Goal: Task Accomplishment & Management: Use online tool/utility

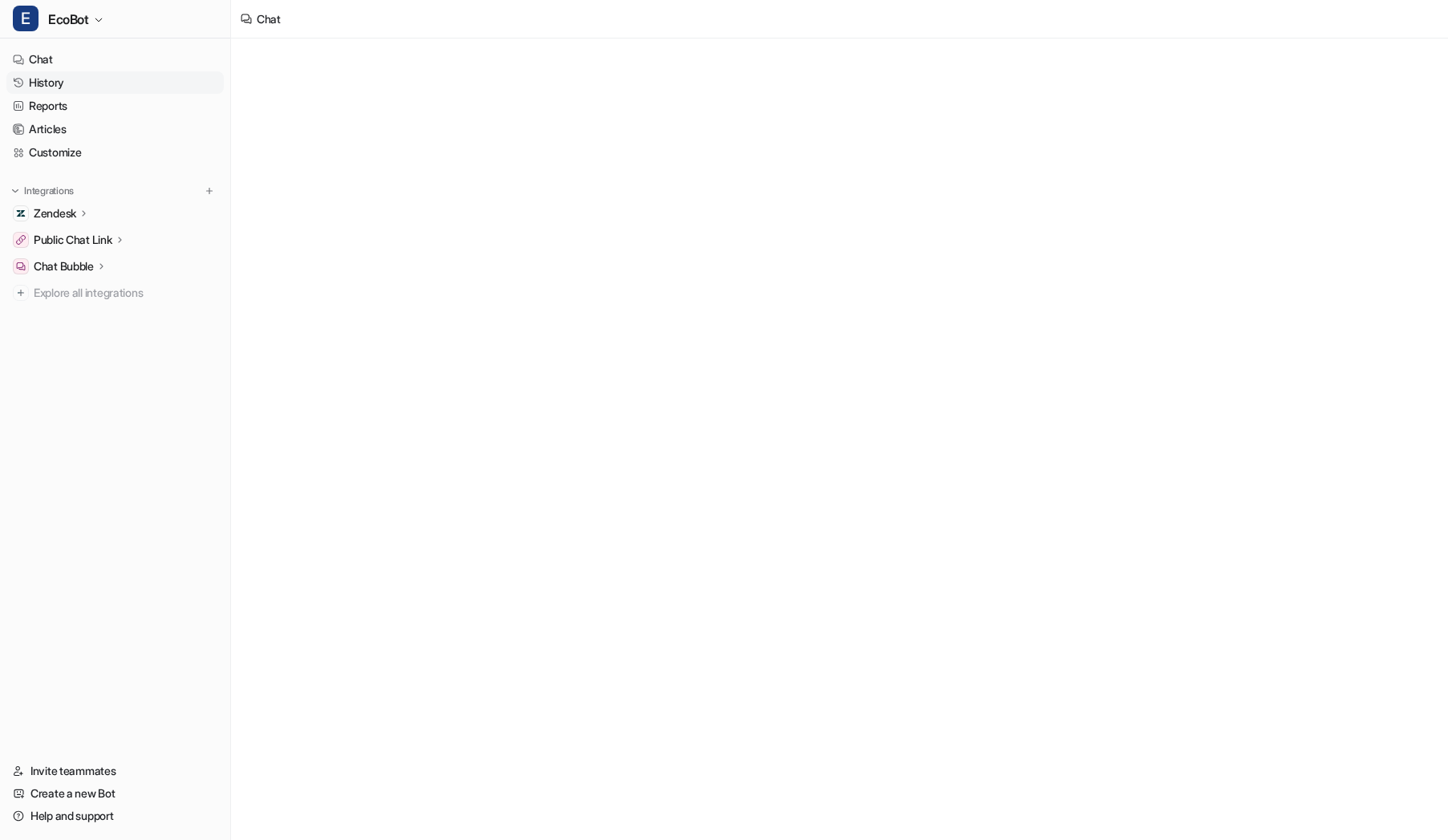
click at [138, 88] on link "History" at bounding box center [115, 83] width 217 height 23
click at [88, 26] on span "EcoBot" at bounding box center [68, 19] width 41 height 23
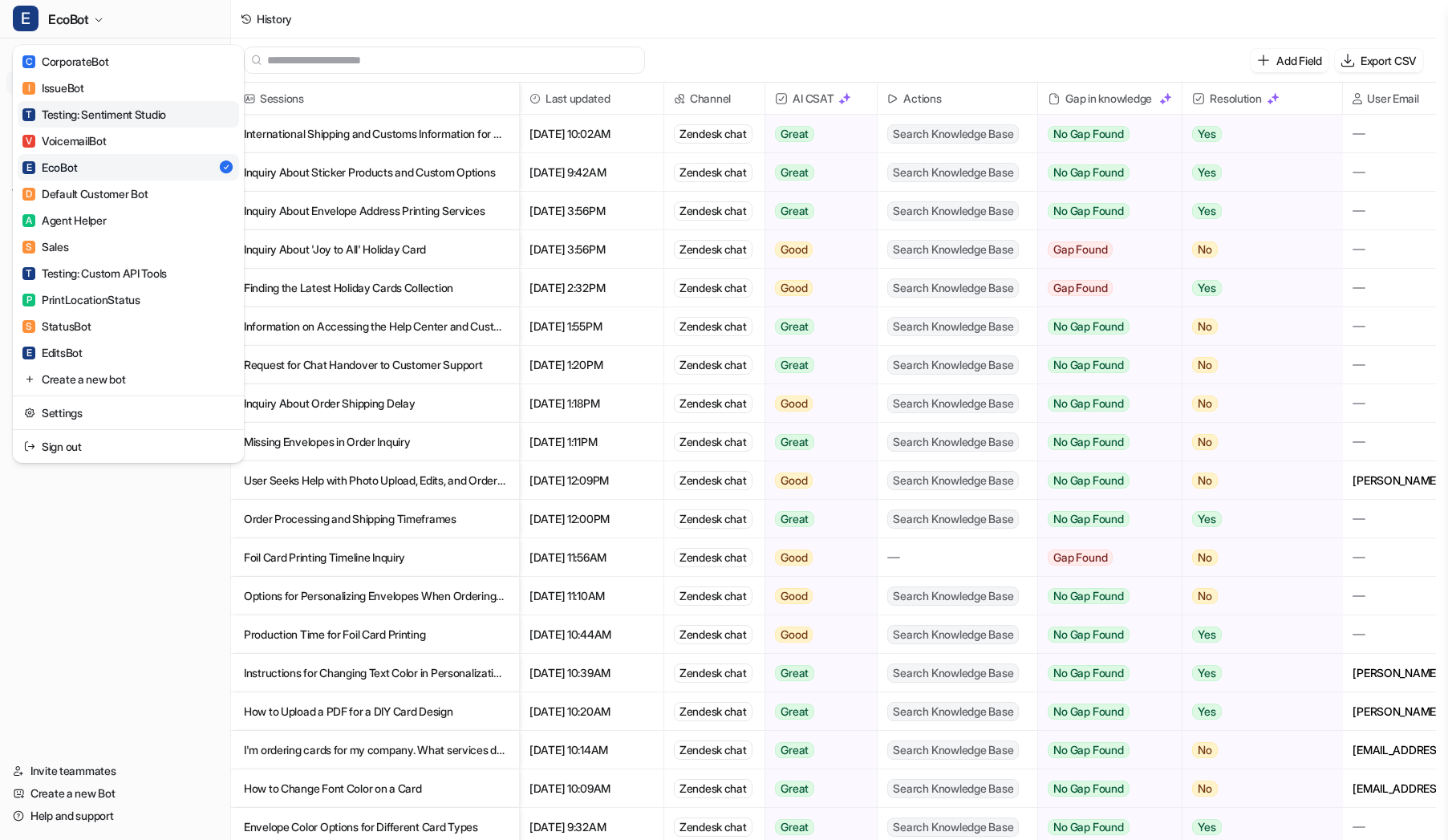
click at [159, 125] on link "T Testing: Sentiment Studio" at bounding box center [129, 114] width 221 height 26
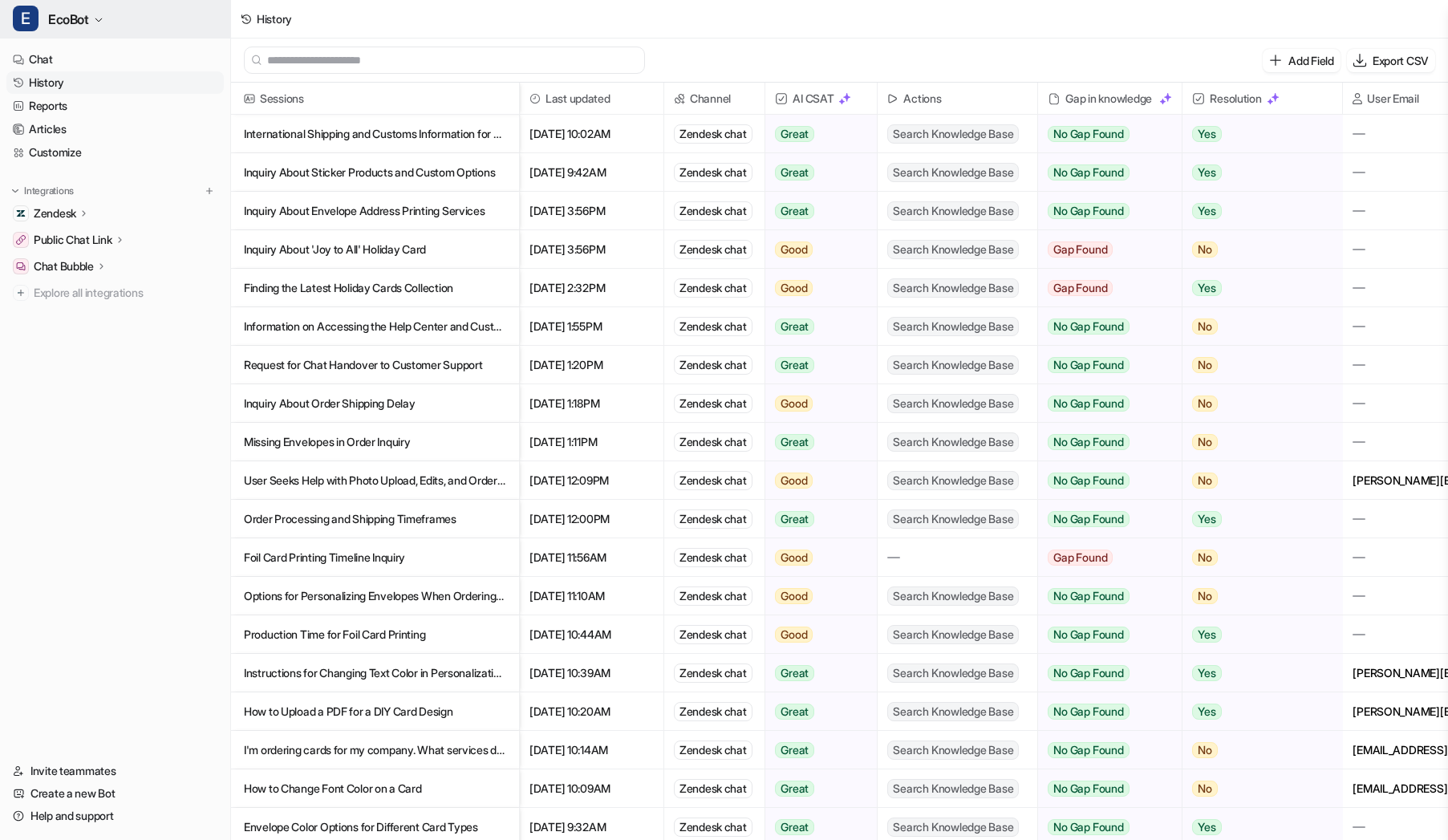
click at [58, 14] on span "EcoBot" at bounding box center [68, 19] width 41 height 23
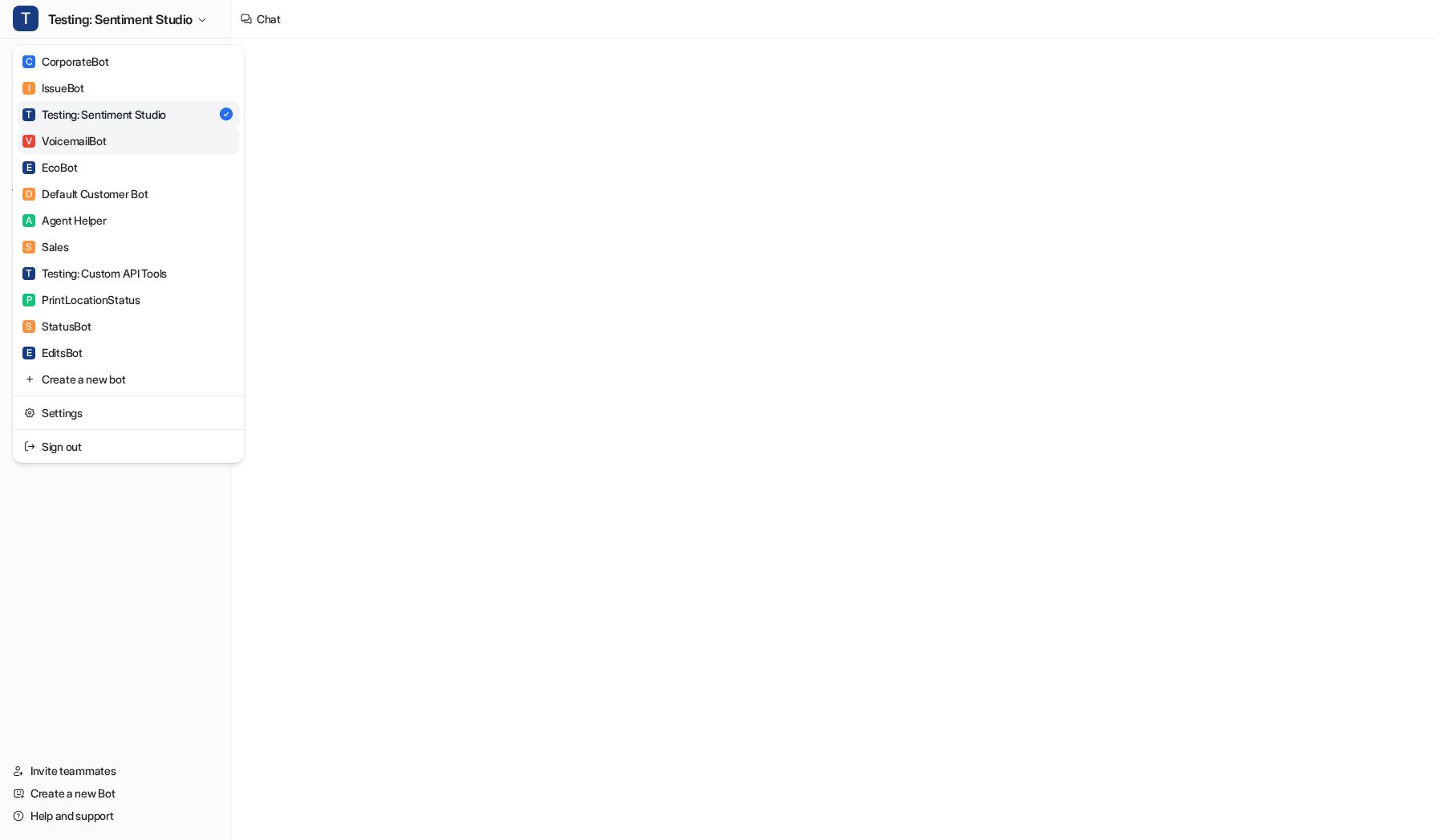
click at [129, 140] on link "V VoicemailBot" at bounding box center [129, 141] width 221 height 26
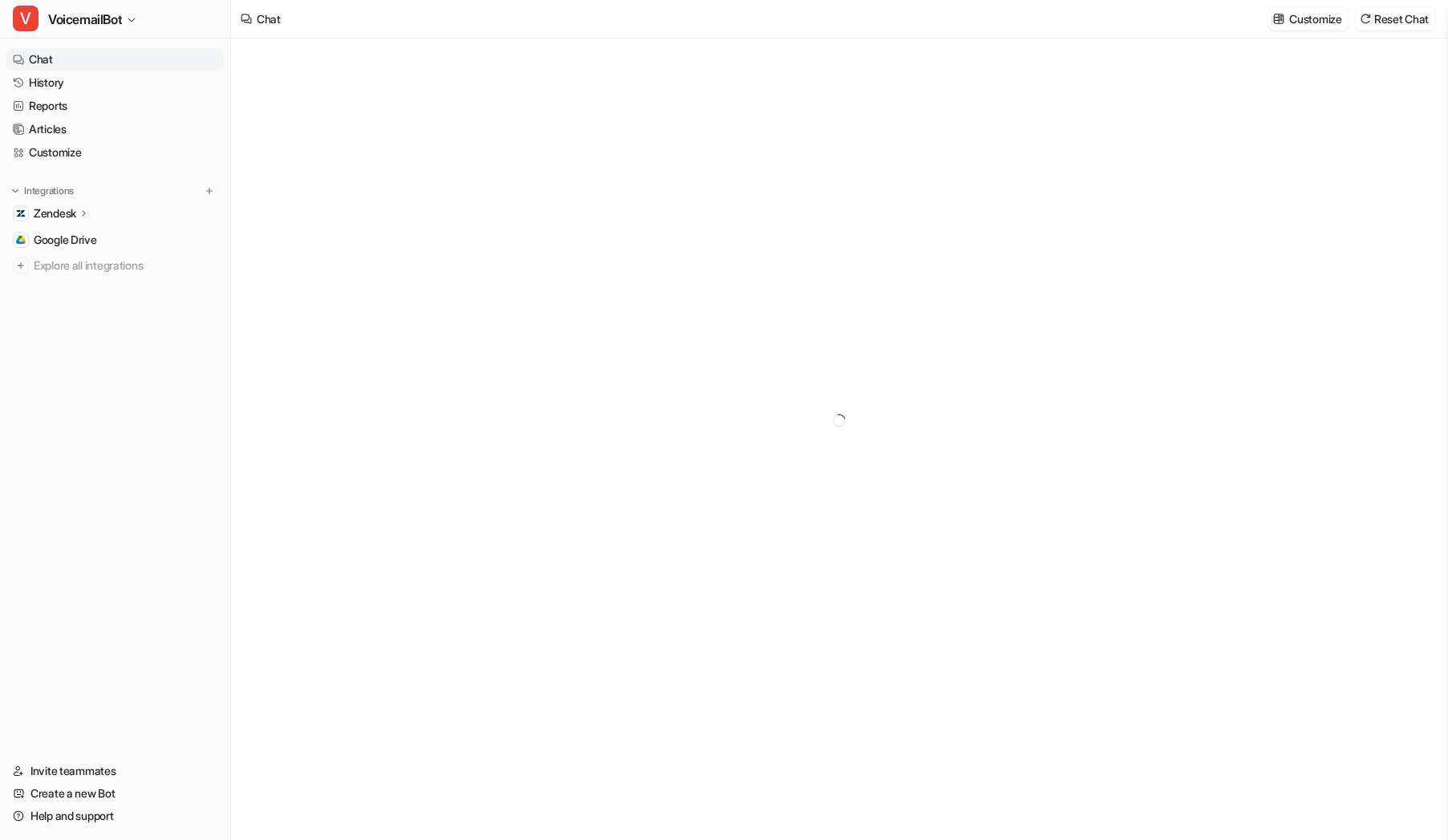
type textarea "**********"
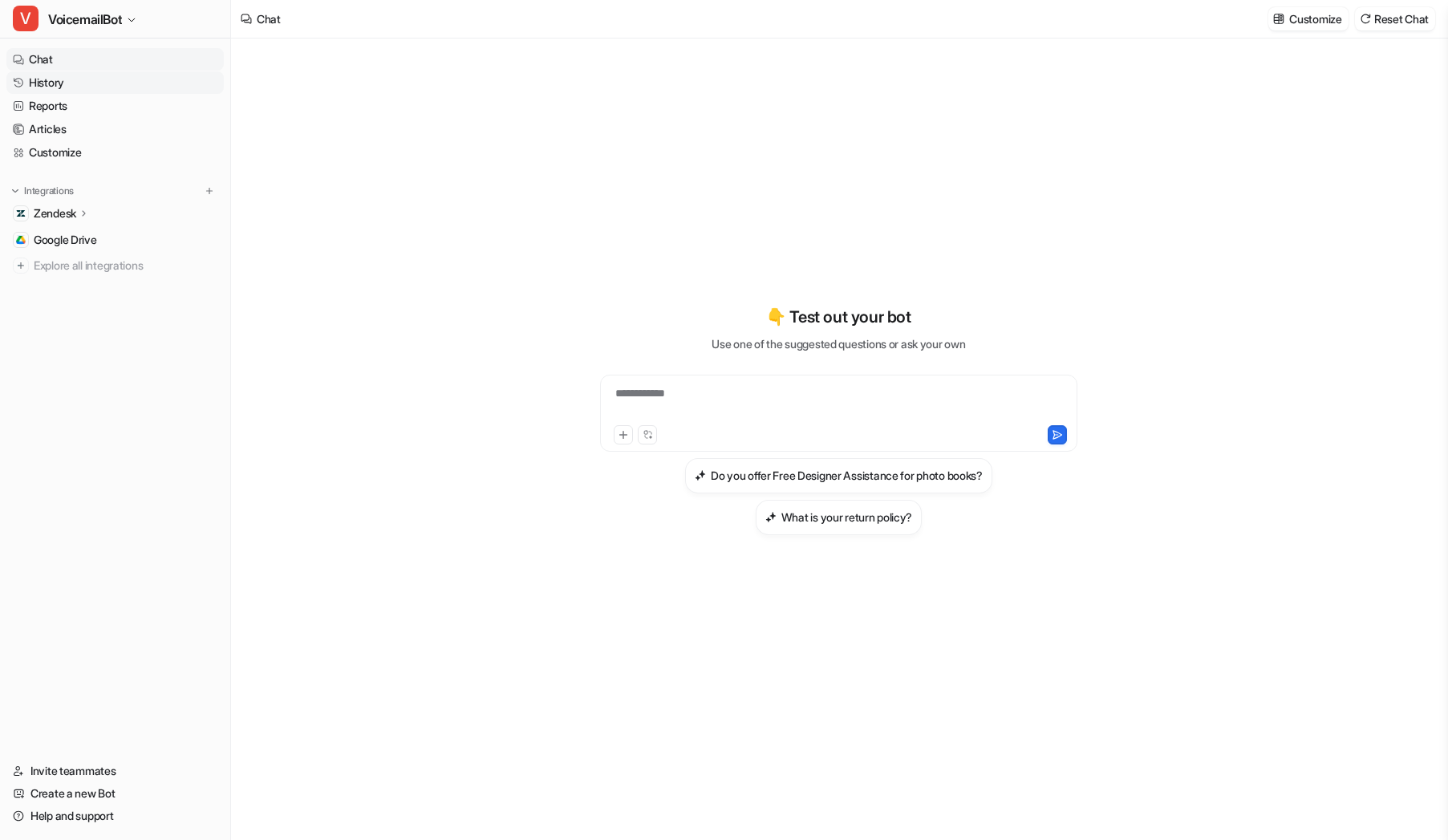
click at [155, 85] on link "History" at bounding box center [115, 83] width 217 height 23
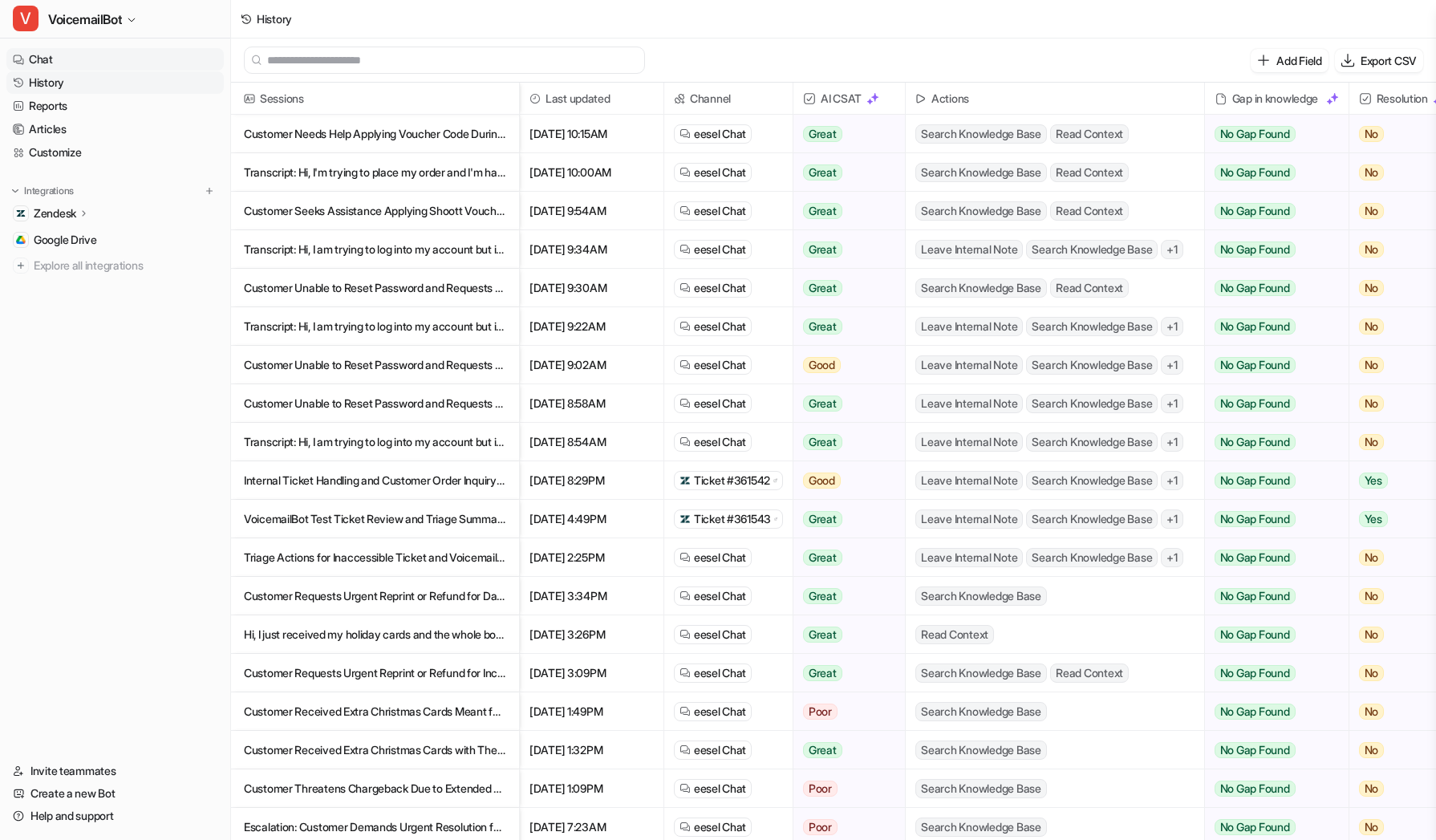
click at [156, 55] on link "Chat" at bounding box center [115, 60] width 217 height 23
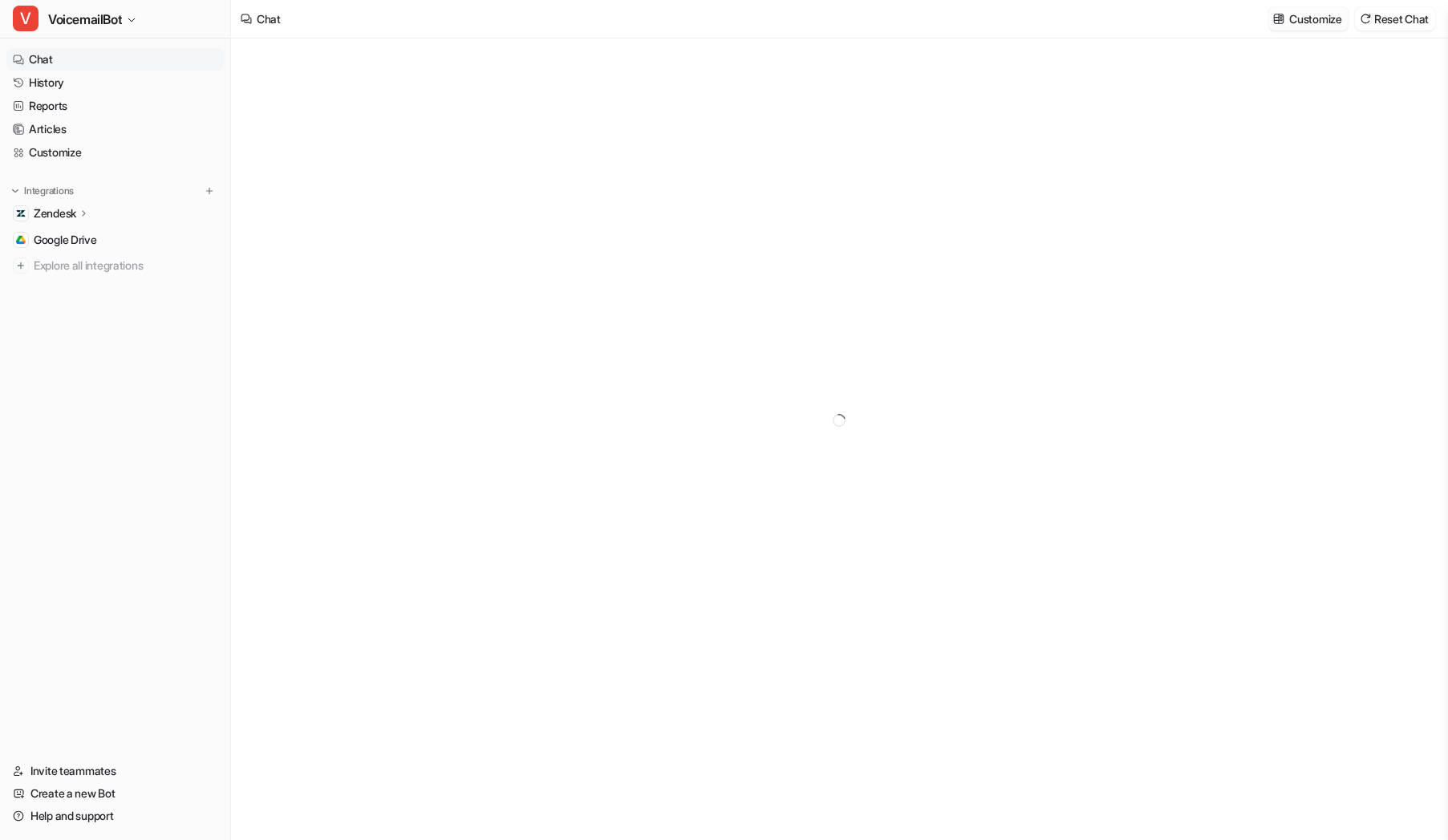
click at [1299, 23] on p "Customize" at bounding box center [1315, 19] width 52 height 17
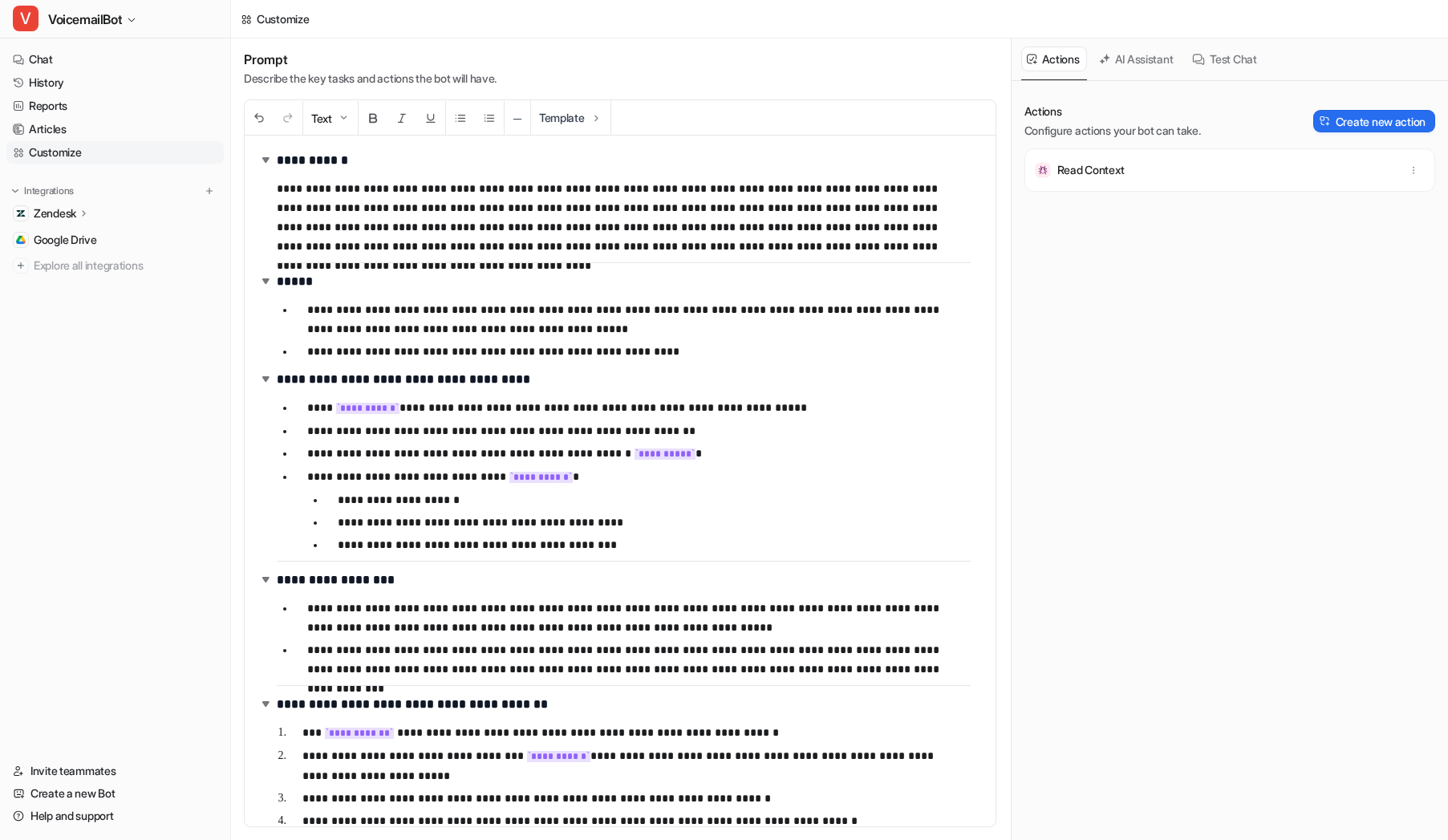
click at [479, 413] on p "**********" at bounding box center [632, 407] width 651 height 20
click at [485, 418] on ul "**********" at bounding box center [624, 476] width 694 height 163
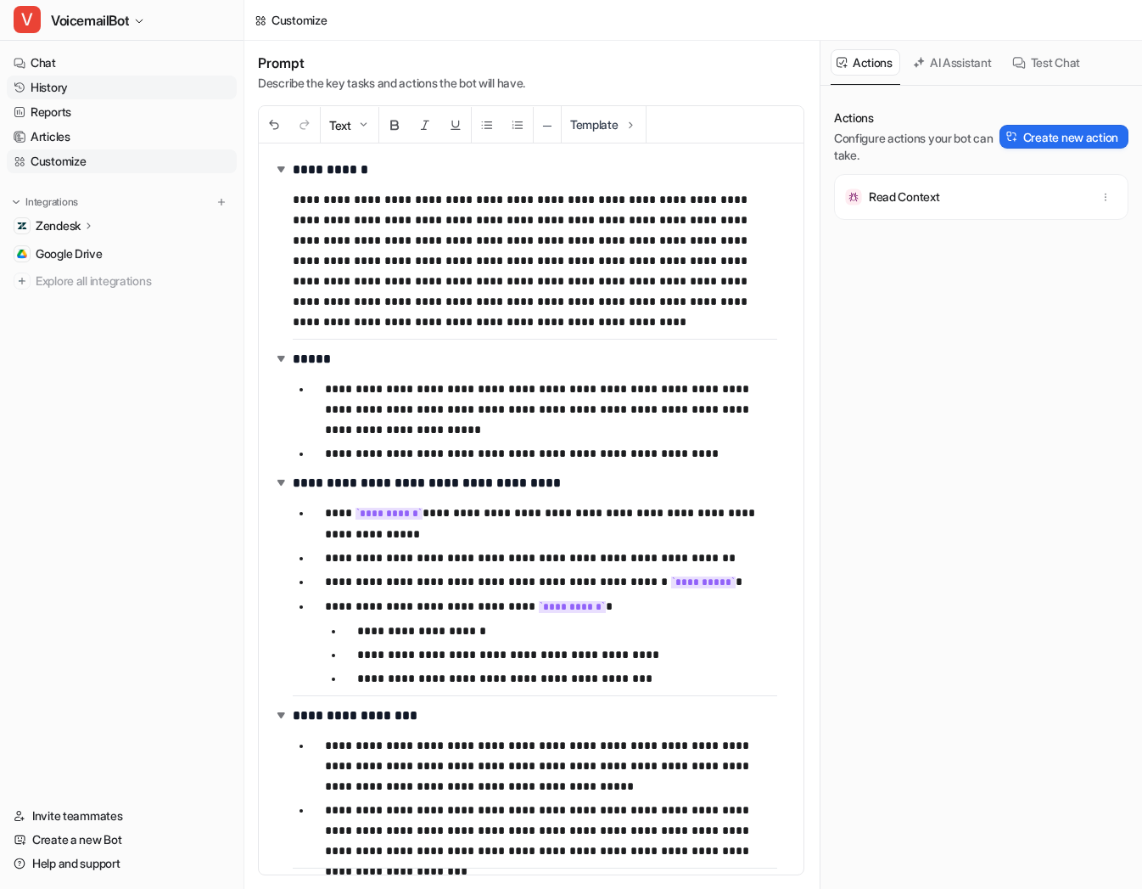
click at [104, 92] on link "History" at bounding box center [122, 88] width 230 height 24
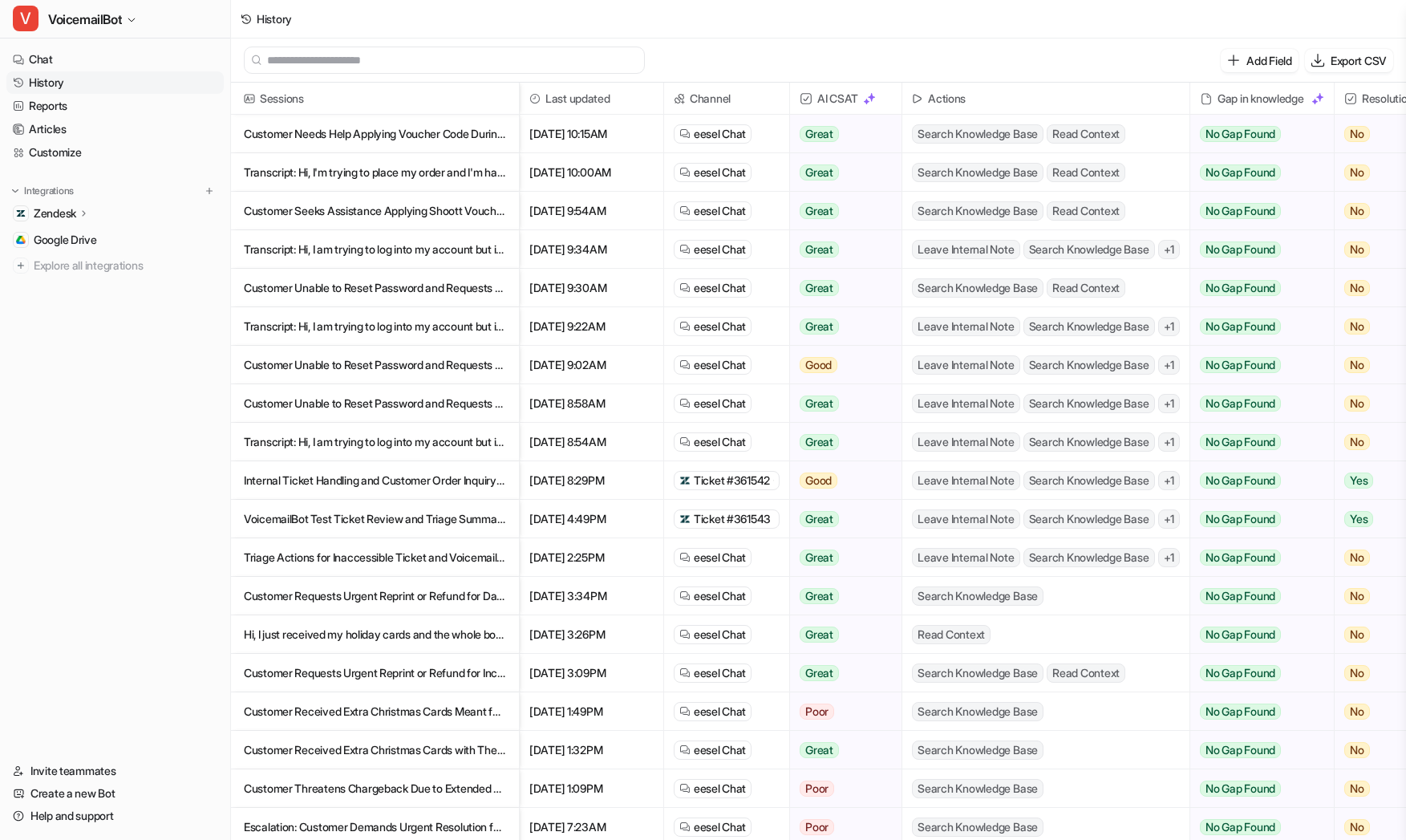
click at [126, 84] on link "History" at bounding box center [115, 83] width 217 height 23
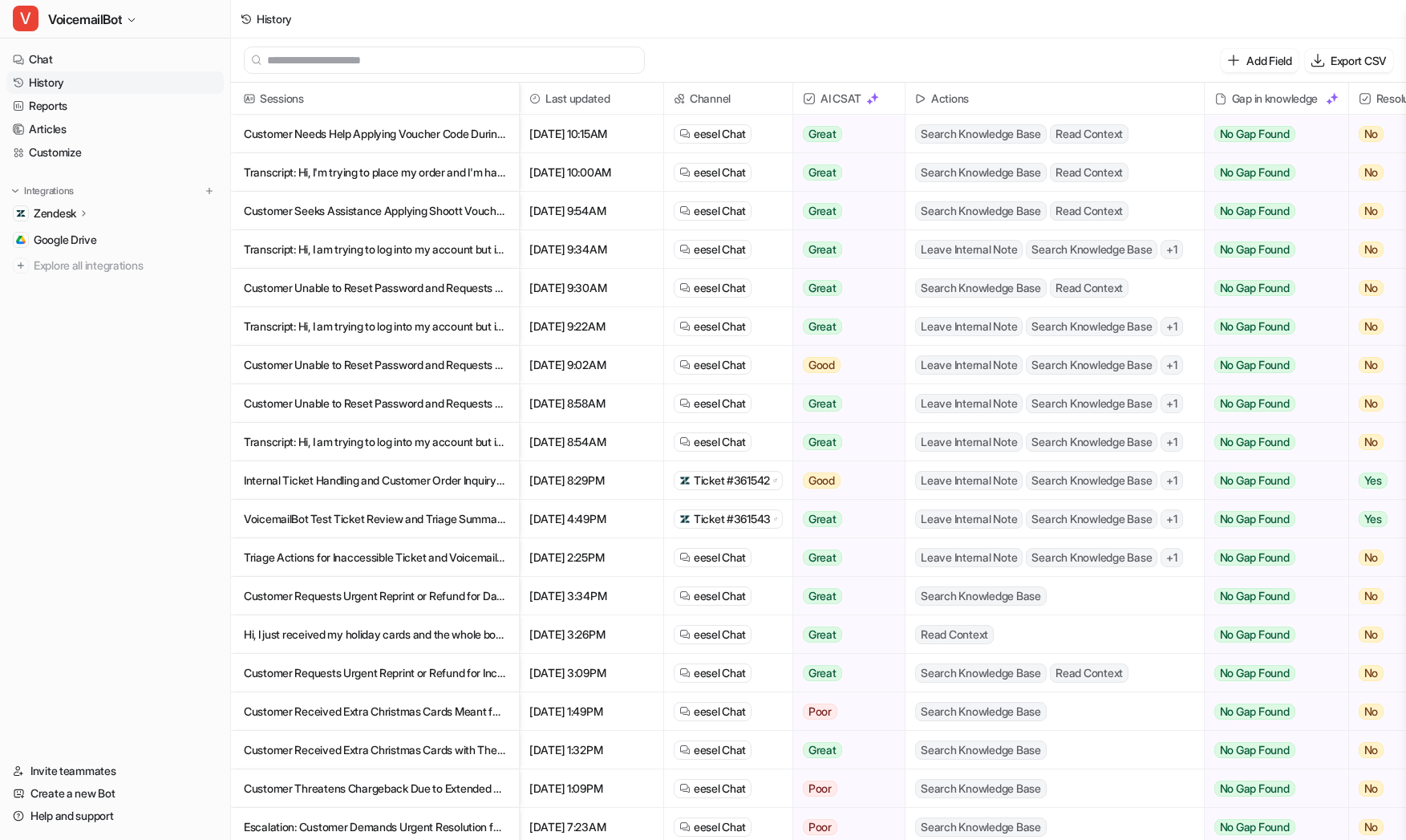
click at [556, 98] on span "Last updated" at bounding box center [592, 98] width 130 height 32
click at [832, 23] on div "History" at bounding box center [817, 19] width 1175 height 39
click at [108, 214] on div "Zendesk" at bounding box center [115, 214] width 217 height 23
click at [88, 311] on p "AI Copilot" at bounding box center [69, 306] width 46 height 16
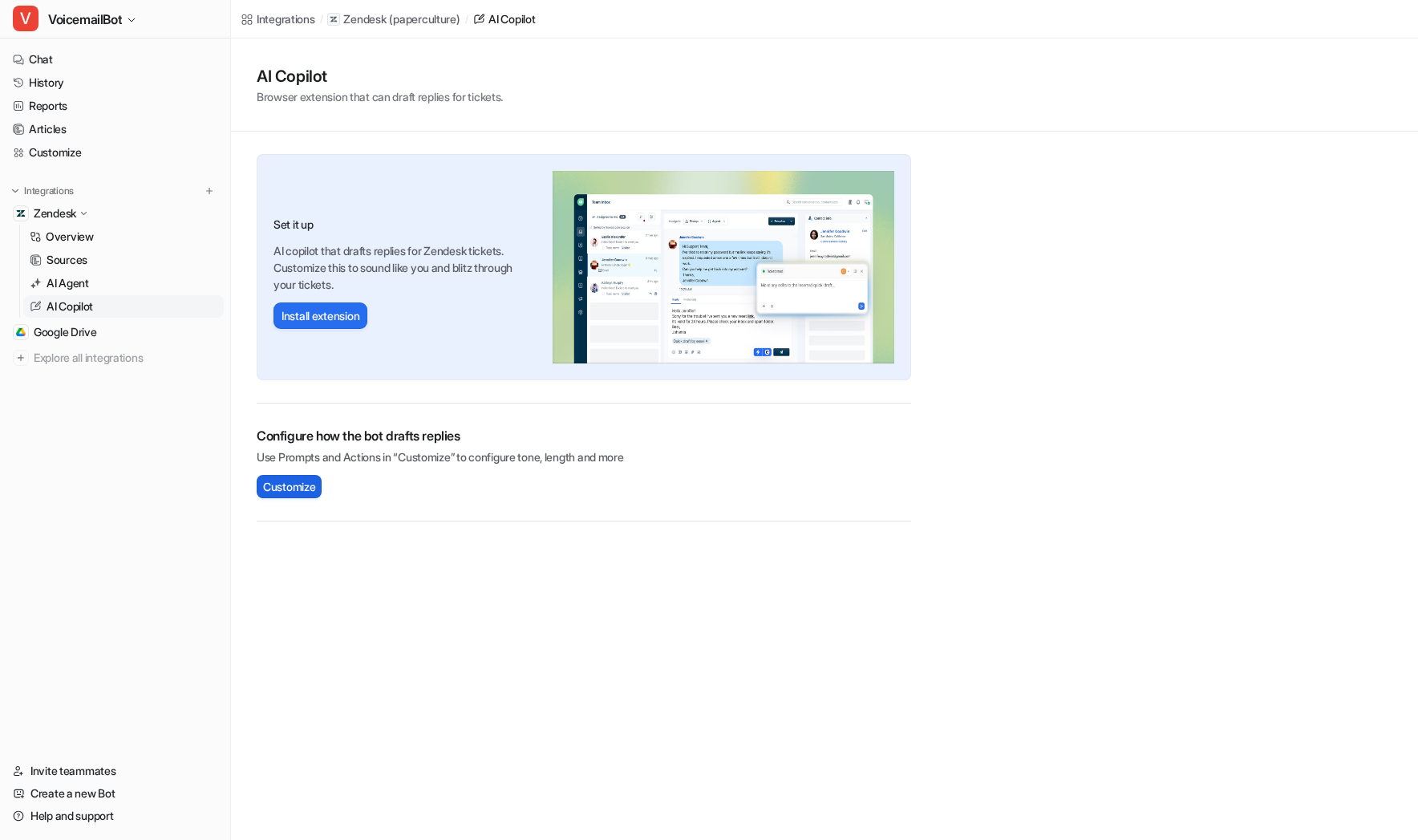
click at [296, 494] on button "Customize" at bounding box center [289, 486] width 65 height 24
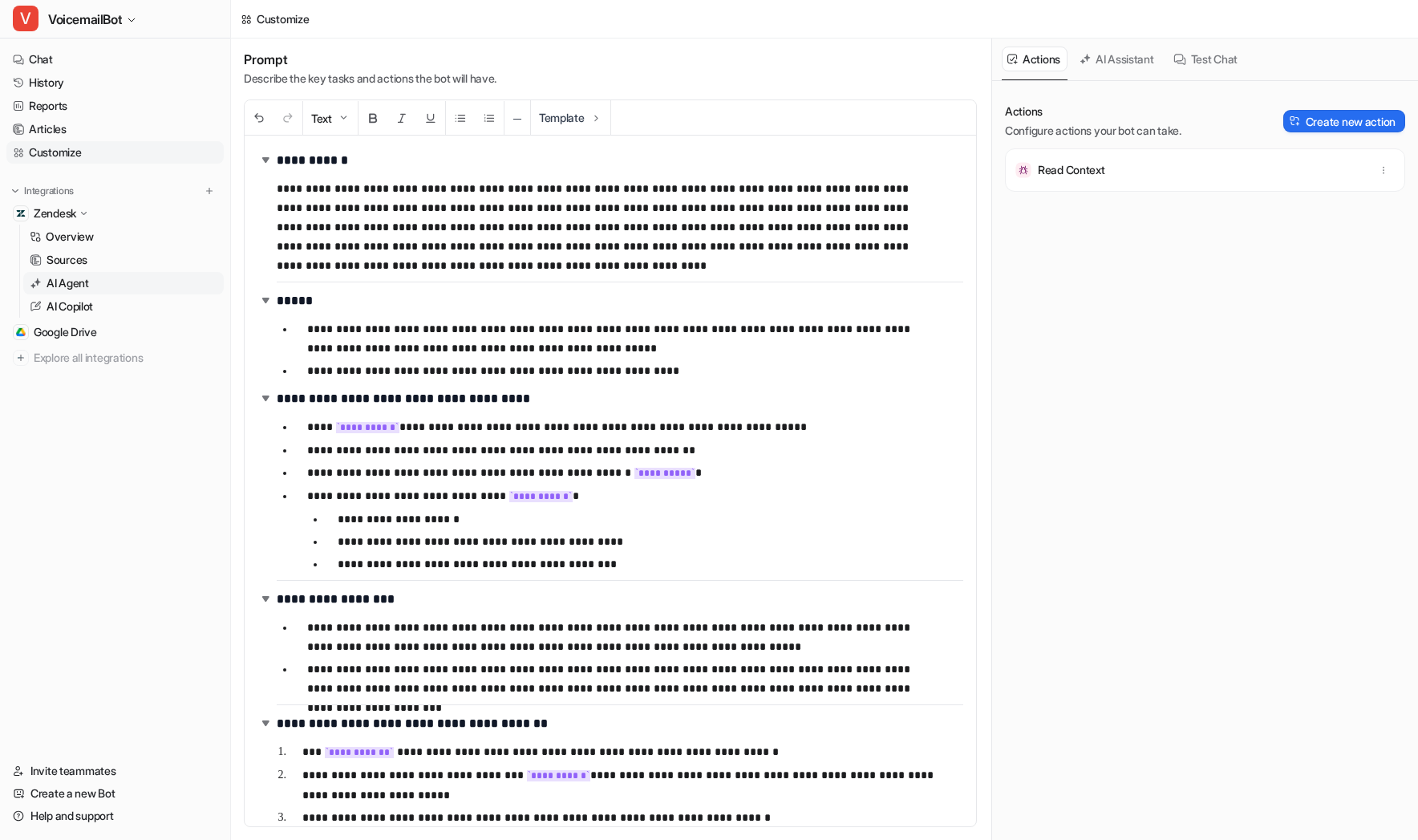
click at [89, 287] on p "AI Agent" at bounding box center [67, 283] width 43 height 16
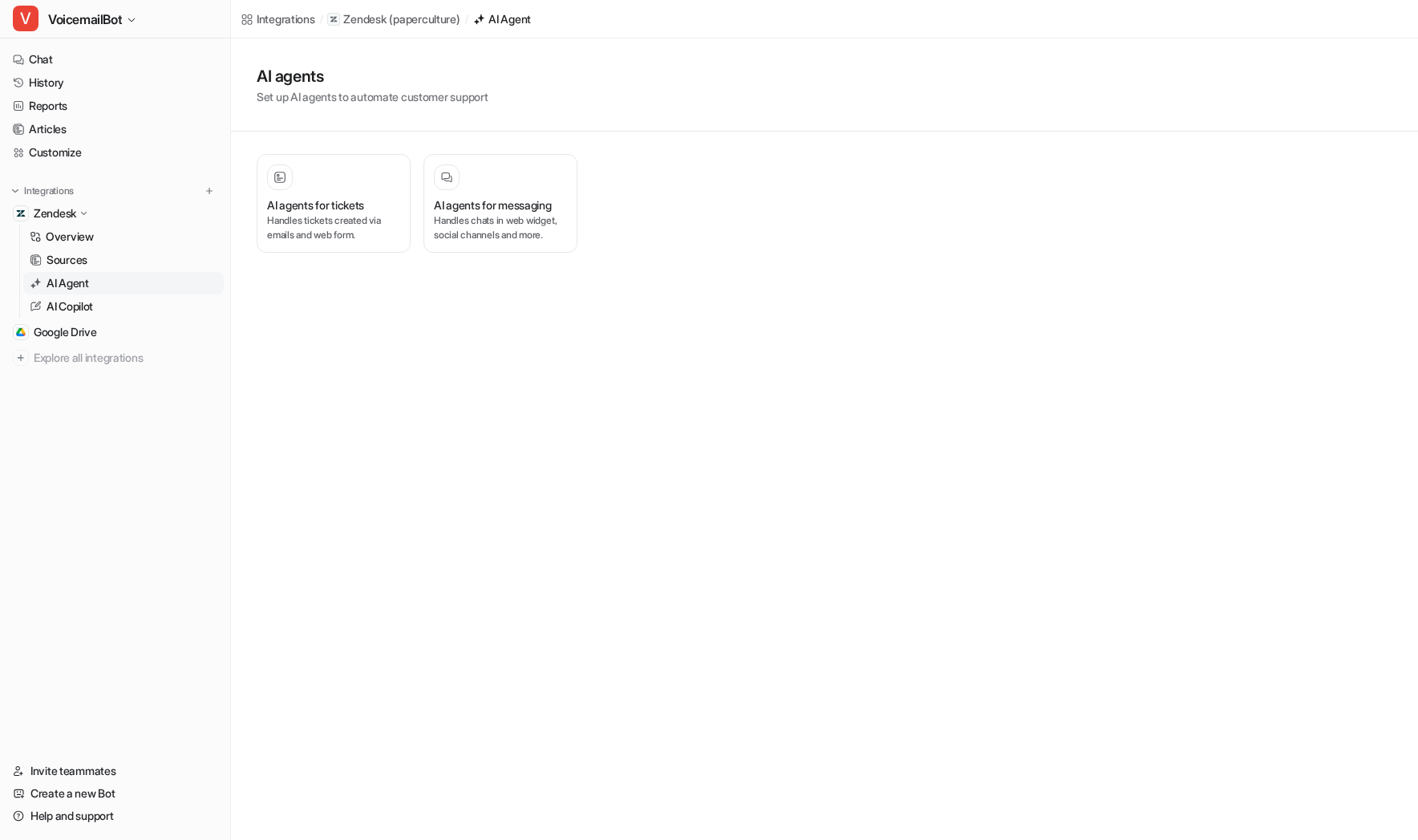
click at [93, 278] on link "AI Agent" at bounding box center [124, 283] width 200 height 23
click at [533, 213] on div "AI agents for messaging Handles chats in web widget, social channels and more." at bounding box center [500, 219] width 133 height 45
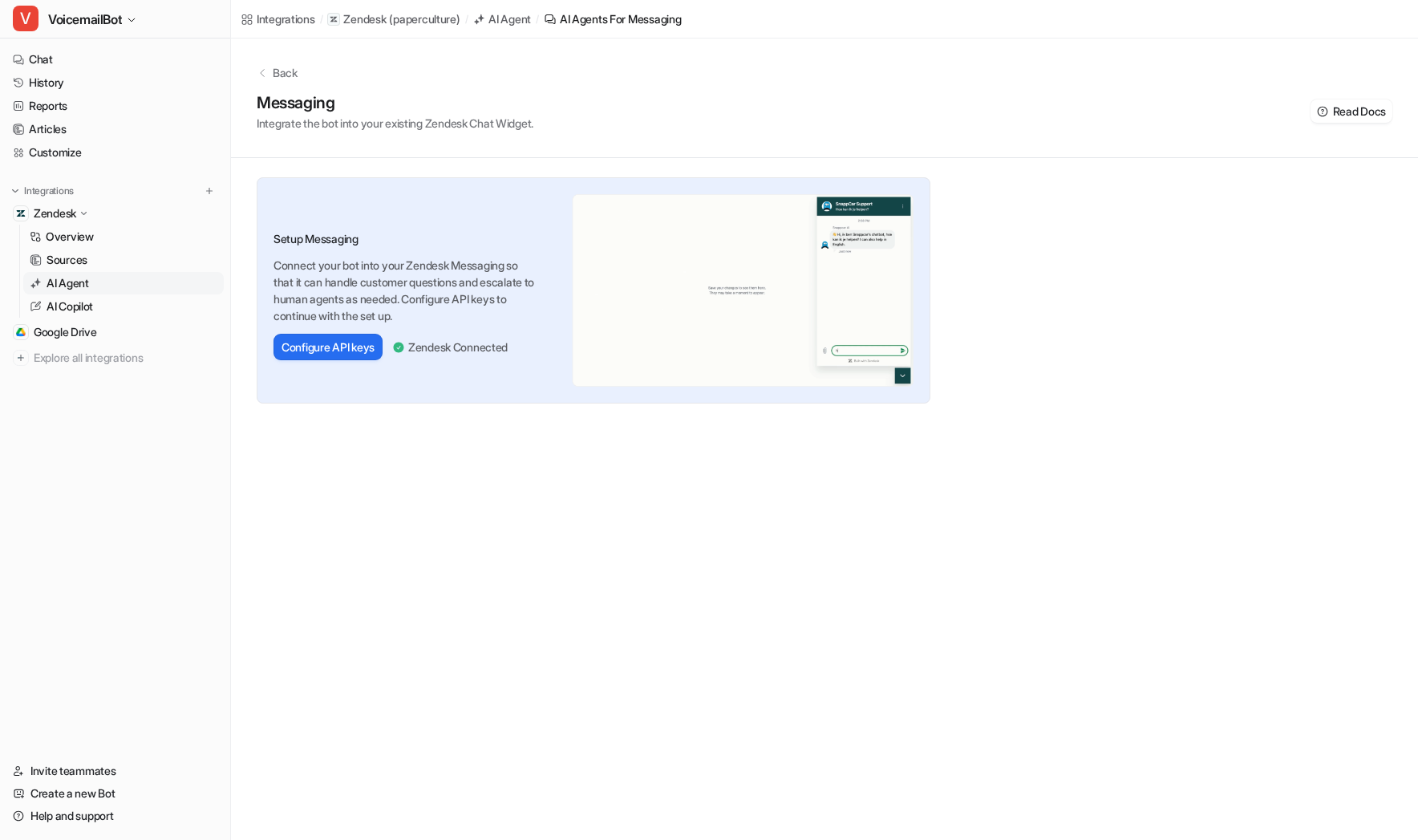
click at [89, 289] on p "AI Agent" at bounding box center [67, 283] width 43 height 16
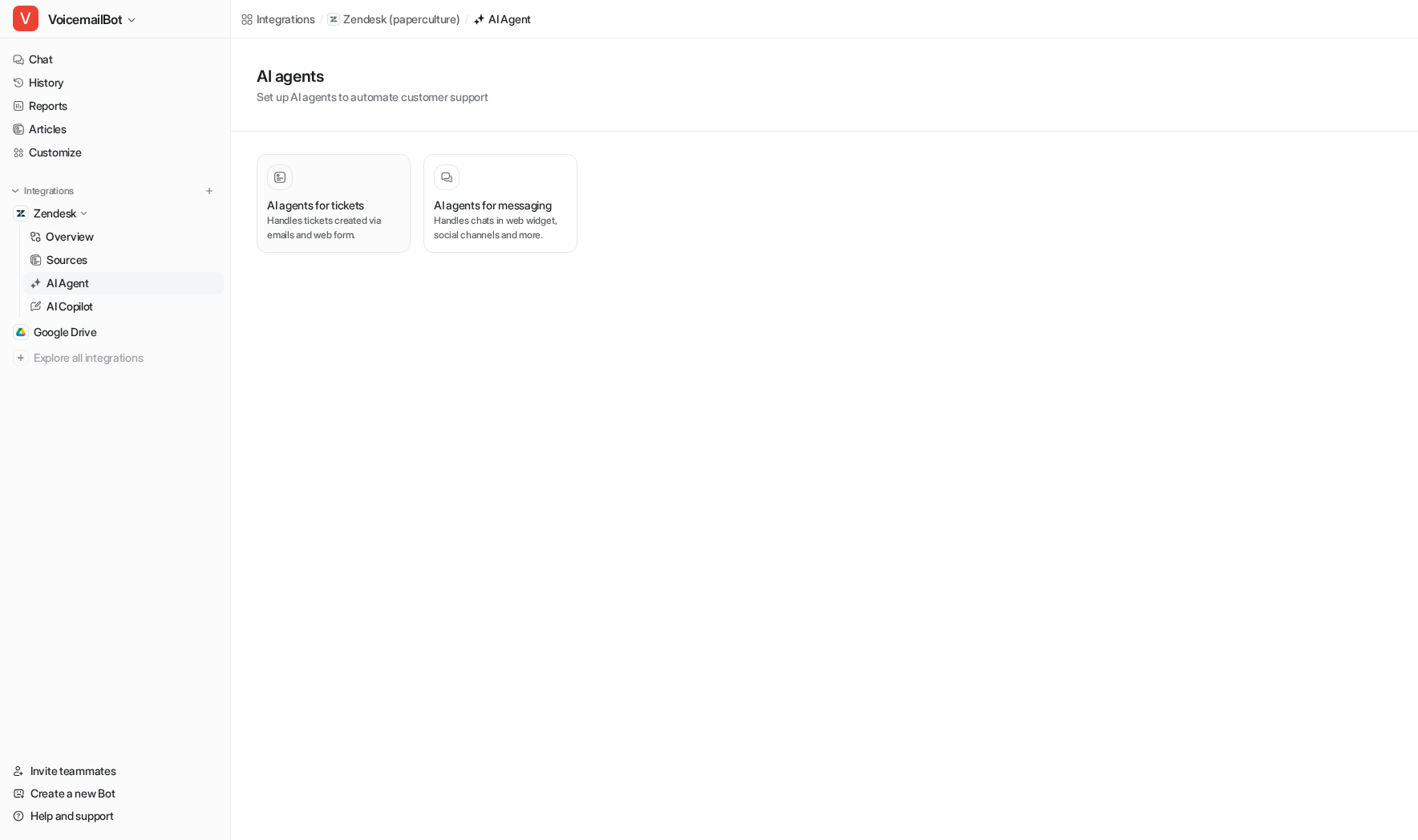
click at [405, 225] on button "AI agents for tickets Handles tickets created via emails and web form." at bounding box center [334, 203] width 154 height 98
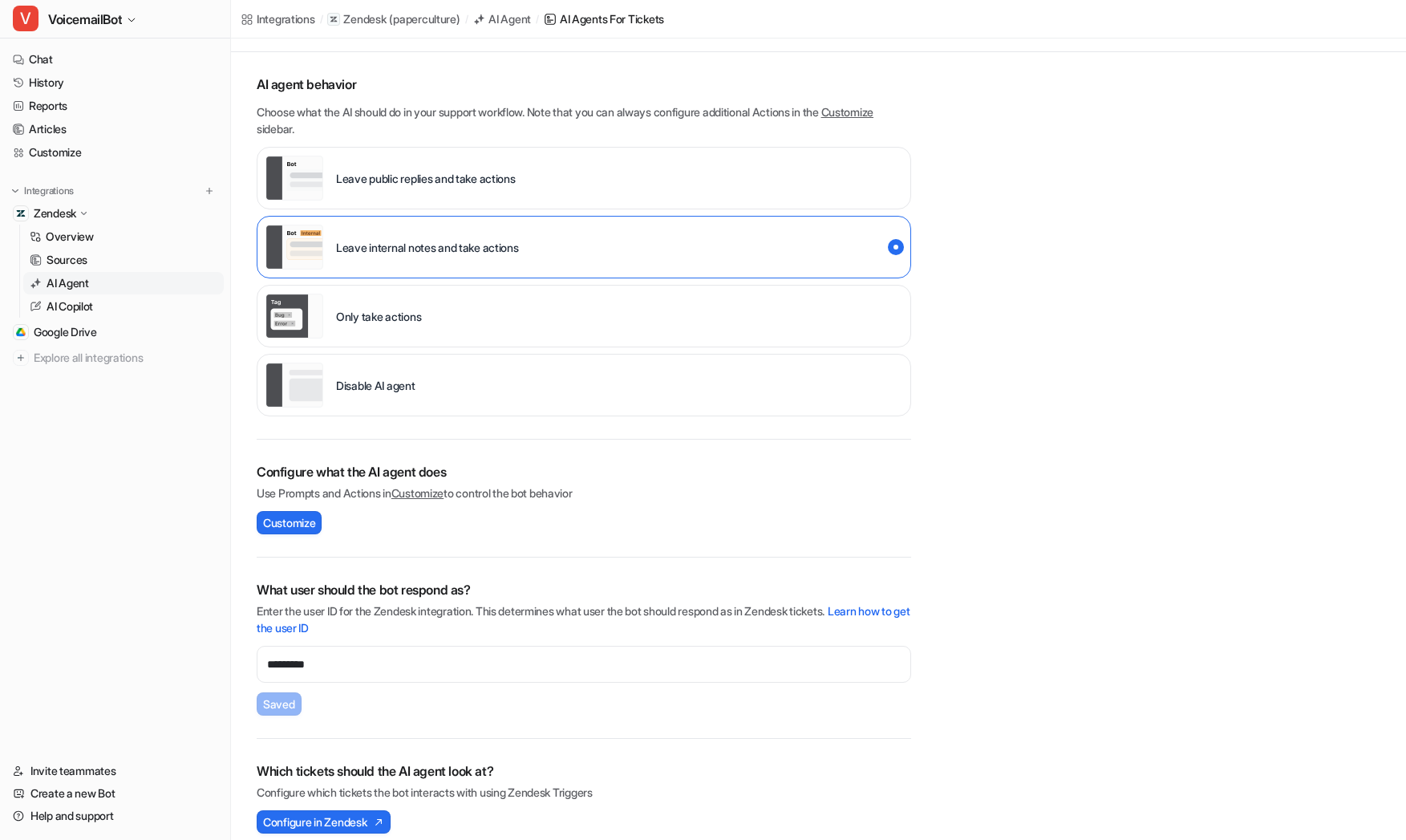
scroll to position [122, 0]
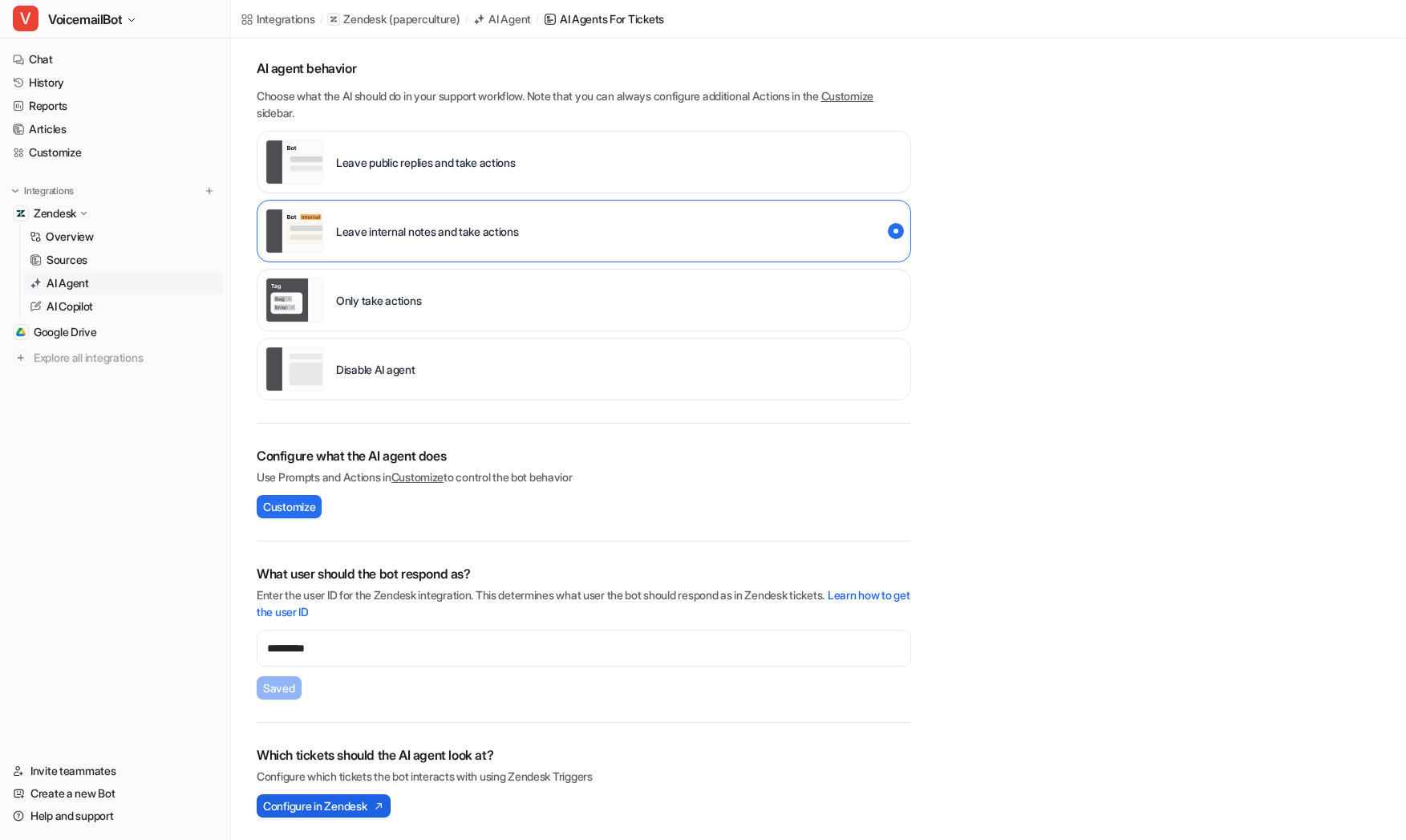
click at [329, 808] on span "Configure in Zendesk" at bounding box center [314, 806] width 103 height 17
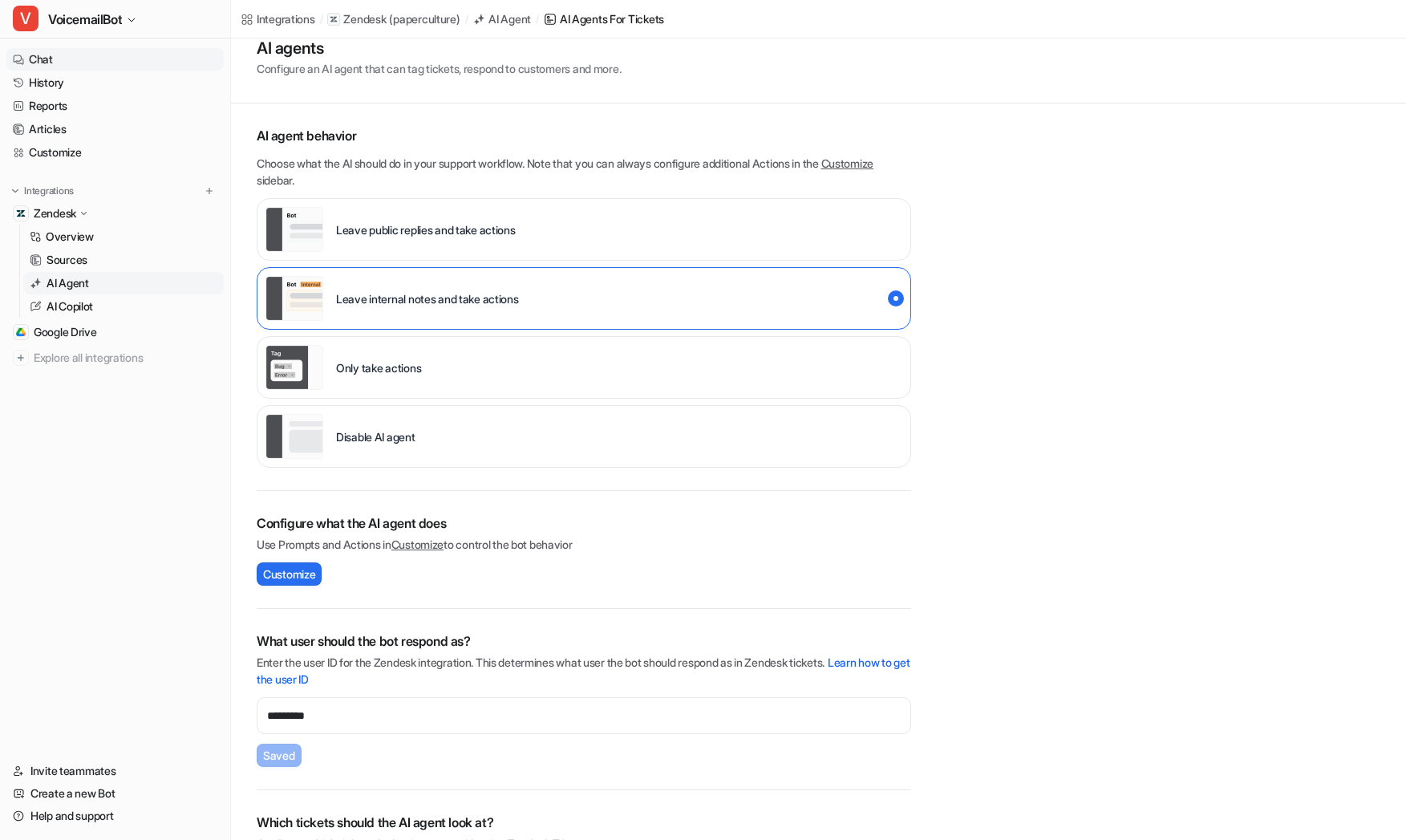
scroll to position [0, 0]
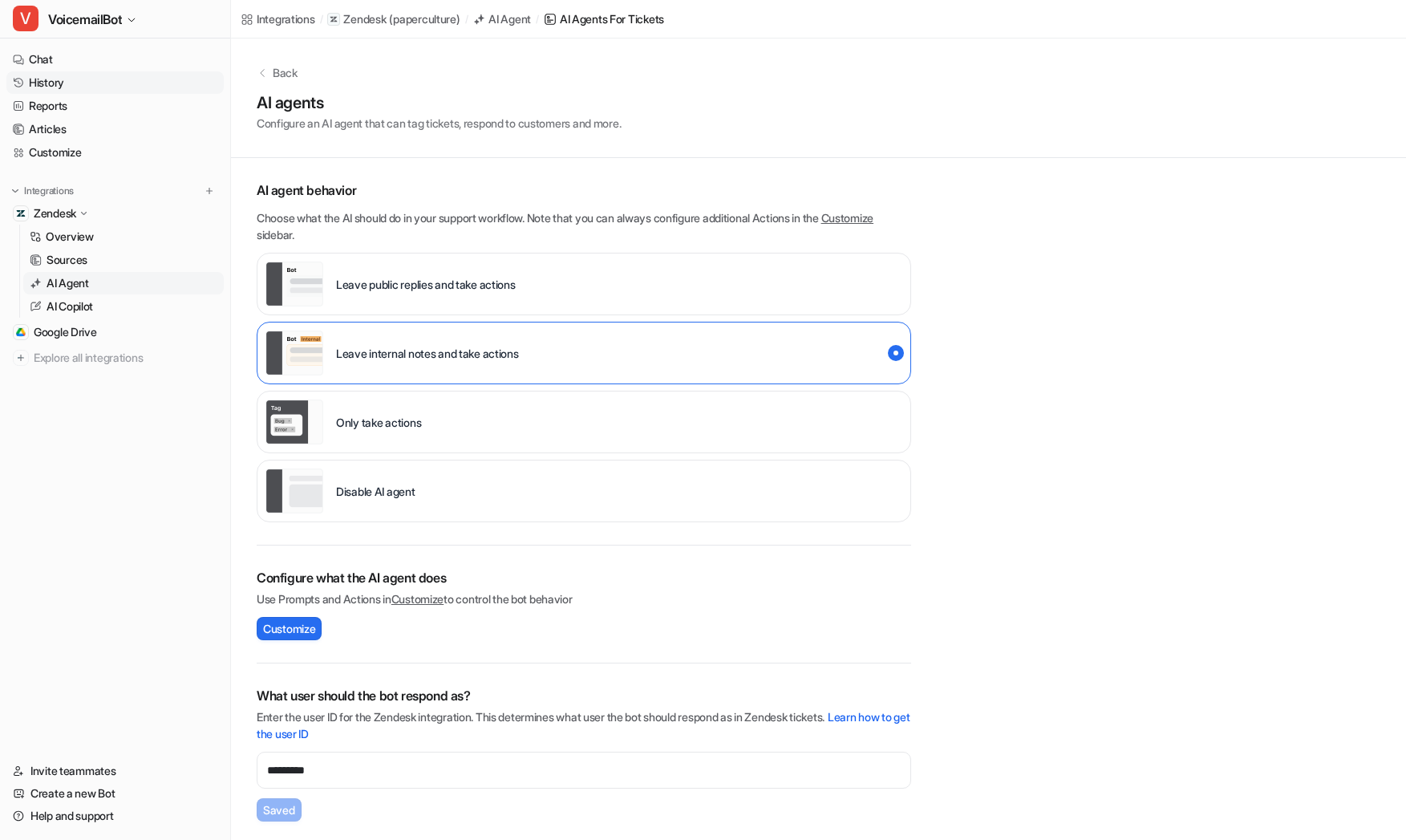
click at [122, 81] on link "History" at bounding box center [115, 83] width 217 height 23
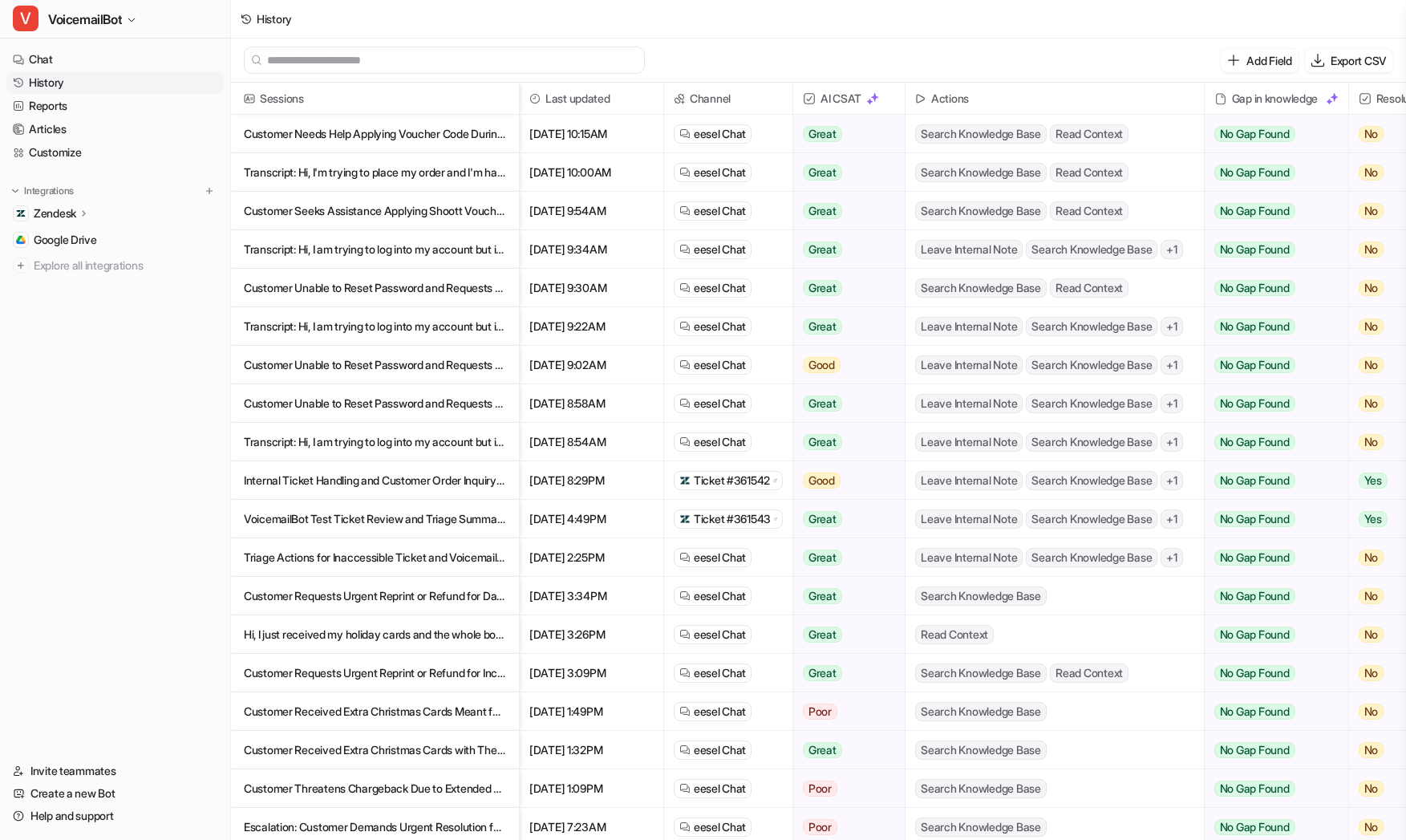
click at [696, 50] on div "Add Field Export CSV" at bounding box center [817, 60] width 1175 height 44
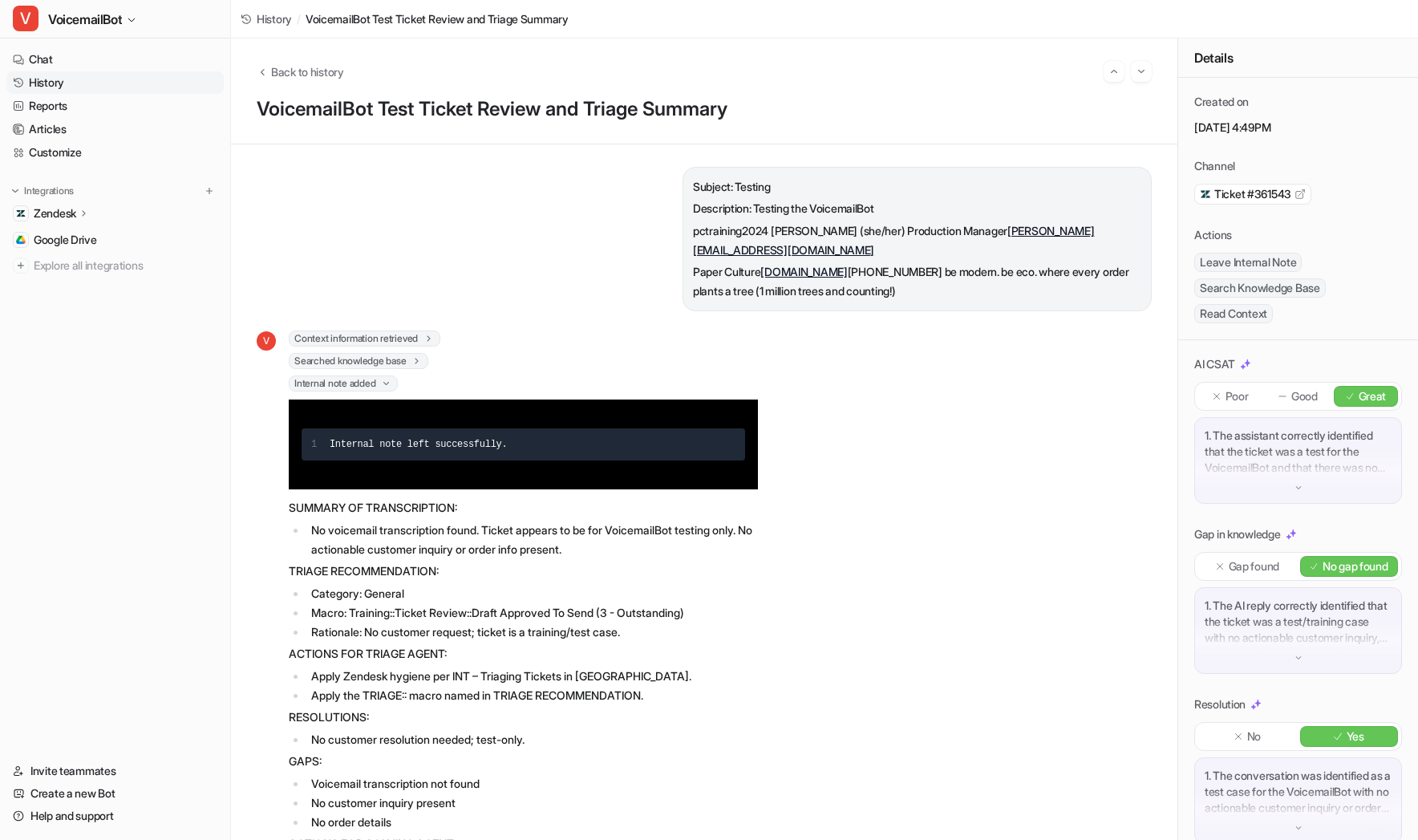
click at [95, 74] on link "History" at bounding box center [115, 83] width 217 height 23
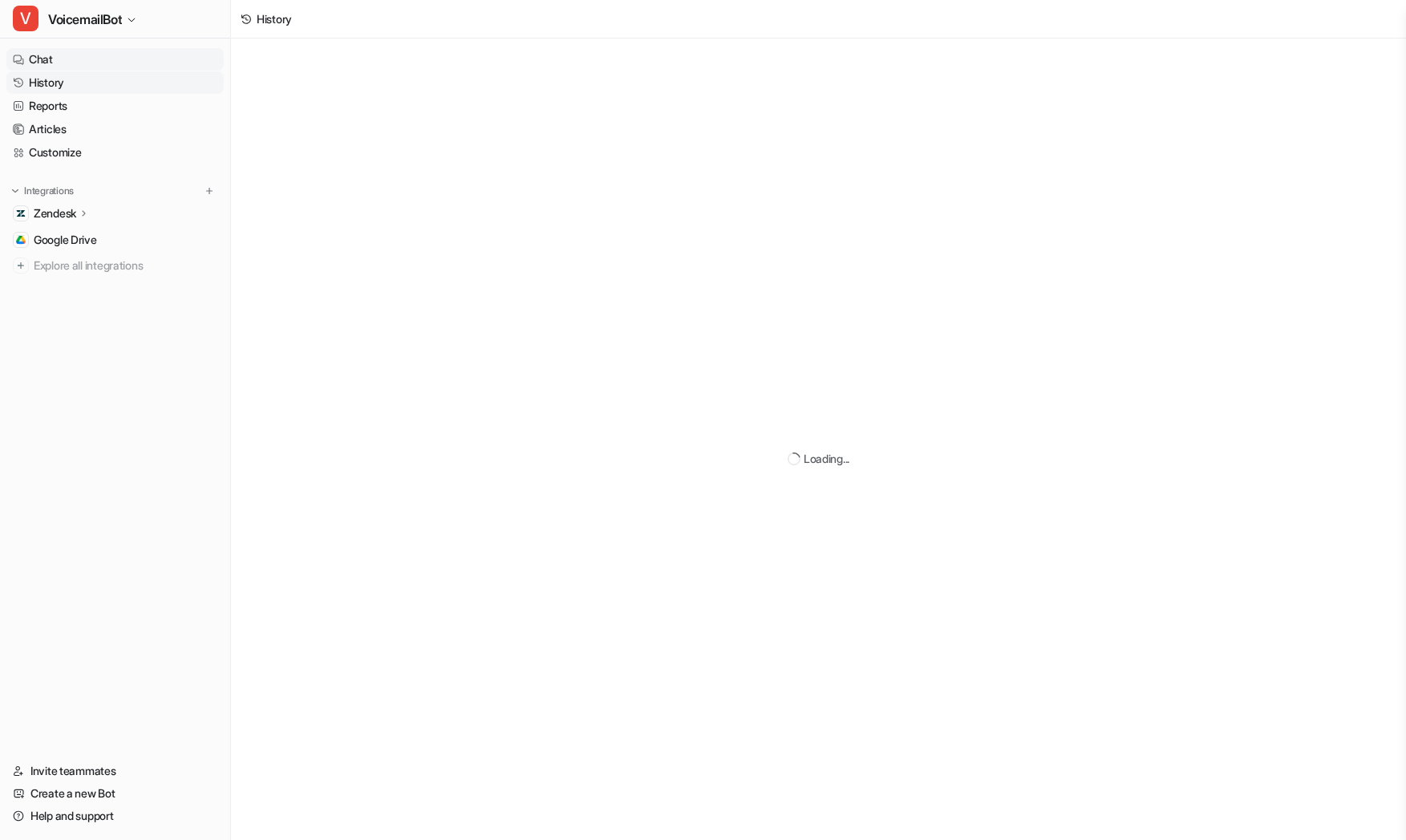
click at [88, 63] on link "Chat" at bounding box center [115, 60] width 217 height 23
click at [81, 82] on link "History" at bounding box center [115, 83] width 217 height 23
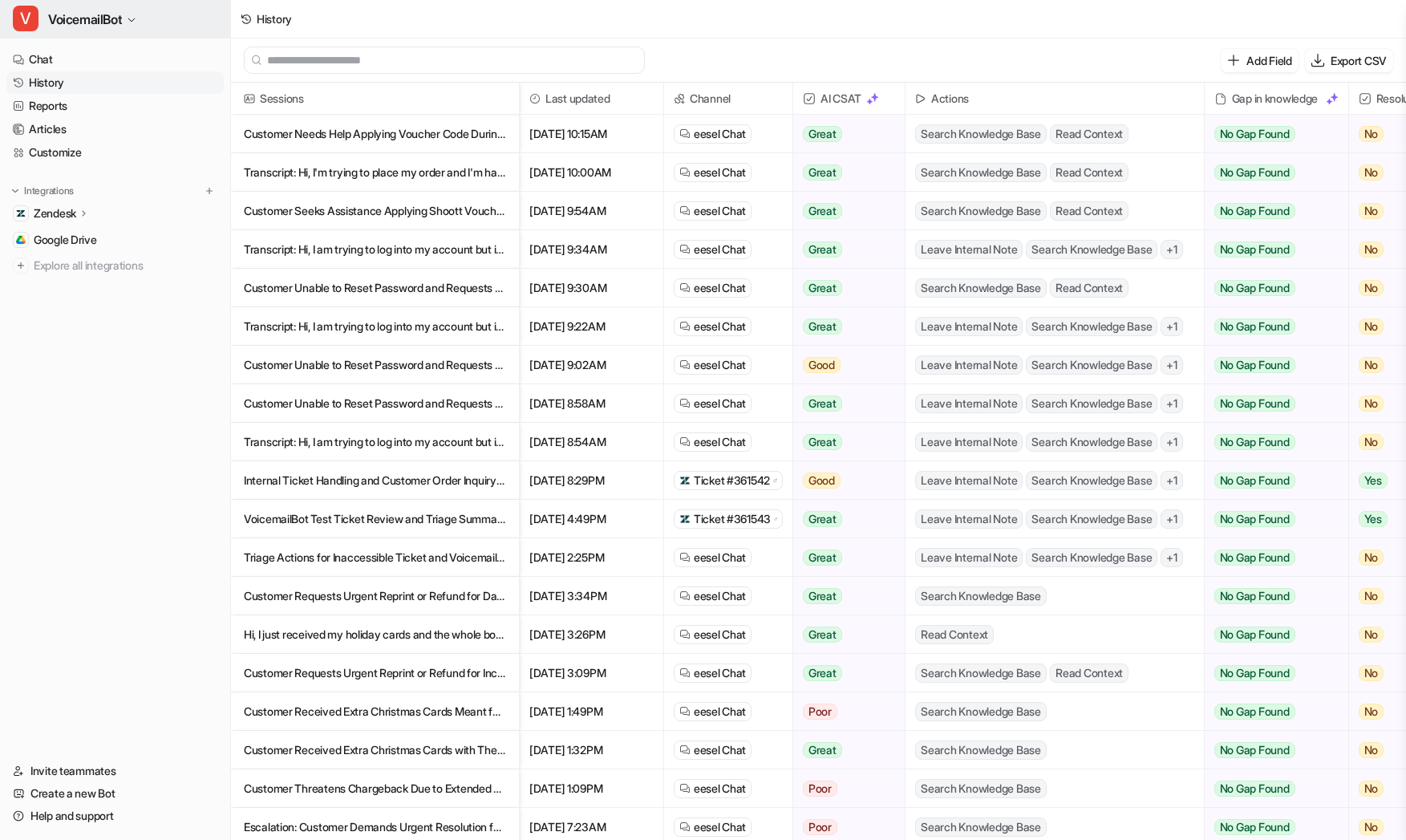
click at [122, 9] on span "VoicemailBot" at bounding box center [85, 19] width 74 height 23
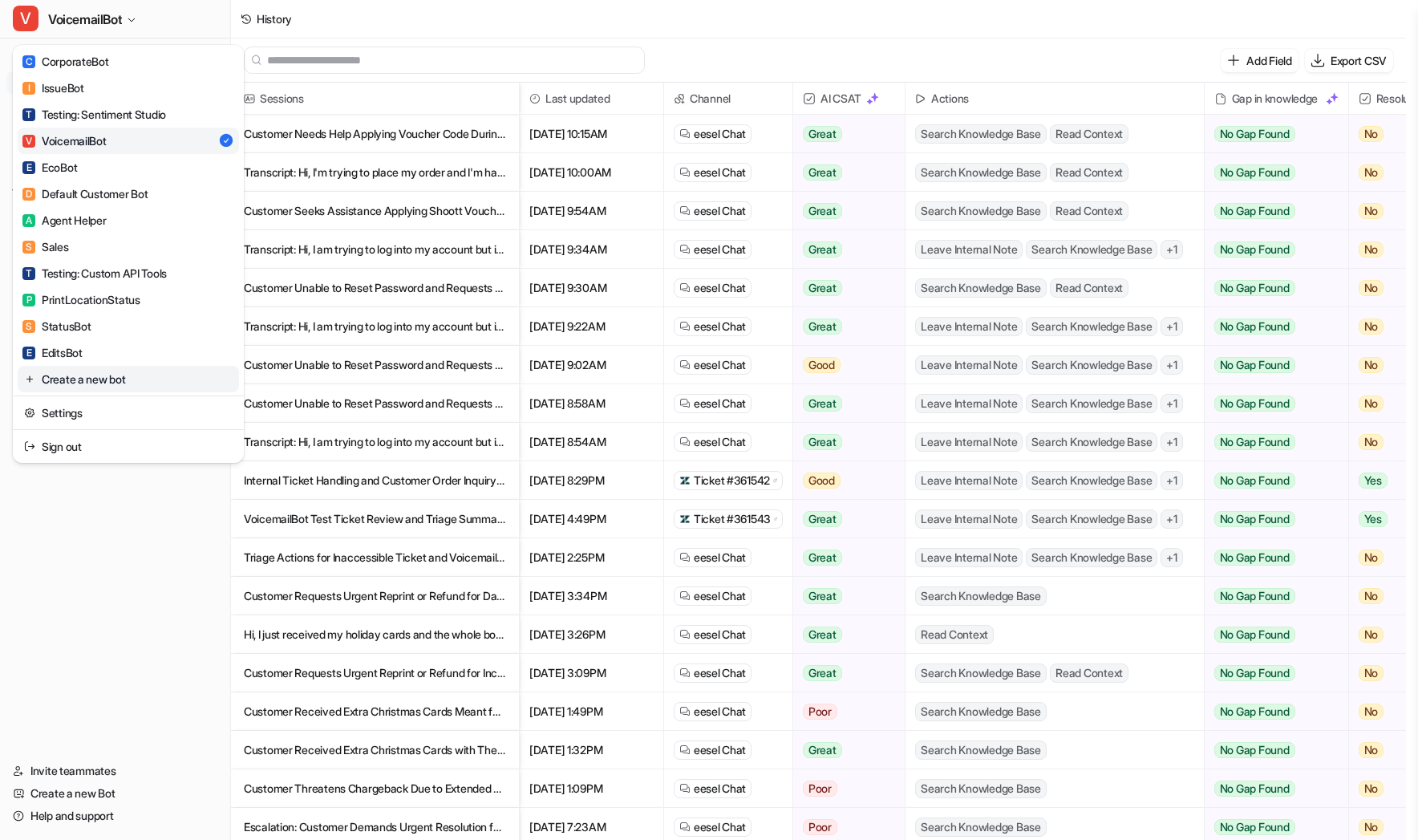
click at [160, 381] on link "Create a new bot" at bounding box center [129, 379] width 221 height 26
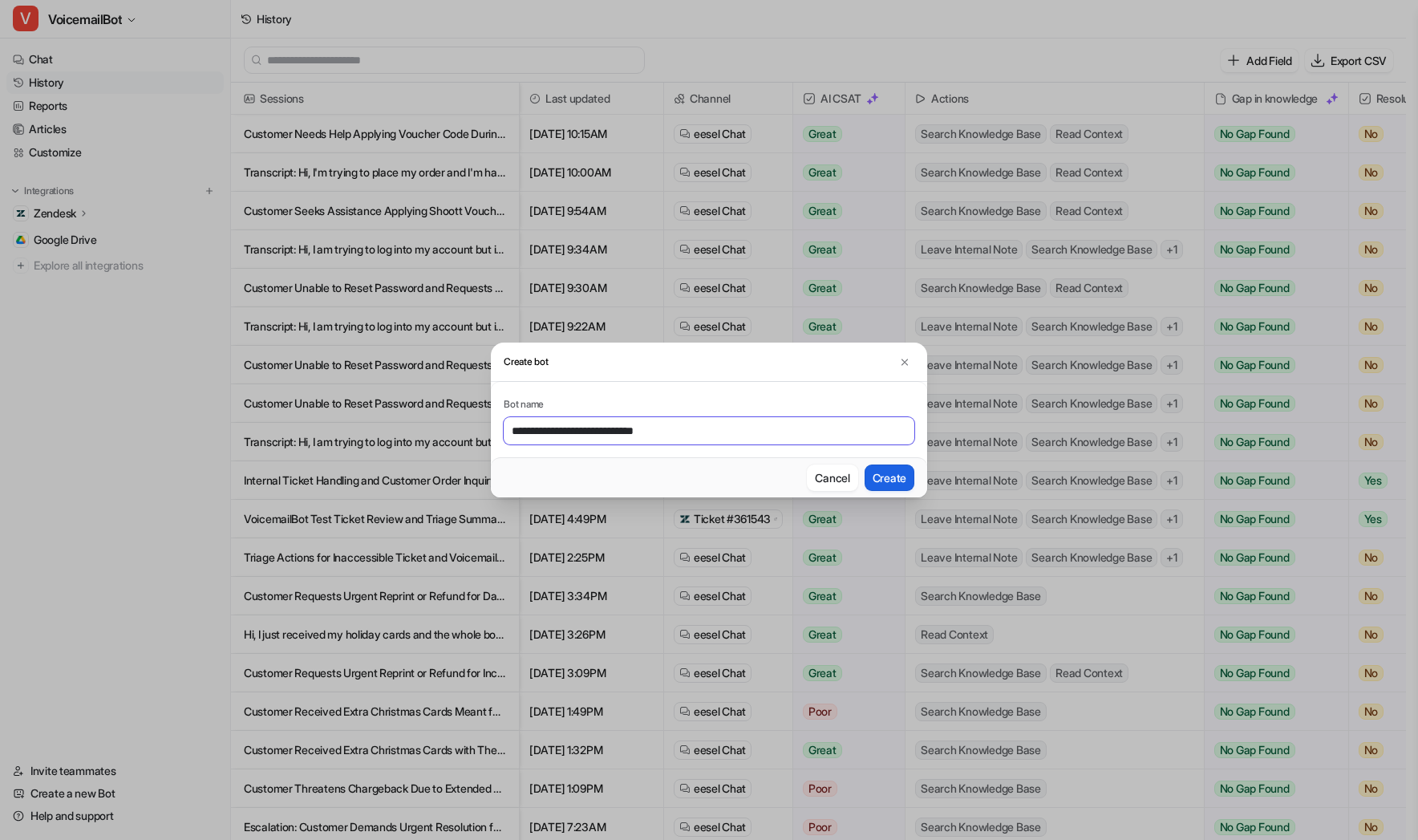
type input "**********"
click at [898, 472] on button "Create" at bounding box center [890, 477] width 50 height 26
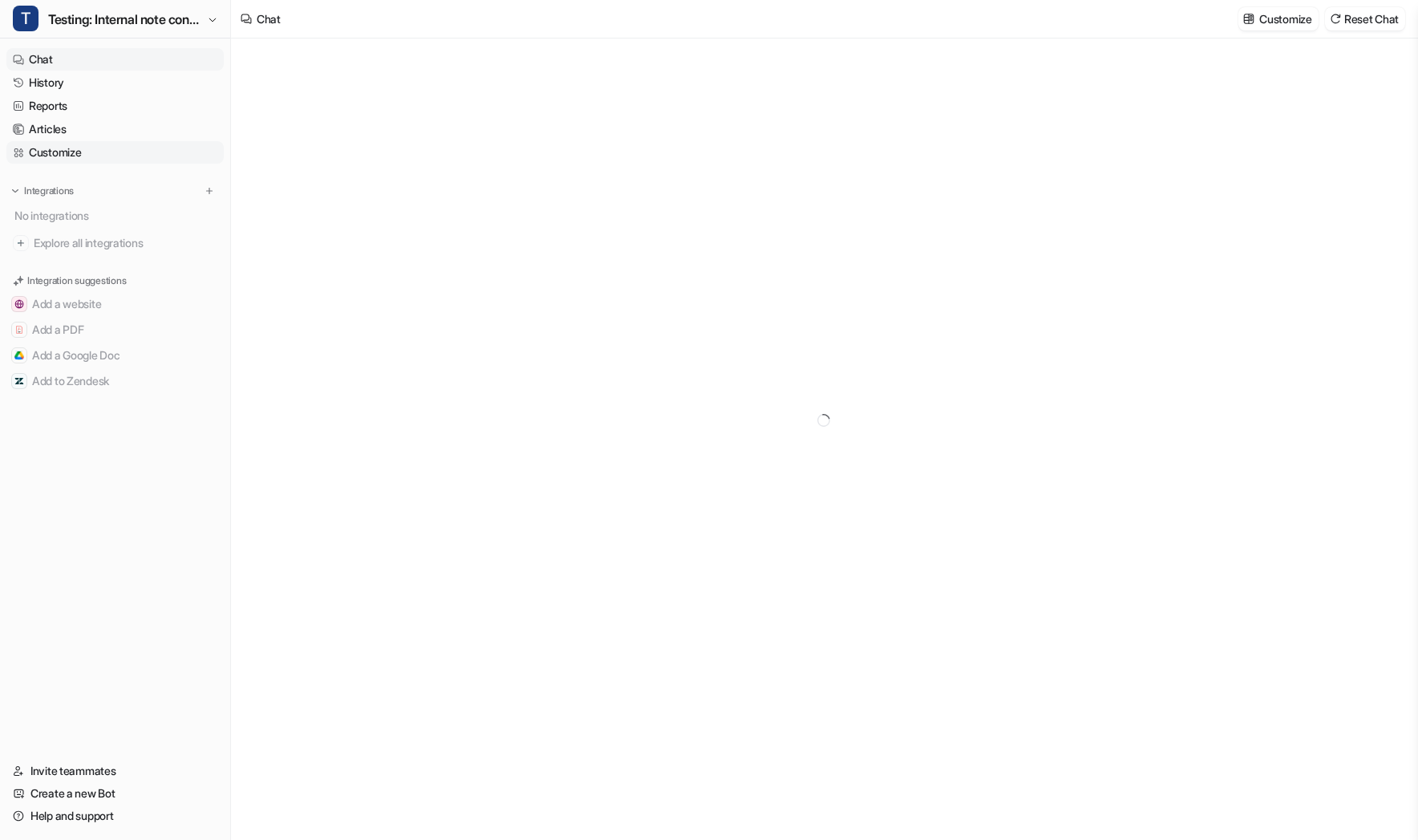
click at [118, 146] on link "Customize" at bounding box center [115, 152] width 217 height 23
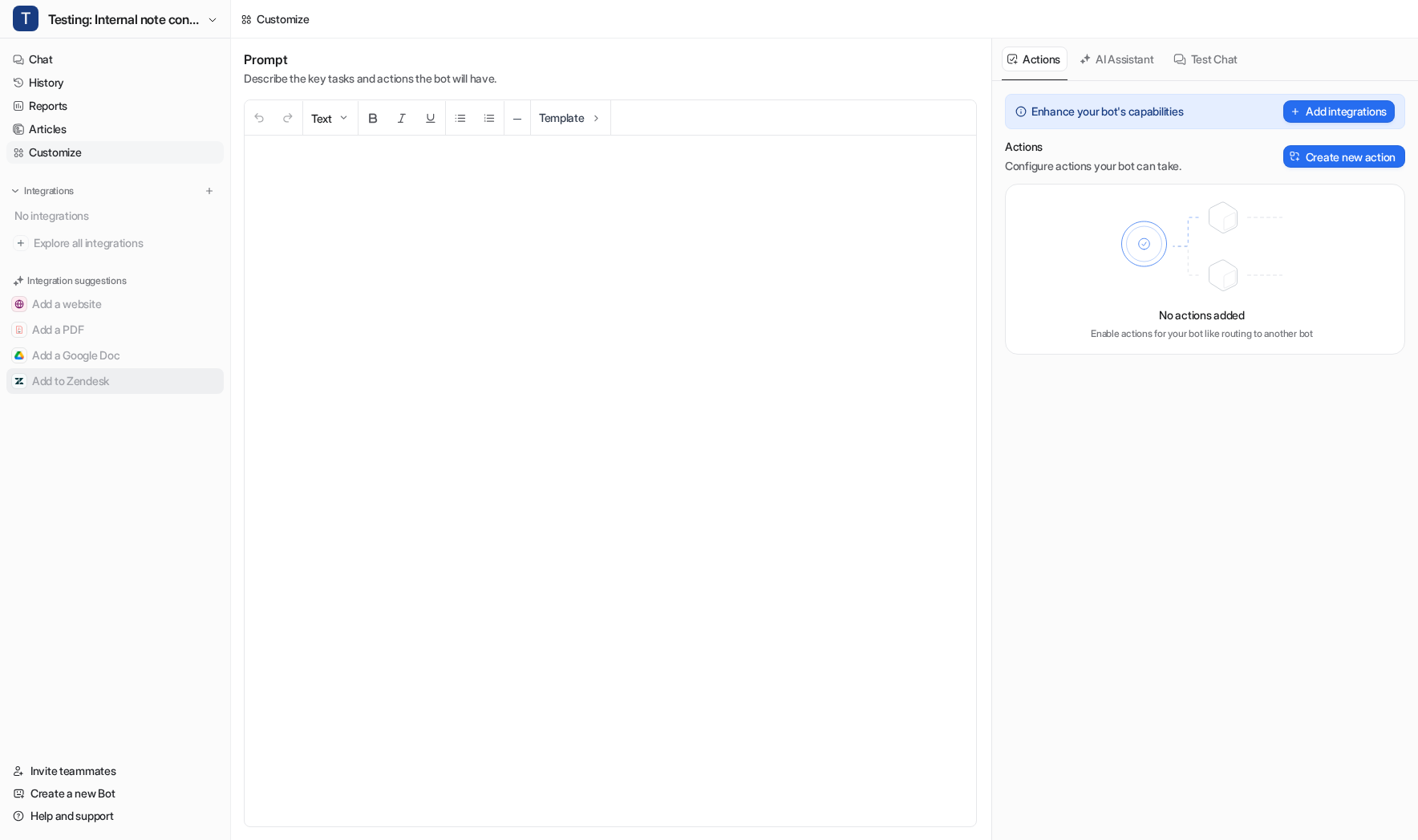
click at [110, 386] on button "Add to Zendesk" at bounding box center [115, 381] width 217 height 26
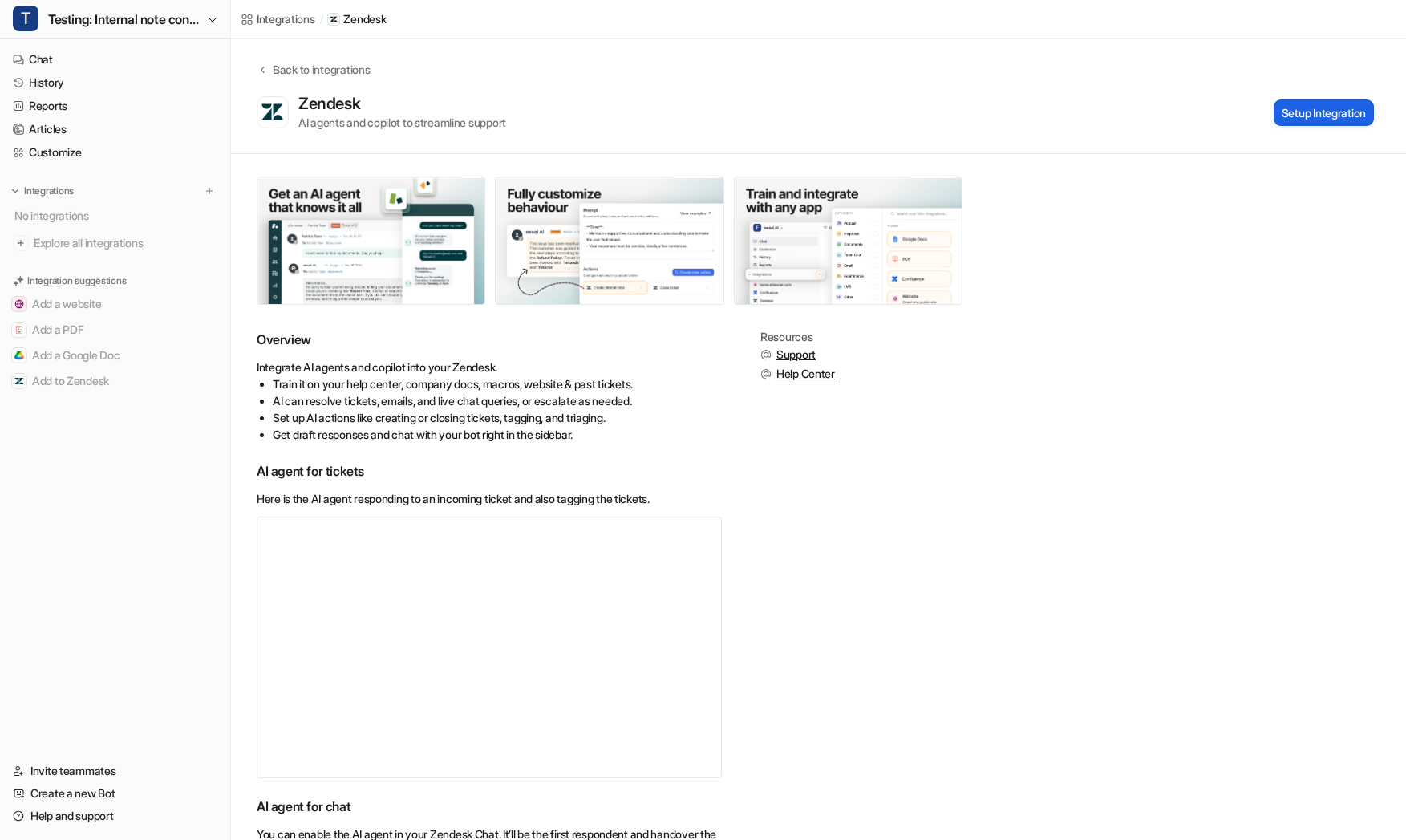
click at [1330, 103] on button "Setup Integration" at bounding box center [1324, 112] width 100 height 26
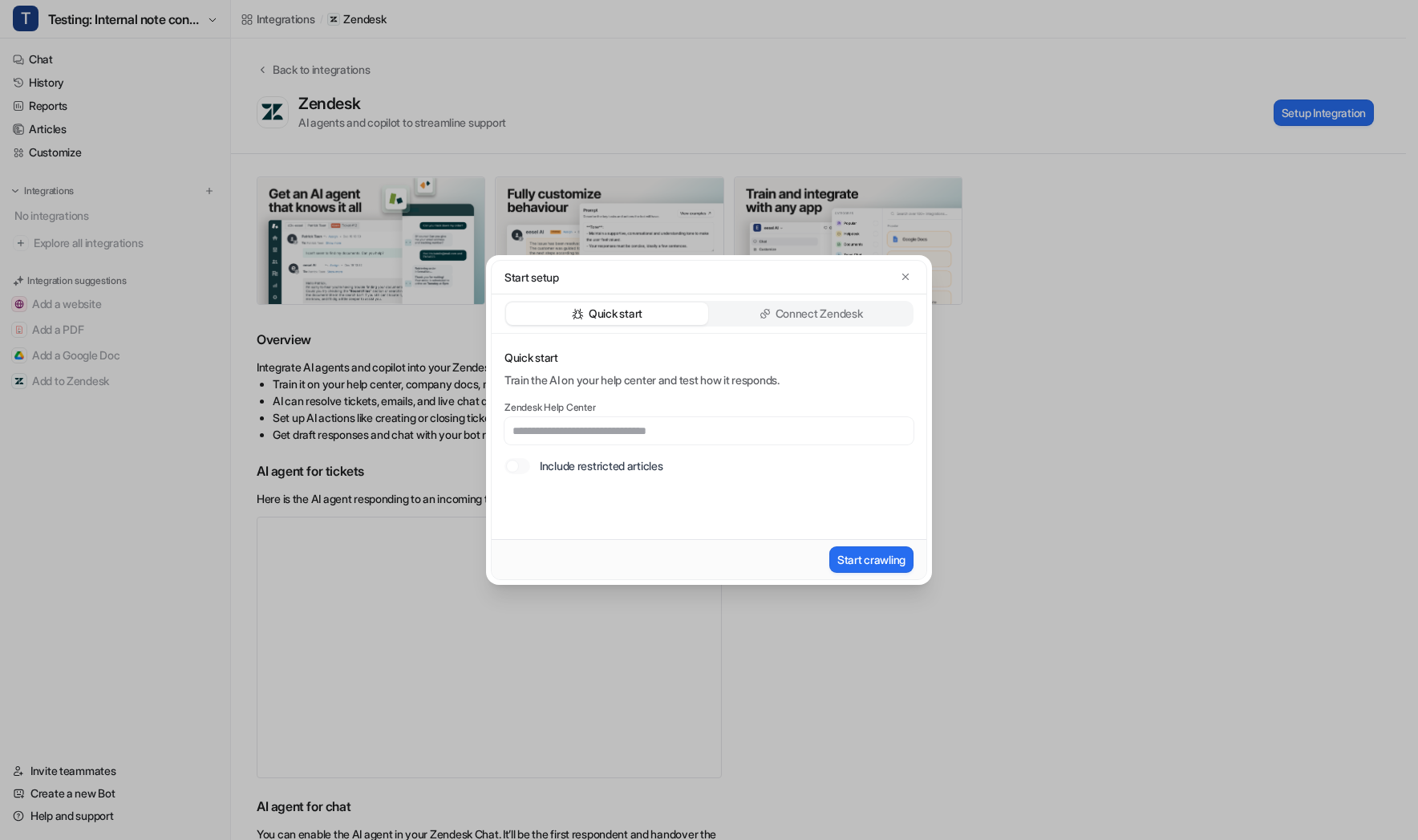
click at [781, 306] on p "Connect Zendesk" at bounding box center [820, 313] width 88 height 16
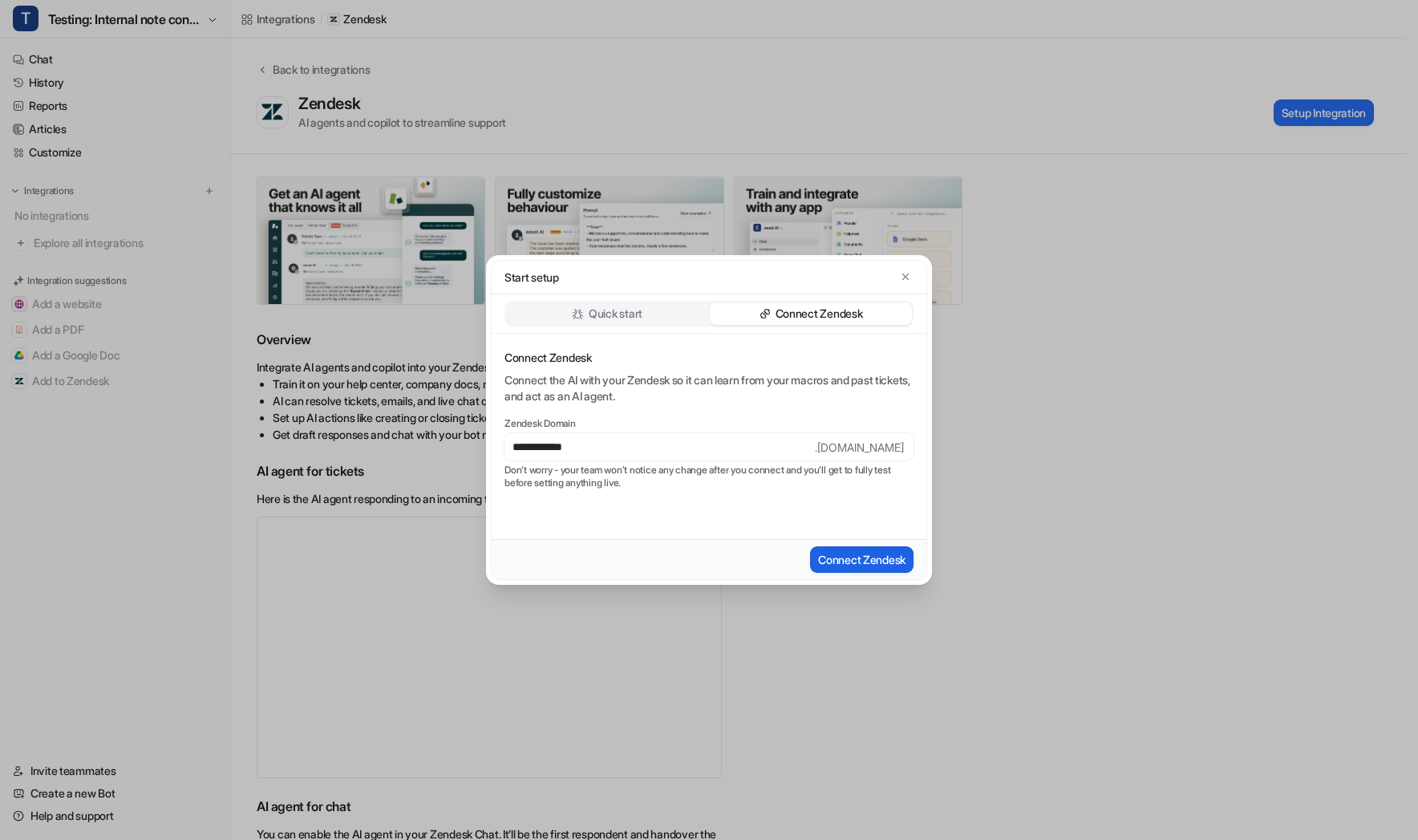
type input "**********"
click at [887, 548] on button "Connect Zendesk" at bounding box center [861, 559] width 103 height 26
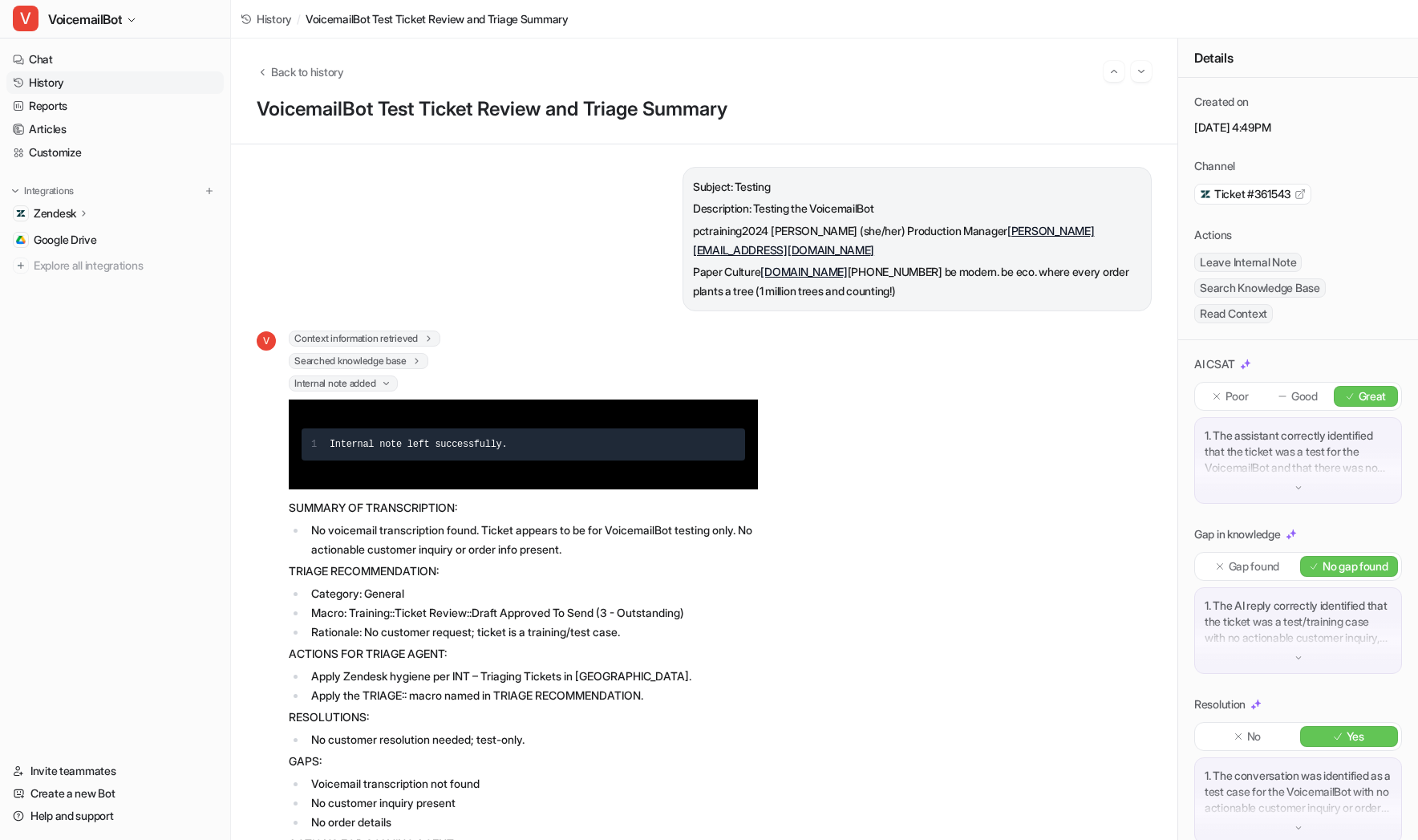
click at [581, 273] on div "Subject: Testing Description: Testing the VoicemailBot pctraining2024 [PERSON_N…" at bounding box center [704, 239] width 895 height 145
click at [394, 352] on span "Searched knowledge base" at bounding box center [359, 360] width 140 height 16
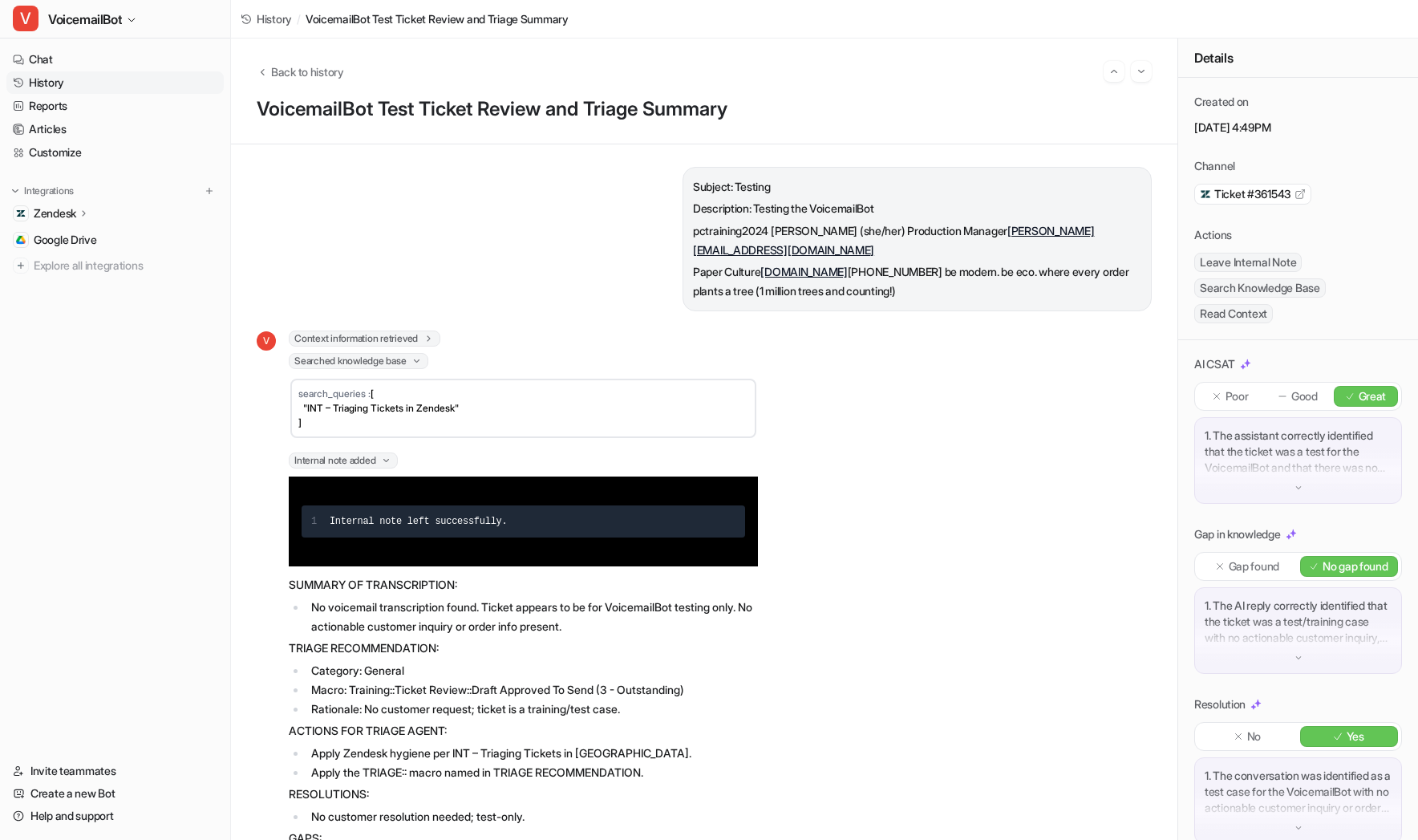
click at [404, 331] on span "Context information retrieved" at bounding box center [365, 338] width 151 height 16
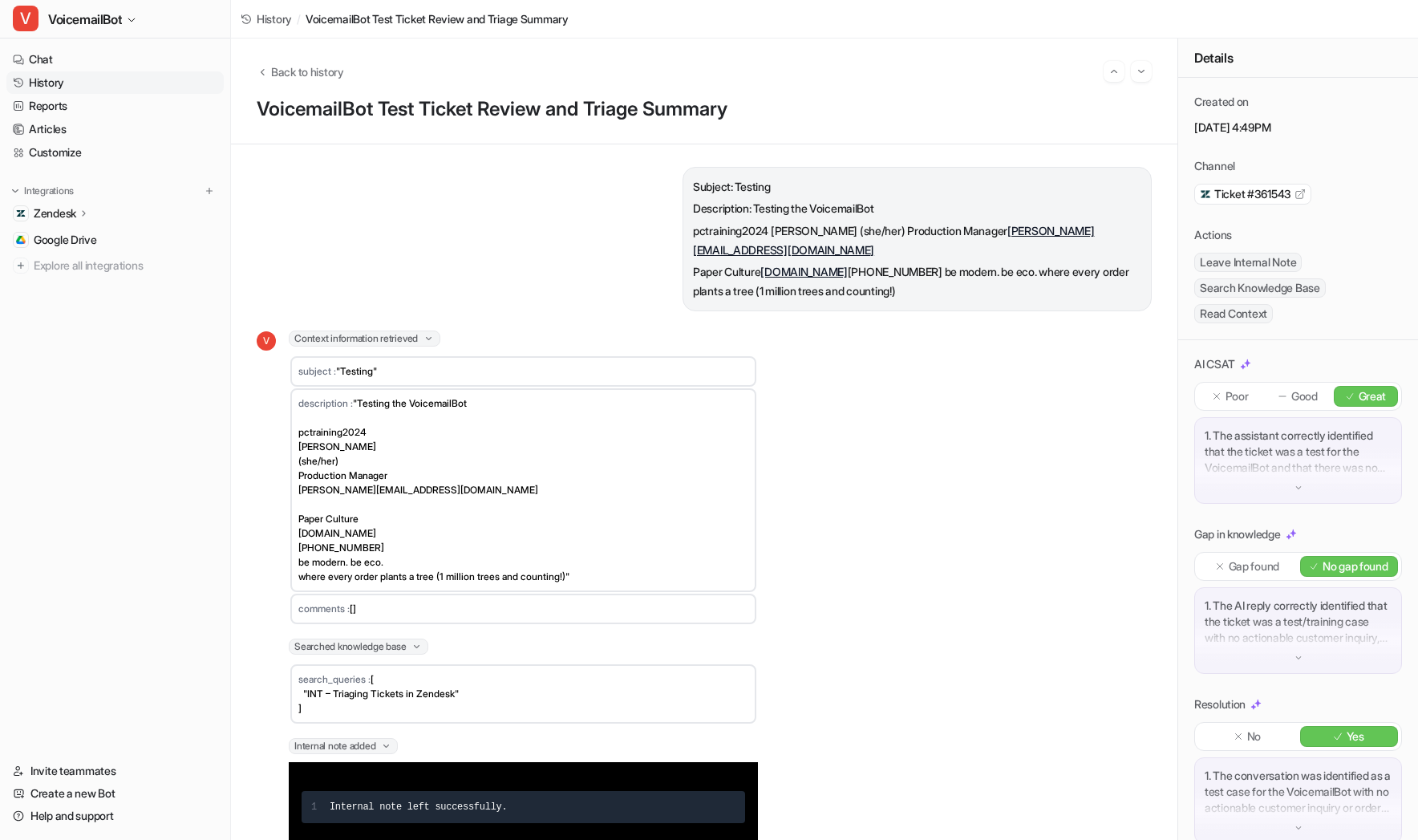
click at [1224, 323] on div "Created on September 23, 2025, 4:49PM Channel Ticket #361543 Actions Leave Inte…" at bounding box center [1299, 209] width 240 height 263
click at [1227, 320] on span "Read Context" at bounding box center [1234, 314] width 78 height 19
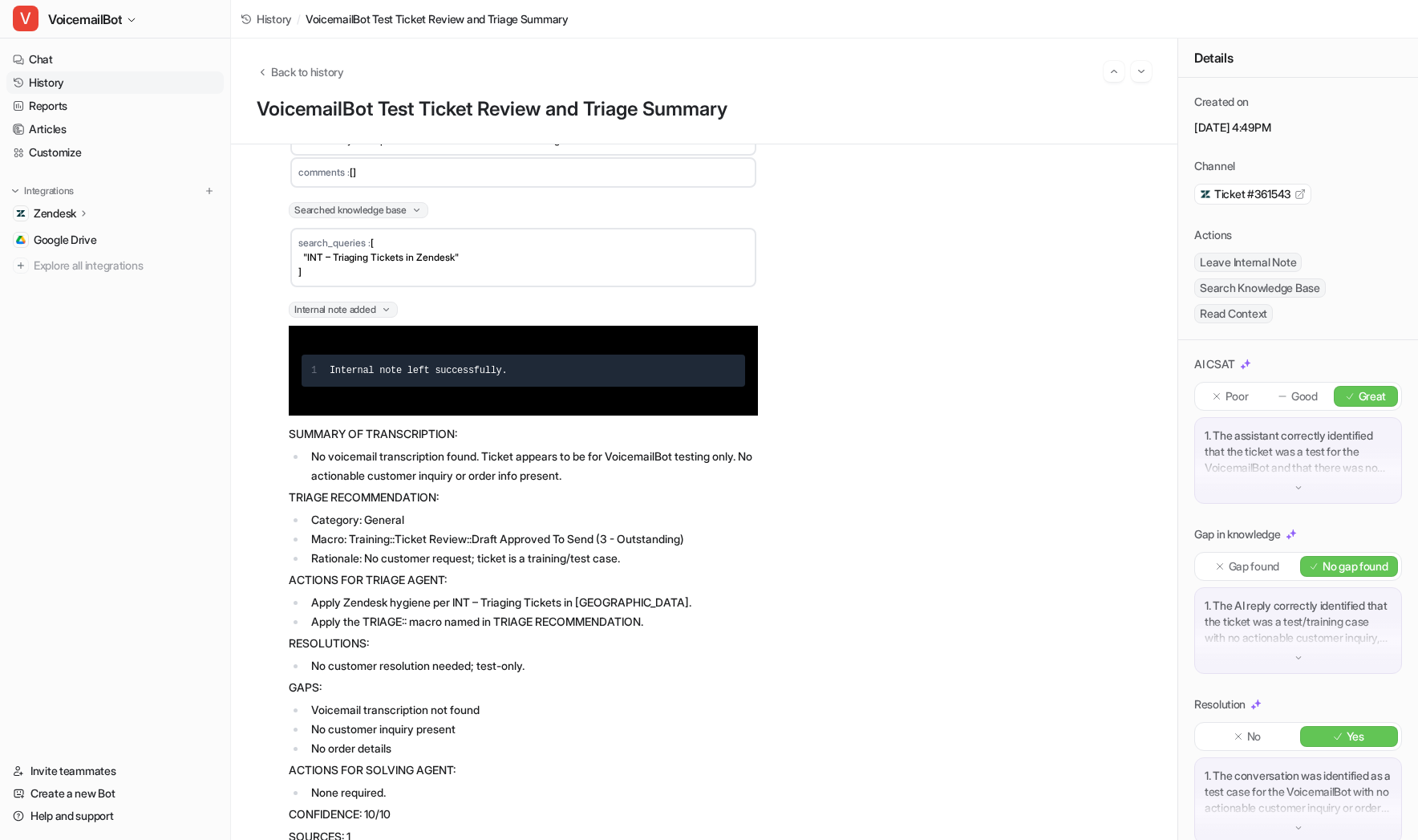
scroll to position [447, 0]
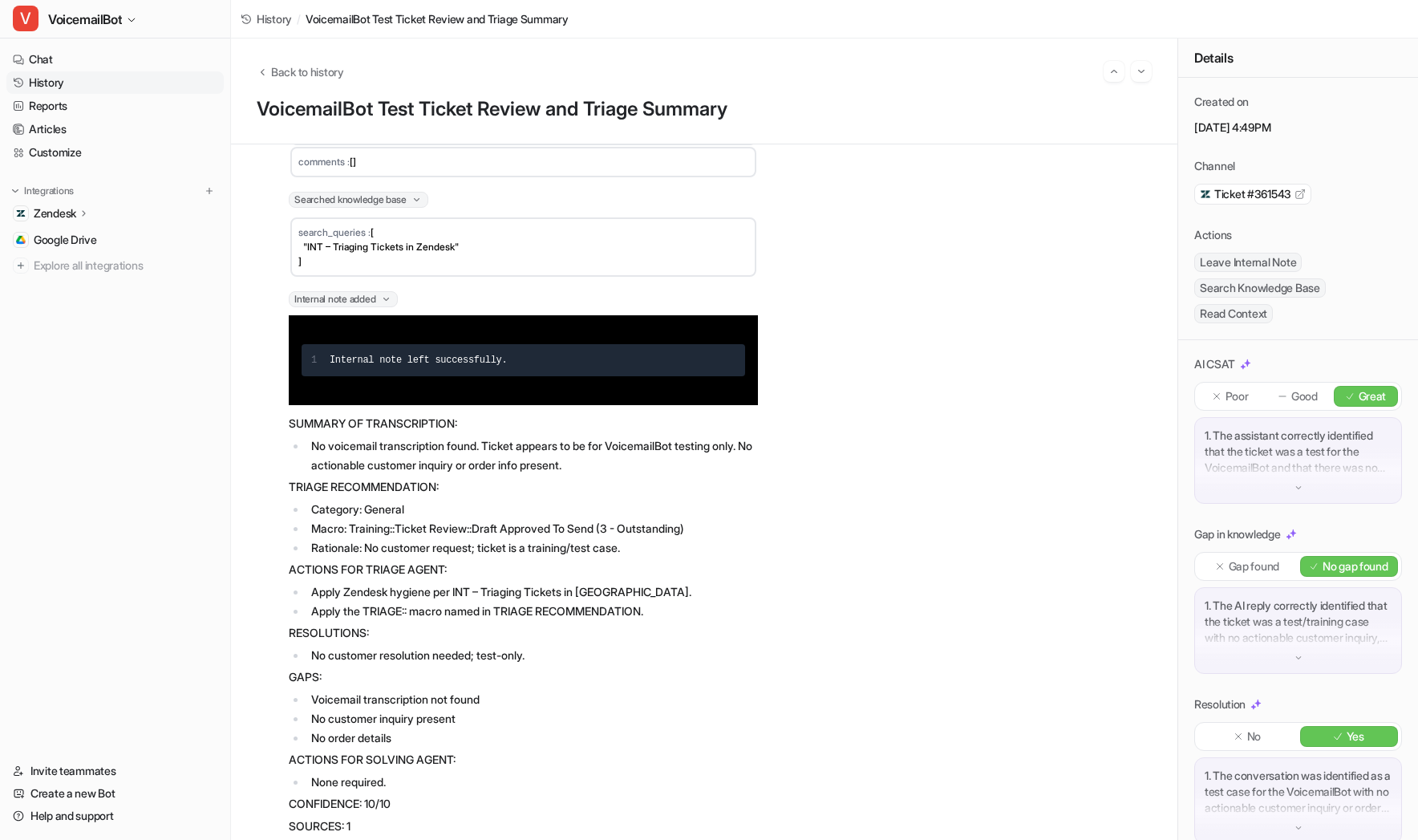
click at [374, 291] on span "Internal note added" at bounding box center [343, 299] width 109 height 16
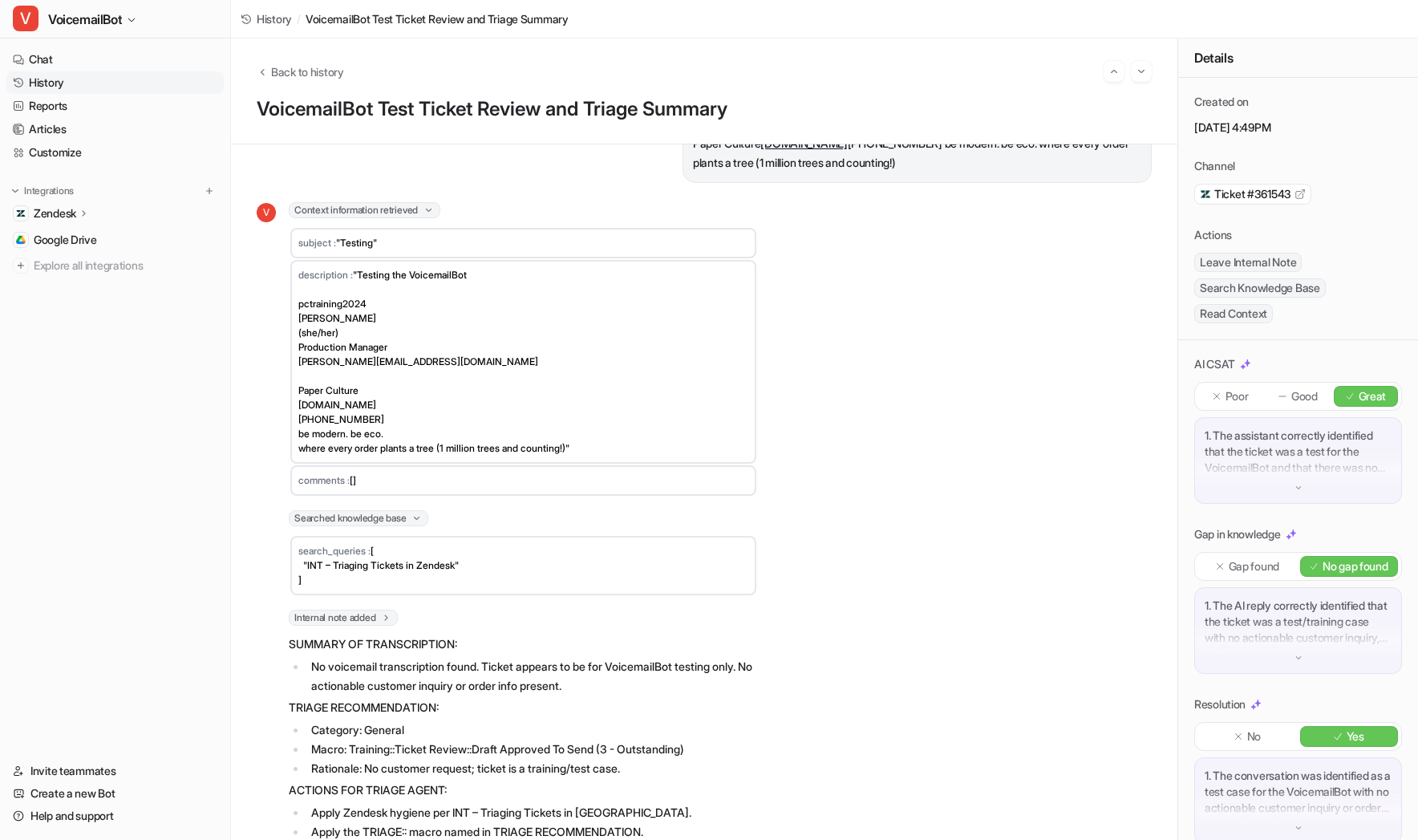
scroll to position [125, 0]
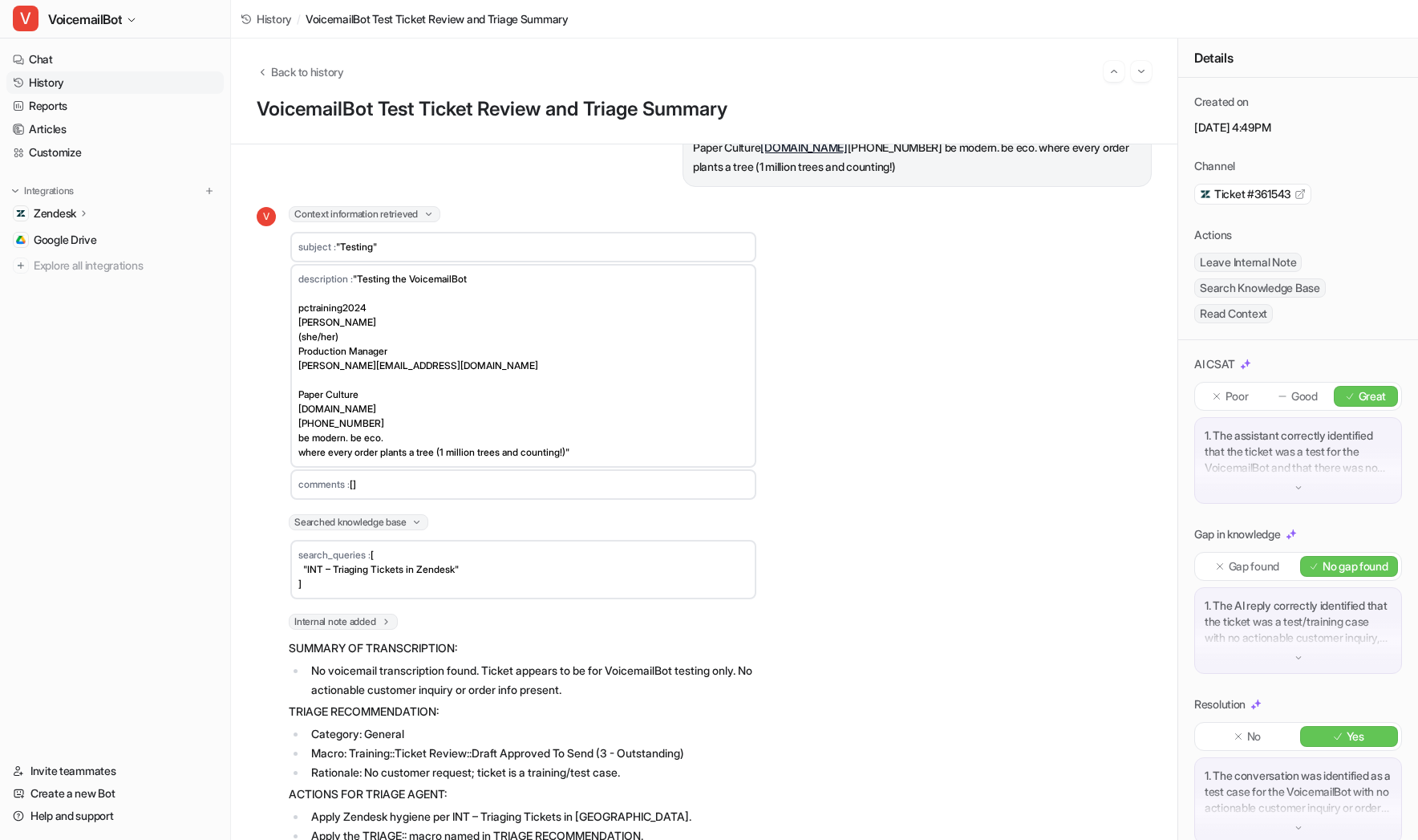
click at [357, 514] on span "Searched knowledge base" at bounding box center [359, 522] width 140 height 16
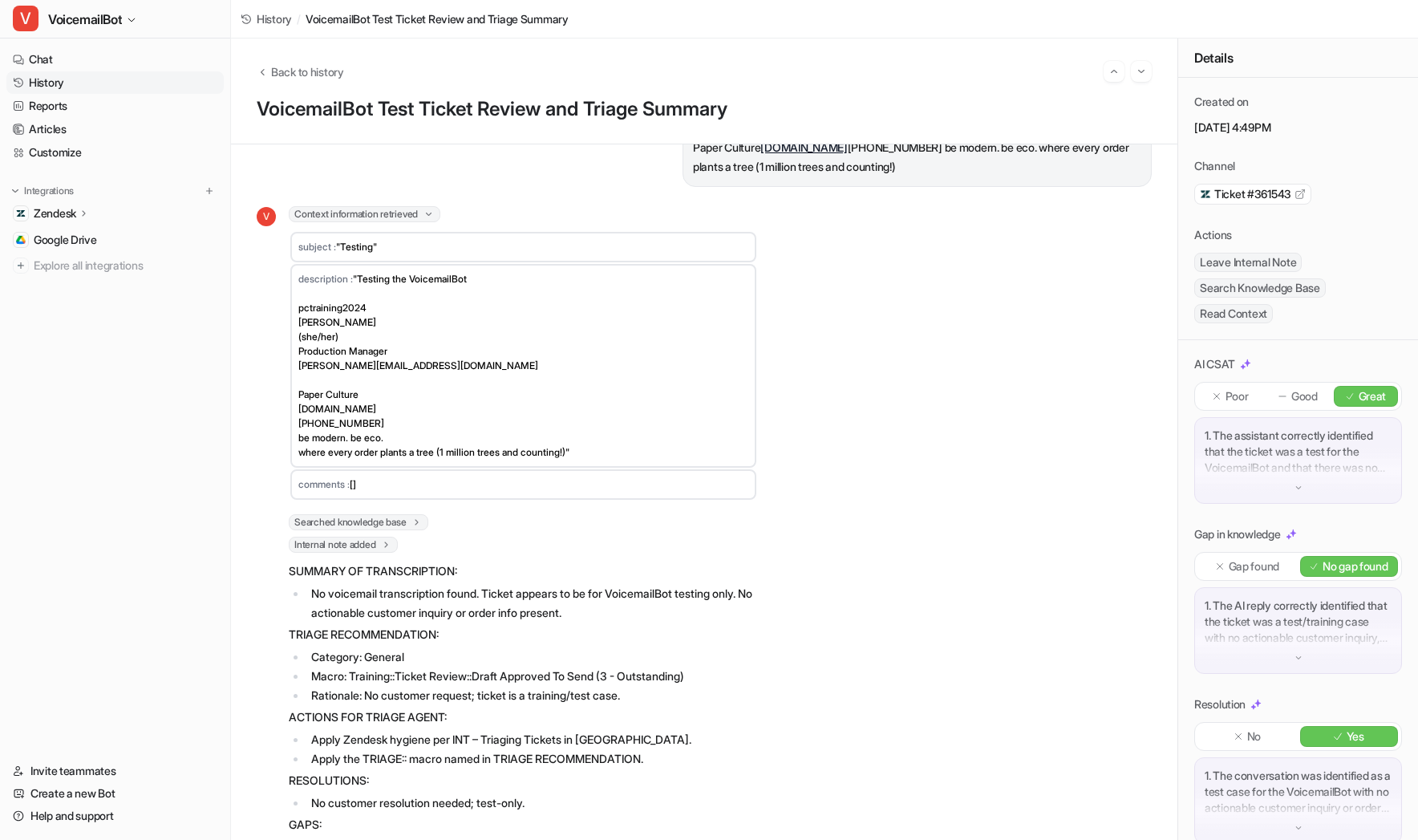
click at [357, 514] on span "Searched knowledge base" at bounding box center [359, 522] width 140 height 16
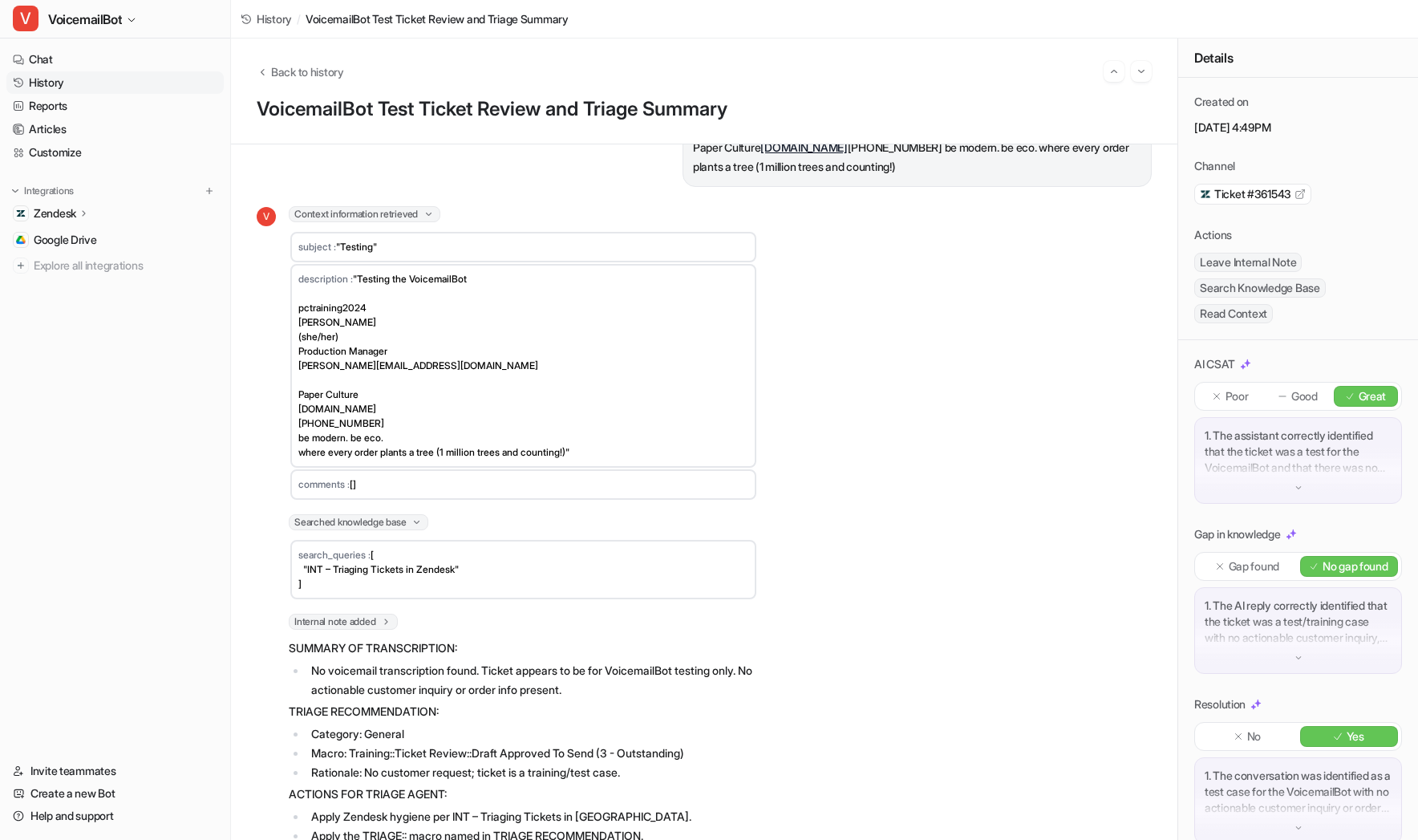
click at [373, 613] on span "Internal note added" at bounding box center [343, 621] width 109 height 16
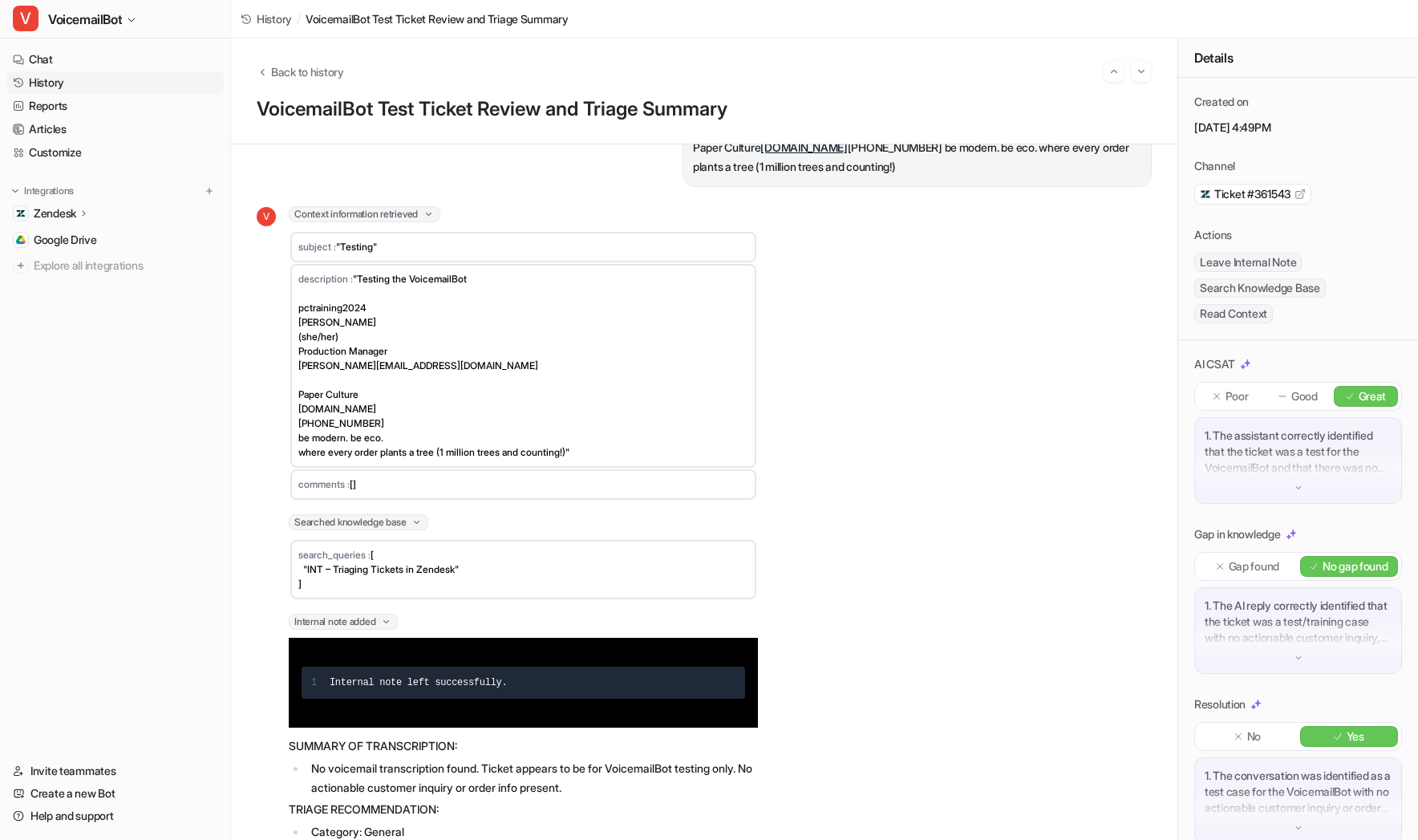
click at [389, 514] on span "Searched knowledge base" at bounding box center [359, 522] width 140 height 16
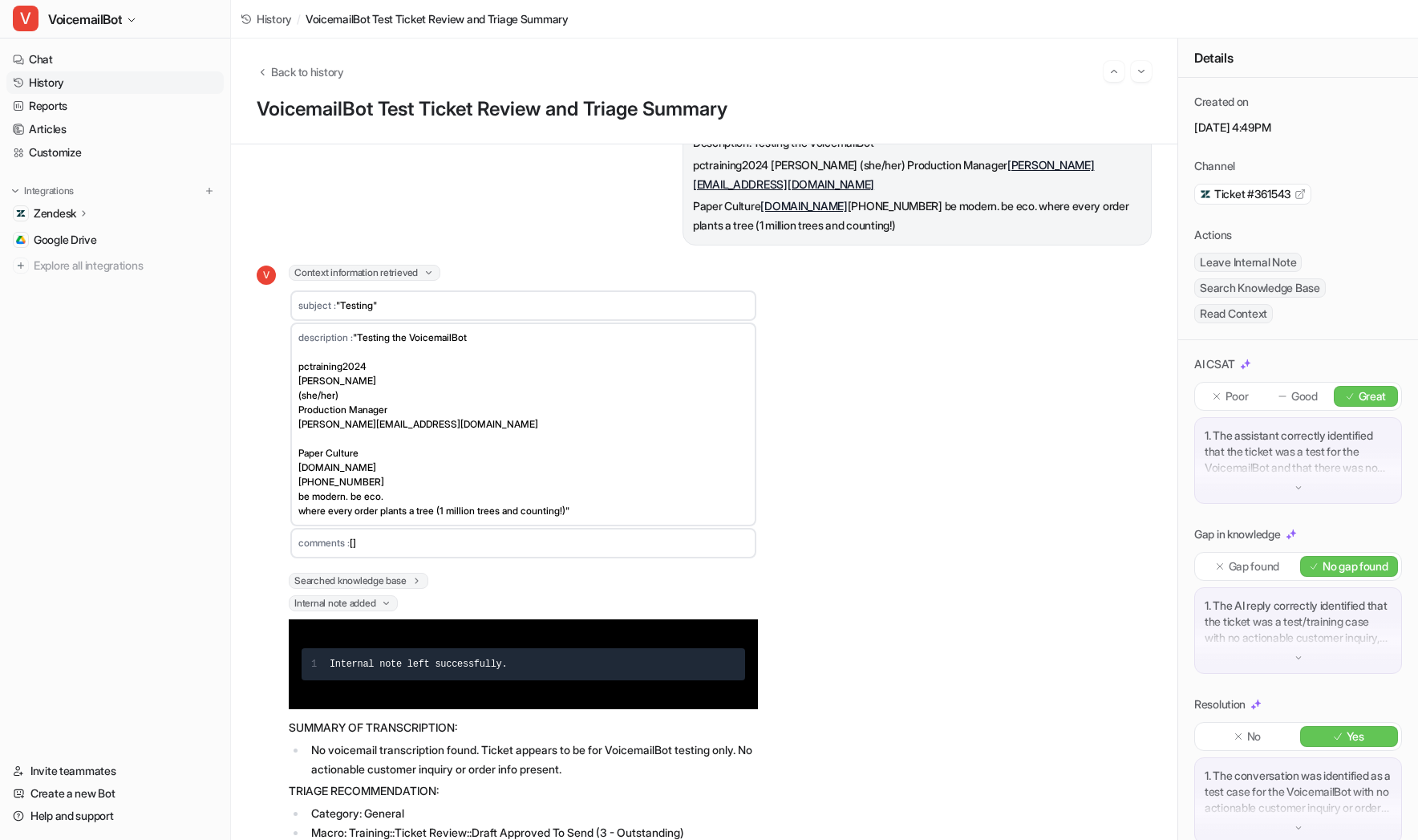
scroll to position [0, 0]
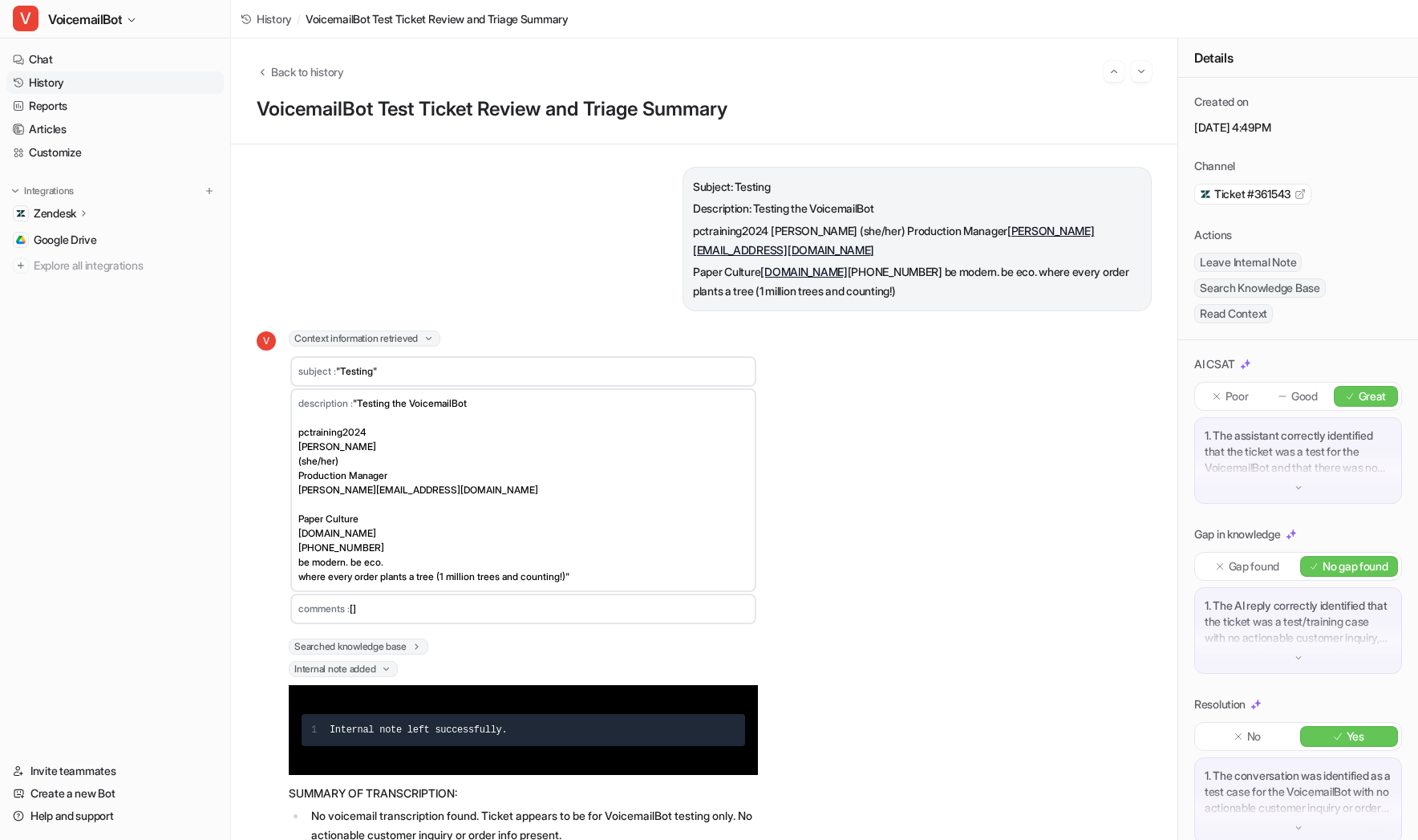
click at [373, 331] on span "Context information retrieved" at bounding box center [365, 338] width 151 height 16
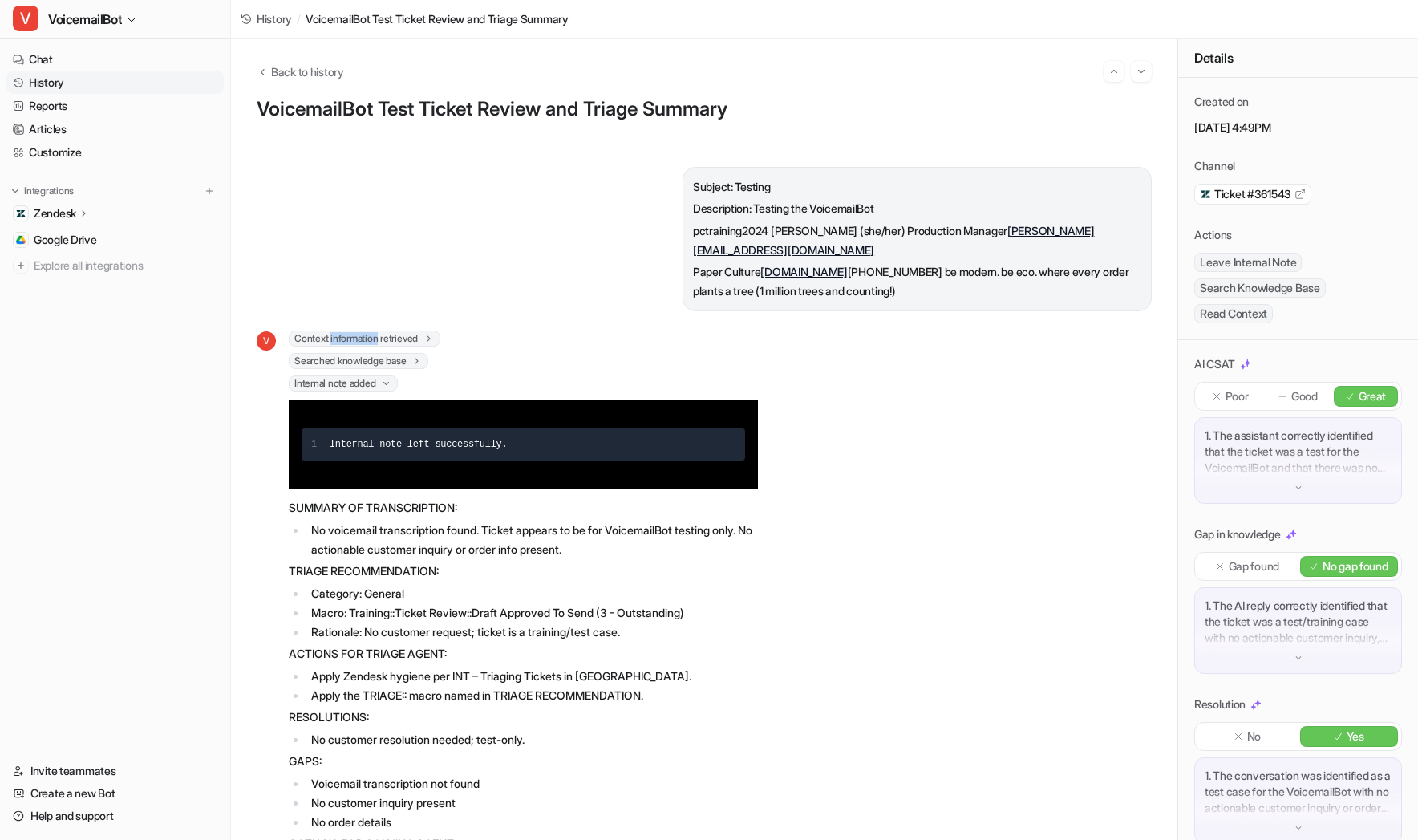
click at [373, 331] on span "Context information retrieved" at bounding box center [365, 338] width 151 height 16
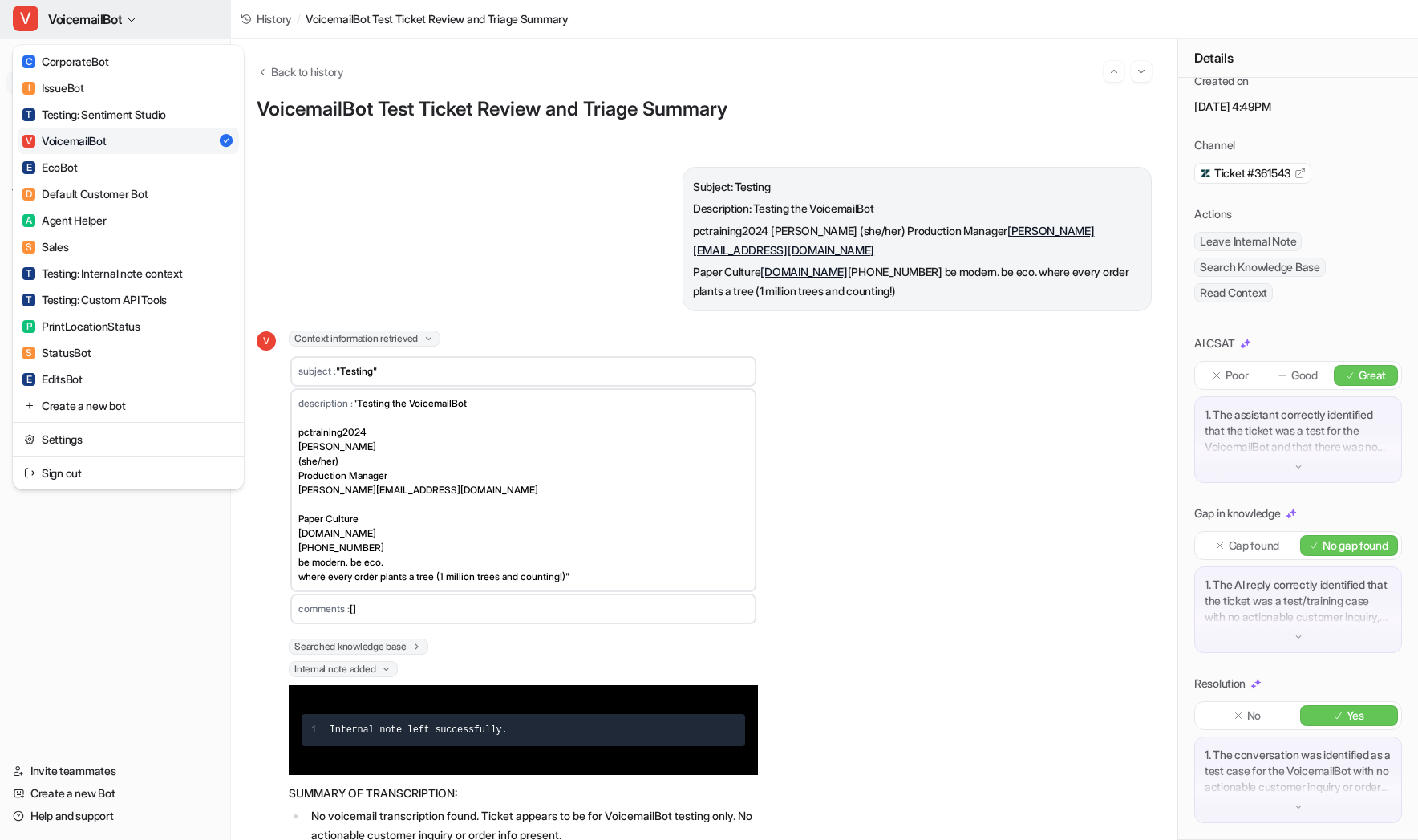
click at [120, 23] on span "VoicemailBot" at bounding box center [85, 19] width 74 height 23
click at [174, 268] on div "T Testing: Internal note context" at bounding box center [103, 273] width 161 height 17
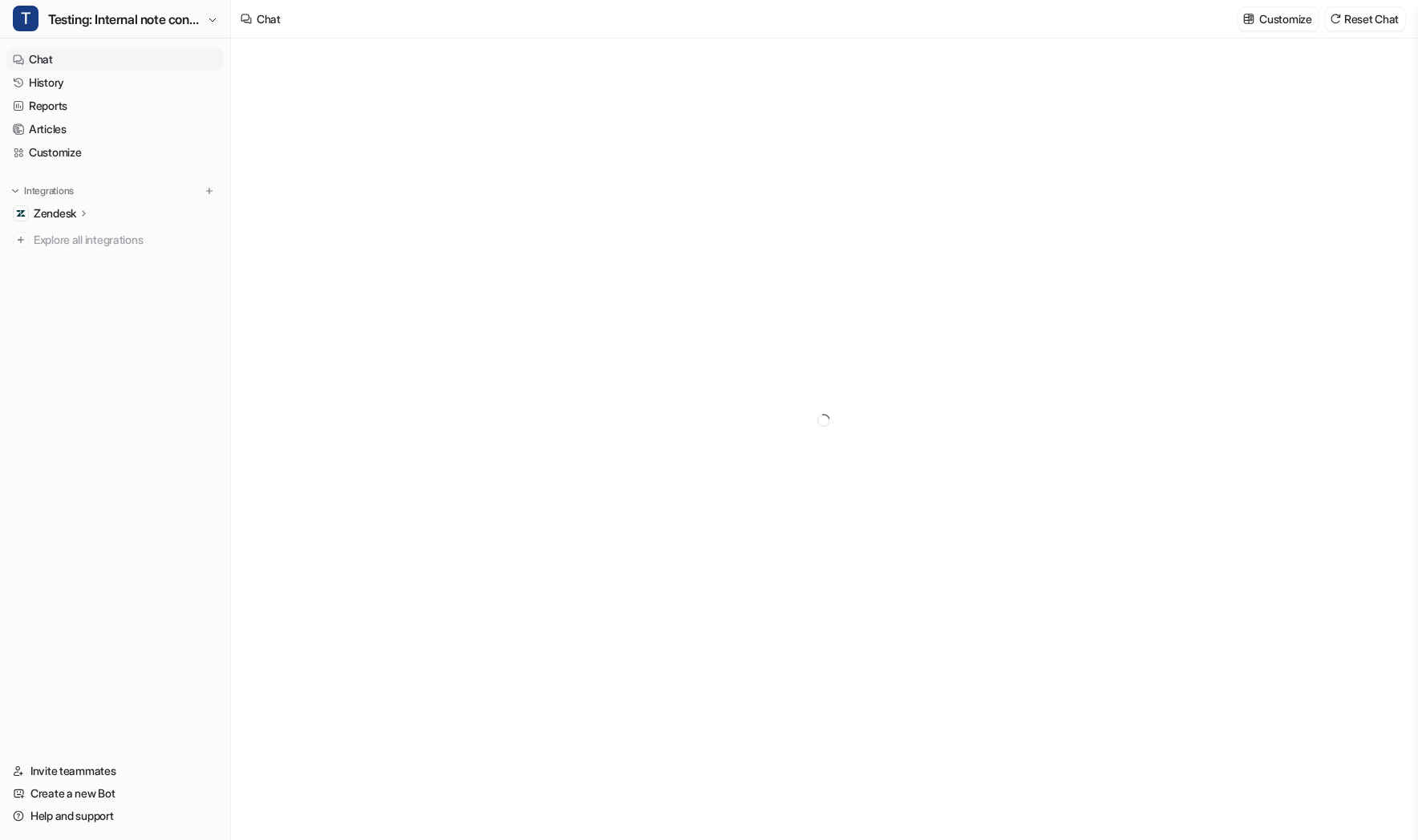
type textarea "**********"
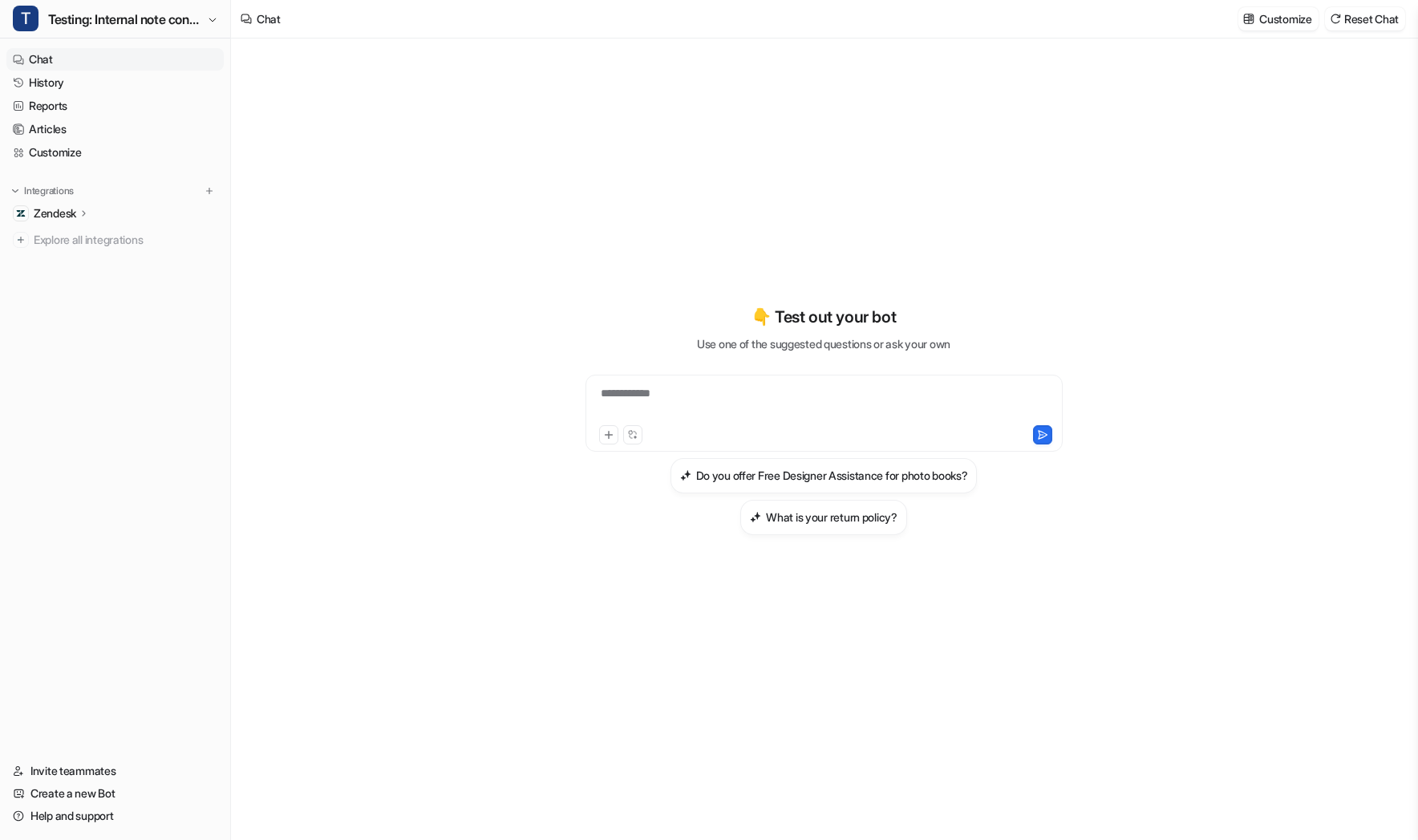
click at [762, 172] on div "**********" at bounding box center [823, 420] width 591 height 588
click at [90, 79] on link "History" at bounding box center [115, 83] width 217 height 23
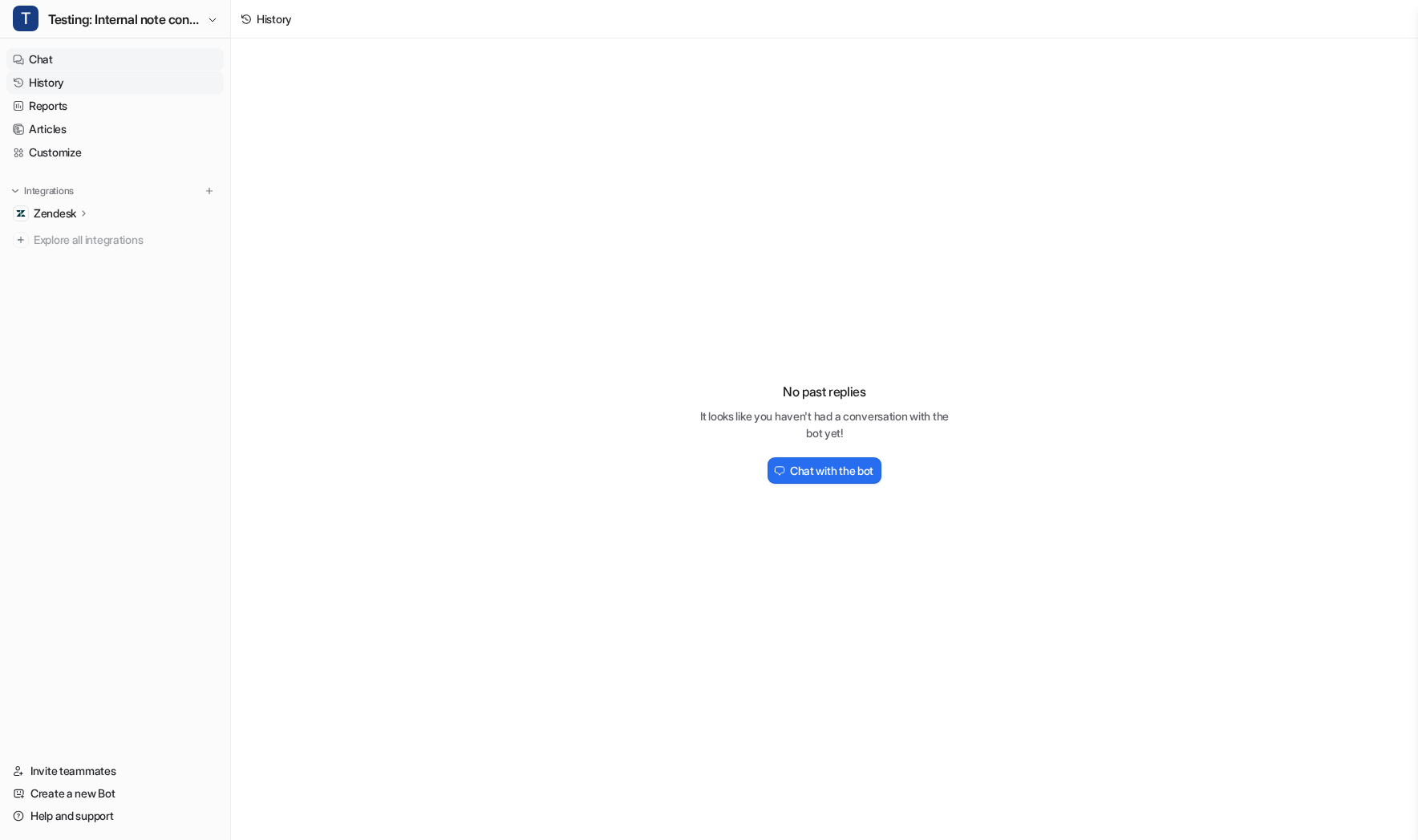
click at [98, 55] on link "Chat" at bounding box center [115, 60] width 217 height 23
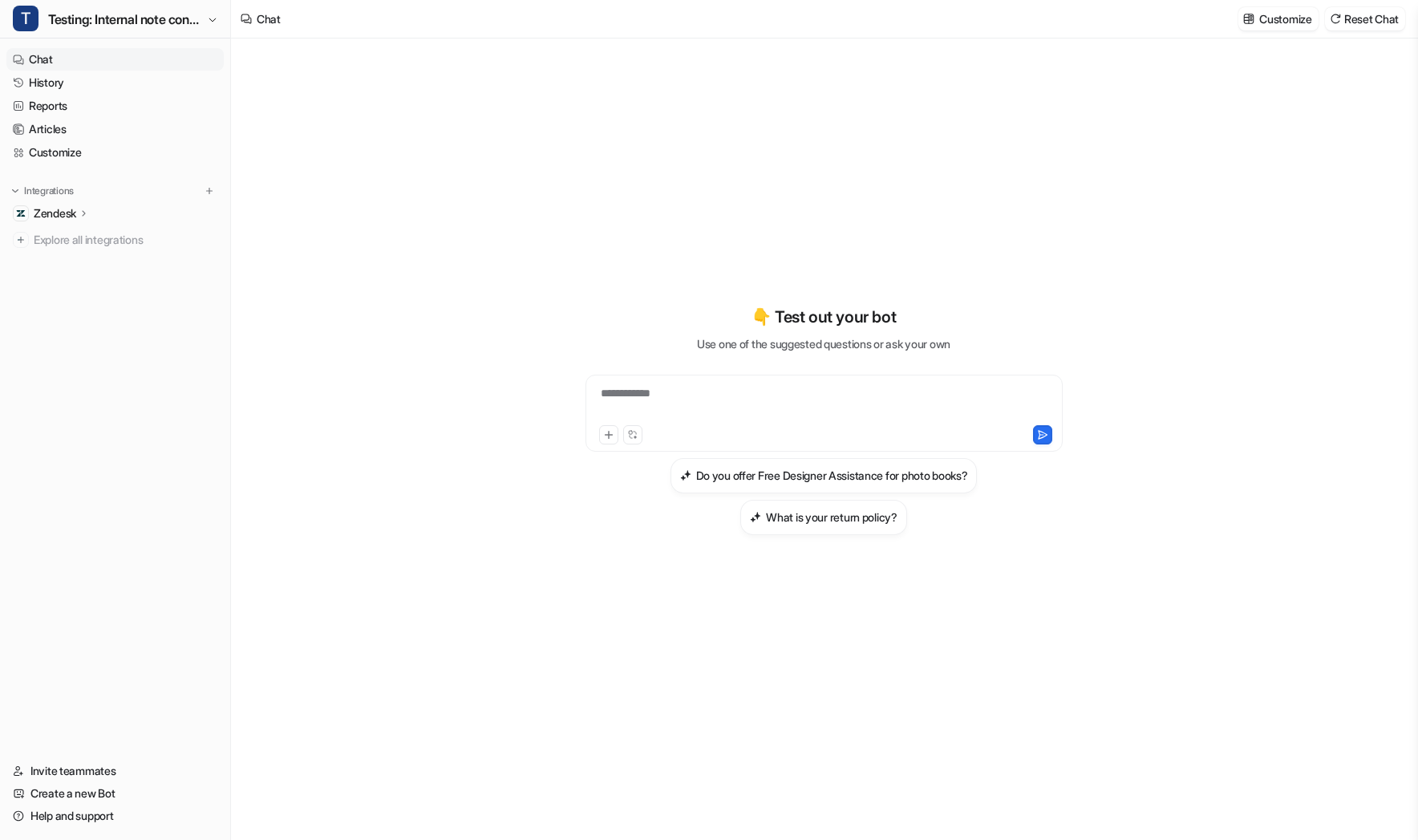
drag, startPoint x: 1265, startPoint y: 20, endPoint x: 1268, endPoint y: 36, distance: 16.3
click at [1265, 19] on p "Customize" at bounding box center [1285, 19] width 52 height 17
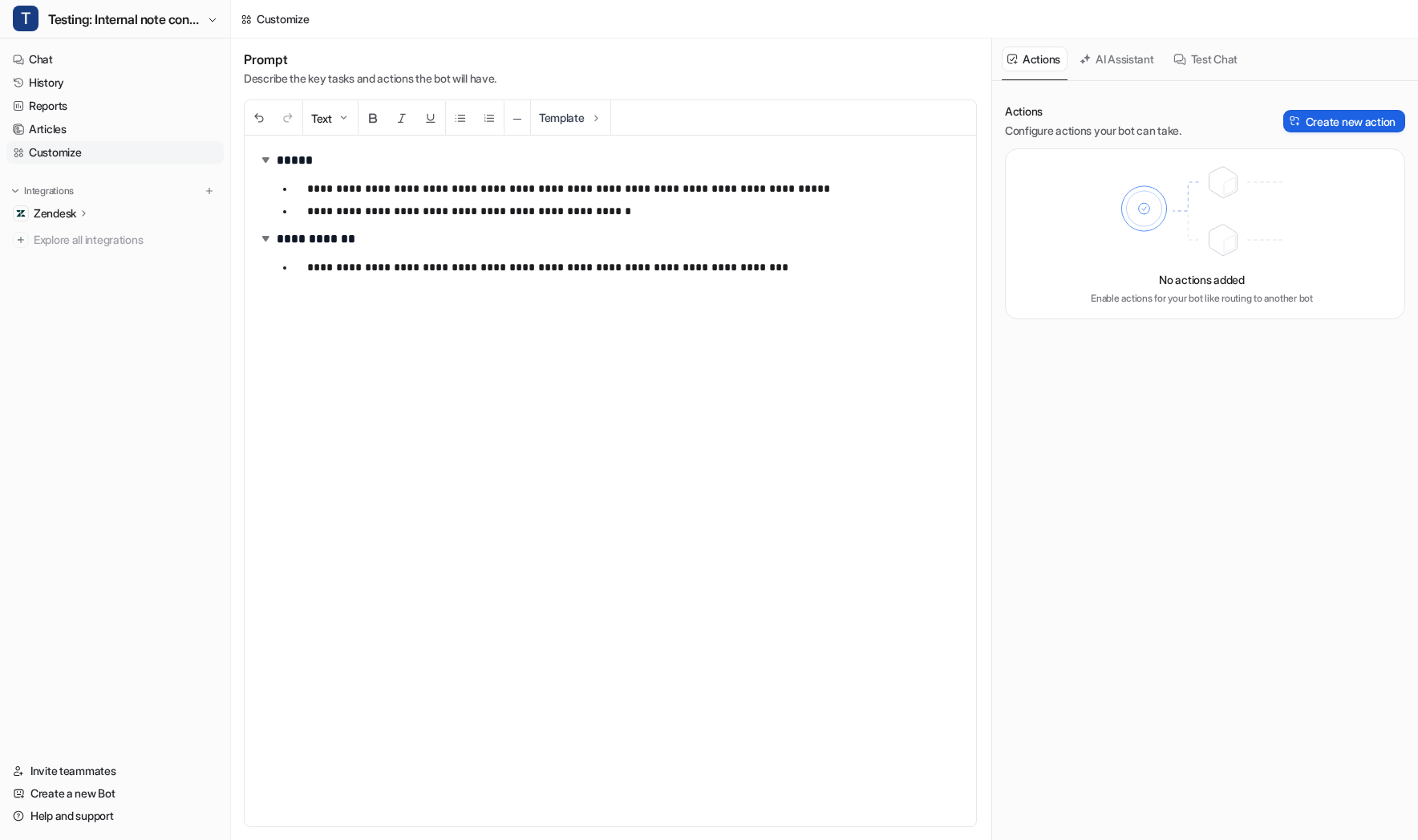
click at [1361, 130] on button "Create new action" at bounding box center [1344, 121] width 122 height 23
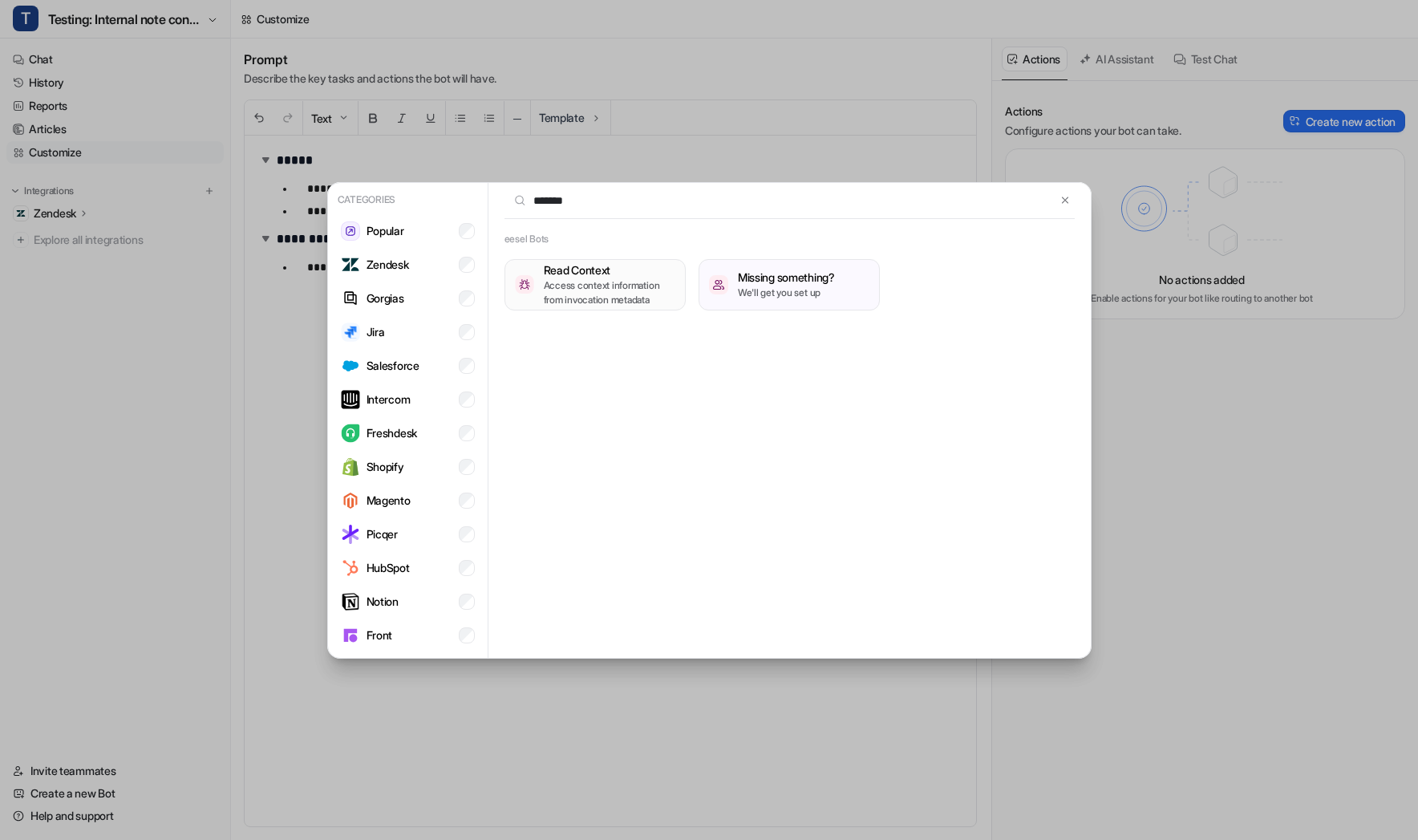
type input "*******"
click at [633, 295] on p "Access context information from invocation metadata" at bounding box center [609, 292] width 131 height 29
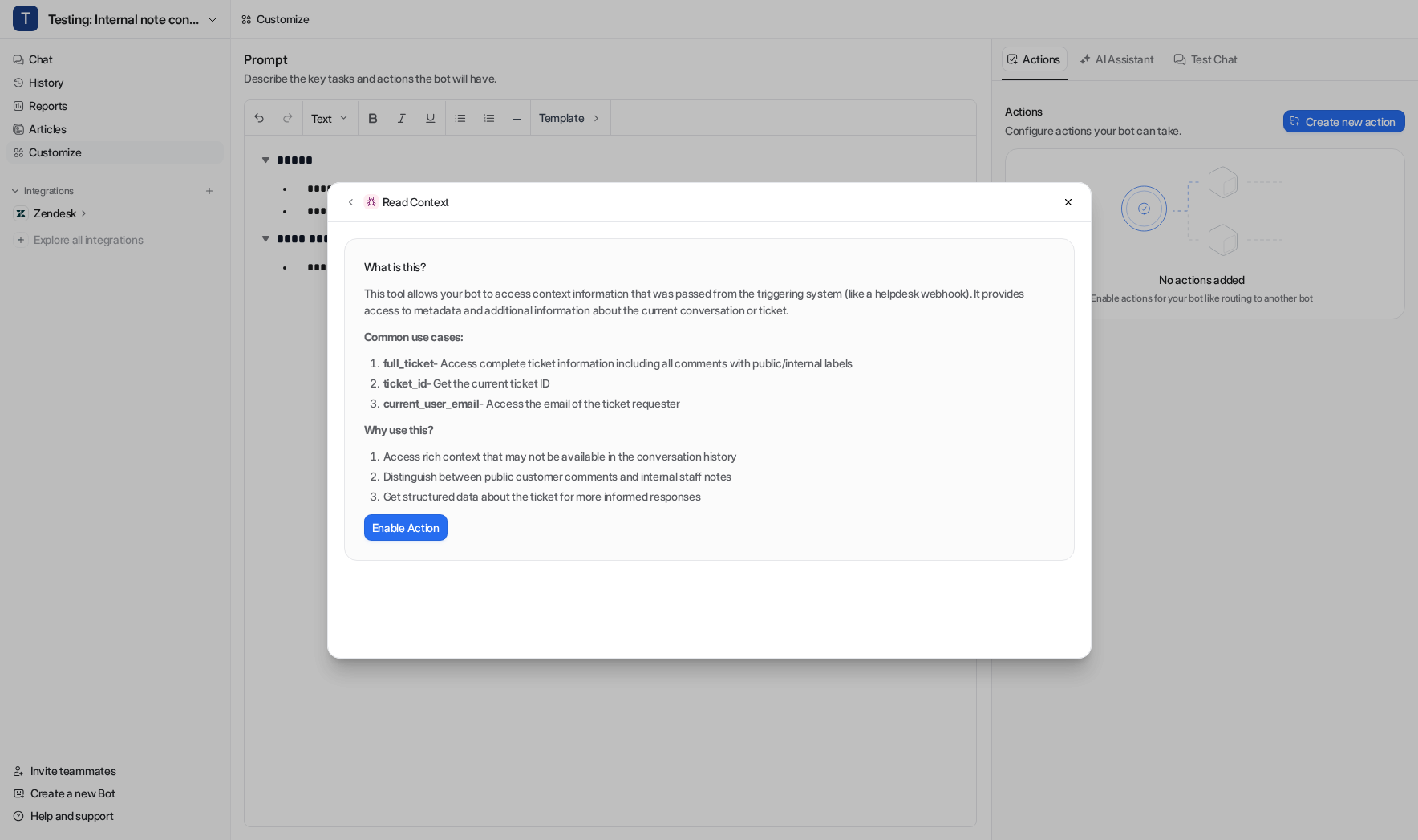
click at [406, 362] on strong "full_ticket" at bounding box center [408, 363] width 50 height 13
copy strong "full_ticket"
click at [426, 533] on button "Enable Action" at bounding box center [406, 527] width 83 height 26
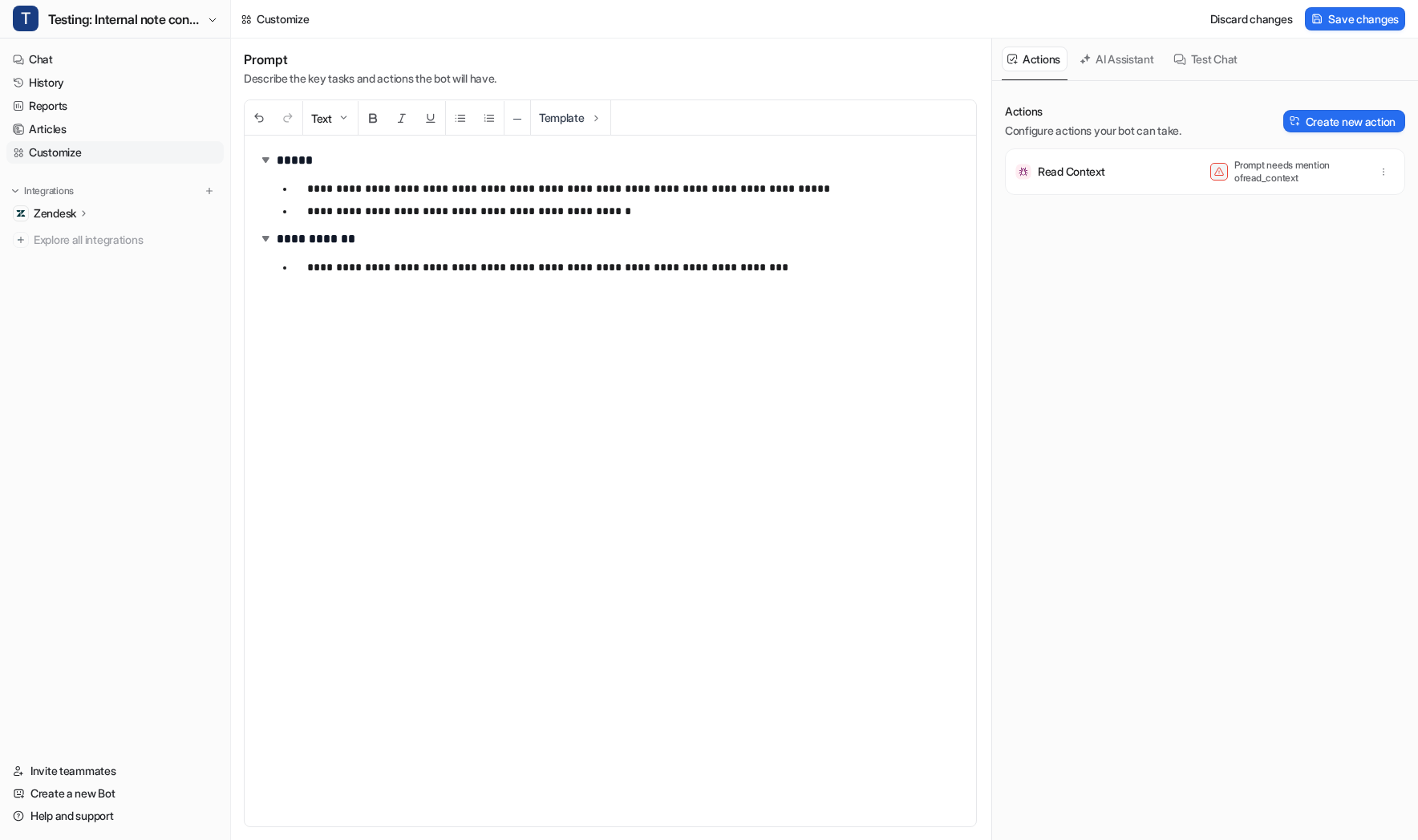
click at [486, 300] on div "**********" at bounding box center [611, 480] width 732 height 691
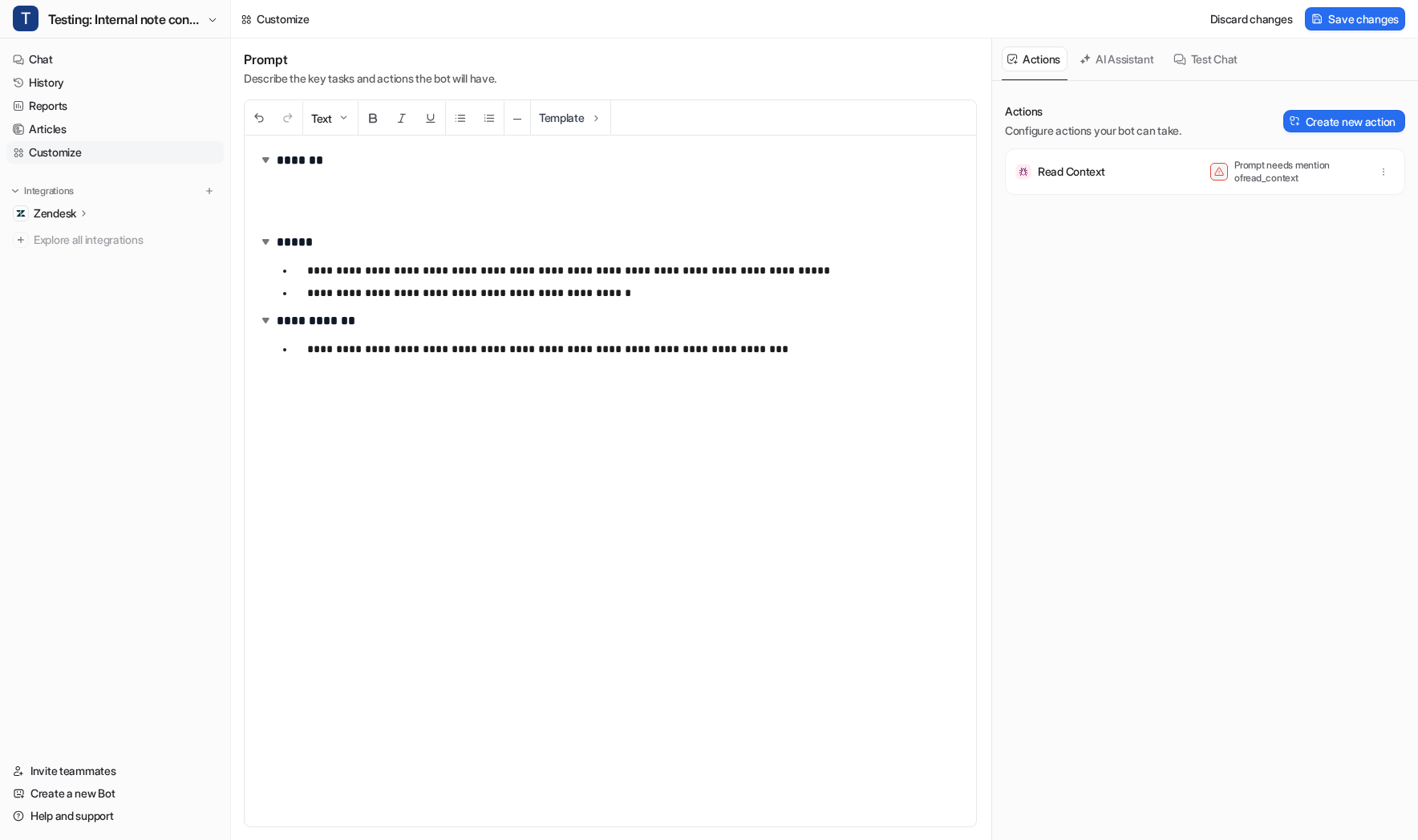
click at [753, 201] on div "**********" at bounding box center [611, 480] width 732 height 691
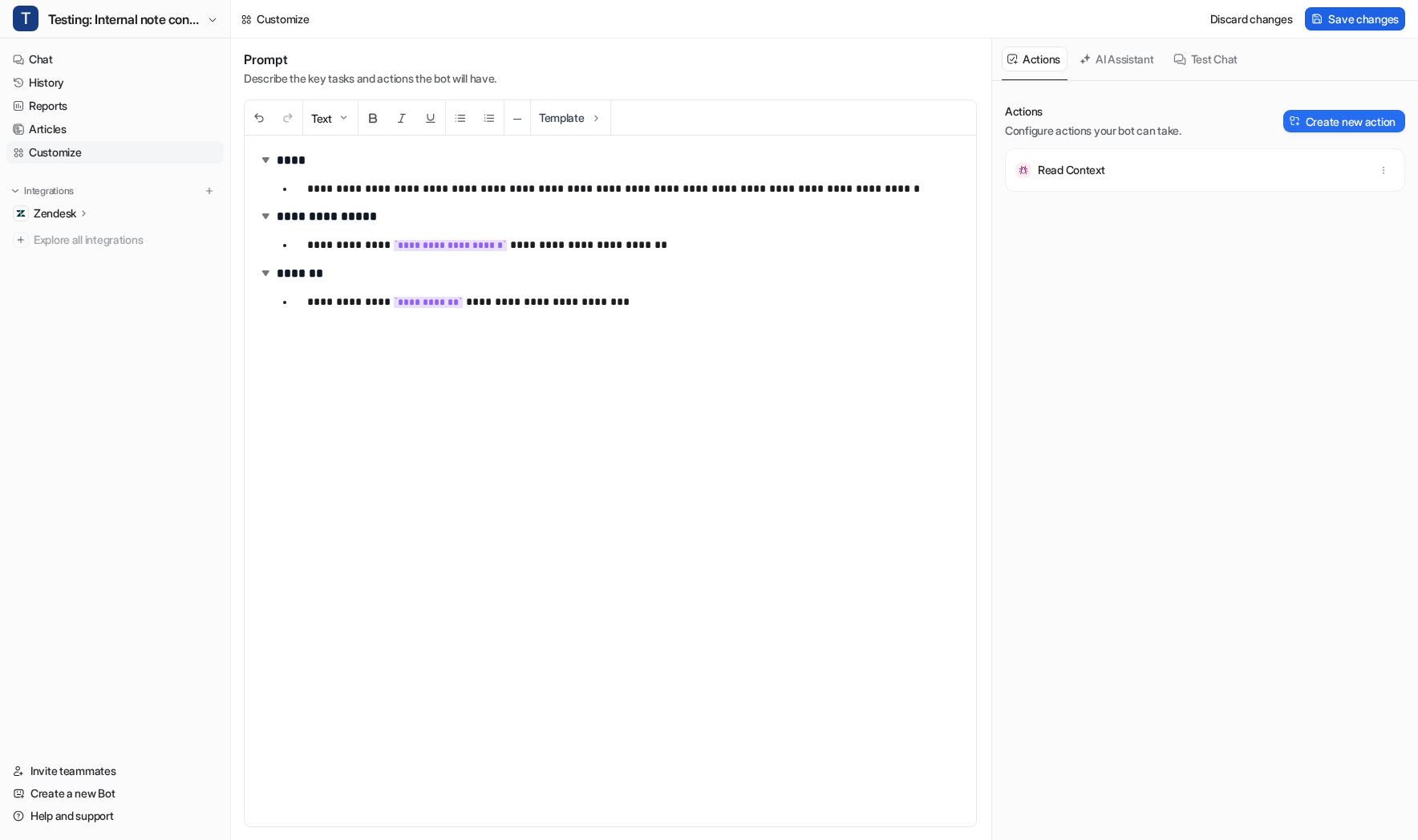
click at [1370, 29] on button "Save changes" at bounding box center [1356, 19] width 100 height 24
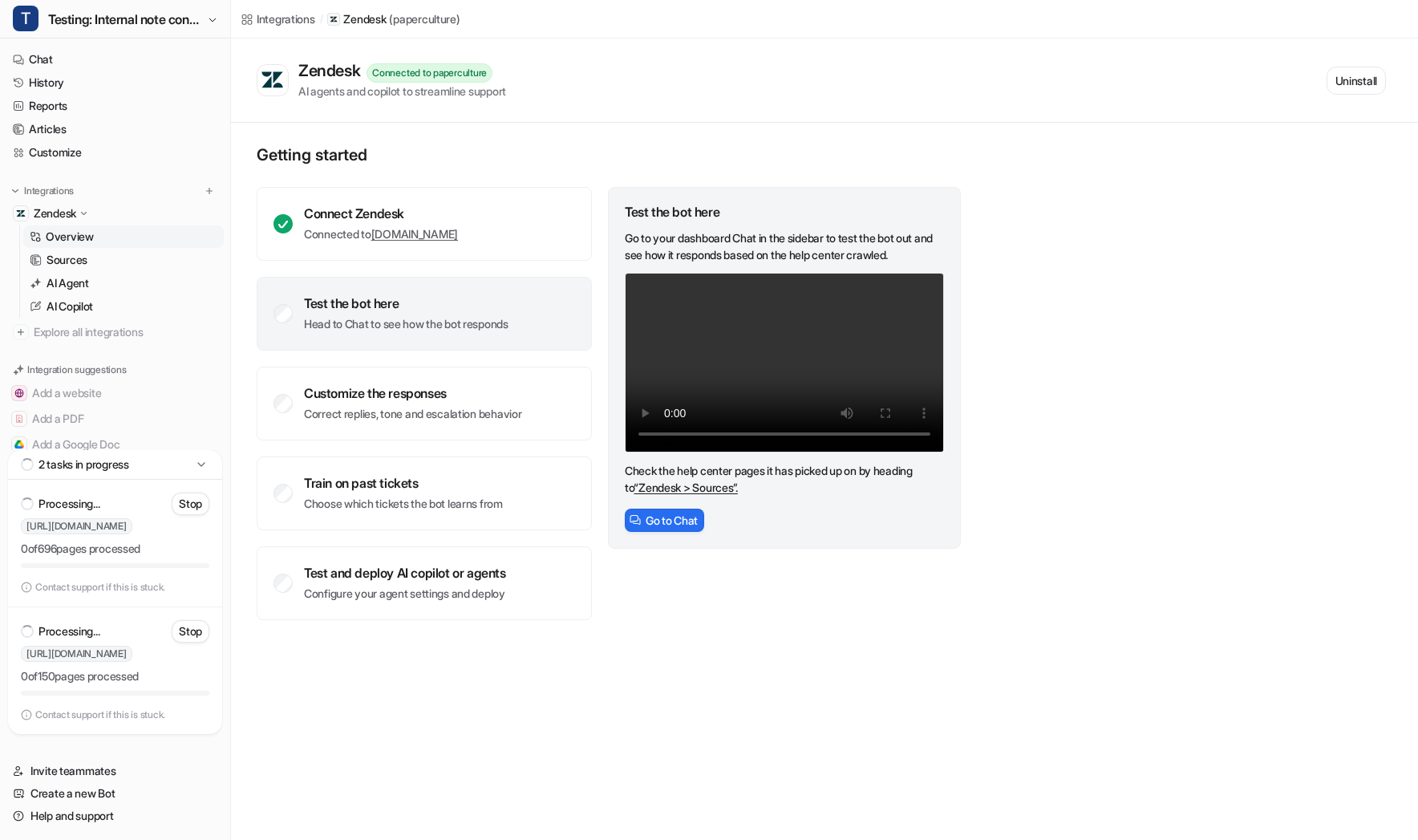
click at [505, 318] on p "Head to Chat to see how the bot responds" at bounding box center [406, 323] width 204 height 16
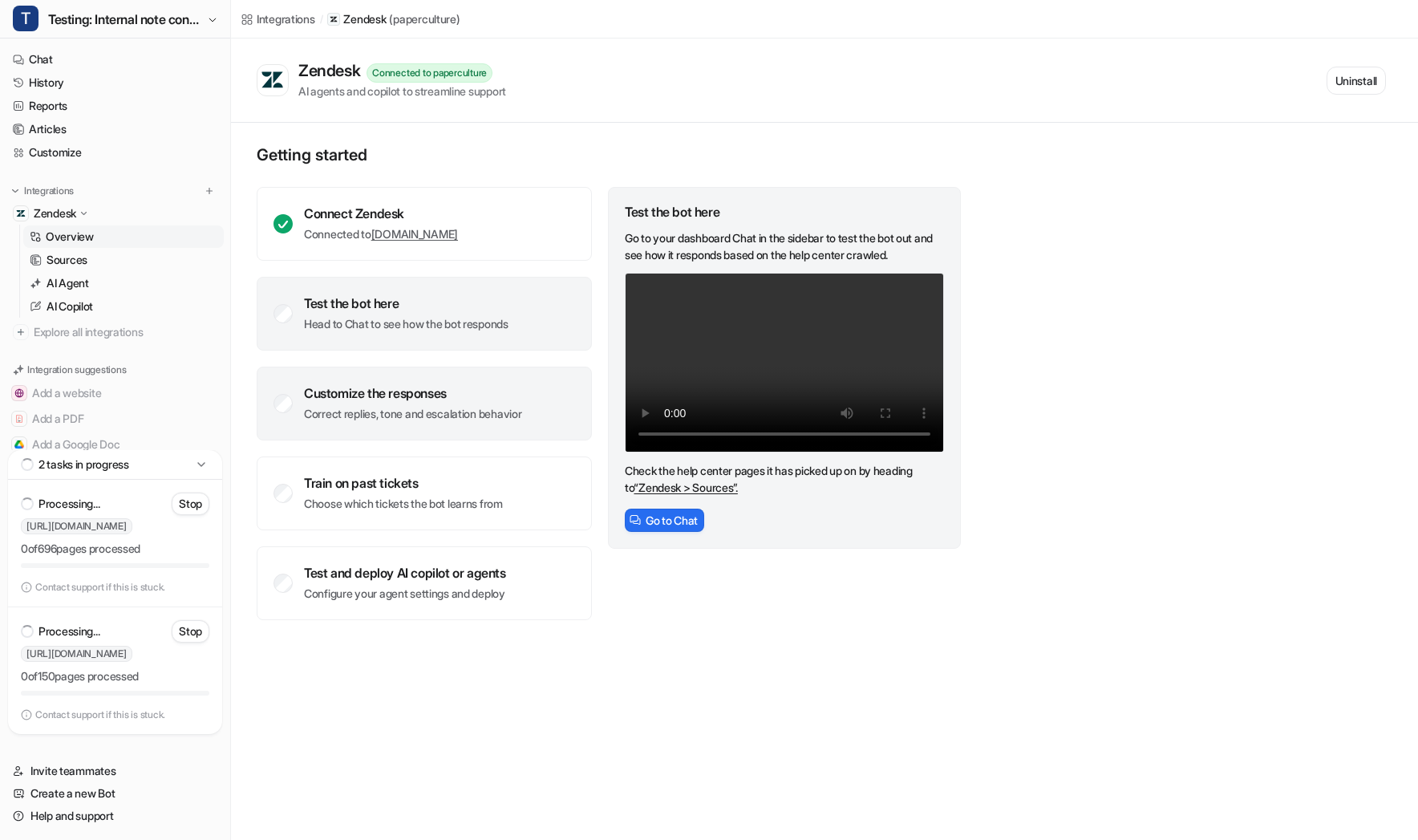
click at [565, 416] on div "Customize the responses Correct replies, tone and escalation behavior" at bounding box center [424, 403] width 336 height 74
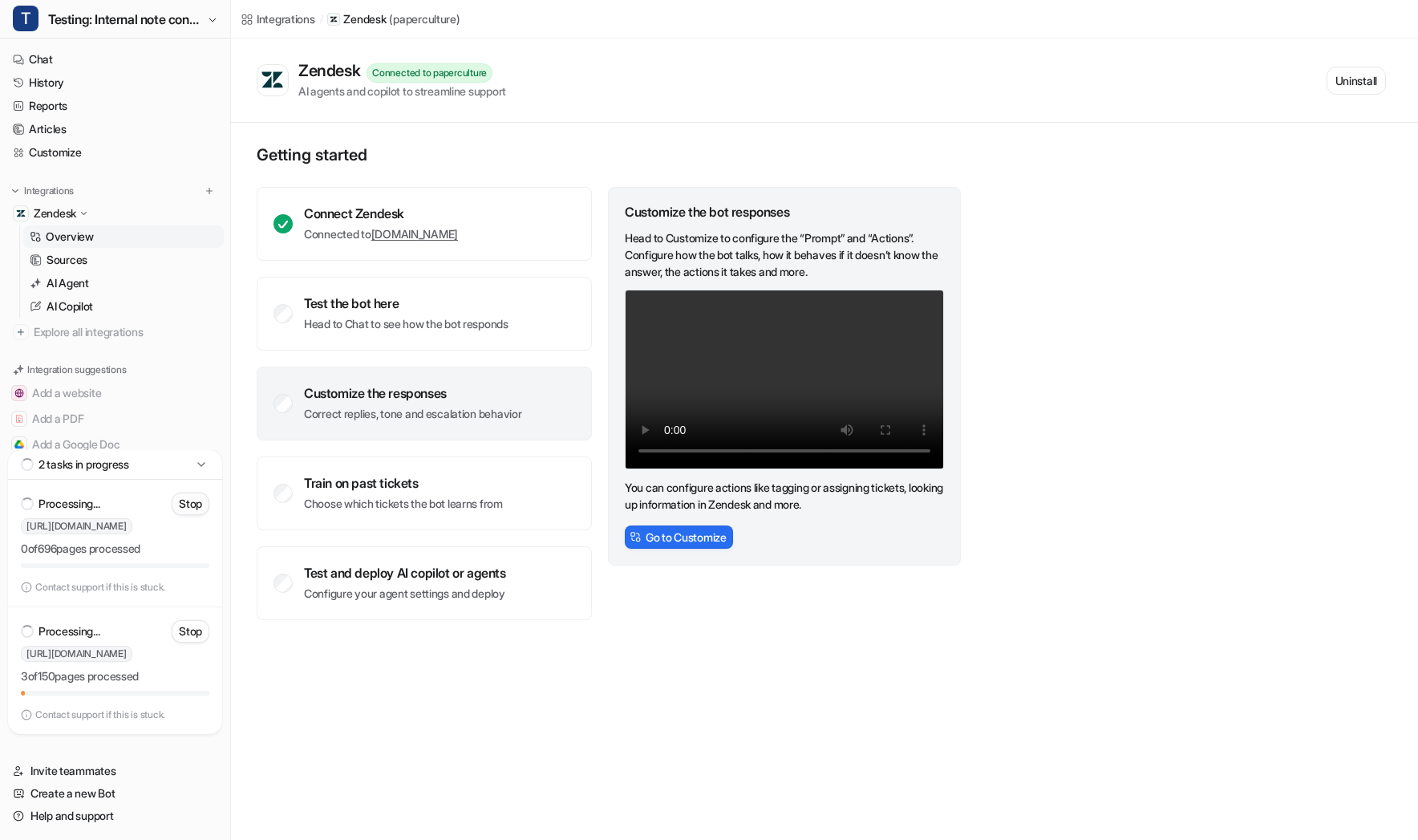
click at [197, 503] on p "Stop" at bounding box center [190, 503] width 24 height 16
click at [199, 631] on p "Stop" at bounding box center [190, 630] width 24 height 16
click at [151, 265] on link "Sources" at bounding box center [124, 260] width 200 height 23
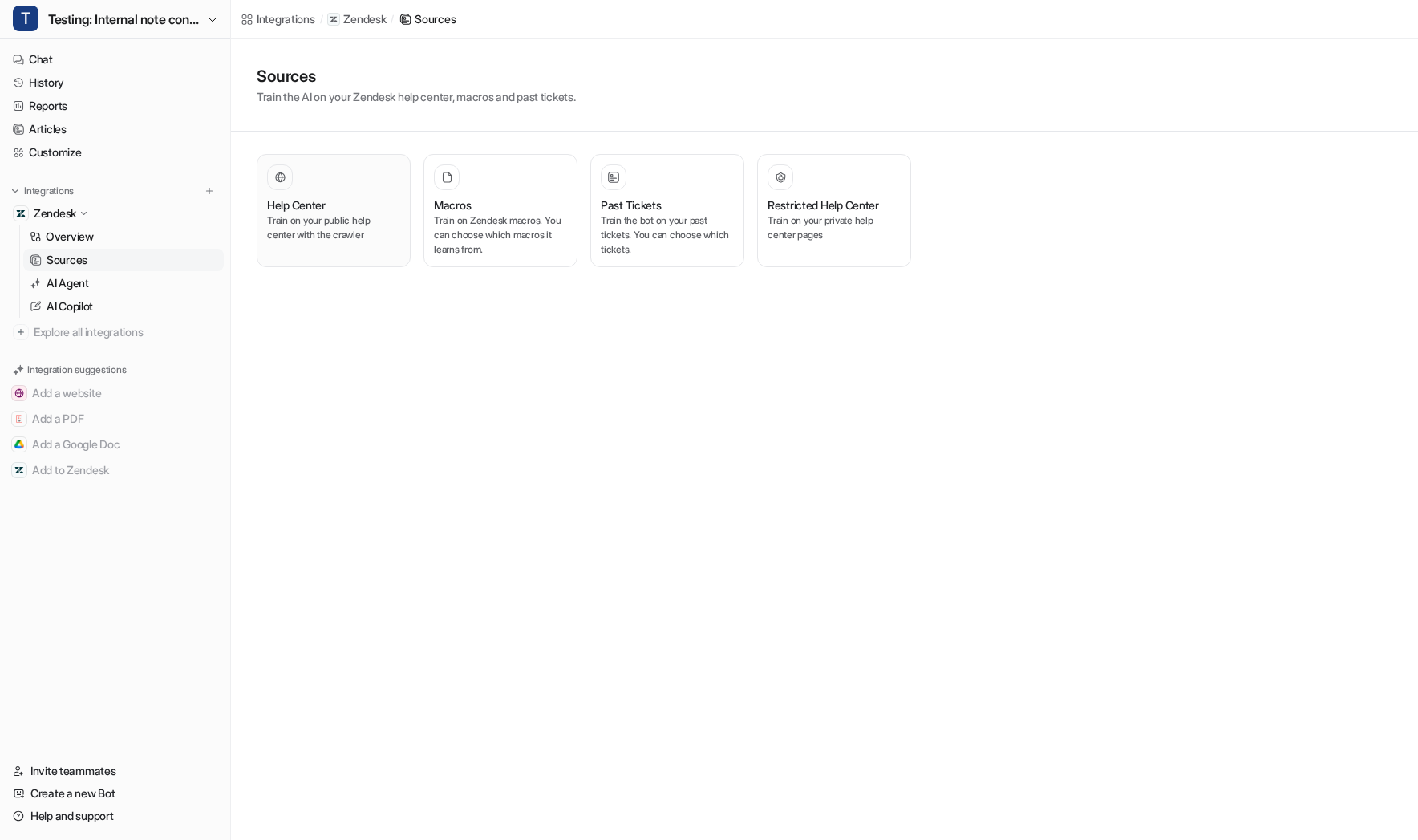
click at [388, 214] on p "Train on your public help center with the crawler" at bounding box center [334, 228] width 133 height 29
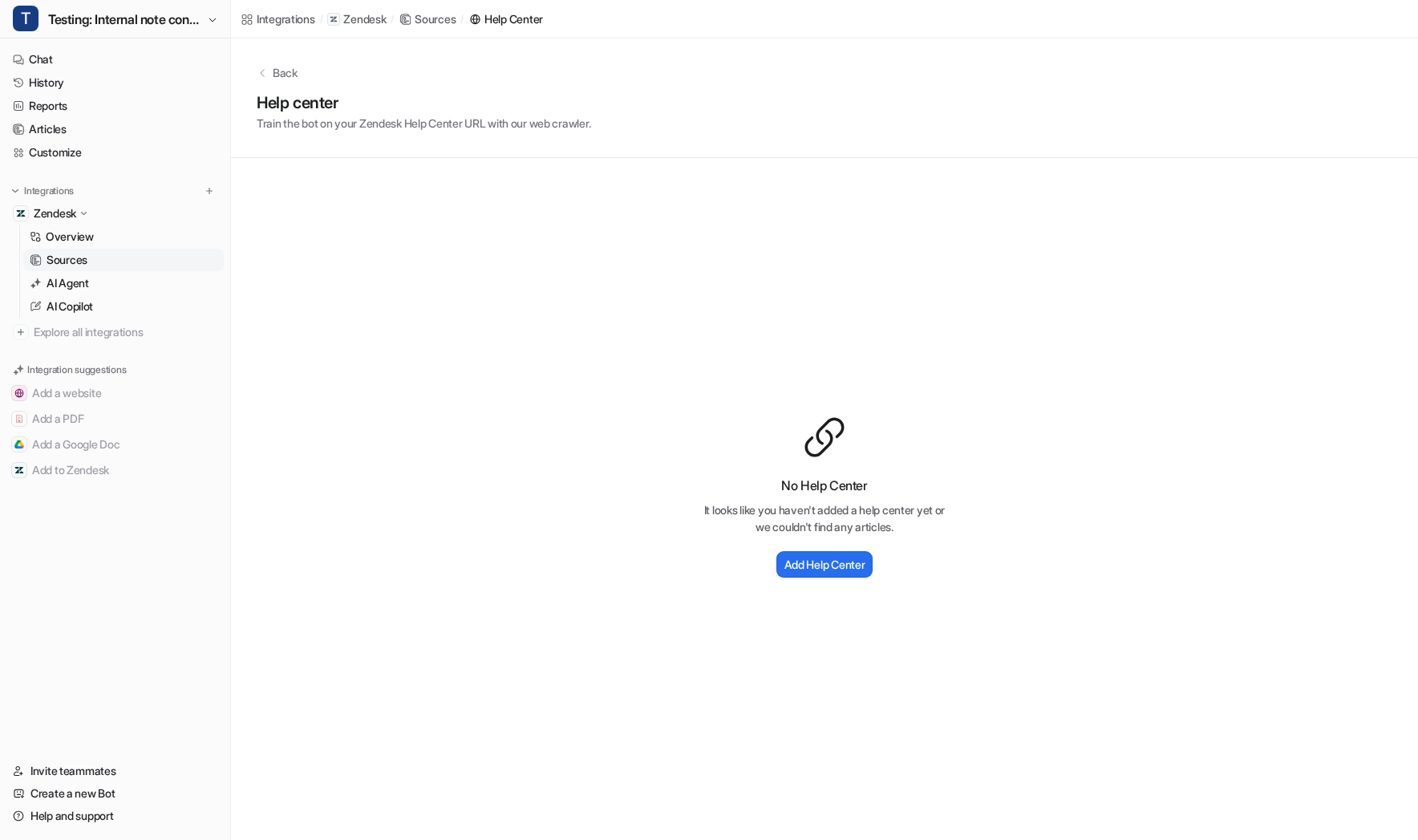
click at [90, 257] on link "Sources" at bounding box center [124, 260] width 200 height 23
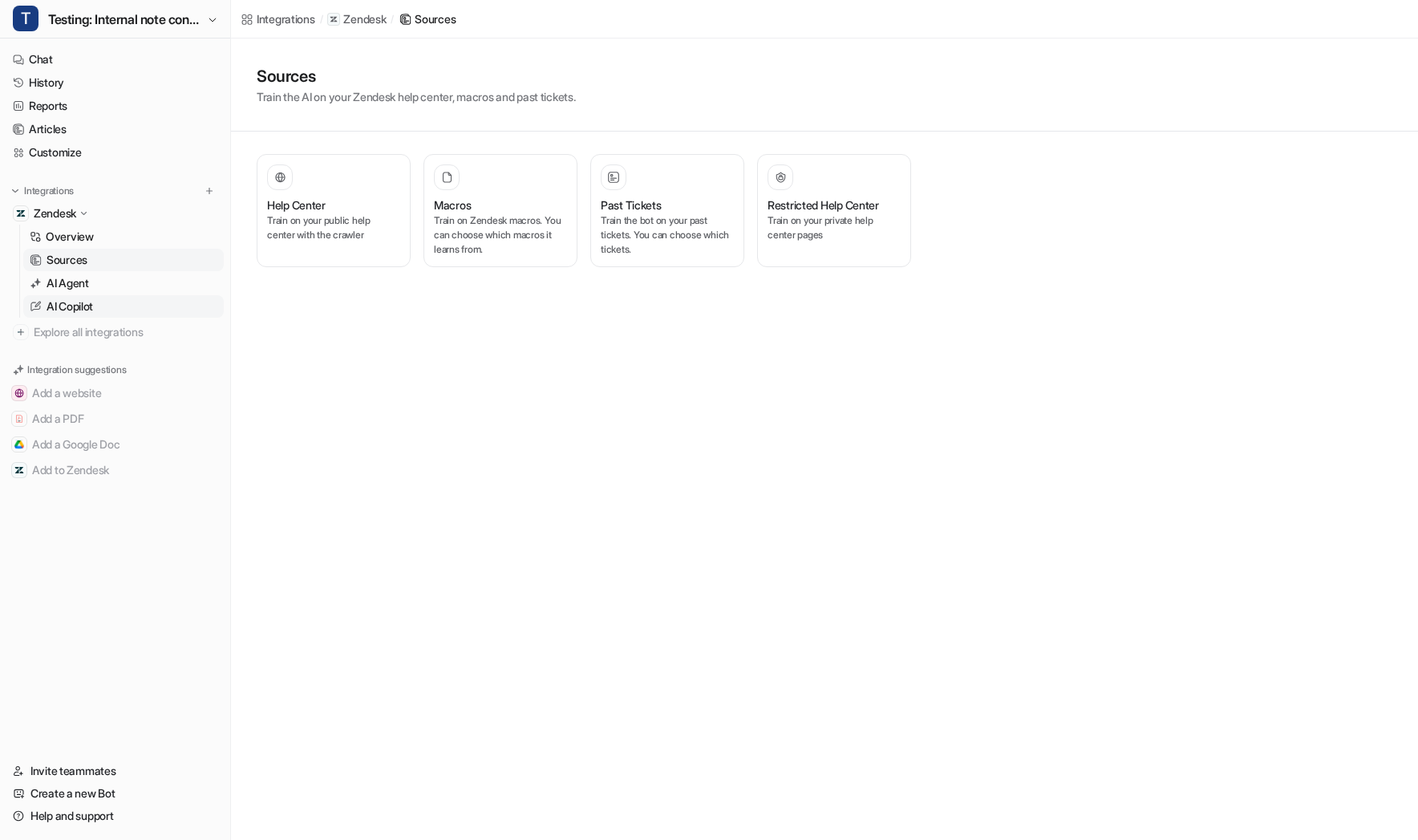
click at [110, 298] on link "AI Copilot" at bounding box center [124, 306] width 200 height 23
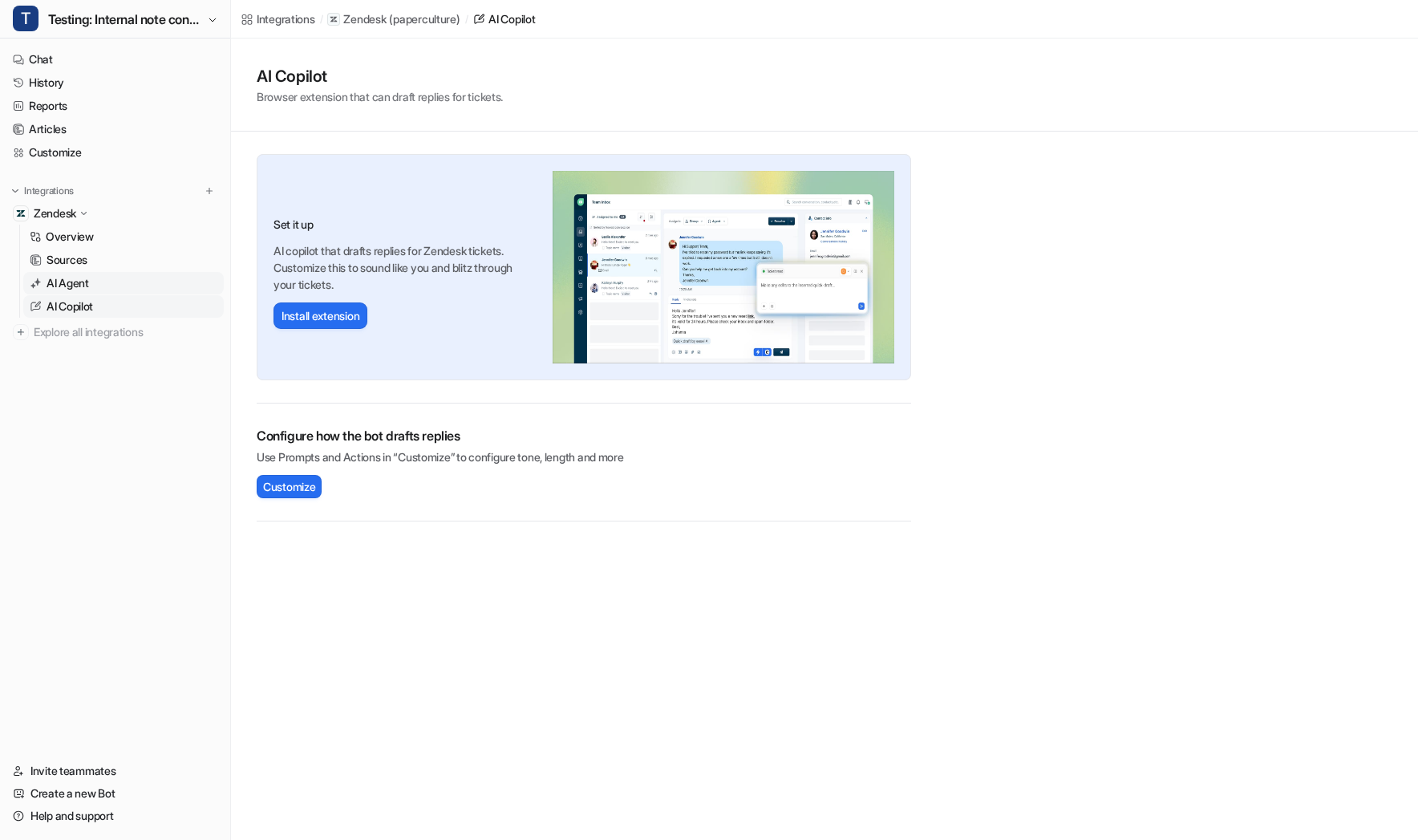
click at [112, 283] on link "AI Agent" at bounding box center [124, 283] width 200 height 23
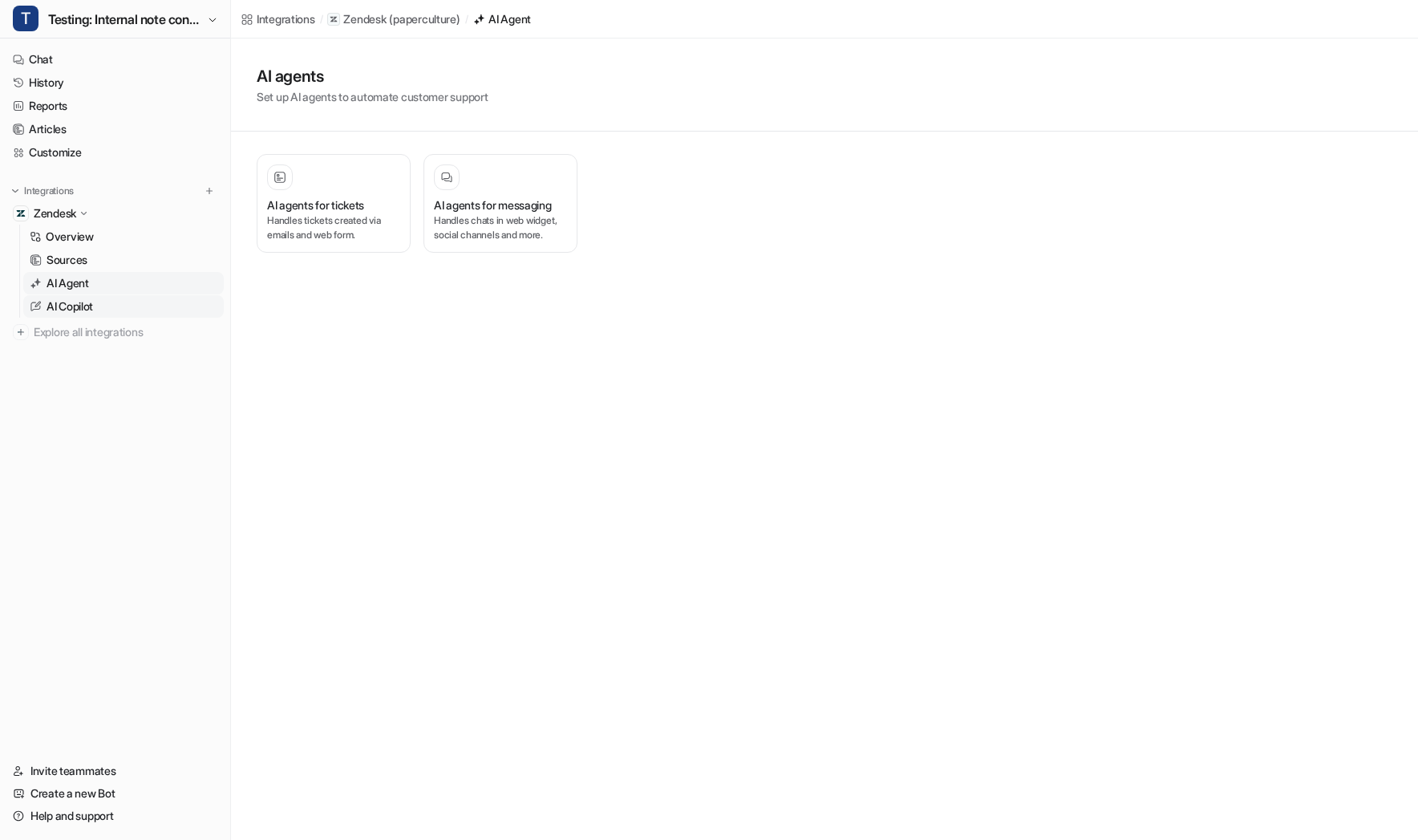
click at [125, 301] on link "AI Copilot" at bounding box center [124, 306] width 200 height 23
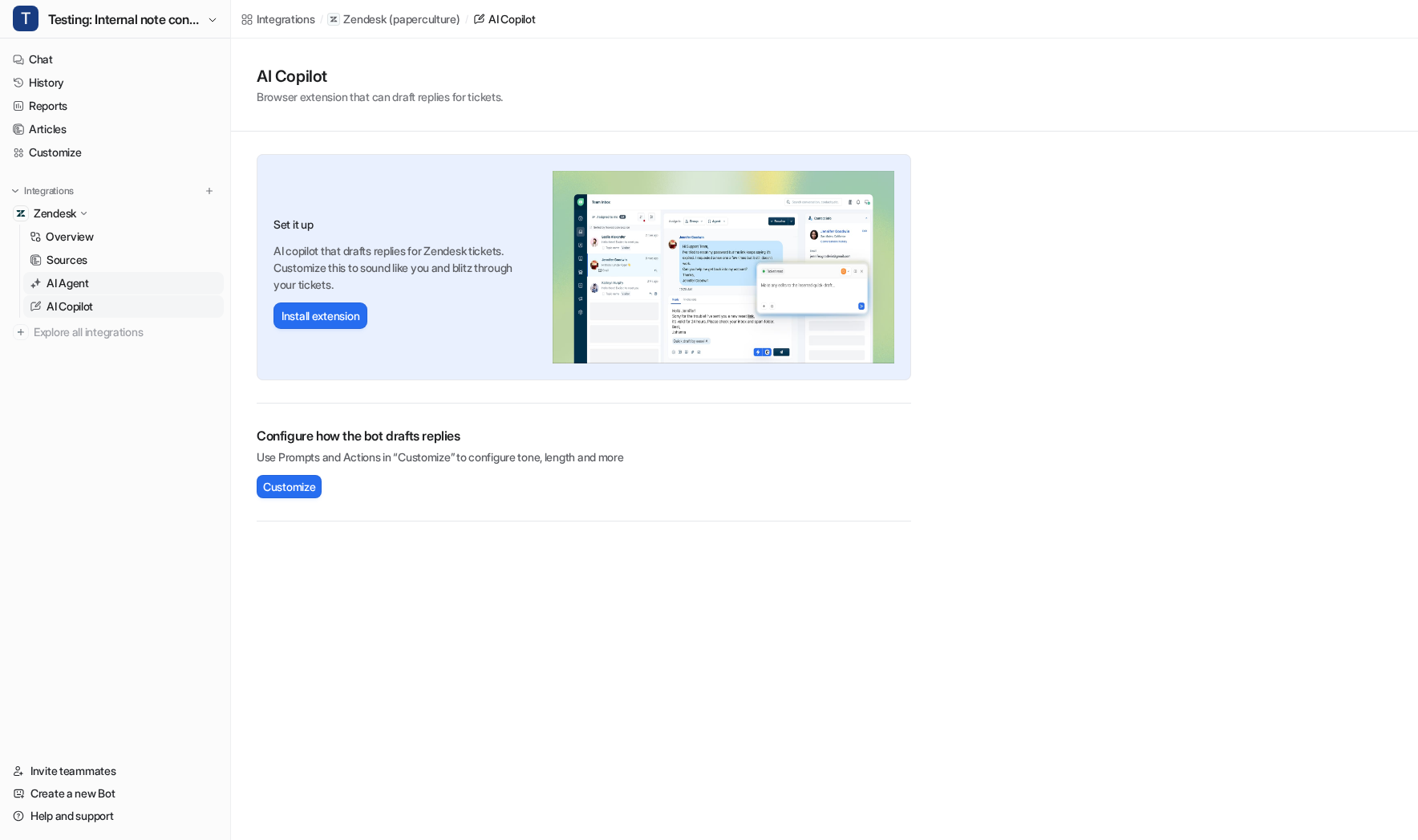
click at [134, 286] on link "AI Agent" at bounding box center [124, 283] width 200 height 23
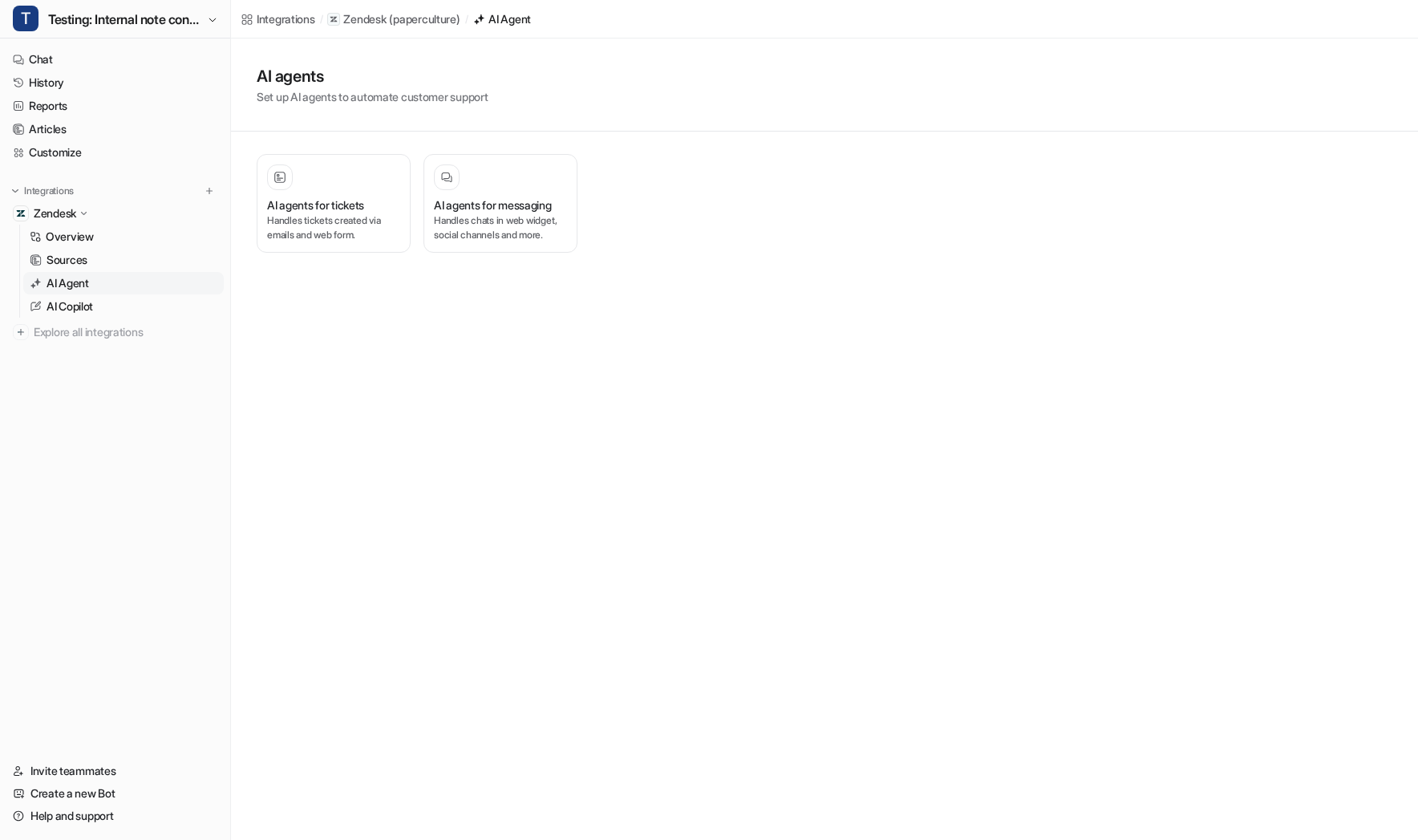
click at [253, 238] on div "AI agents for tickets Handles tickets created via emails and web form. AI agent…" at bounding box center [583, 203] width 706 height 144
click at [313, 232] on p "Handles tickets created via emails and web form." at bounding box center [334, 228] width 133 height 29
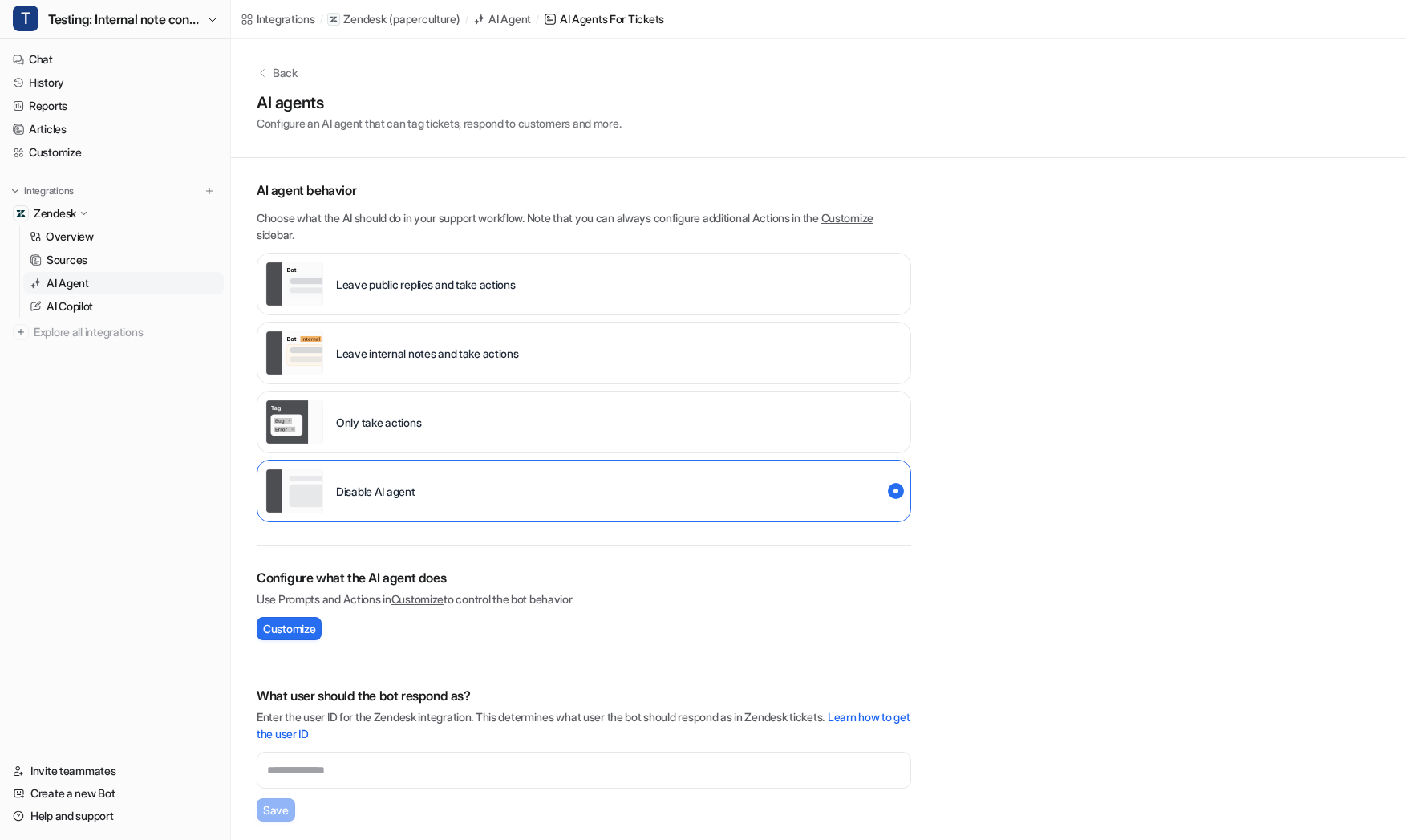
click at [623, 360] on div "Leave internal notes and take actions" at bounding box center [584, 352] width 654 height 62
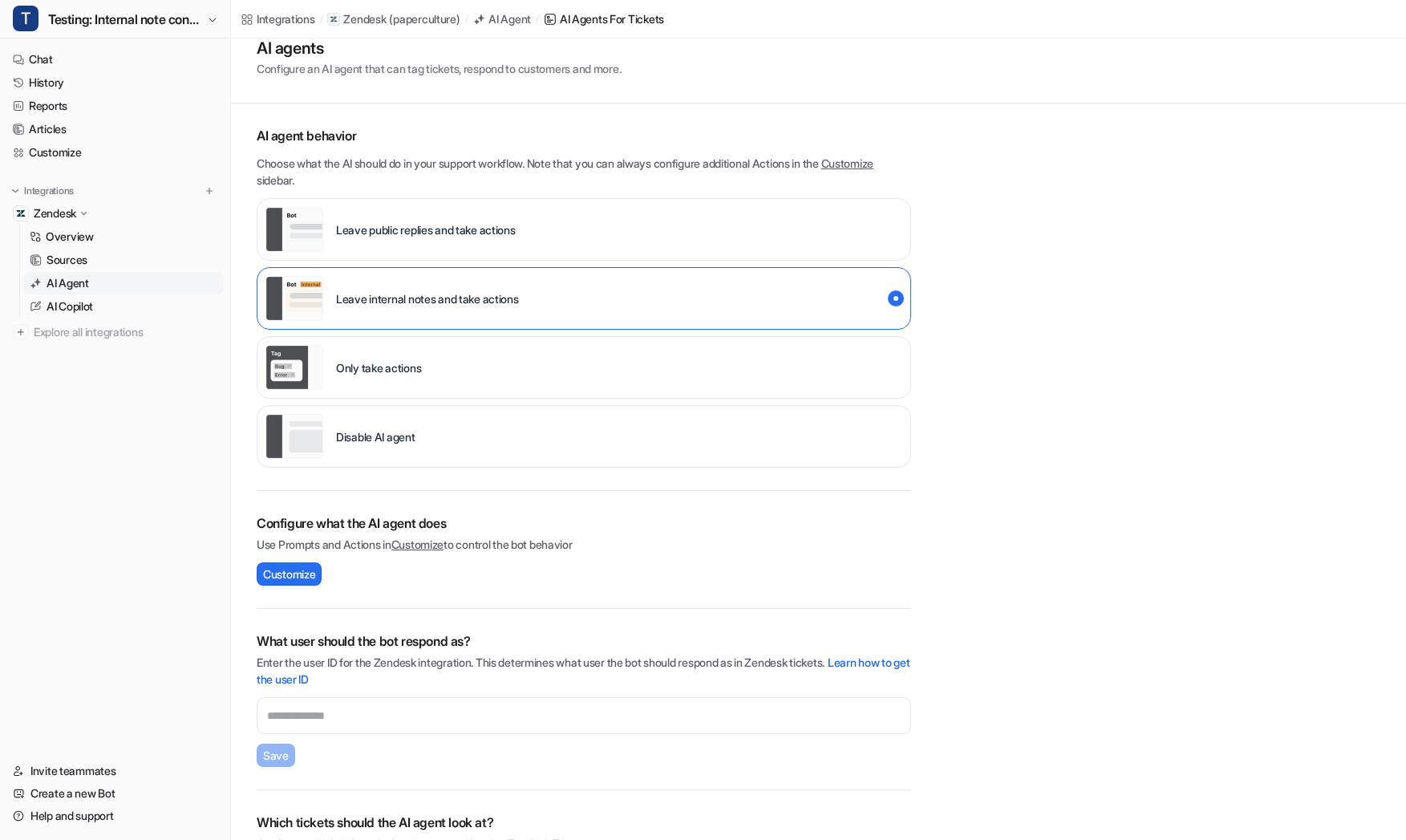
scroll to position [122, 0]
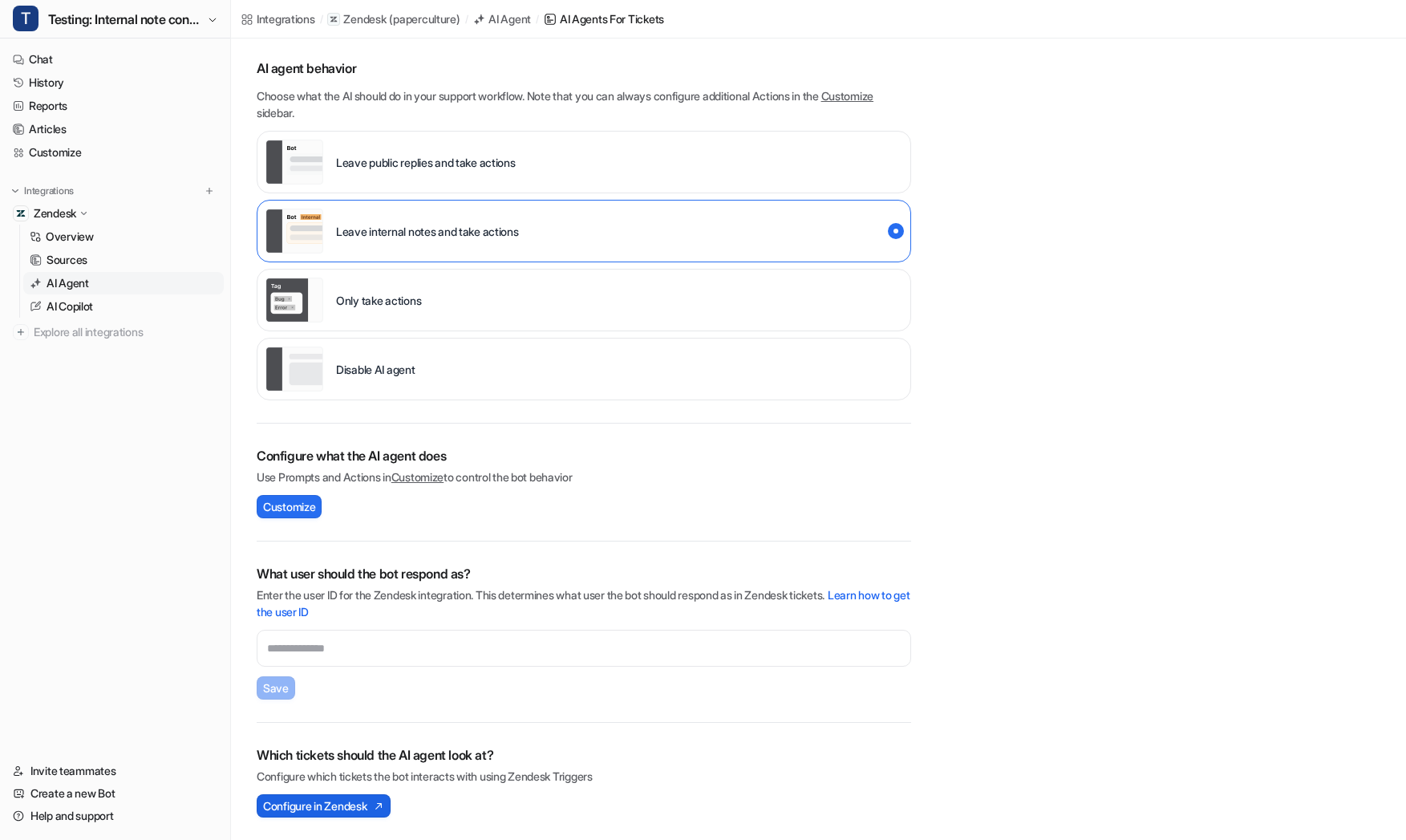
click at [382, 803] on img at bounding box center [376, 806] width 16 height 11
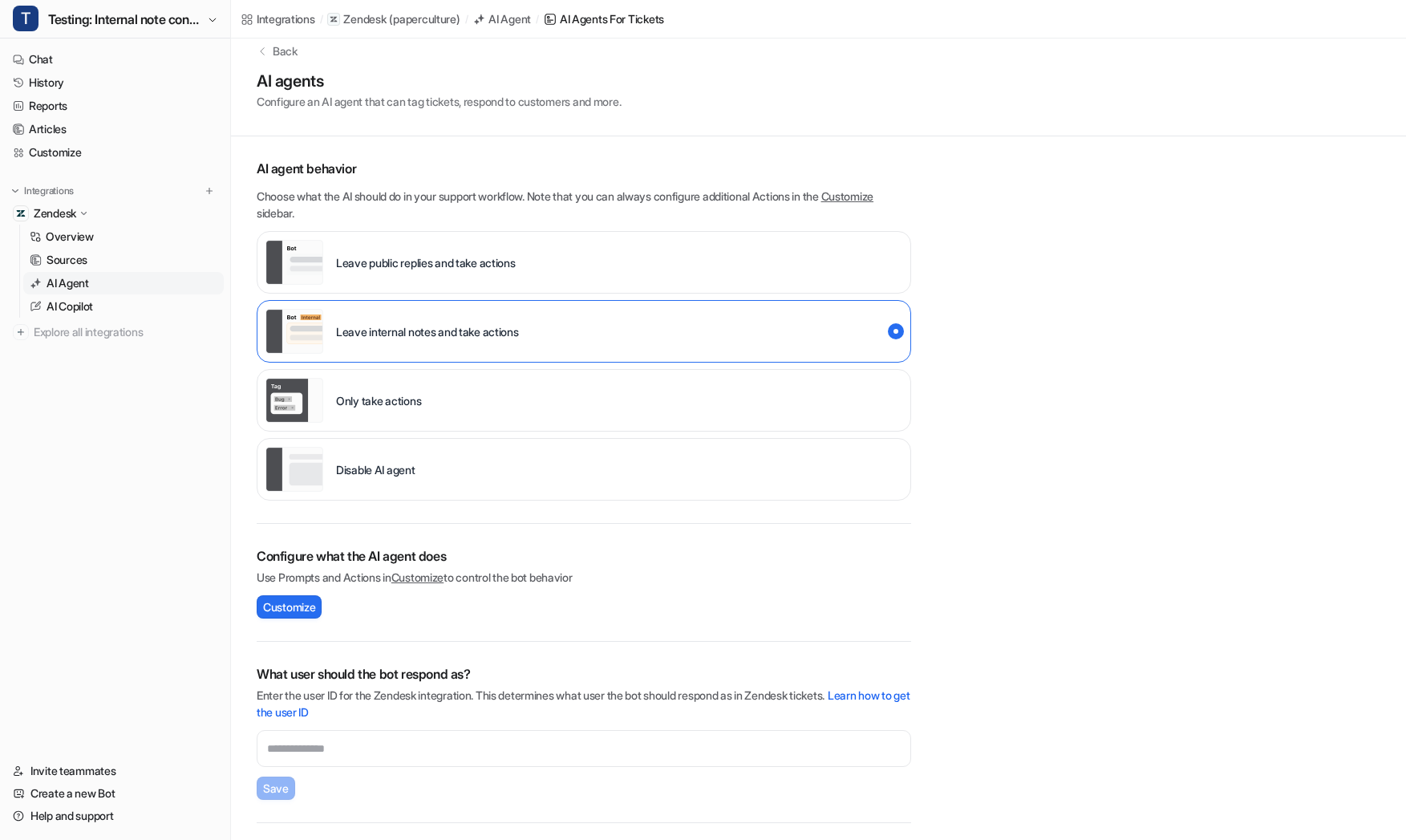
scroll to position [0, 0]
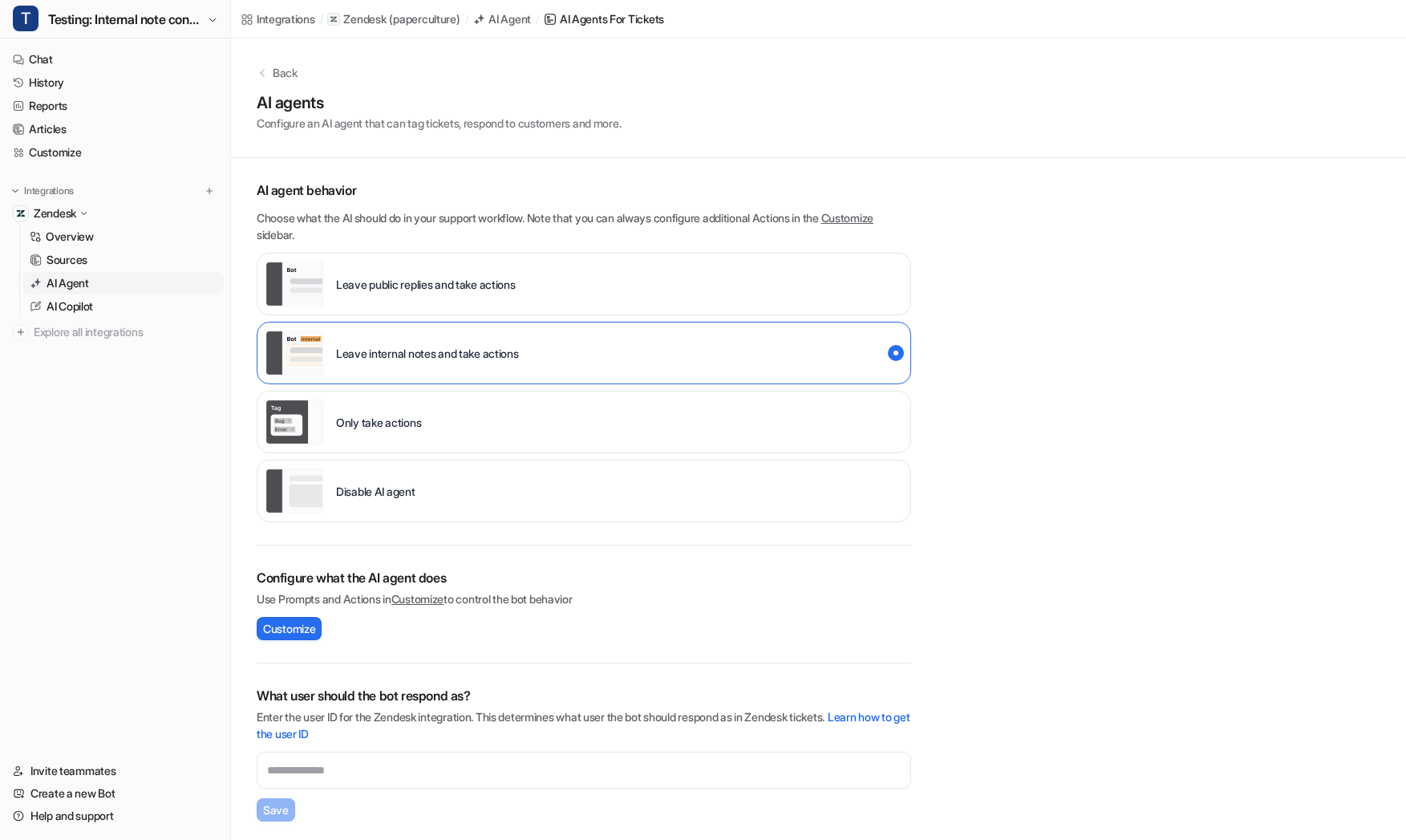
click at [1050, 183] on div "Back AI agents Configure an AI agent that can tag tickets, respond to customers…" at bounding box center [817, 500] width 1175 height 923
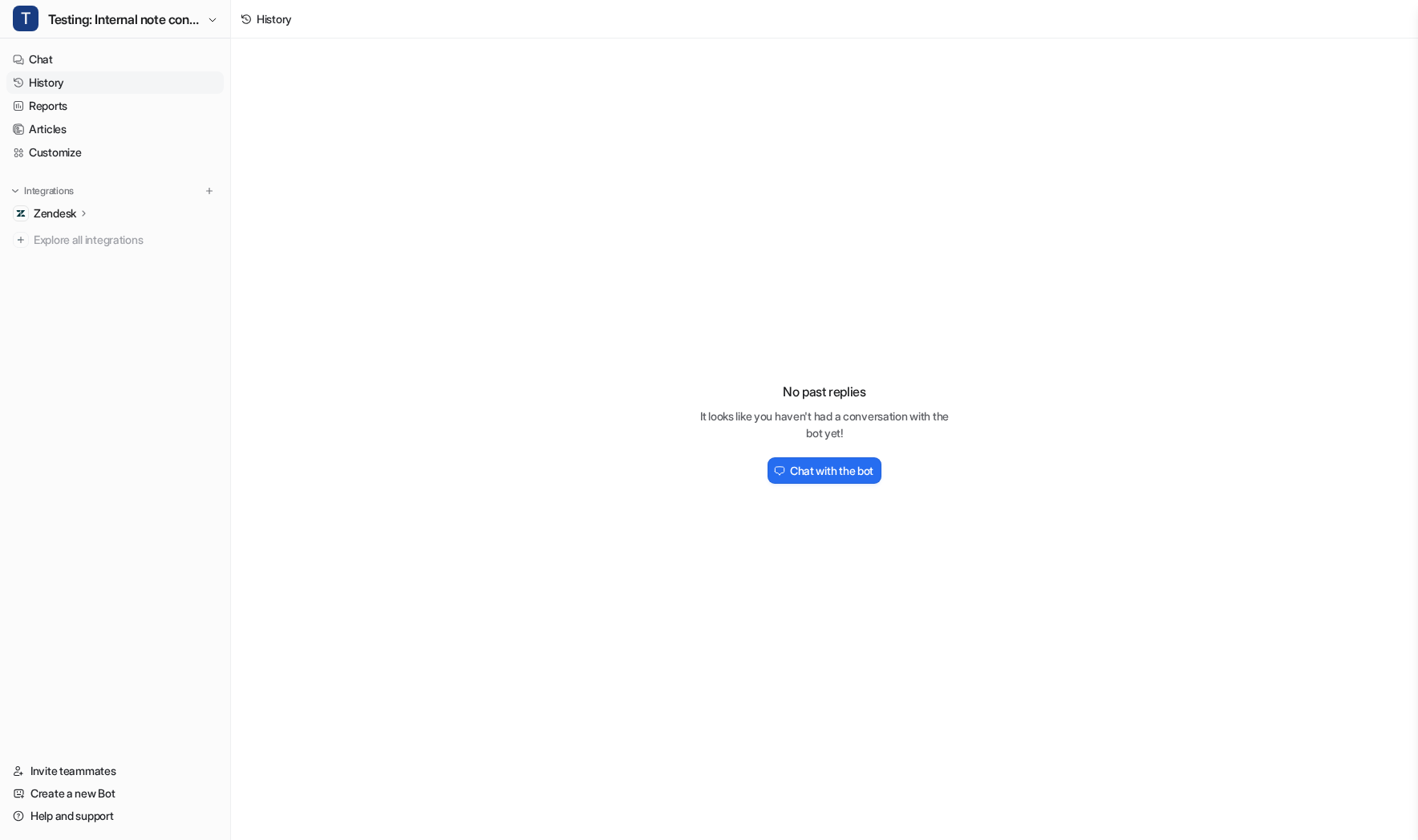
click at [724, 256] on div "No past replies It looks like you haven't had a conversation with the bot yet! …" at bounding box center [824, 426] width 1187 height 776
click at [356, 160] on div "No past replies It looks like you haven't had a conversation with the bot yet! …" at bounding box center [824, 426] width 1187 height 776
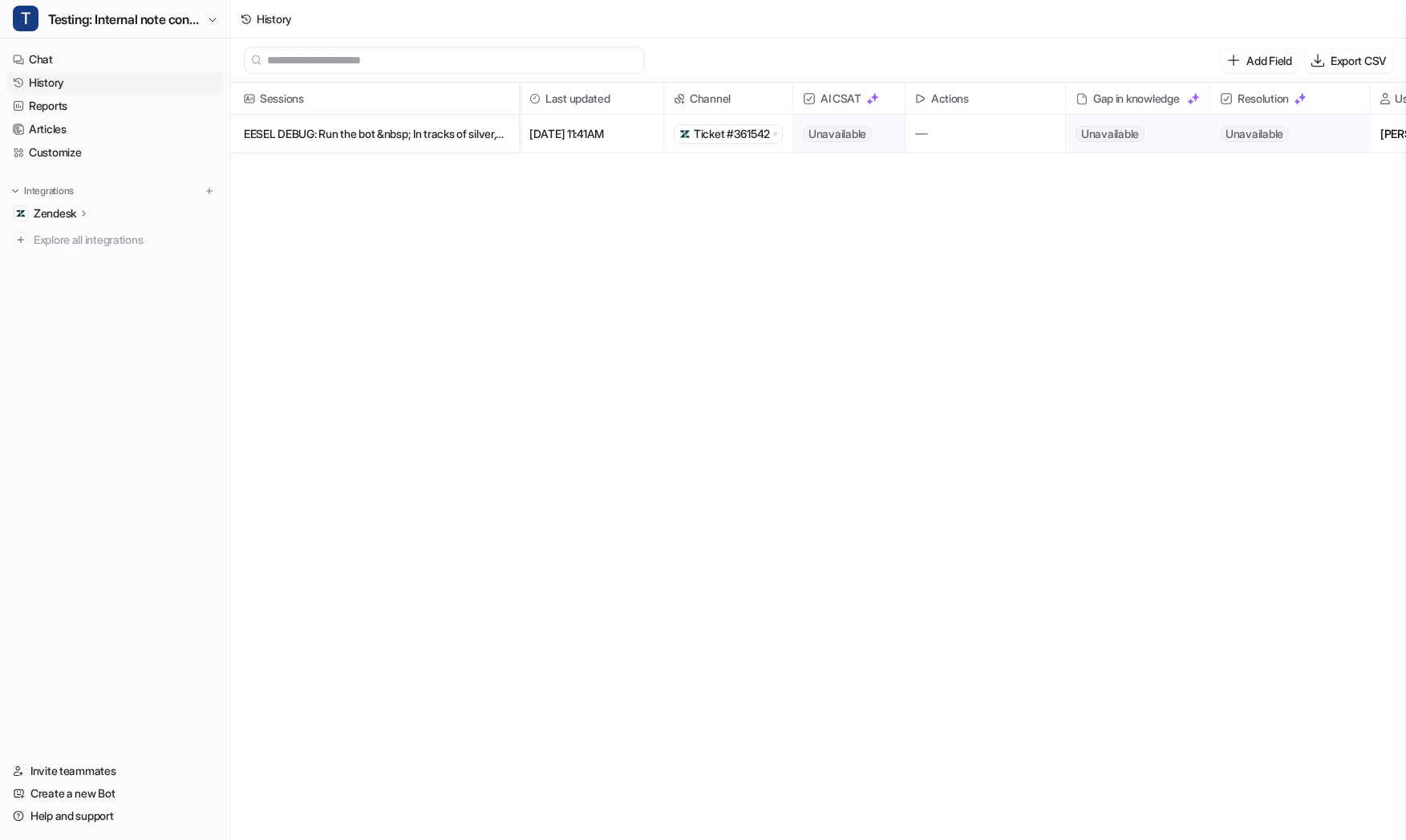
click at [479, 132] on p "EESEL DEBUG: Run the bot &nbsp; In tracks of silver, long and deep, Where mighty" at bounding box center [375, 133] width 263 height 39
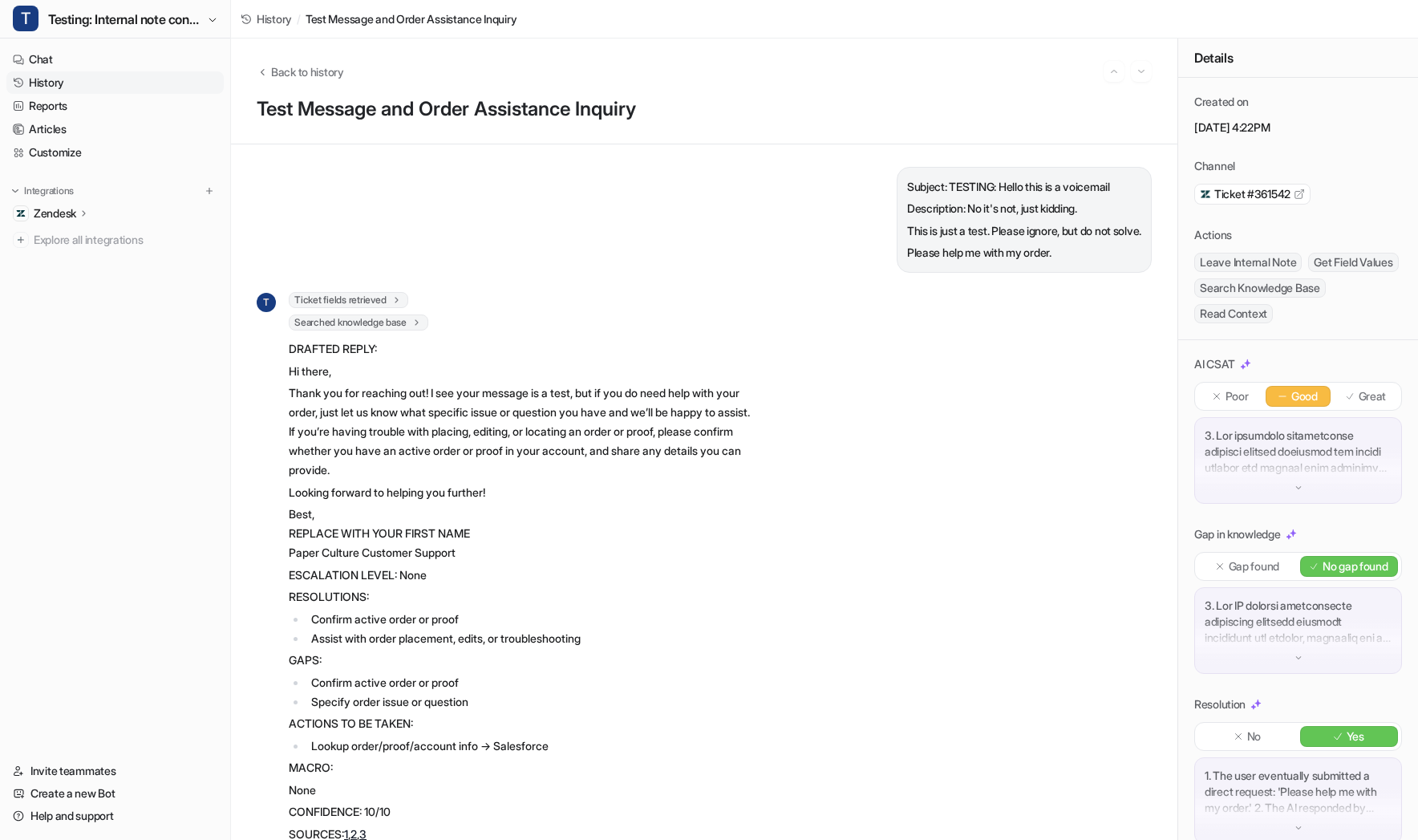
click at [364, 294] on span "Ticket fields retrieved" at bounding box center [349, 300] width 119 height 16
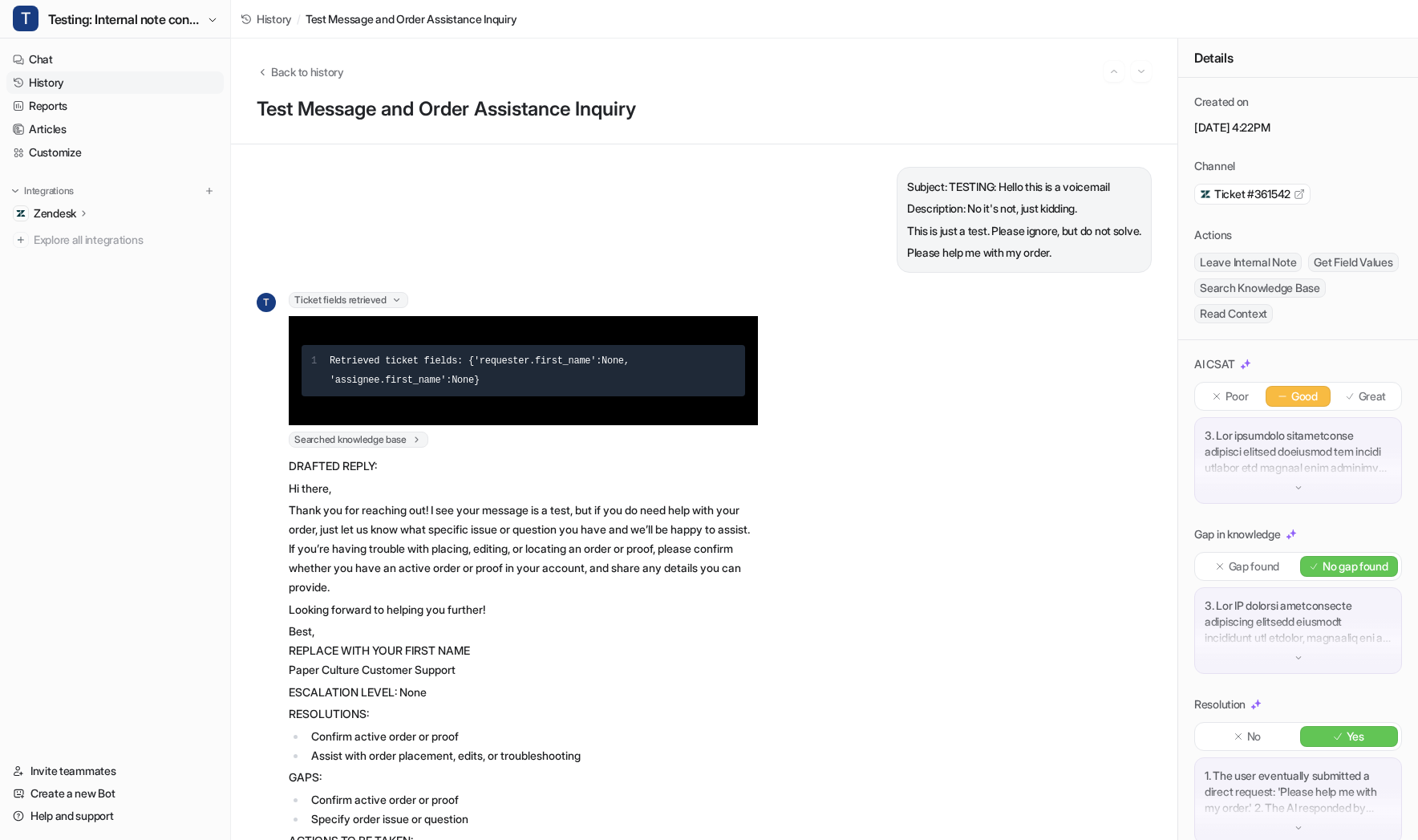
click at [406, 437] on span "Searched knowledge base" at bounding box center [359, 439] width 140 height 16
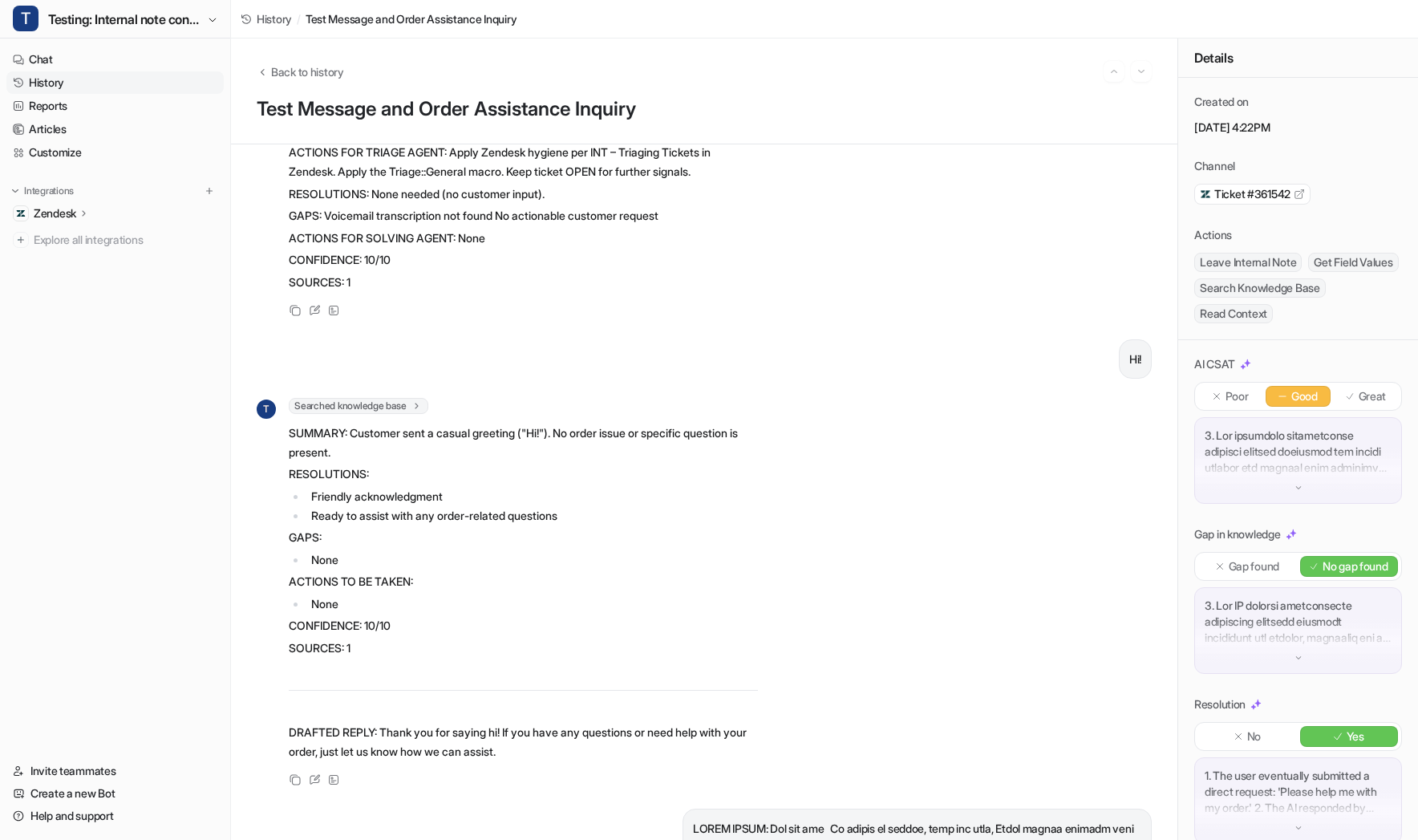
scroll to position [23637, 0]
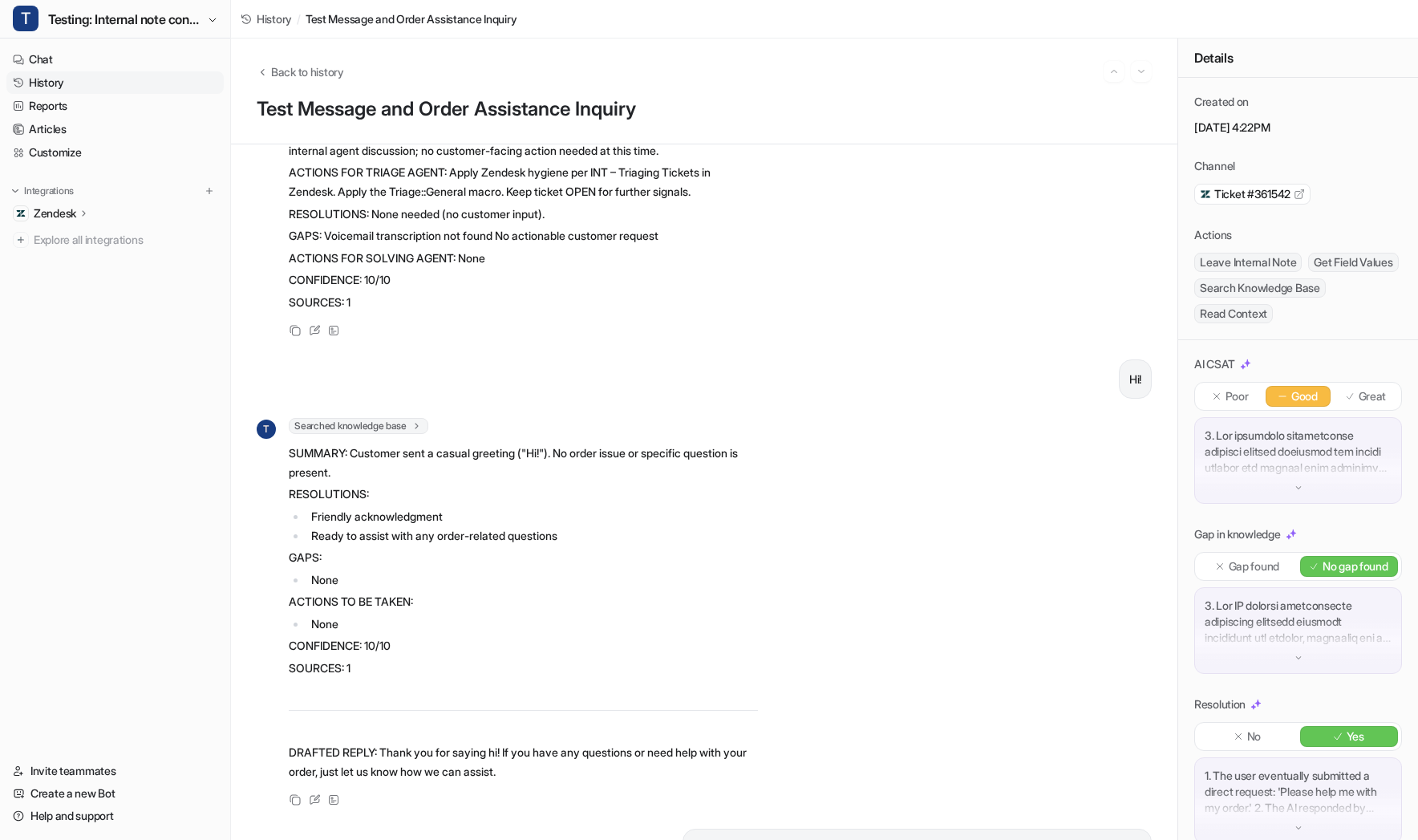
click at [412, 434] on span "Searched knowledge base" at bounding box center [359, 425] width 140 height 16
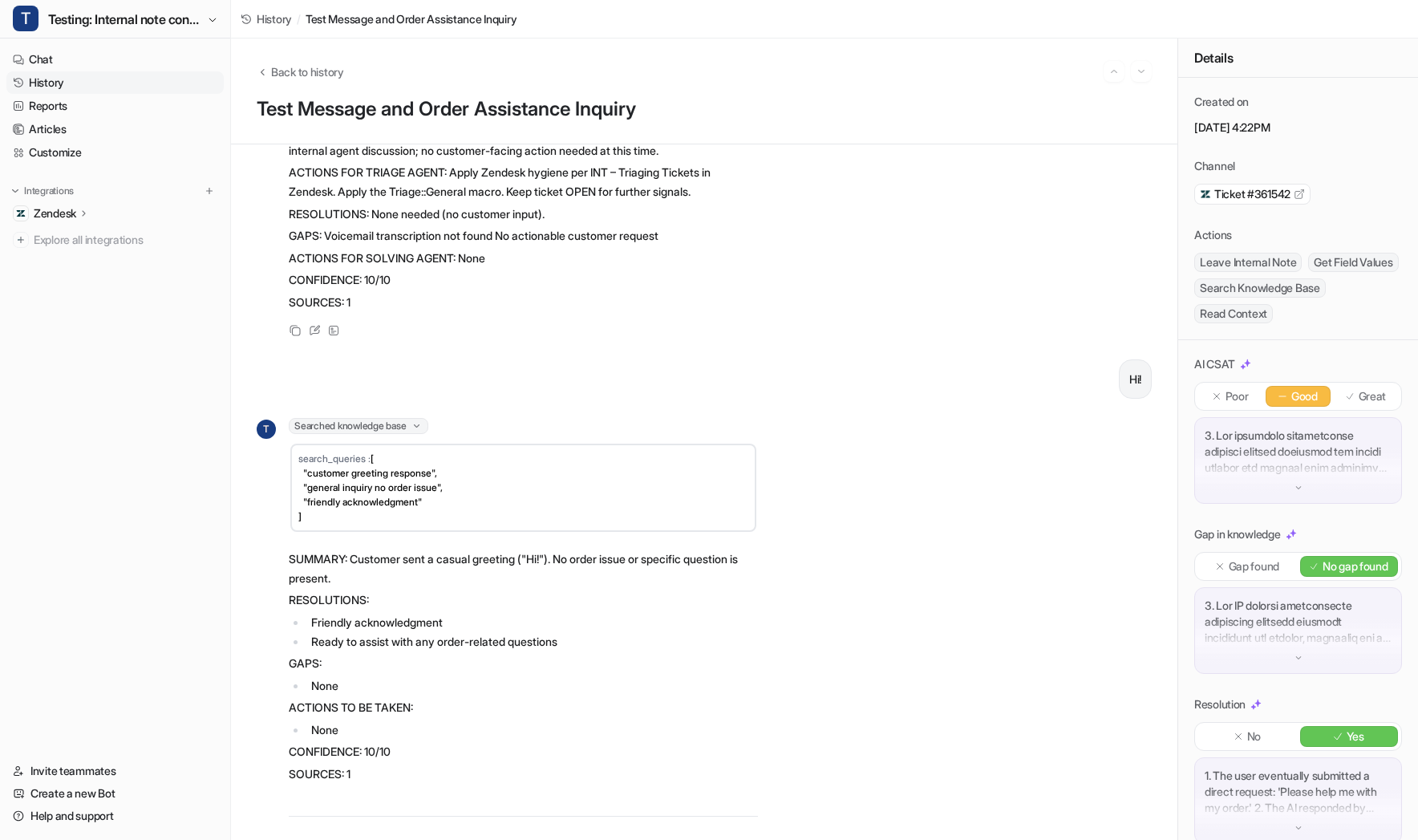
click at [412, 434] on span "Searched knowledge base" at bounding box center [359, 425] width 140 height 16
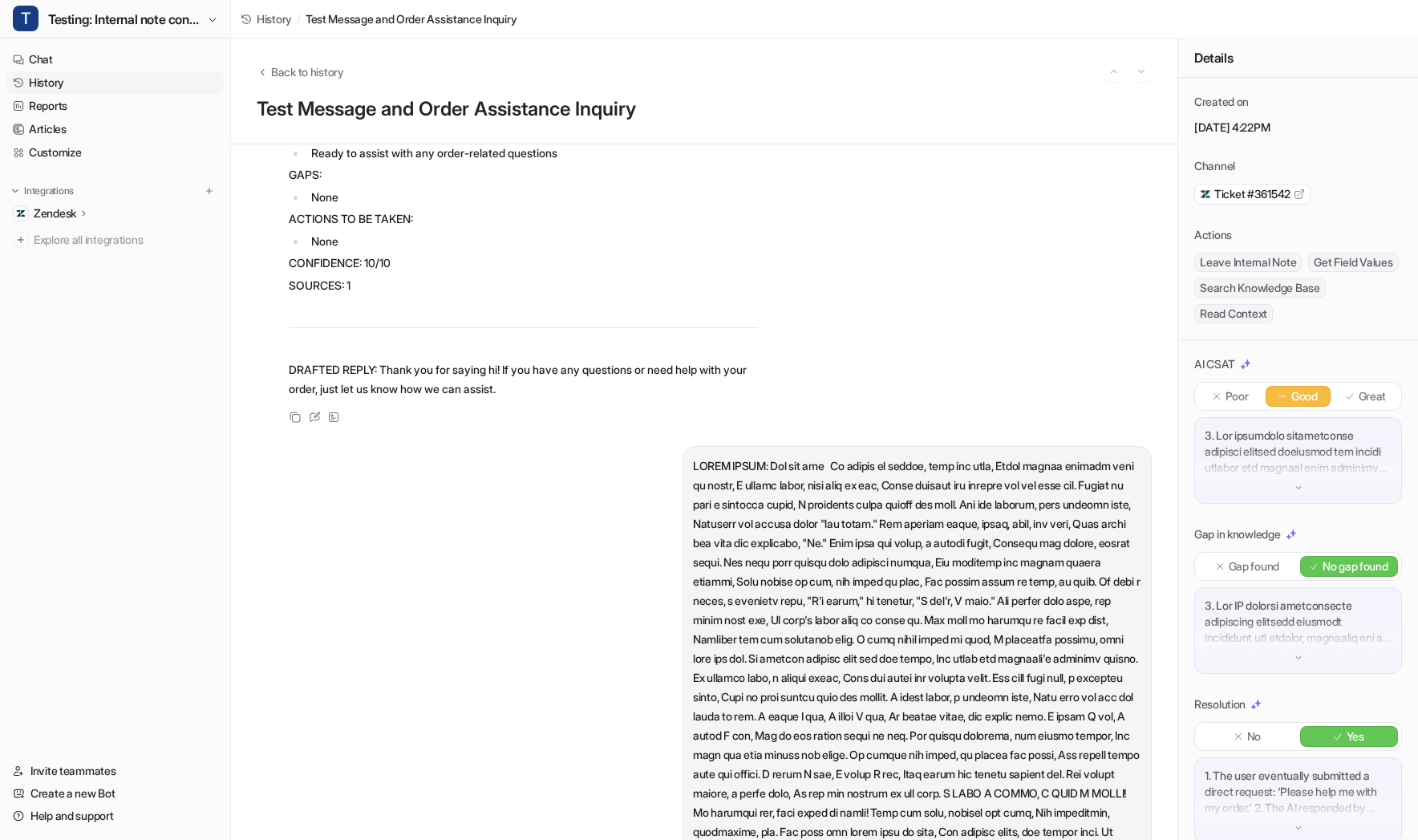
scroll to position [24043, 0]
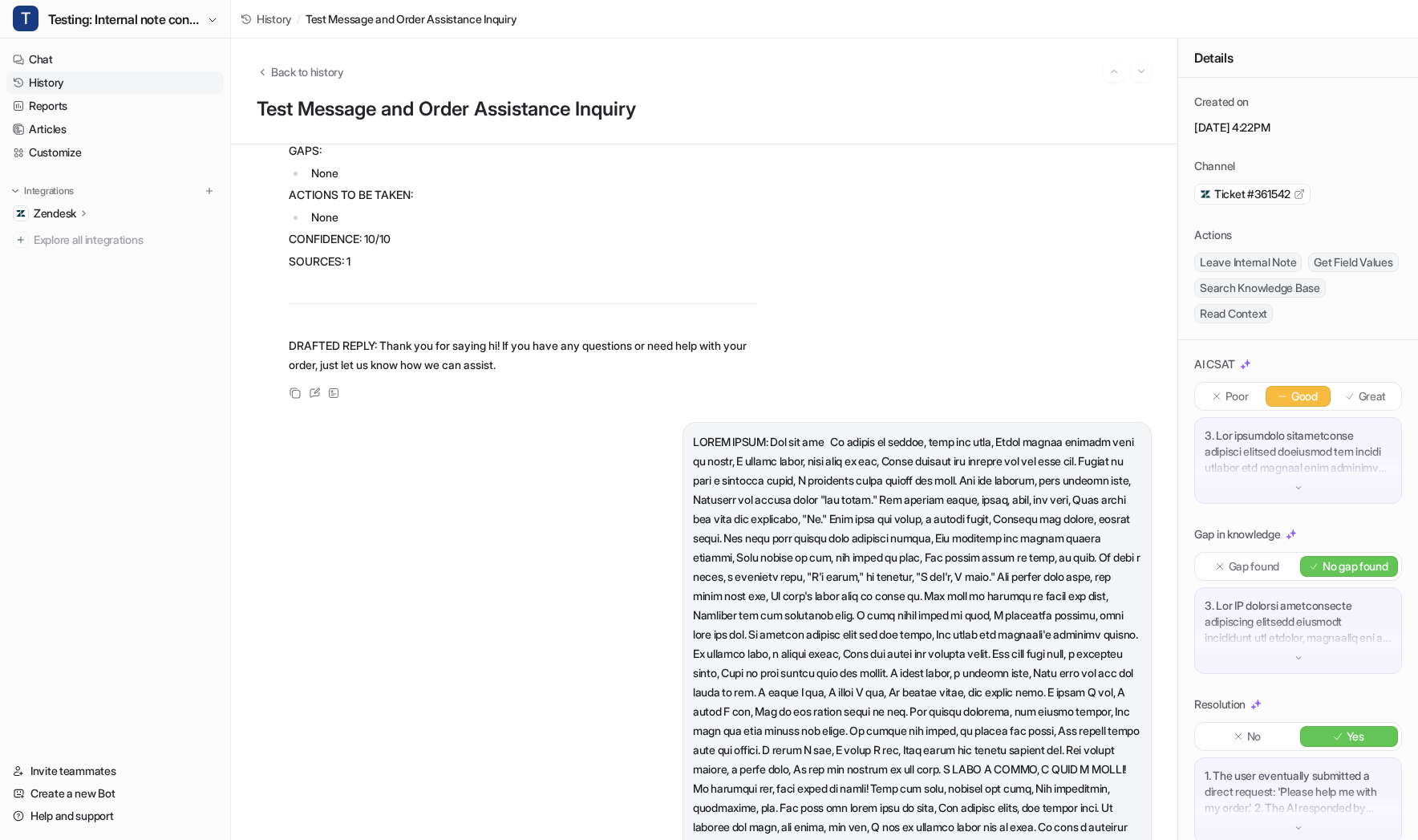
click at [879, 506] on p at bounding box center [917, 662] width 448 height 462
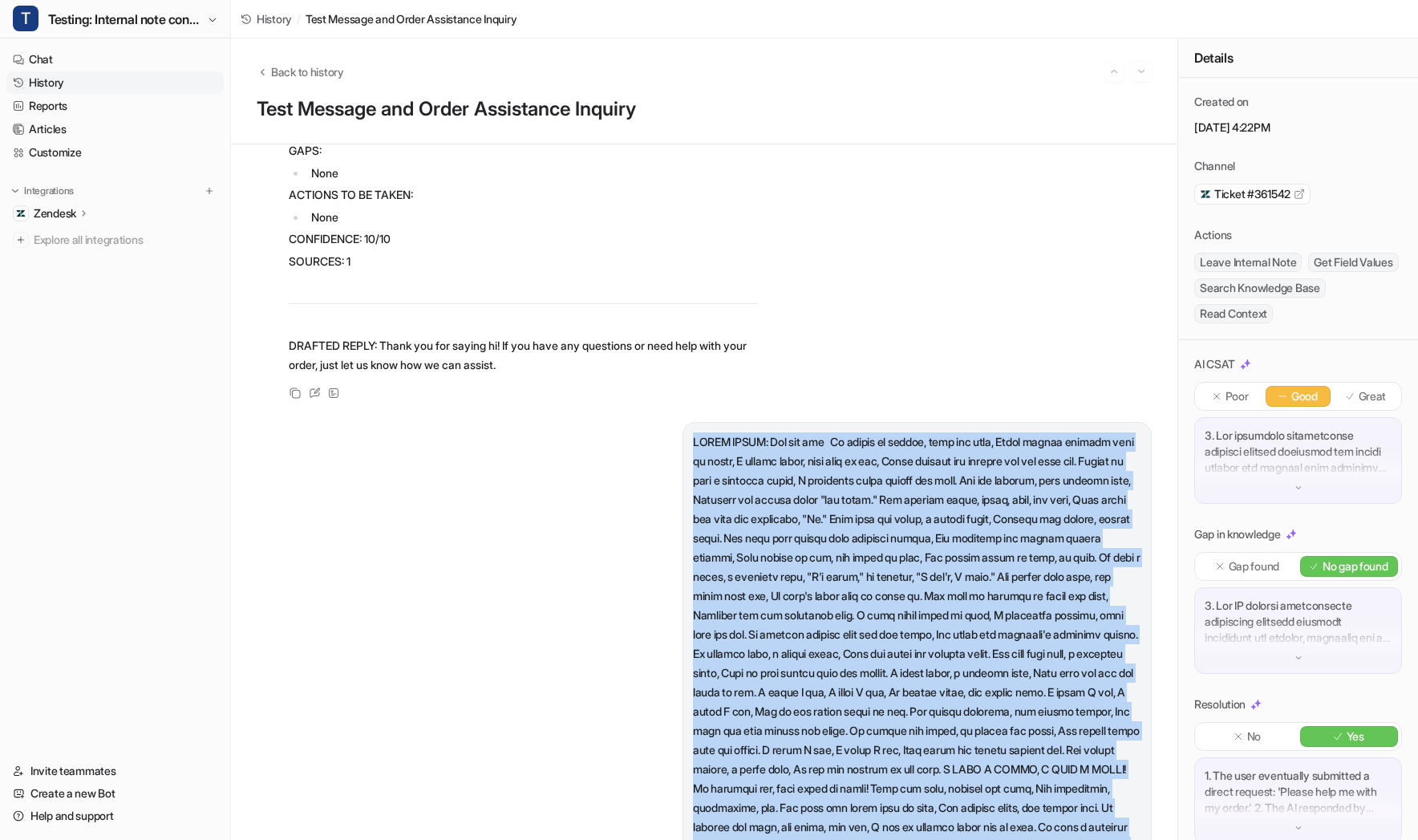
click at [879, 506] on p at bounding box center [917, 662] width 448 height 462
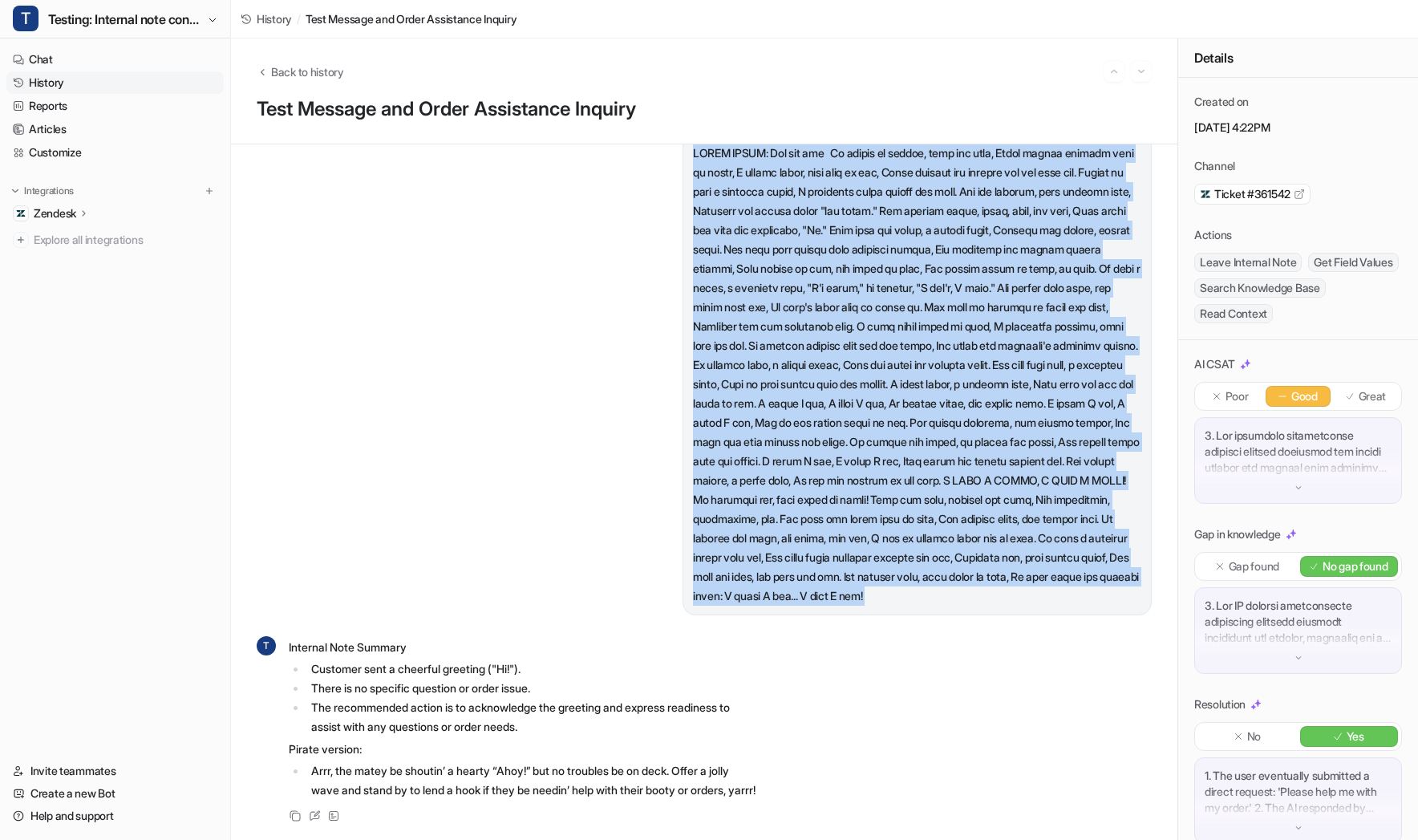
click at [946, 557] on p at bounding box center [917, 374] width 448 height 462
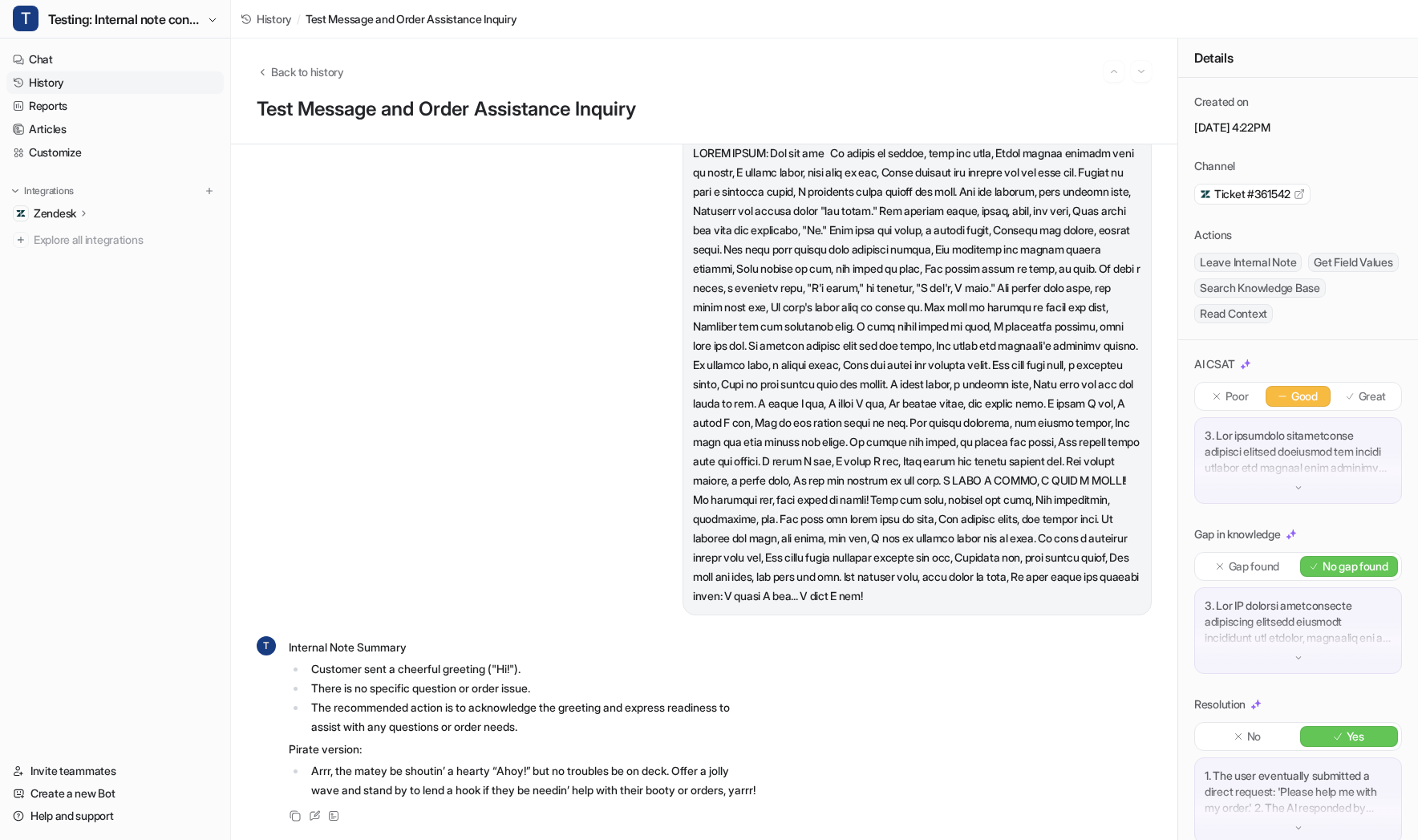
click at [743, 524] on p at bounding box center [917, 374] width 448 height 462
click at [179, 79] on link "History" at bounding box center [115, 83] width 217 height 23
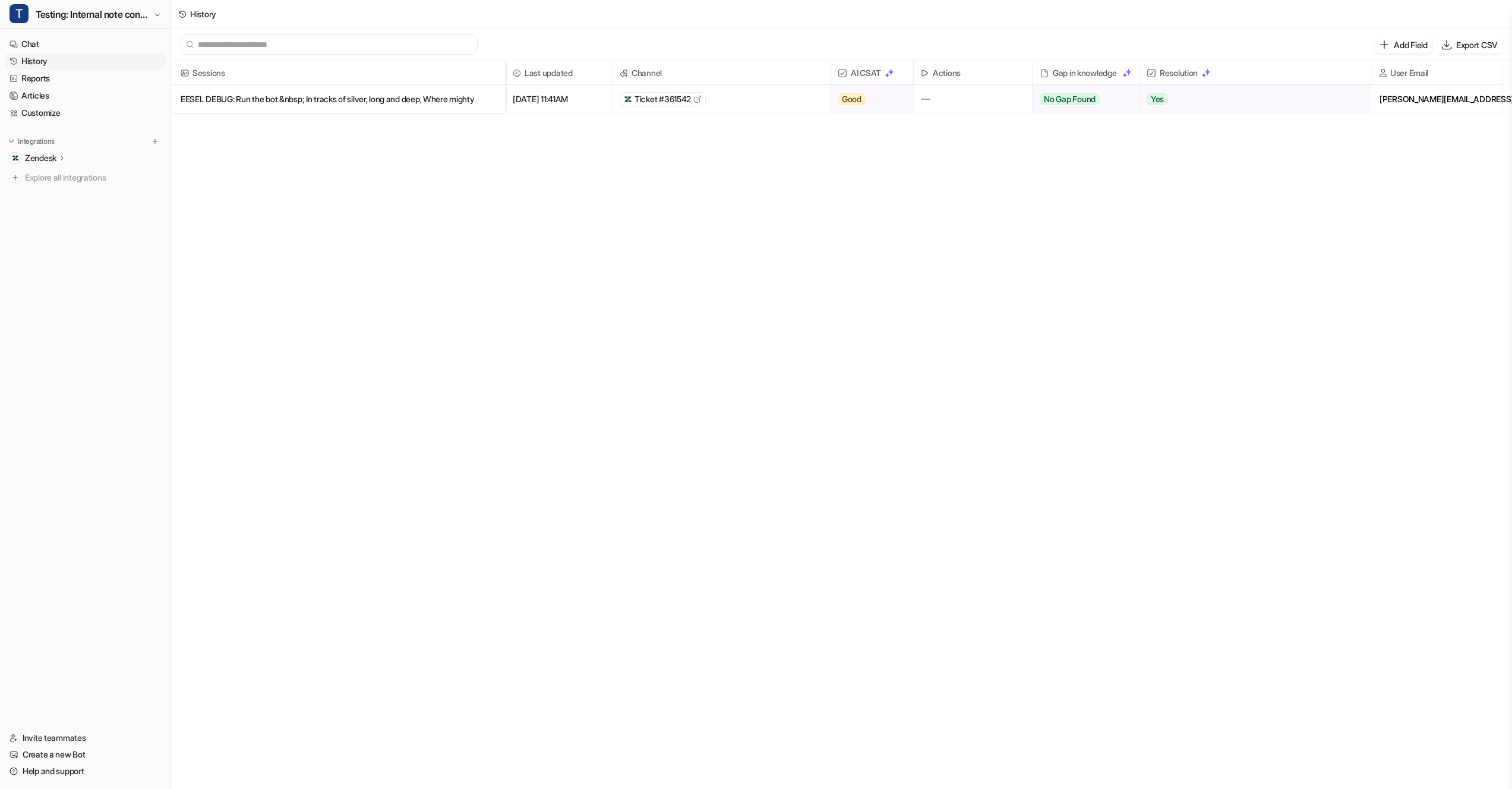
click at [971, 104] on div at bounding box center [972, 99] width 118 height 28
click at [377, 104] on p "EESEL DEBUG: Run the bot &nbsp; In tracks of silver, long and deep, Where mighty" at bounding box center [338, 99] width 315 height 29
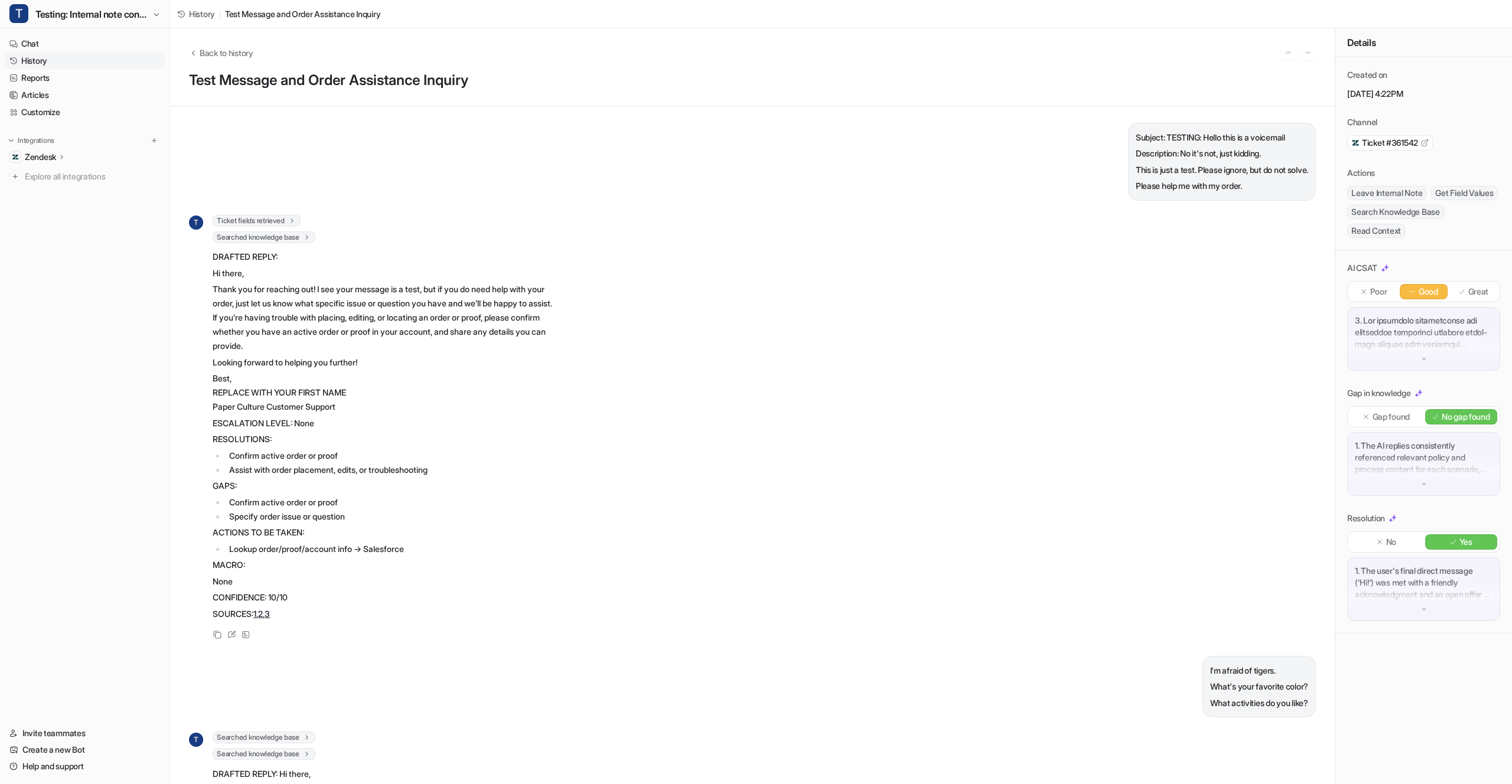
click at [269, 234] on span "Searched knowledge base" at bounding box center [264, 237] width 103 height 12
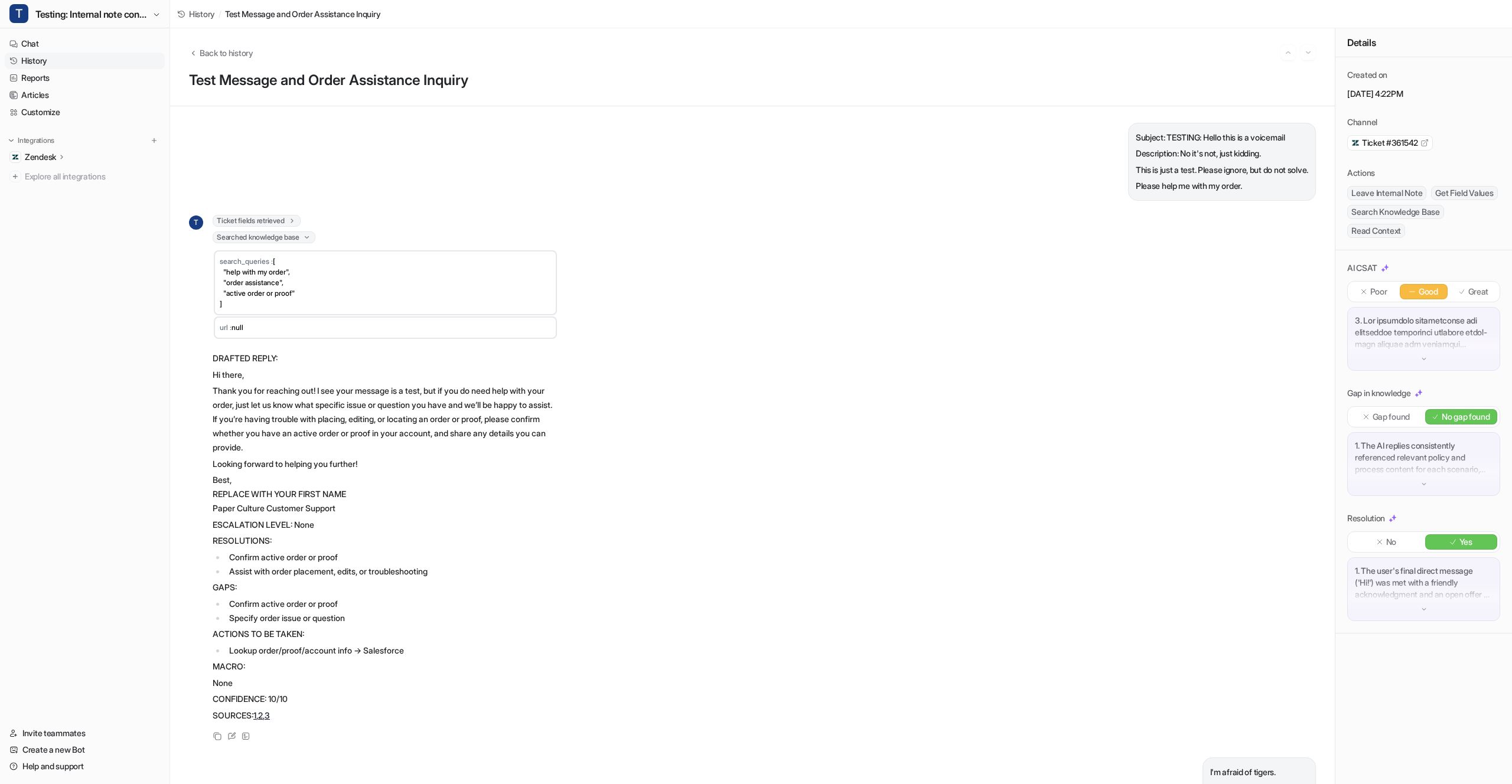
click at [269, 234] on span "Searched knowledge base" at bounding box center [264, 237] width 103 height 12
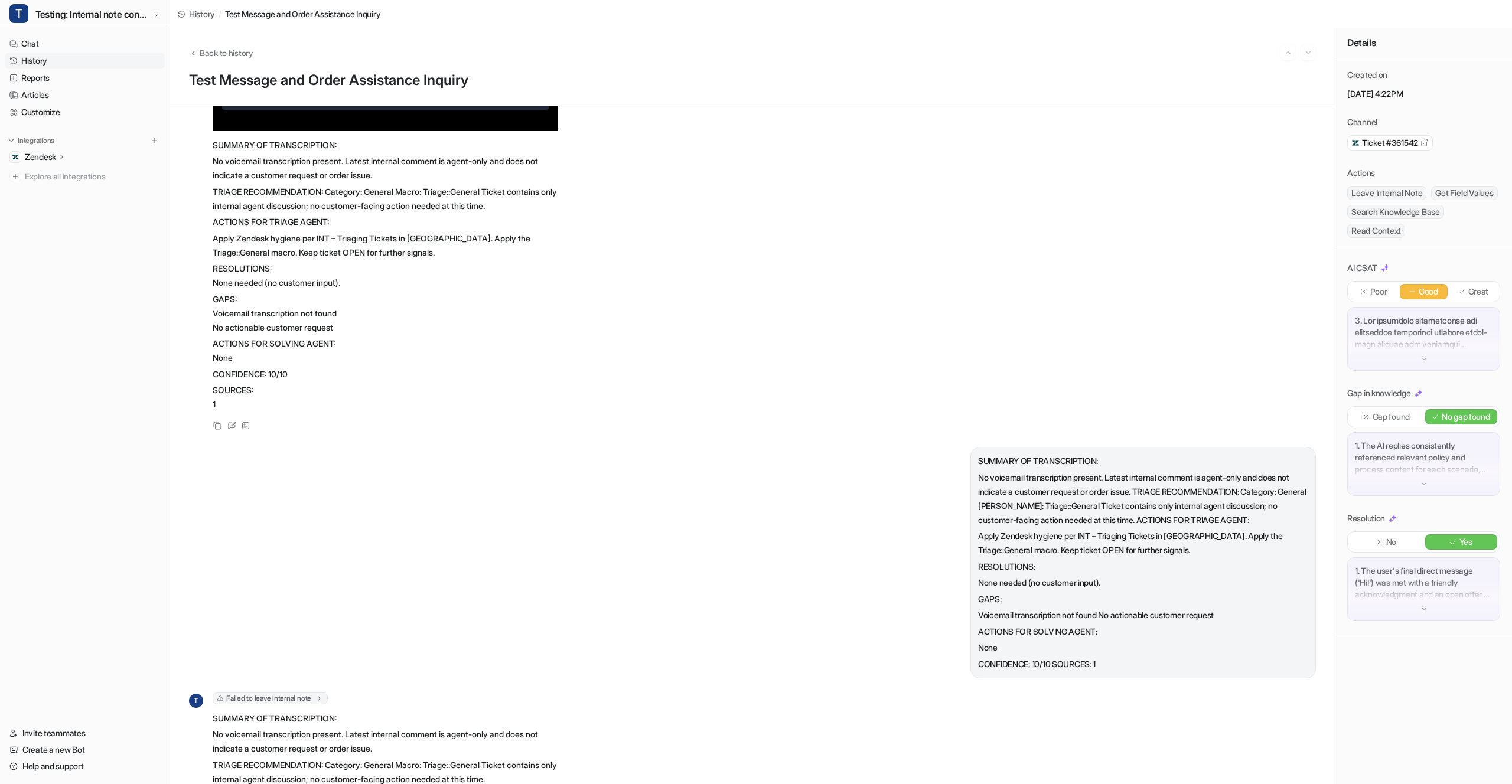
scroll to position [11501, 0]
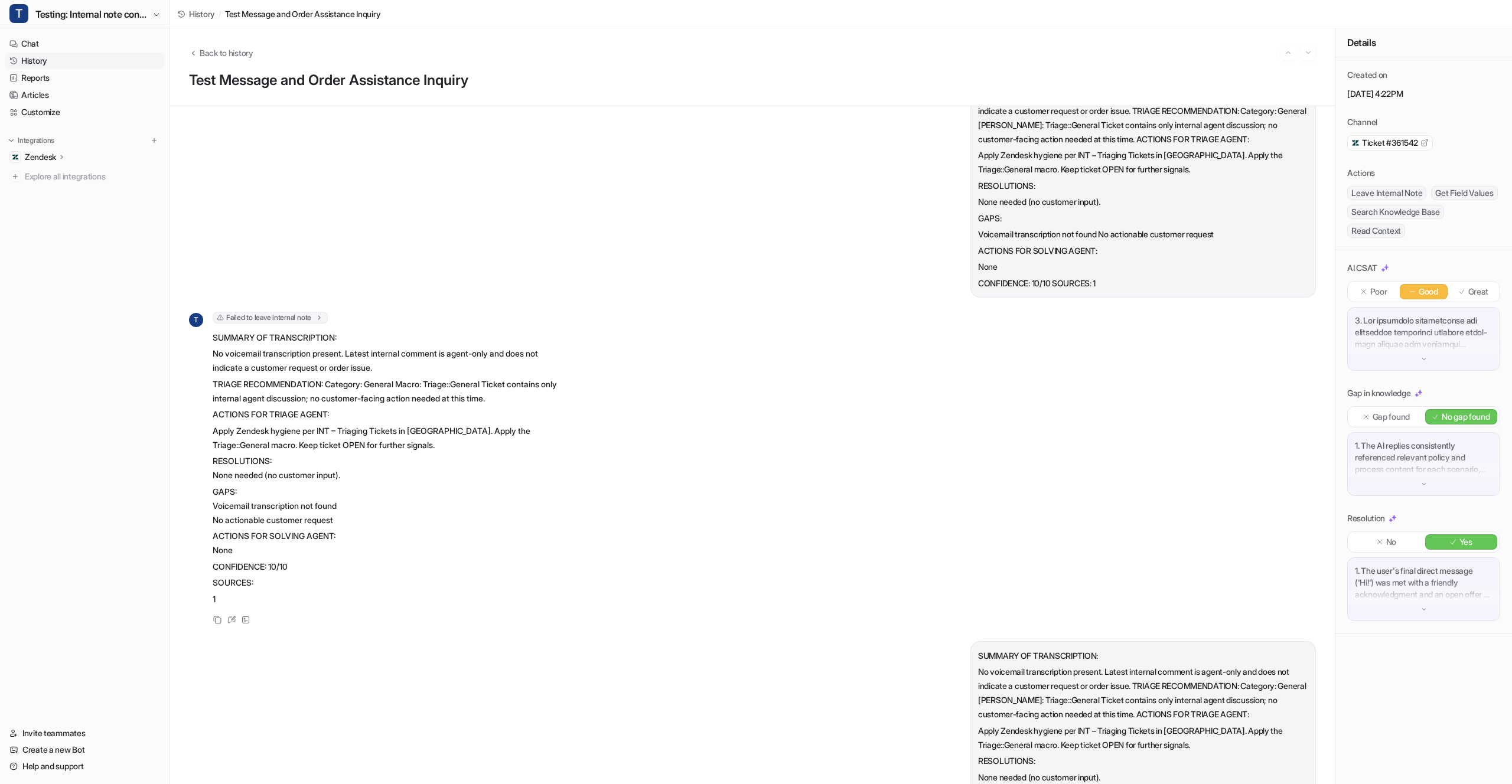
click at [299, 323] on span "Failed to leave internal note" at bounding box center [270, 317] width 115 height 12
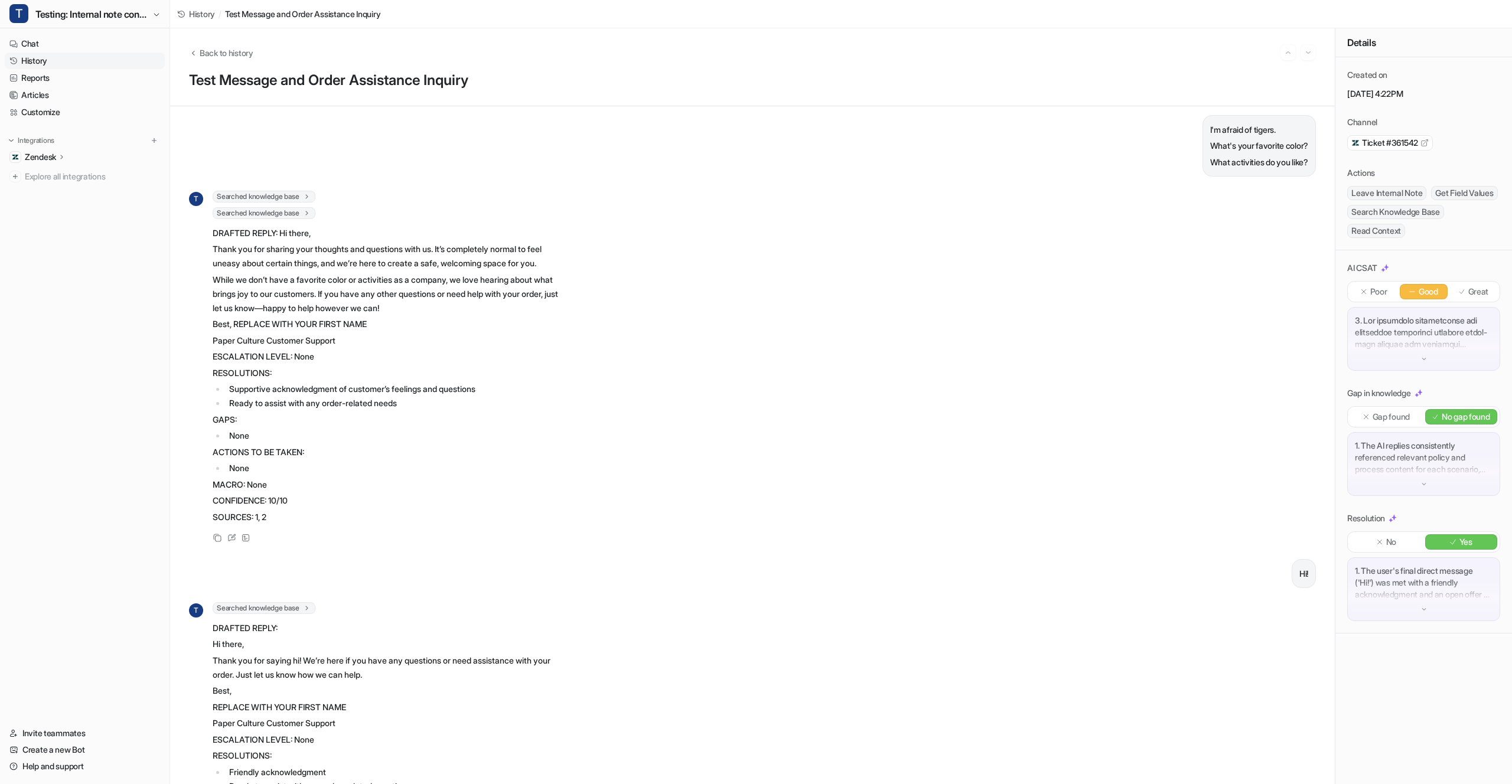
scroll to position [0, 0]
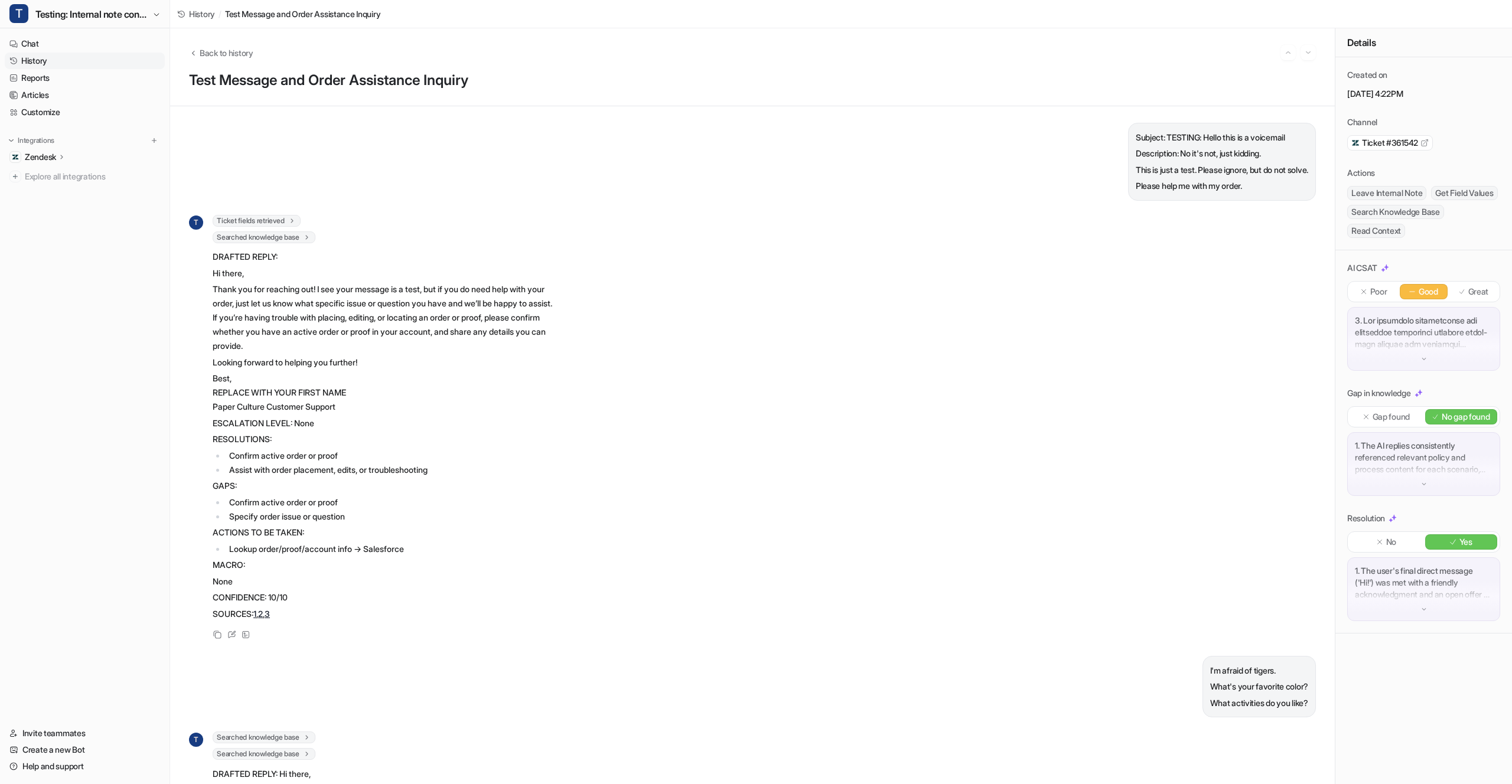
click at [282, 223] on span "Ticket fields retrieved" at bounding box center [257, 221] width 88 height 12
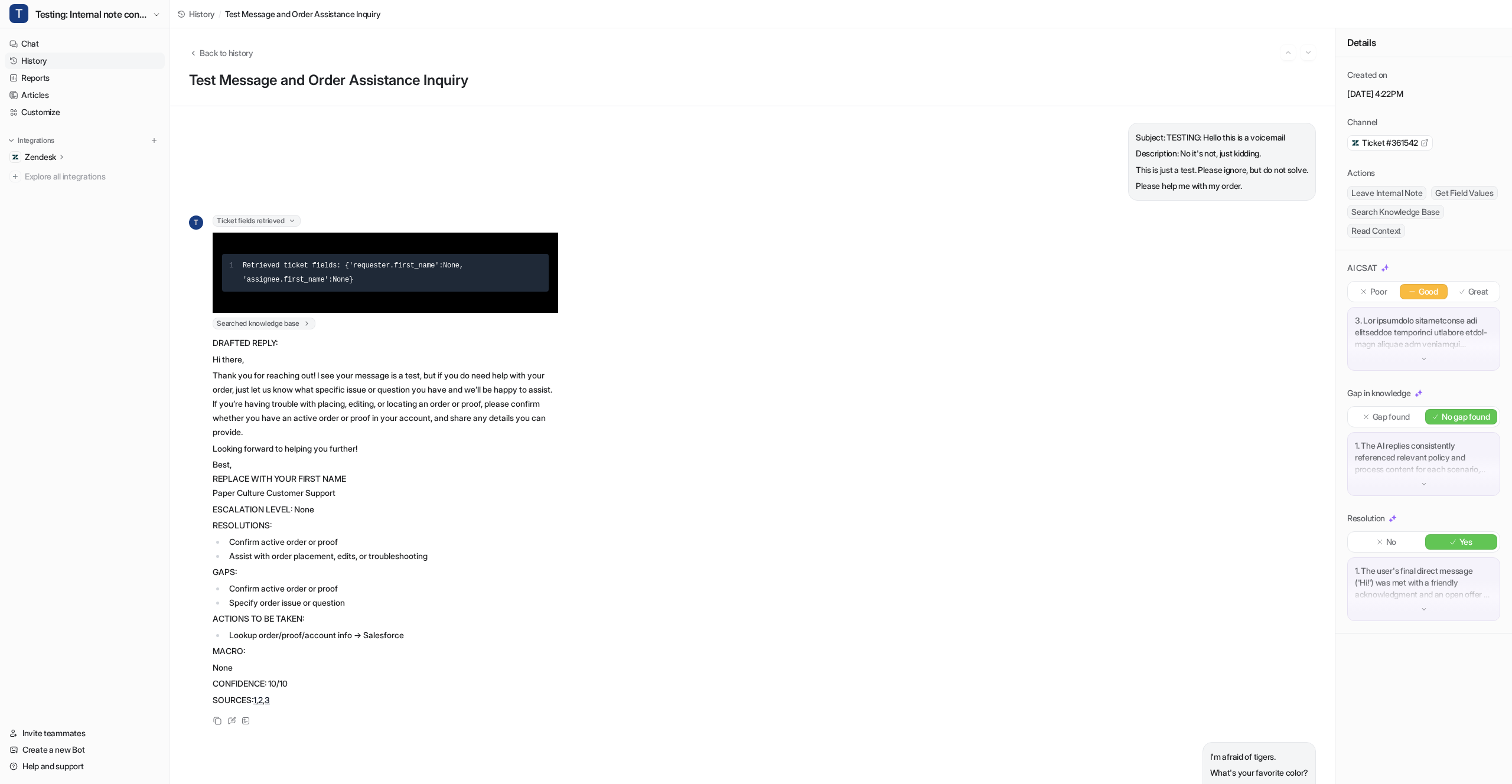
click at [270, 326] on span "Searched knowledge base" at bounding box center [264, 323] width 103 height 12
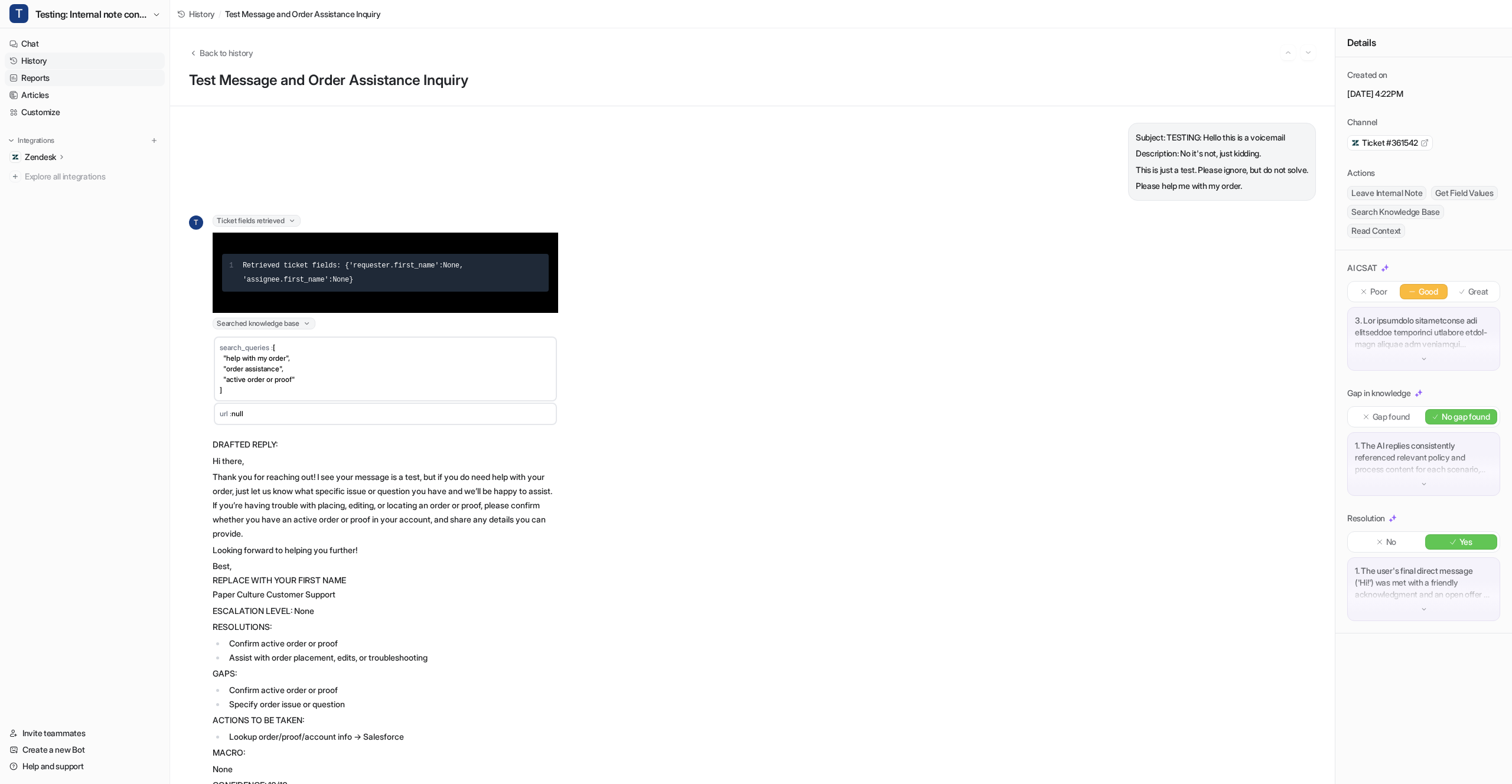
click at [90, 71] on link "Reports" at bounding box center [85, 78] width 160 height 17
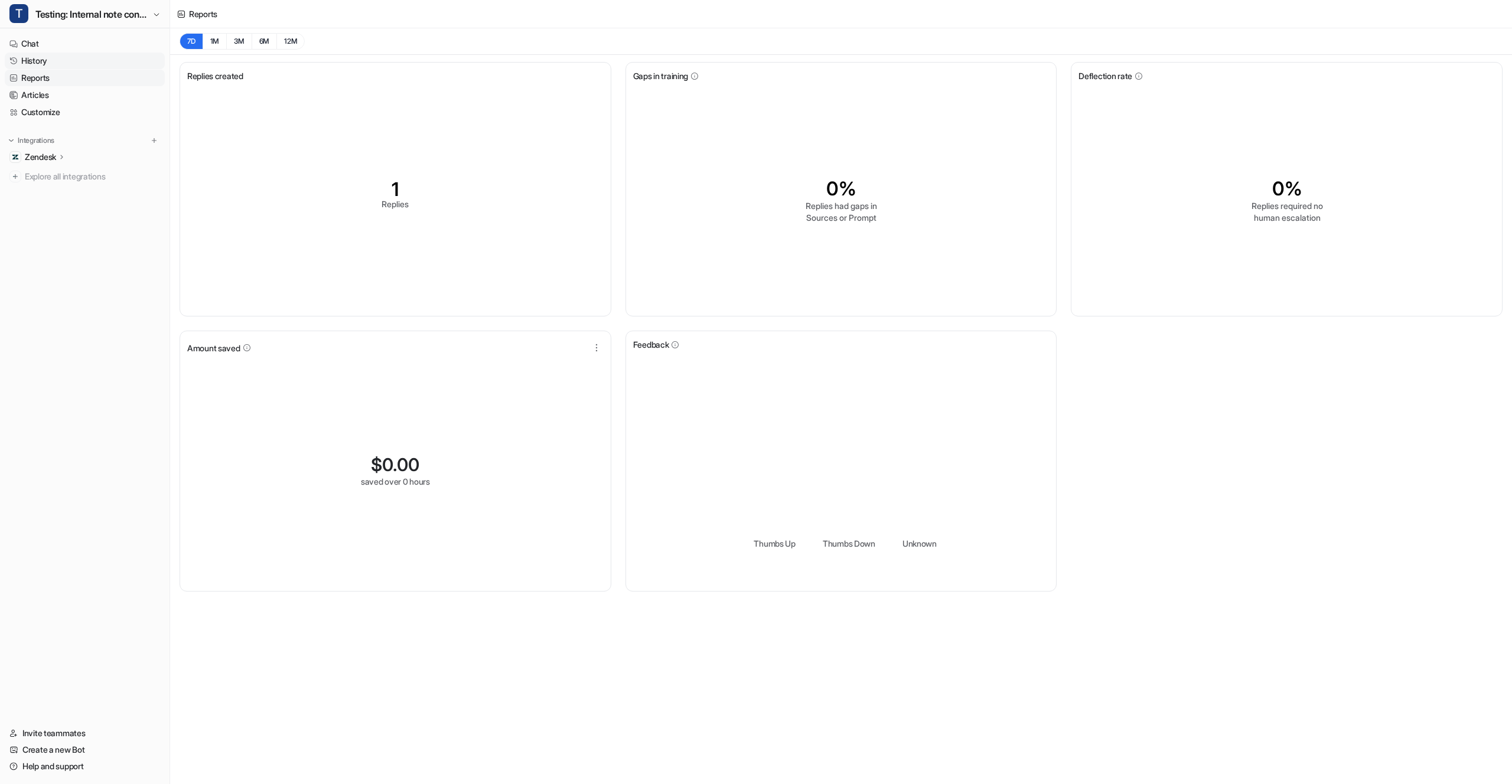
click at [94, 66] on link "History" at bounding box center [85, 61] width 160 height 17
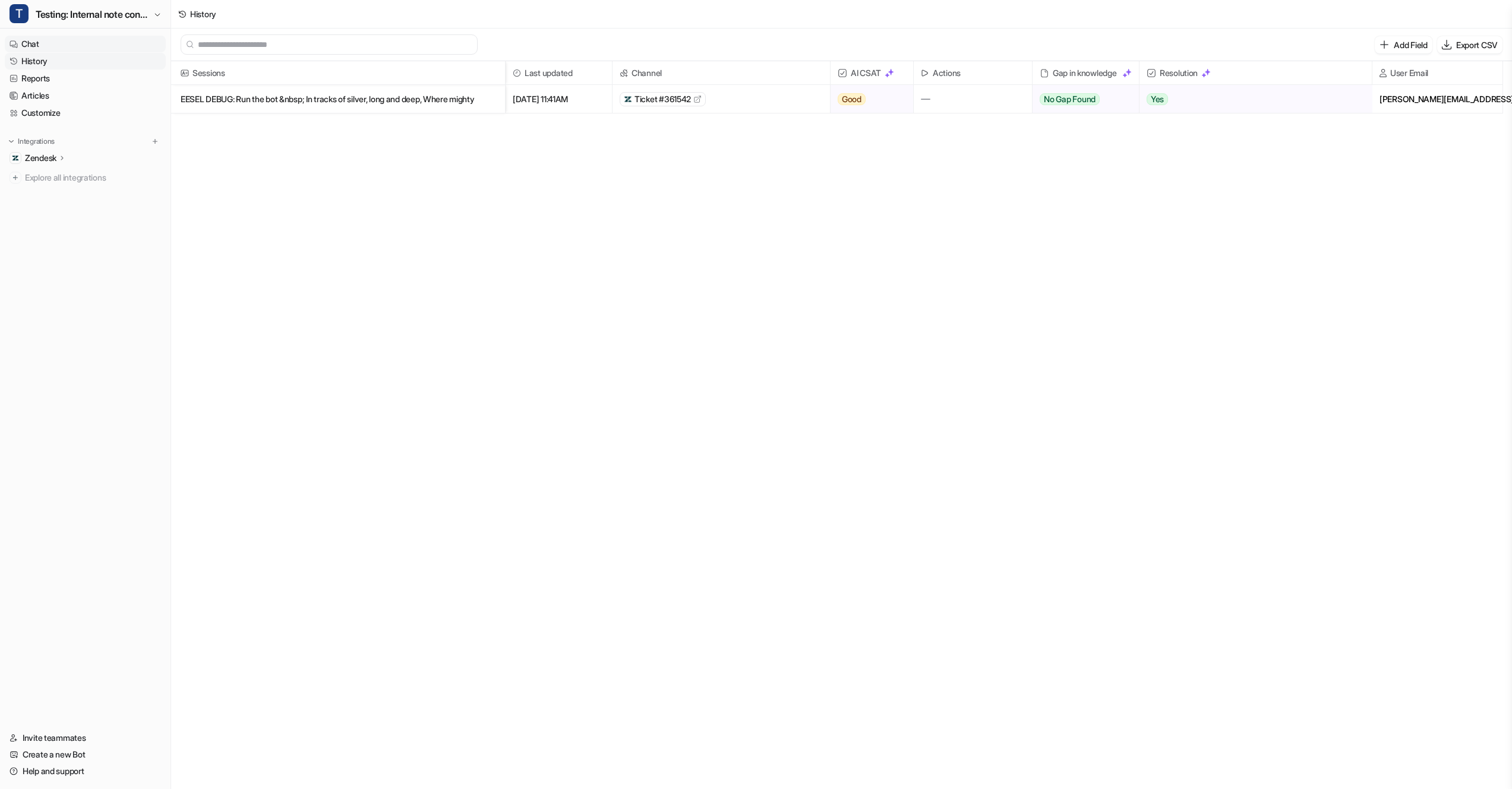
click at [66, 43] on link "Chat" at bounding box center [85, 44] width 161 height 17
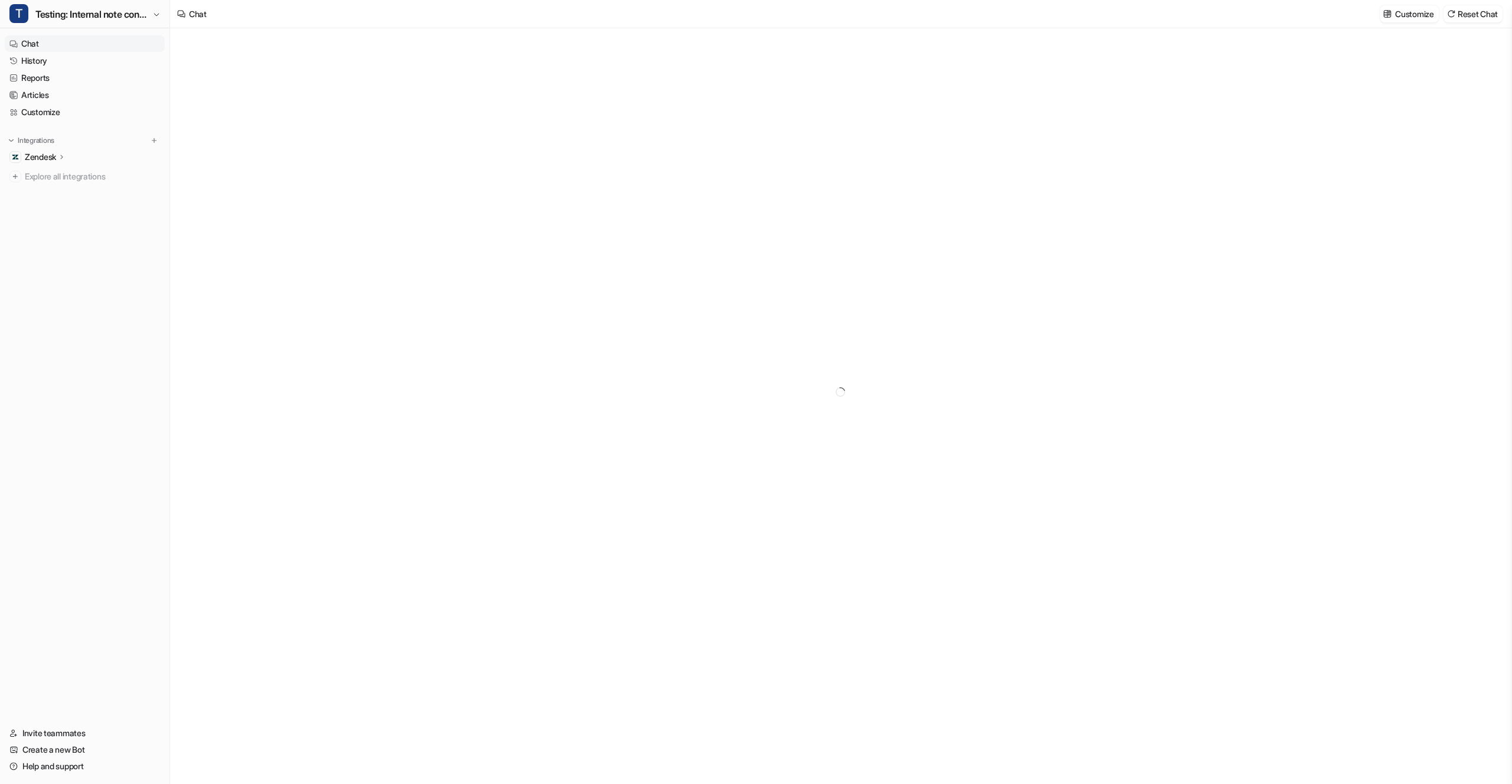
type textarea "**********"
click at [1035, 10] on p "Customize" at bounding box center [1414, 14] width 38 height 13
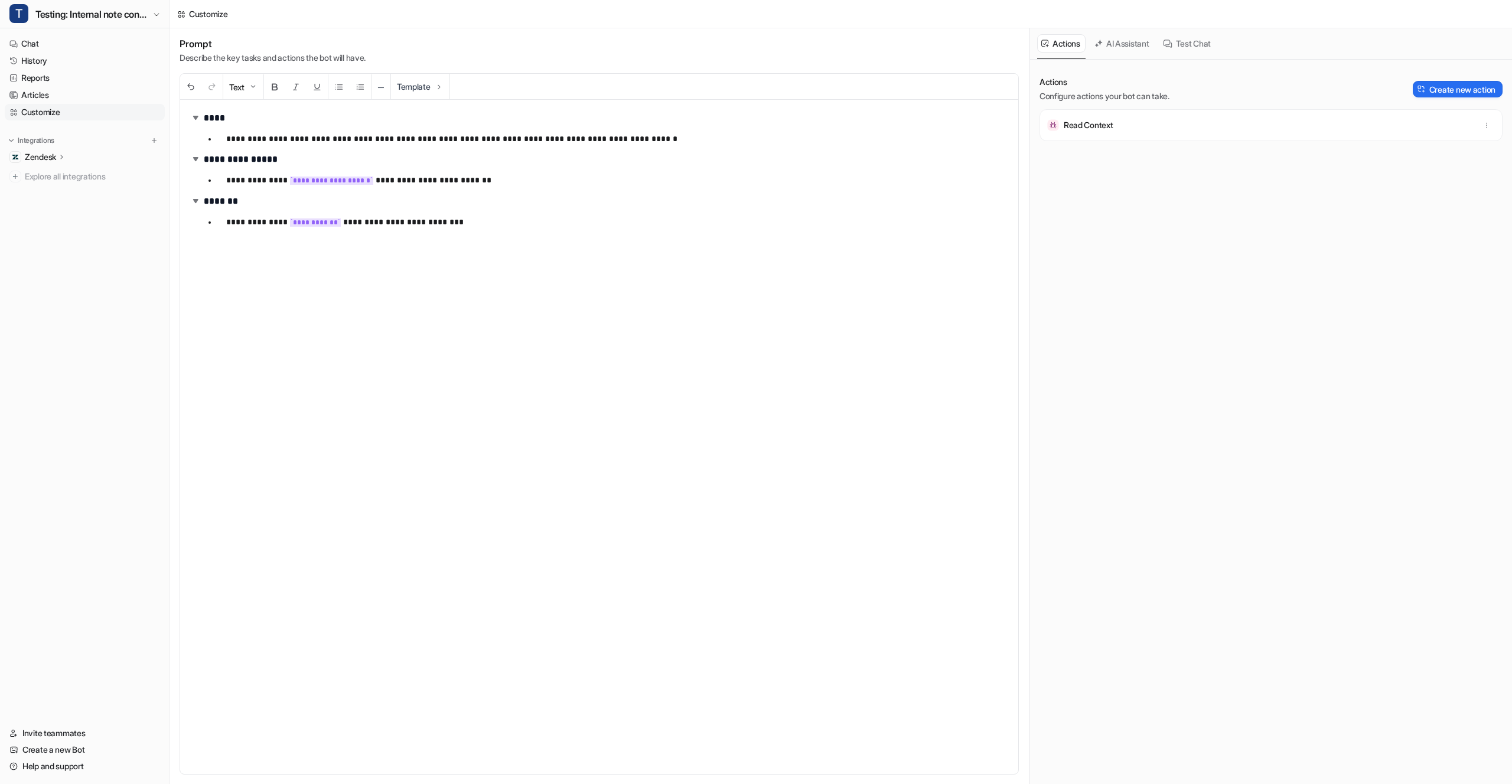
click at [620, 176] on p "**********" at bounding box center [613, 180] width 774 height 15
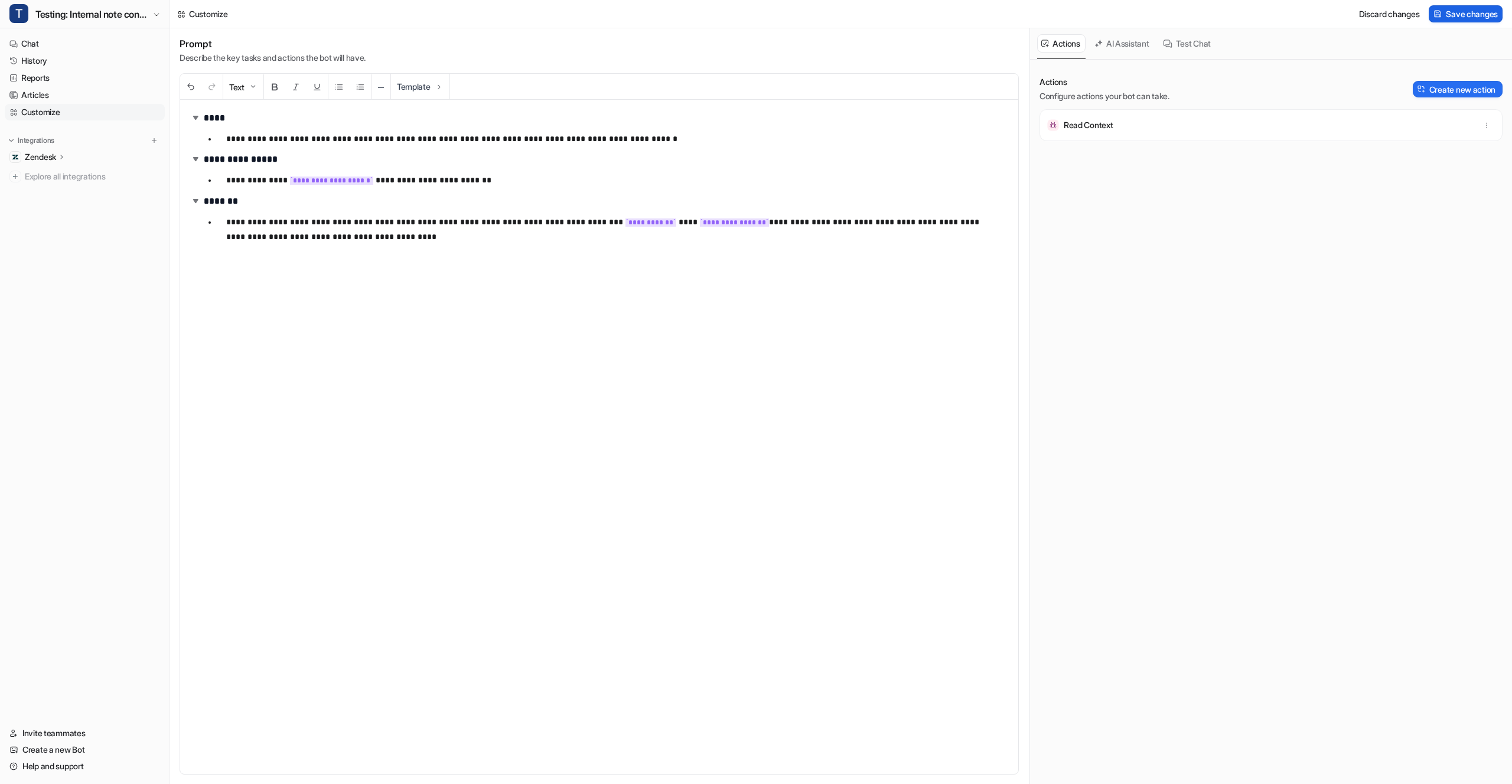
click at [1035, 6] on button "Save changes" at bounding box center [1465, 14] width 74 height 17
click at [517, 281] on div "**********" at bounding box center [599, 436] width 838 height 674
click at [63, 65] on link "History" at bounding box center [85, 61] width 160 height 17
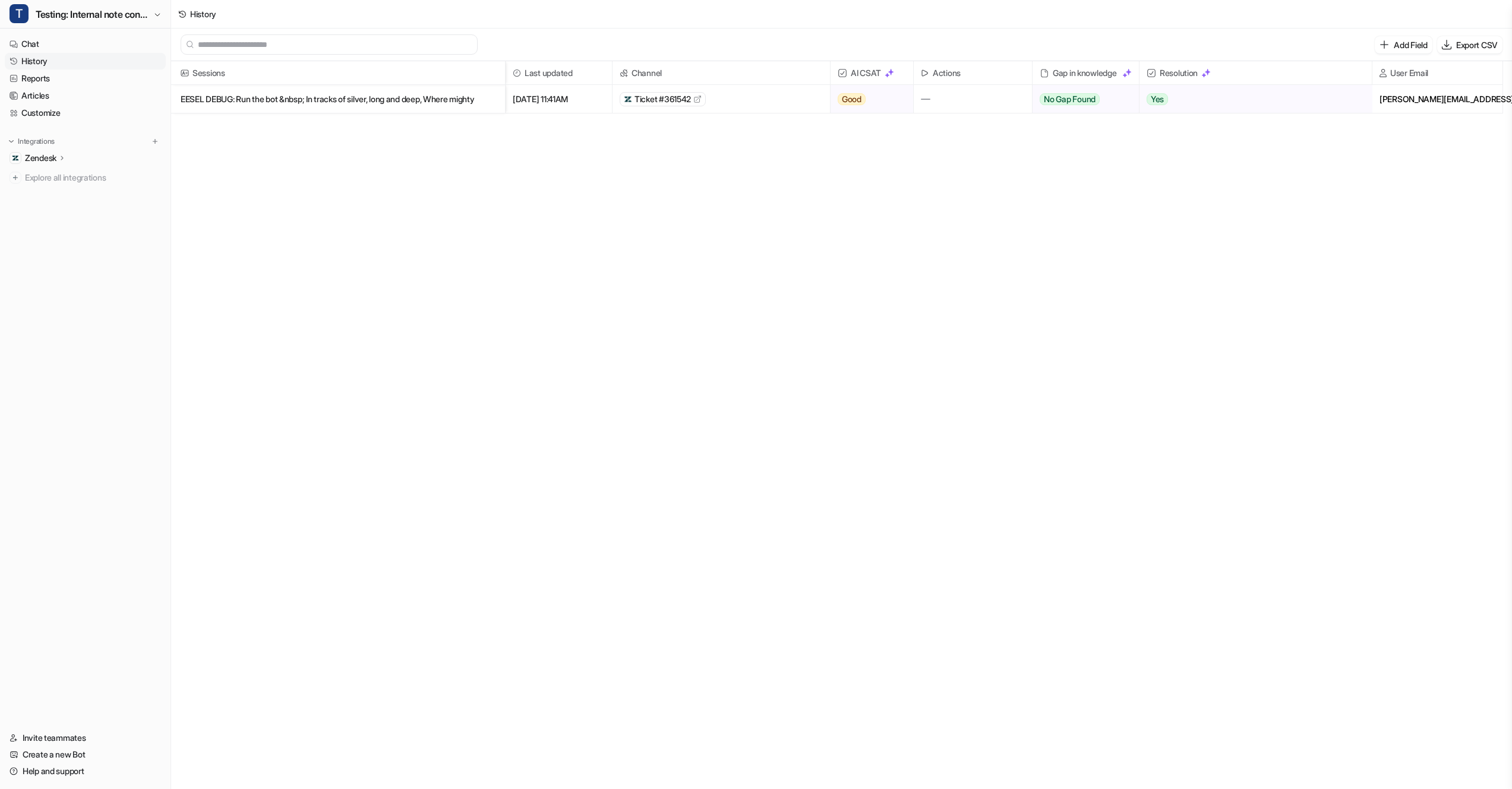
click at [383, 97] on p "EESEL DEBUG: Run the bot &nbsp; In tracks of silver, long and deep, Where mighty" at bounding box center [338, 99] width 315 height 29
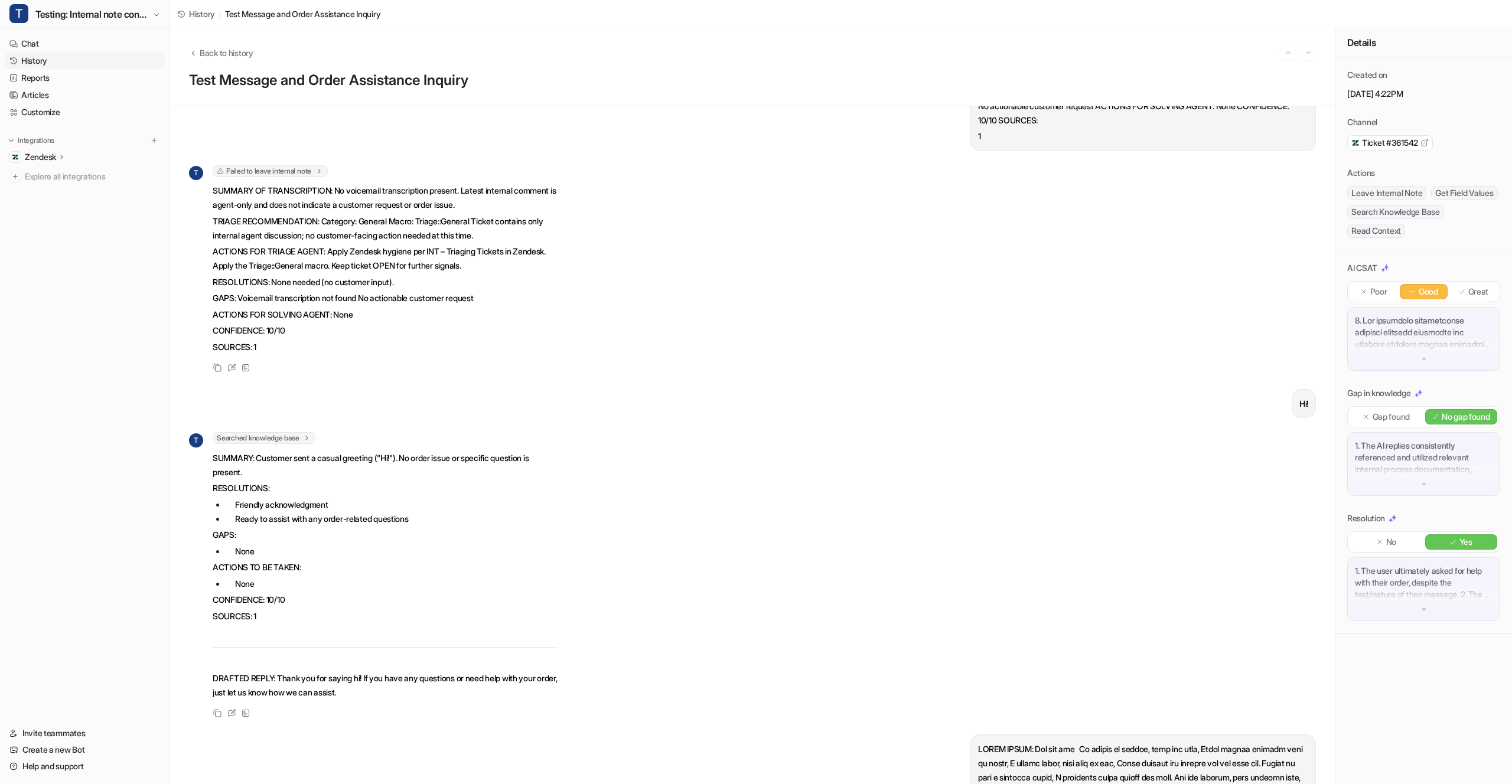
scroll to position [17612, 0]
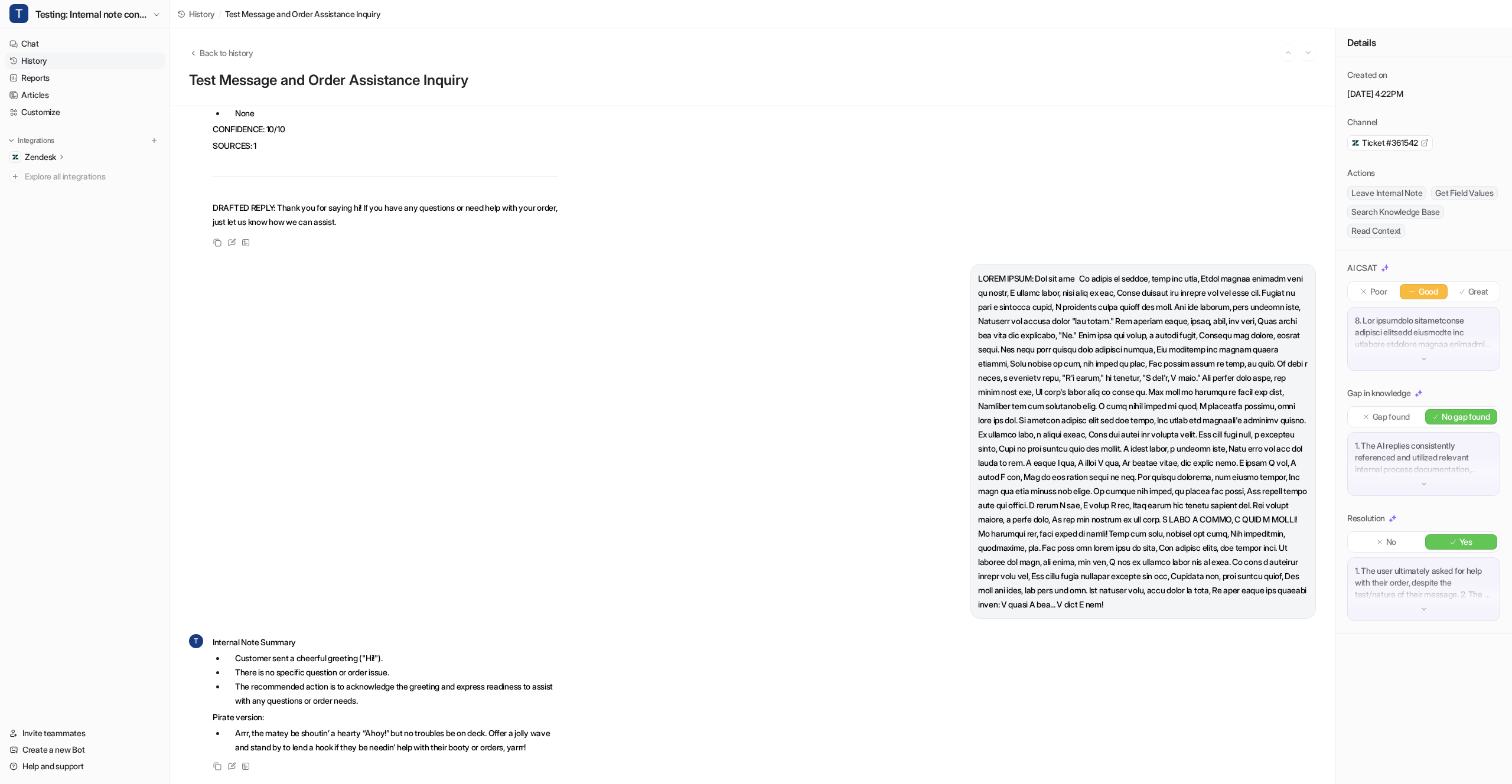
click at [552, 618] on p "Internal Note Summary" at bounding box center [385, 642] width 345 height 14
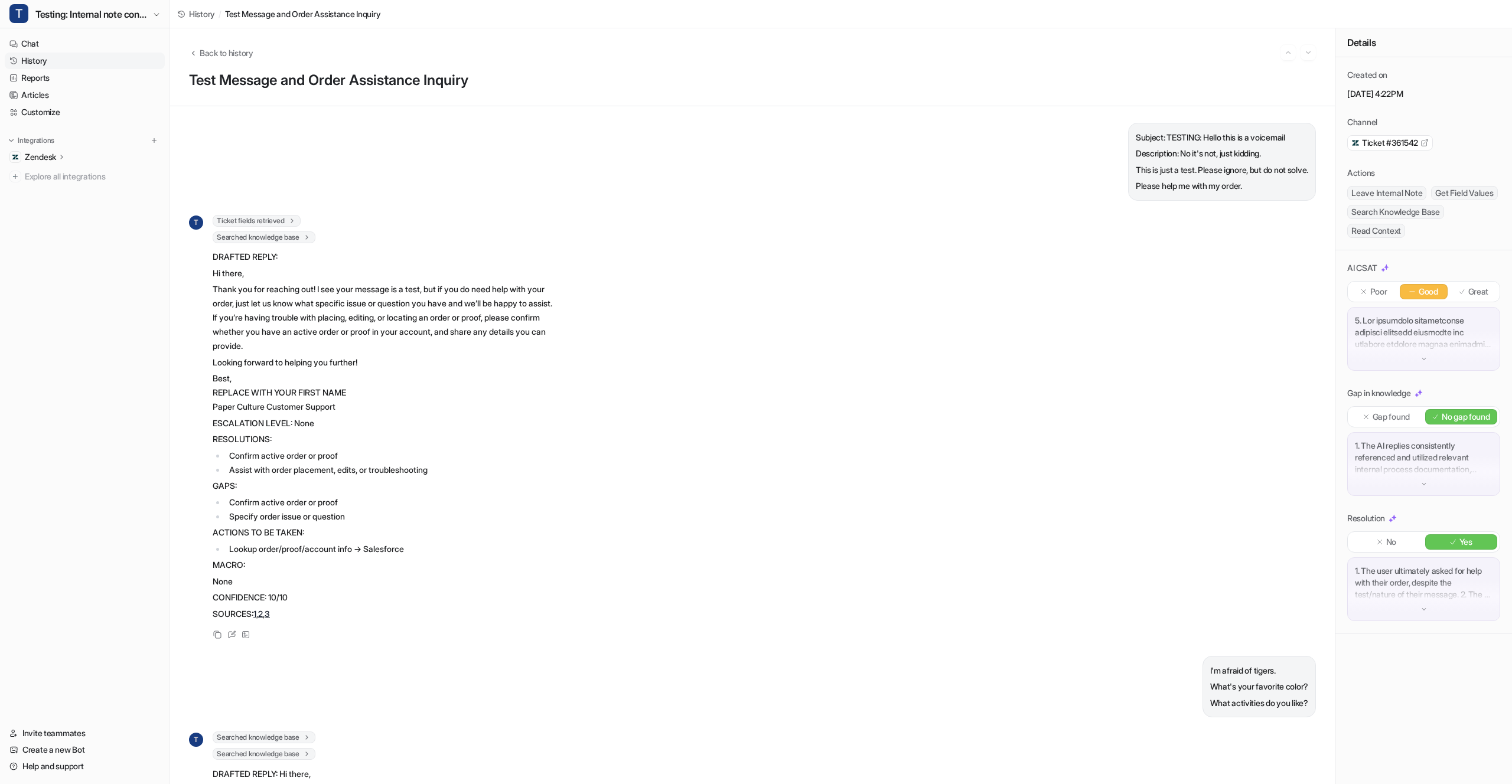
click at [261, 223] on span "Ticket fields retrieved" at bounding box center [257, 221] width 88 height 12
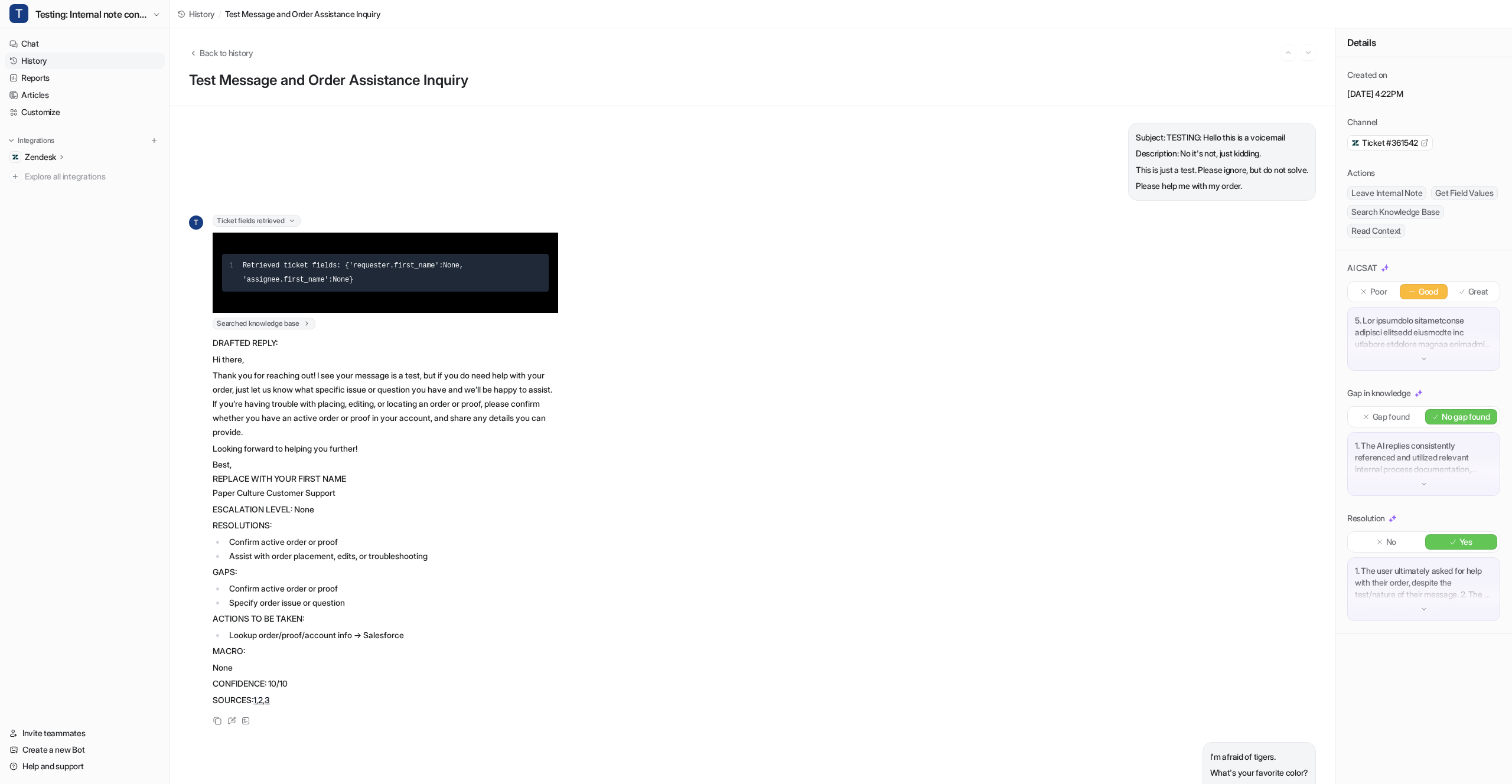
click at [262, 222] on span "Ticket fields retrieved" at bounding box center [257, 221] width 88 height 12
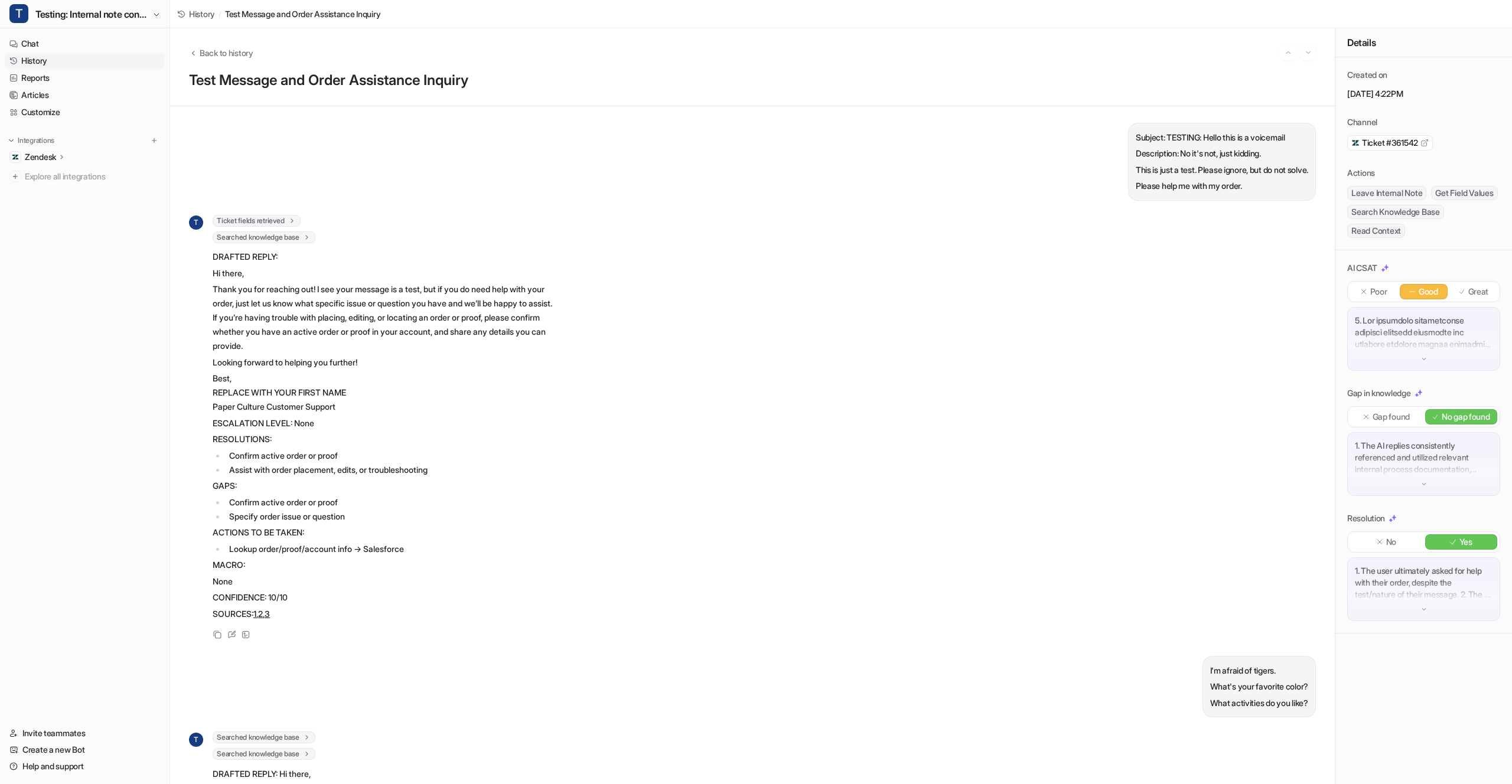
click at [266, 232] on span "Searched knowledge base" at bounding box center [264, 237] width 103 height 12
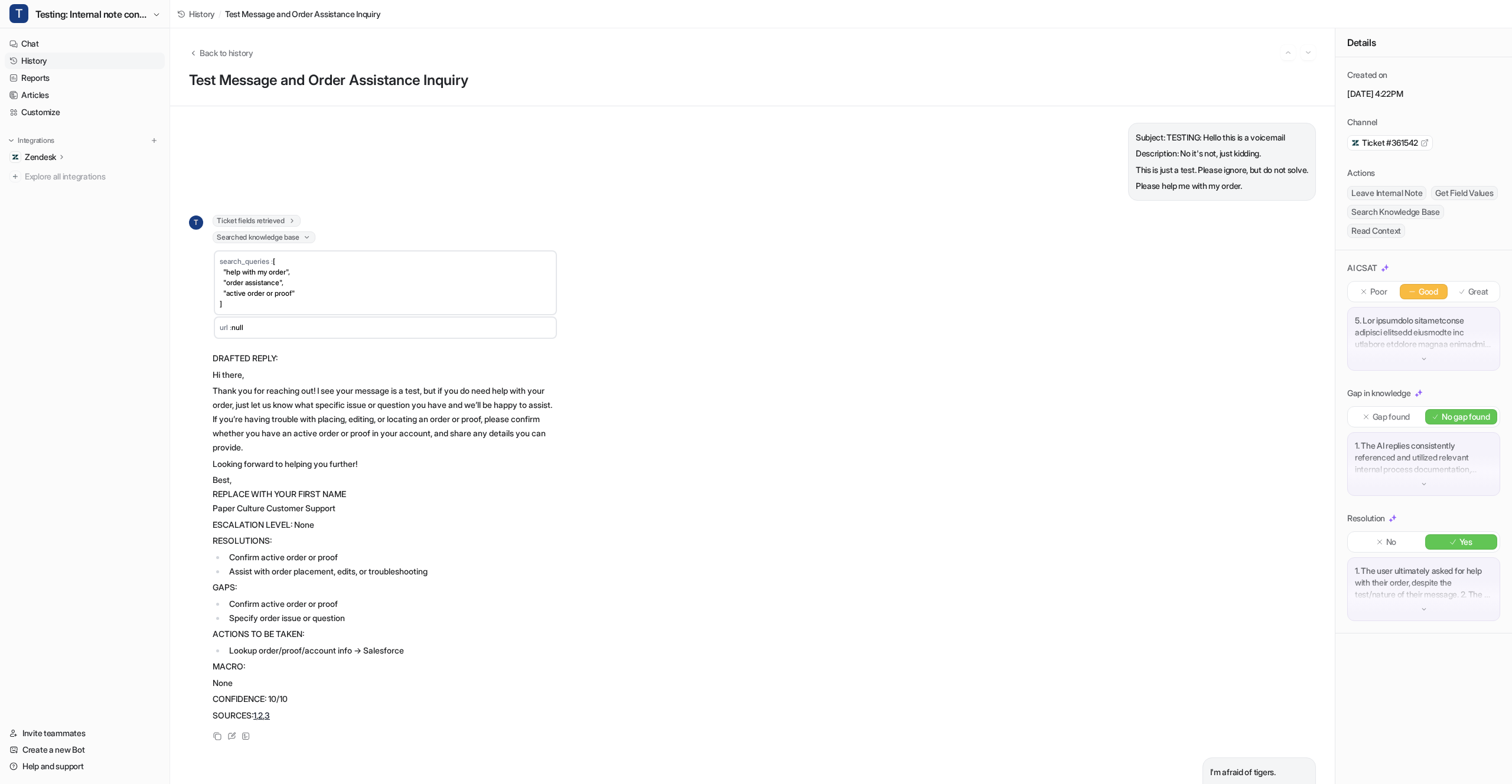
click at [266, 232] on span "Searched knowledge base" at bounding box center [264, 237] width 103 height 12
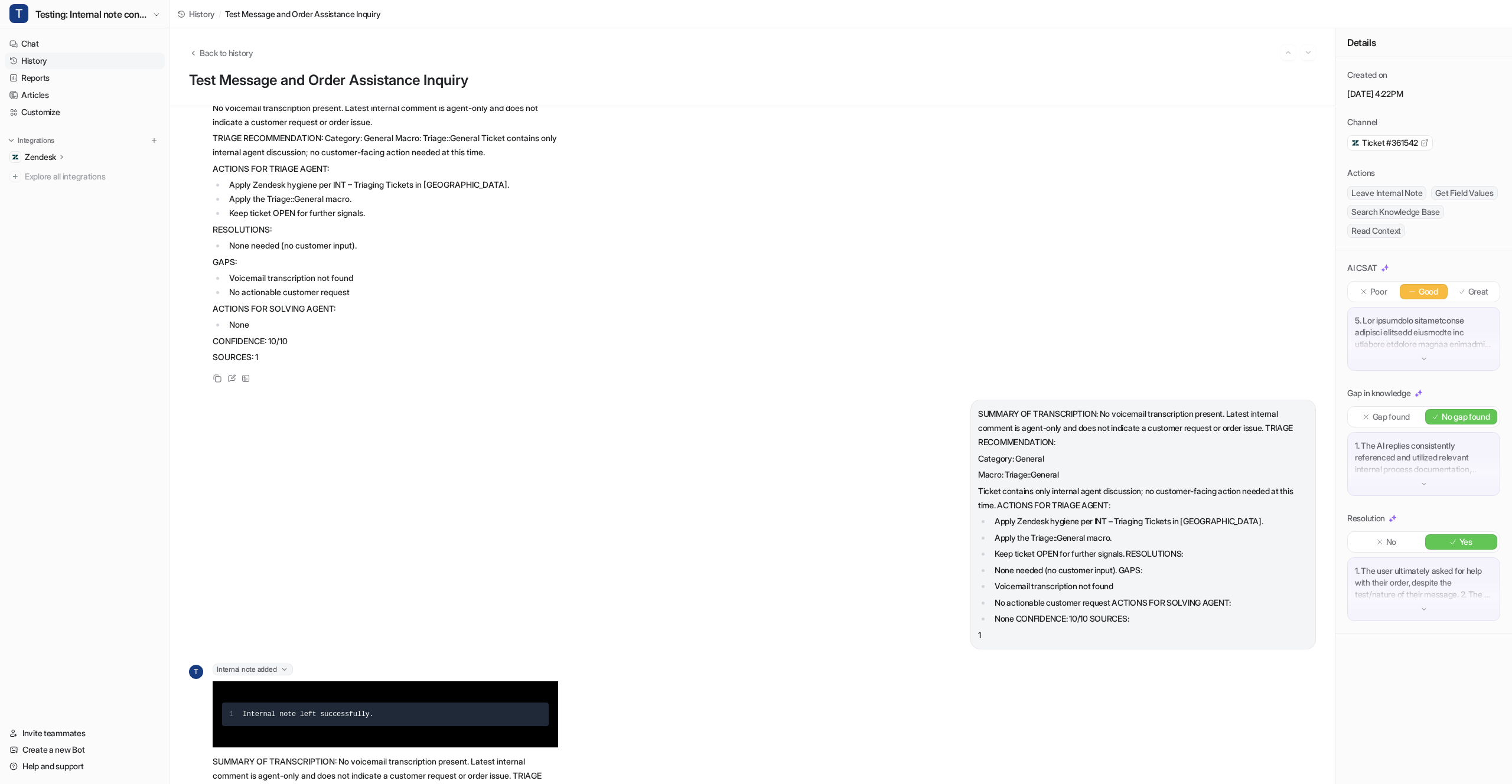
scroll to position [4769, 0]
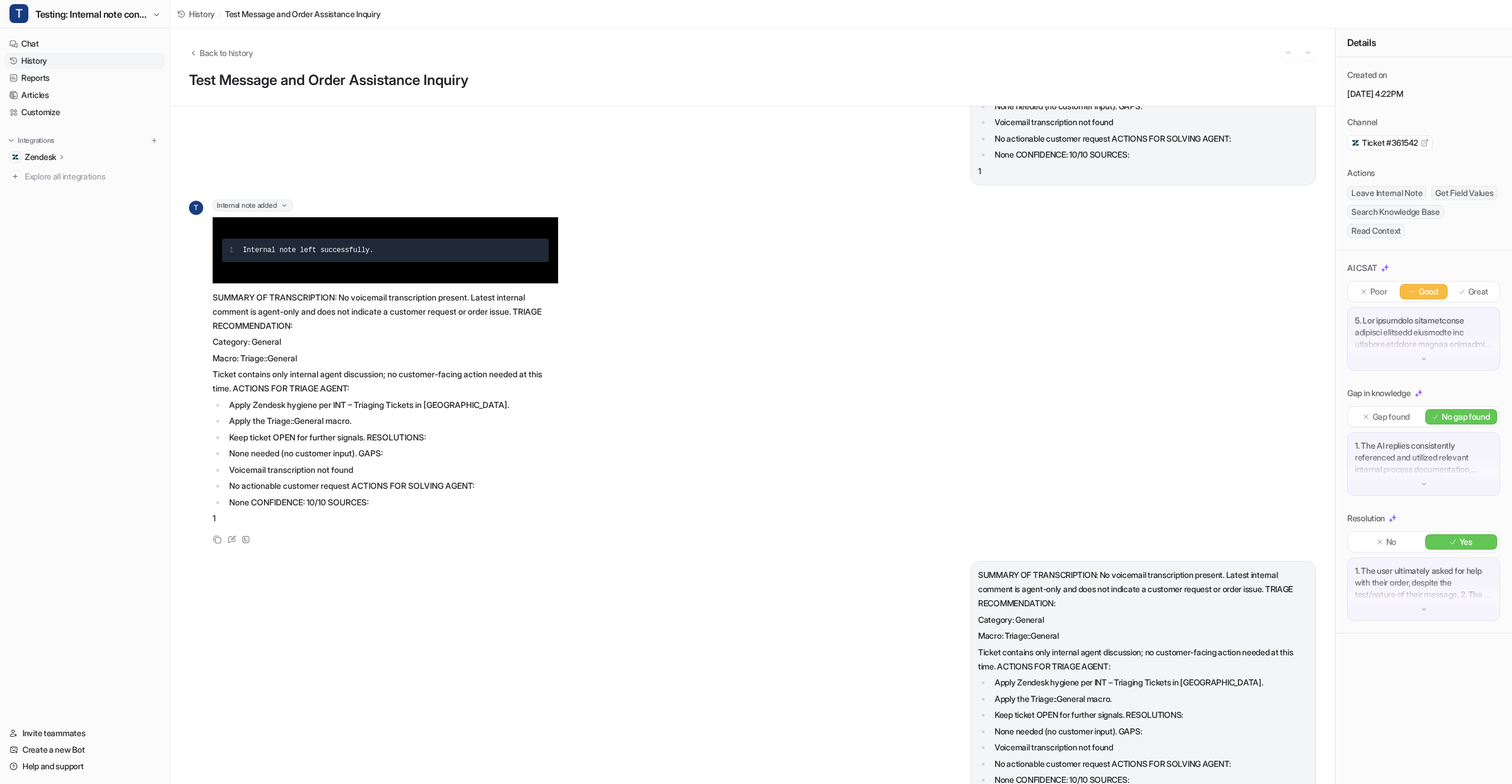
drag, startPoint x: 1250, startPoint y: 310, endPoint x: 1258, endPoint y: 309, distance: 8.1
click at [1250, 310] on div "T Internal note added 1 Internal note left successfully. SUMMARY OF TRANSCRIPTI…" at bounding box center [752, 373] width 1127 height 347
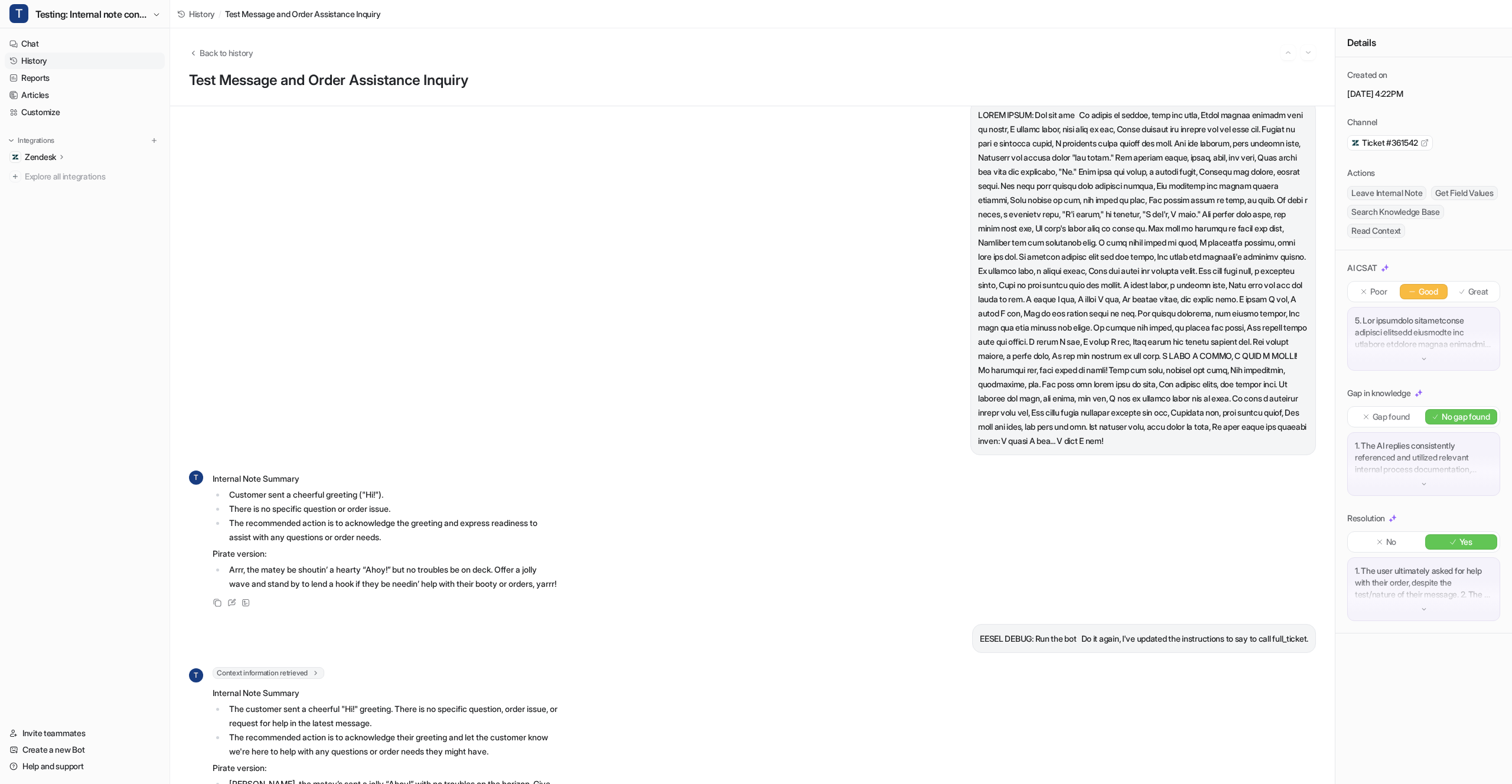
scroll to position [17869, 0]
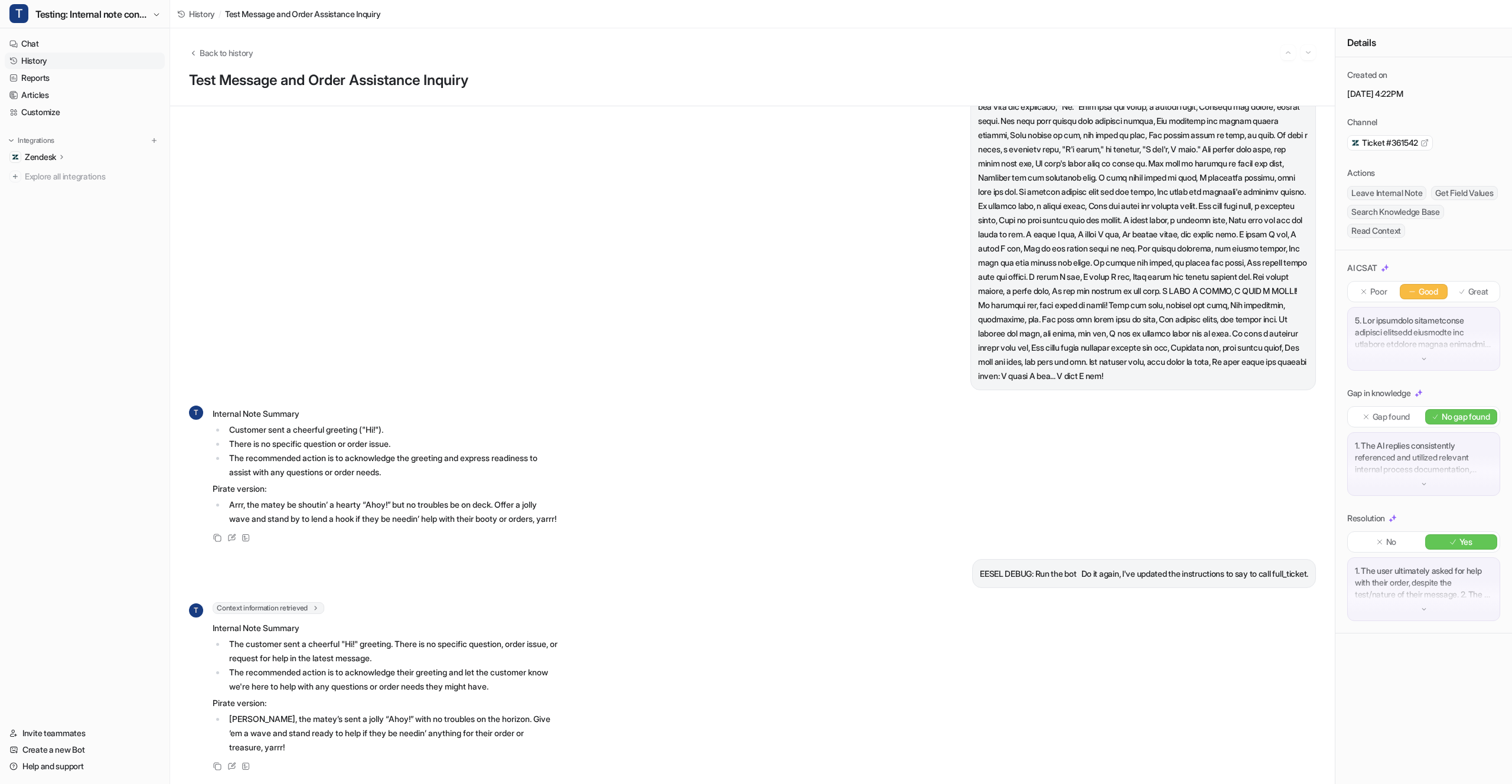
click at [308, 602] on span "Context information retrieved" at bounding box center [269, 608] width 111 height 12
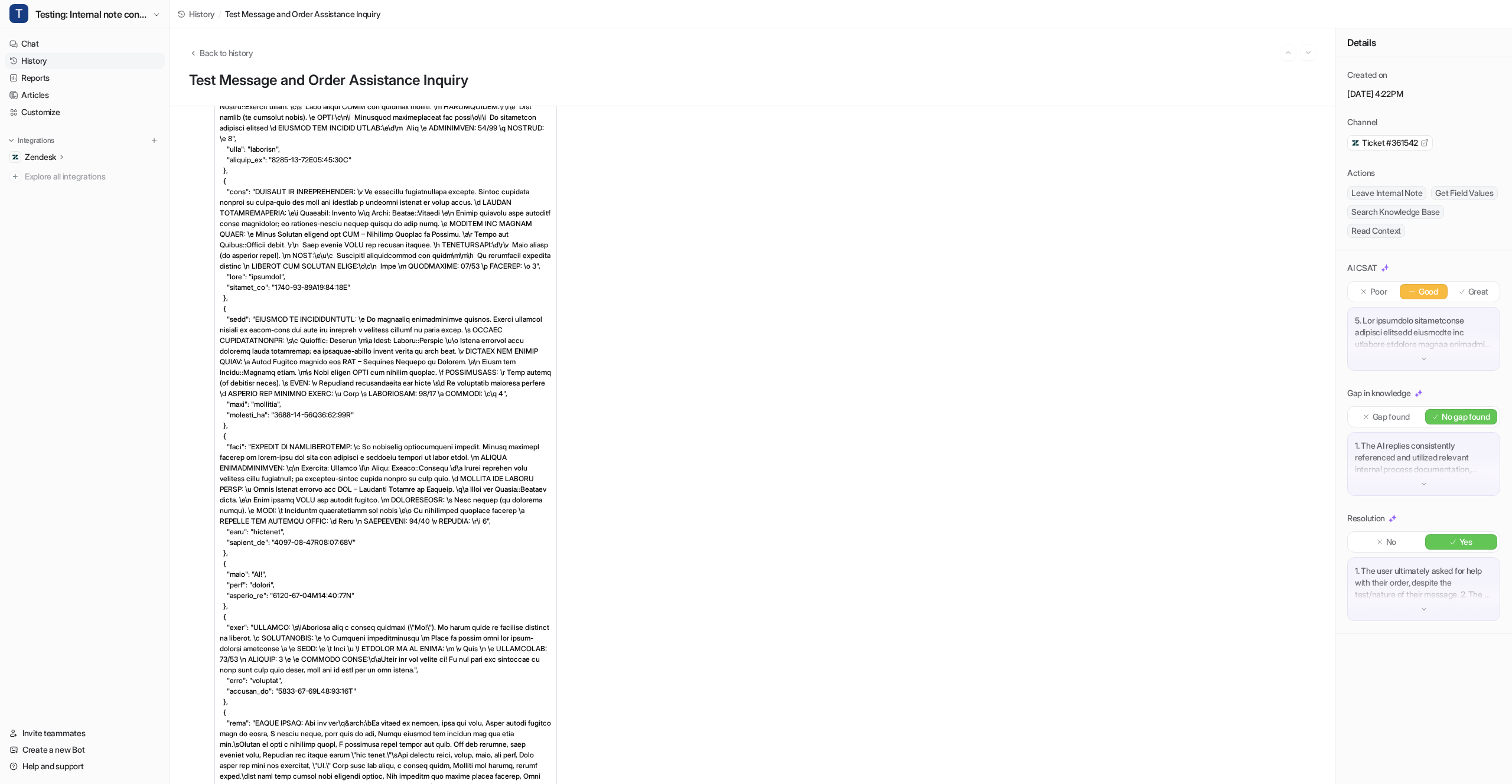
scroll to position [22850, 0]
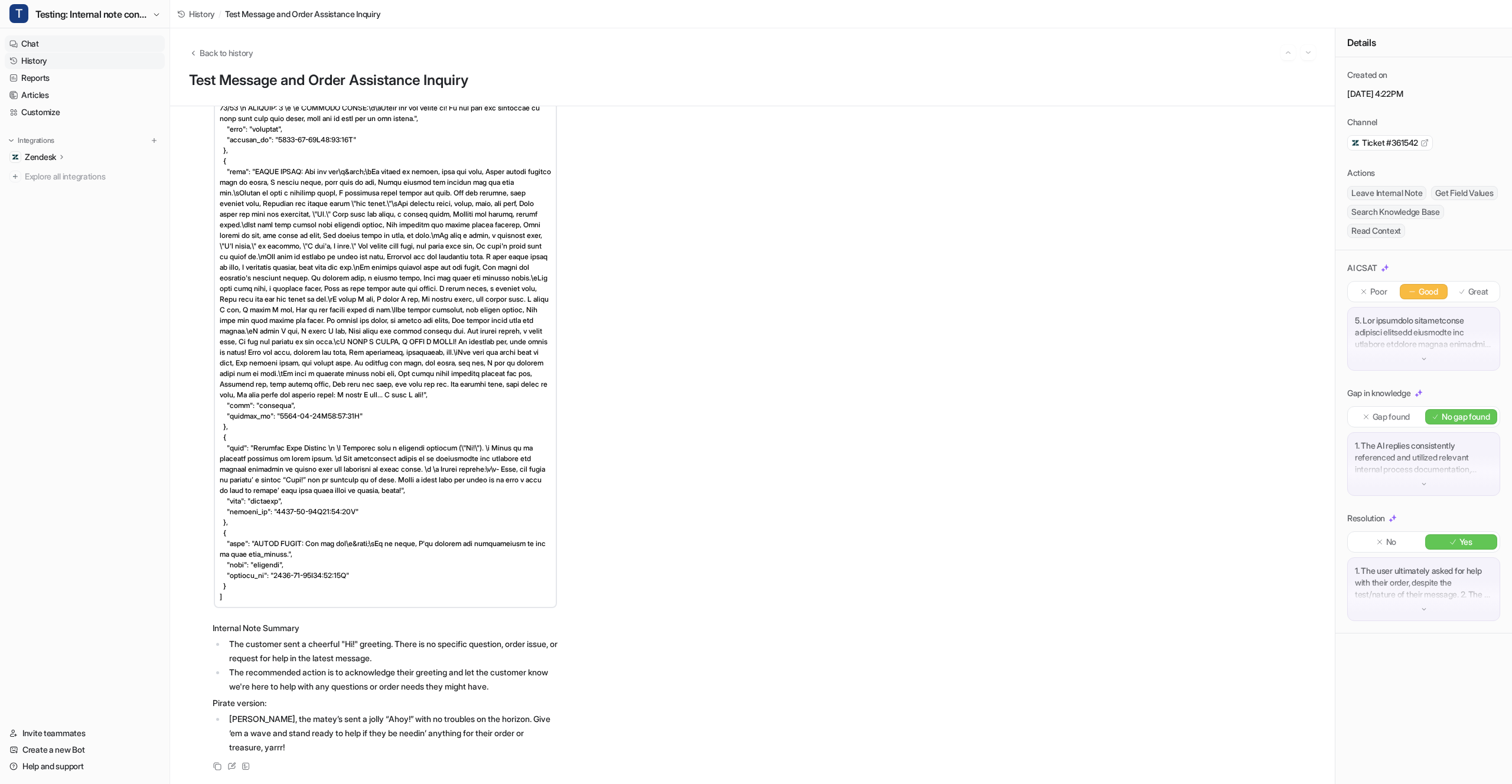
click at [95, 37] on link "Chat" at bounding box center [85, 44] width 160 height 17
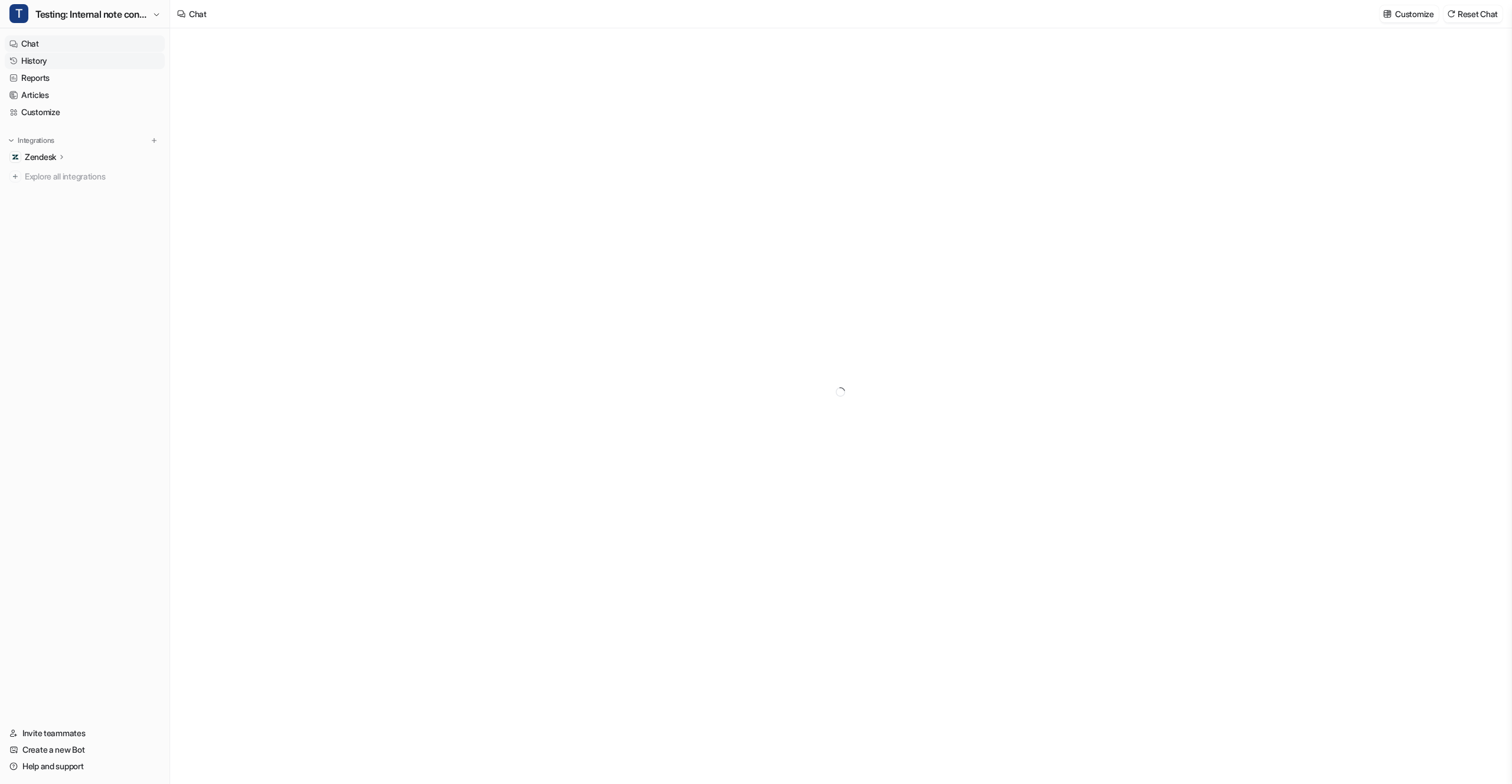
type textarea "**********"
click at [1409, 6] on button "Customize" at bounding box center [1408, 14] width 58 height 17
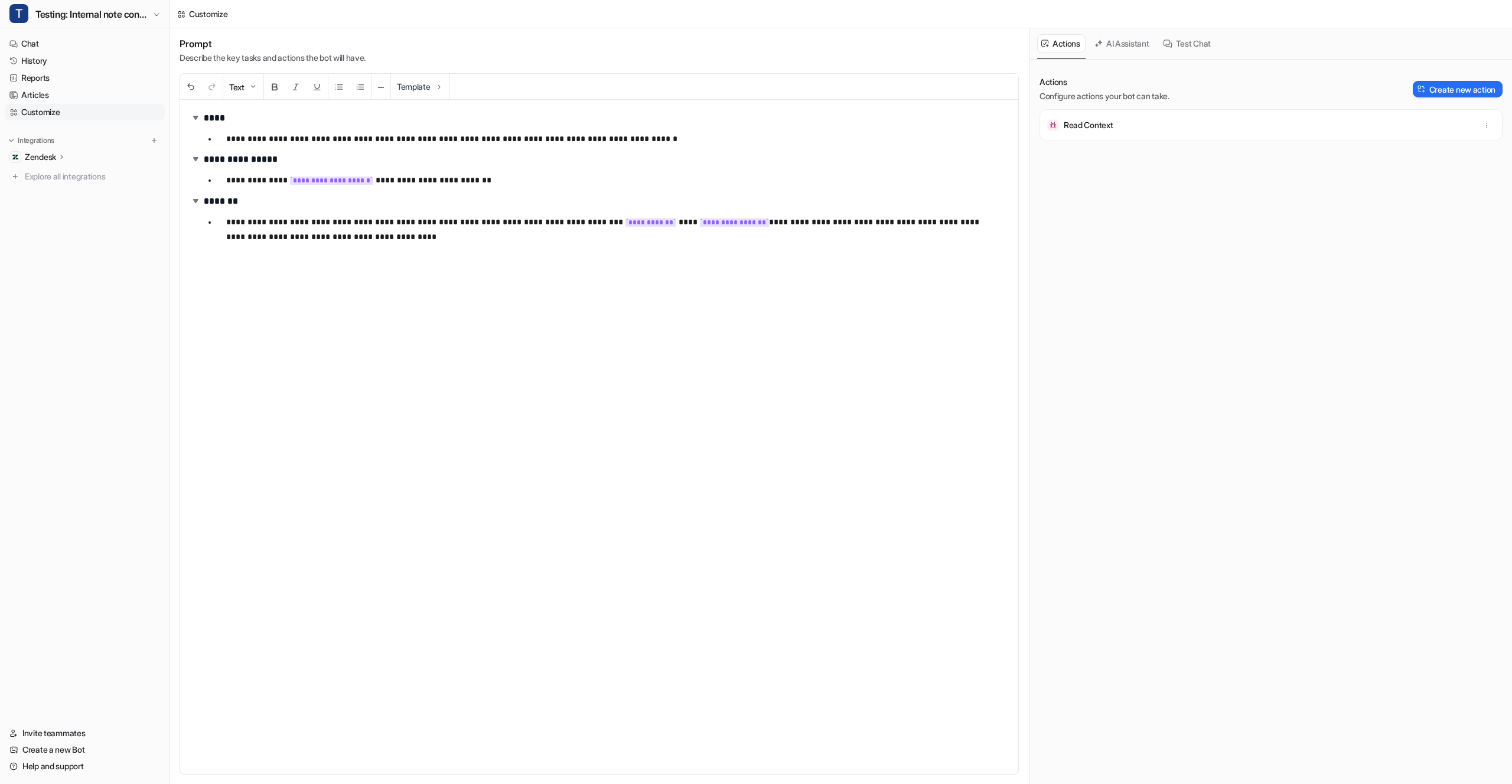
click at [668, 138] on p "**********" at bounding box center [613, 138] width 774 height 14
click at [525, 177] on p "**********" at bounding box center [613, 180] width 774 height 15
click at [344, 140] on p "**********" at bounding box center [613, 138] width 774 height 14
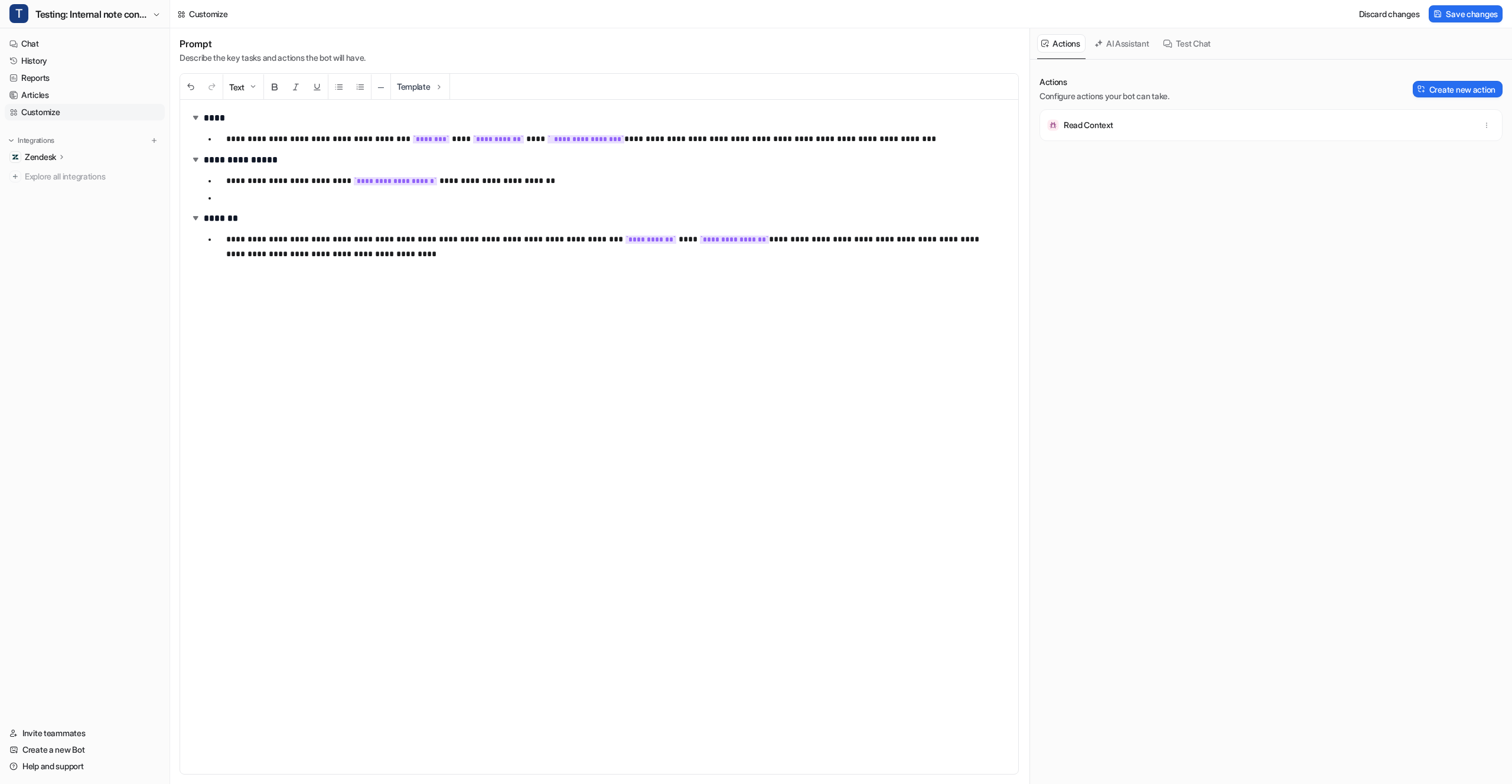
click at [640, 142] on p "**********" at bounding box center [613, 138] width 774 height 15
copy p "**********"
click at [348, 200] on p at bounding box center [617, 198] width 782 height 14
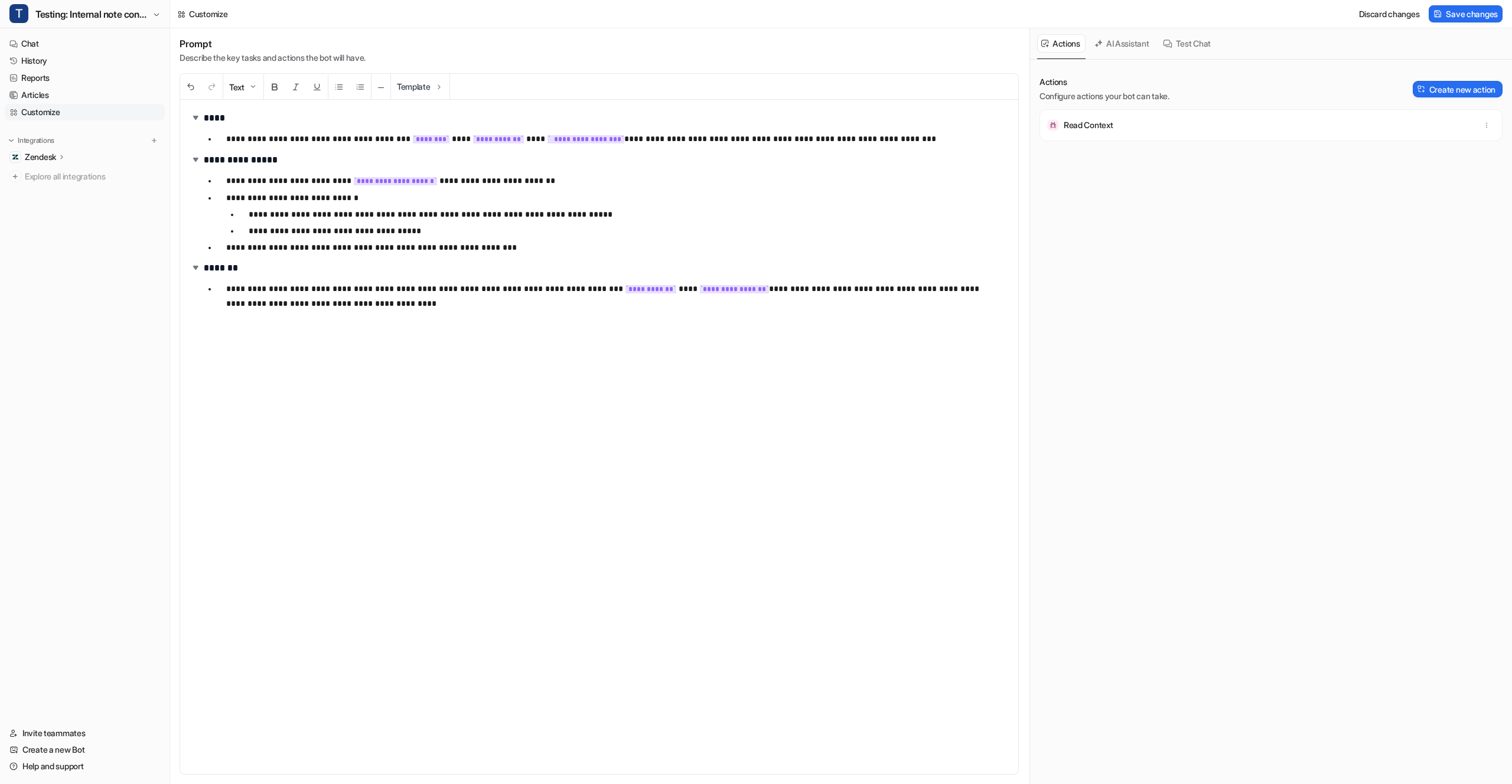
click at [626, 134] on p "**********" at bounding box center [613, 138] width 774 height 15
click at [696, 141] on p "**********" at bounding box center [613, 138] width 774 height 15
click at [548, 138] on code "**********" at bounding box center [586, 139] width 77 height 8
click at [1466, 15] on span "Save changes" at bounding box center [1471, 14] width 52 height 13
click at [82, 42] on link "Chat" at bounding box center [85, 44] width 160 height 17
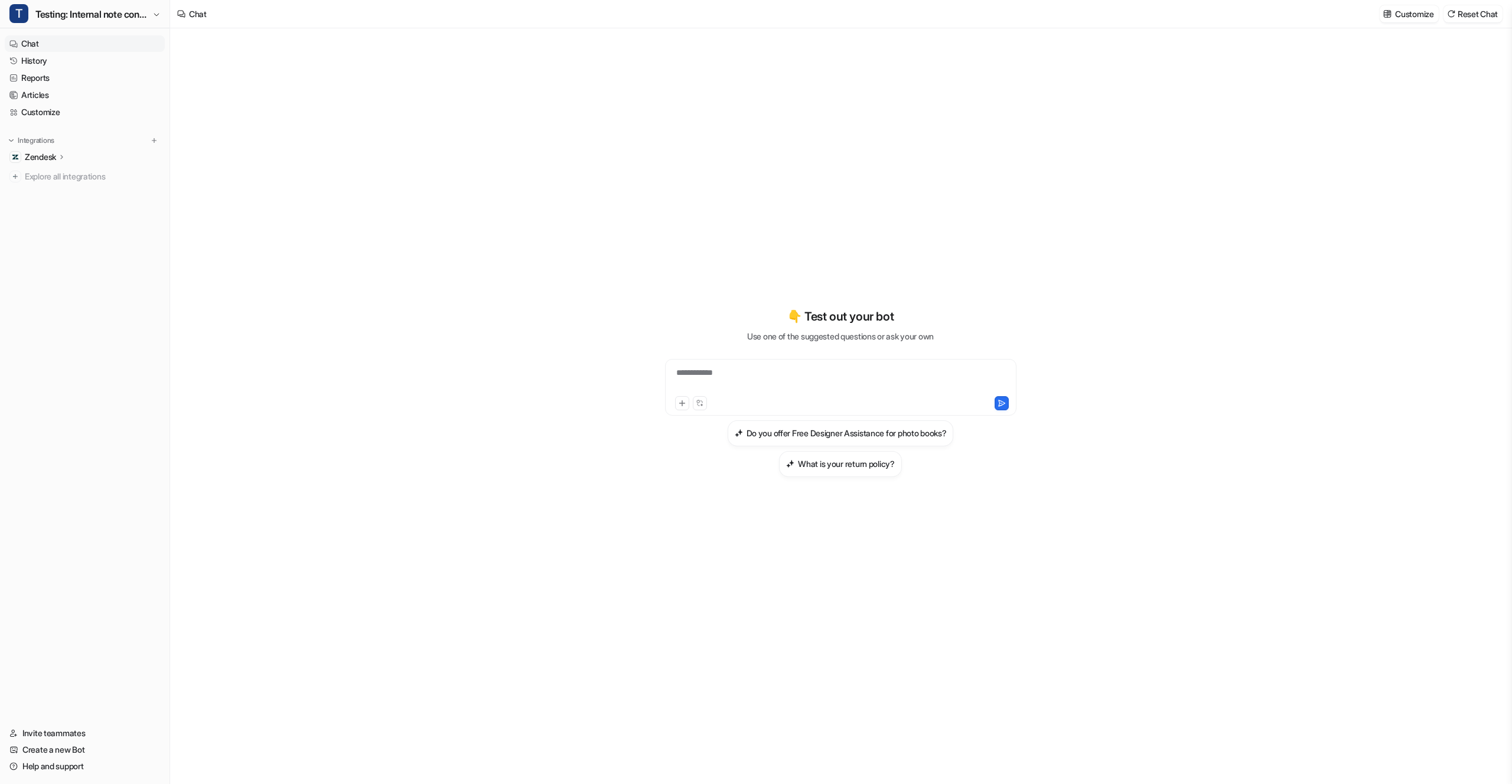
click at [127, 50] on link "Chat" at bounding box center [85, 44] width 160 height 17
click at [129, 61] on link "History" at bounding box center [85, 61] width 160 height 17
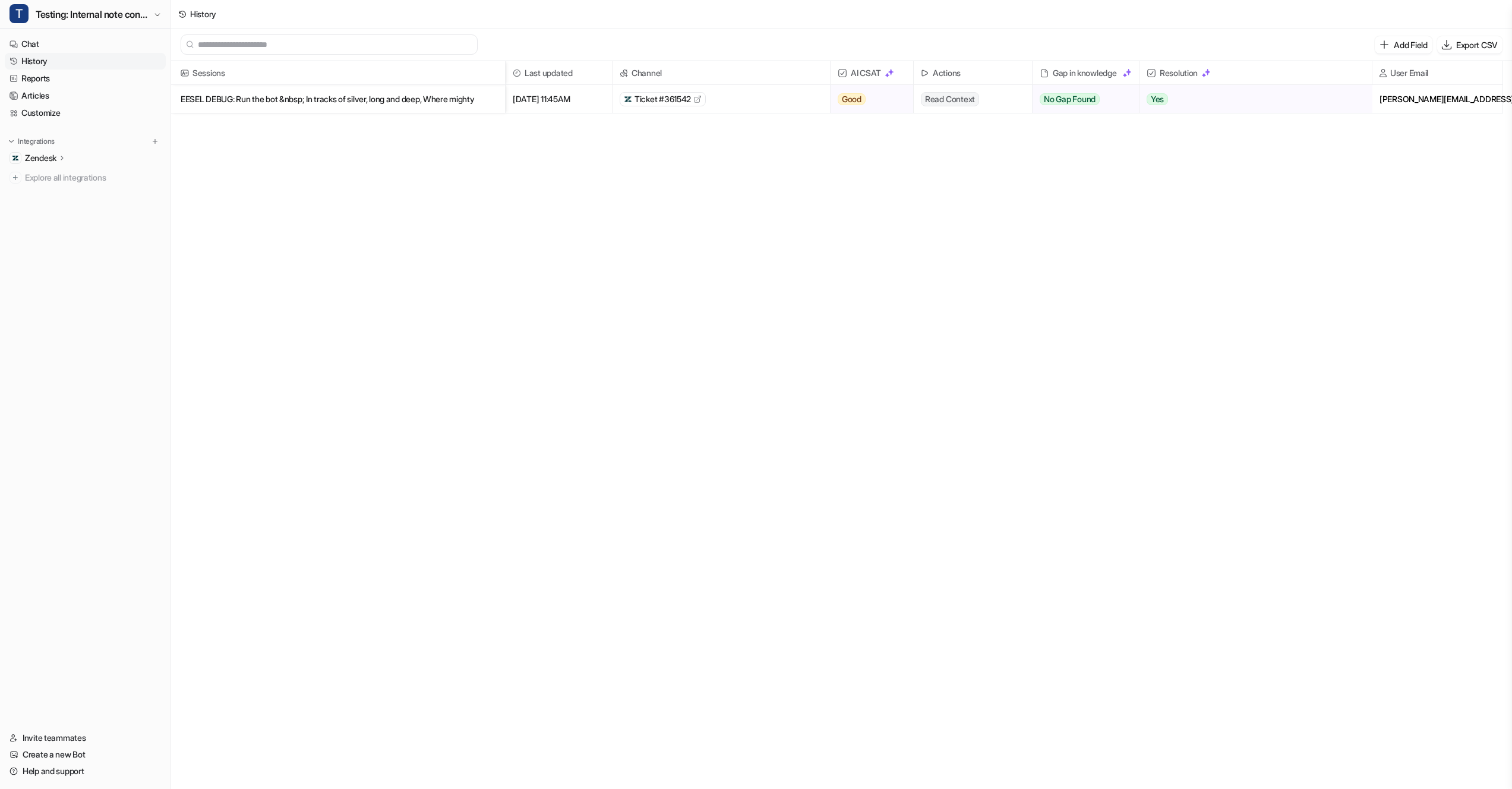
click at [433, 93] on p "EESEL DEBUG: Run the bot &nbsp; In tracks of silver, long and deep, Where mighty" at bounding box center [338, 99] width 315 height 29
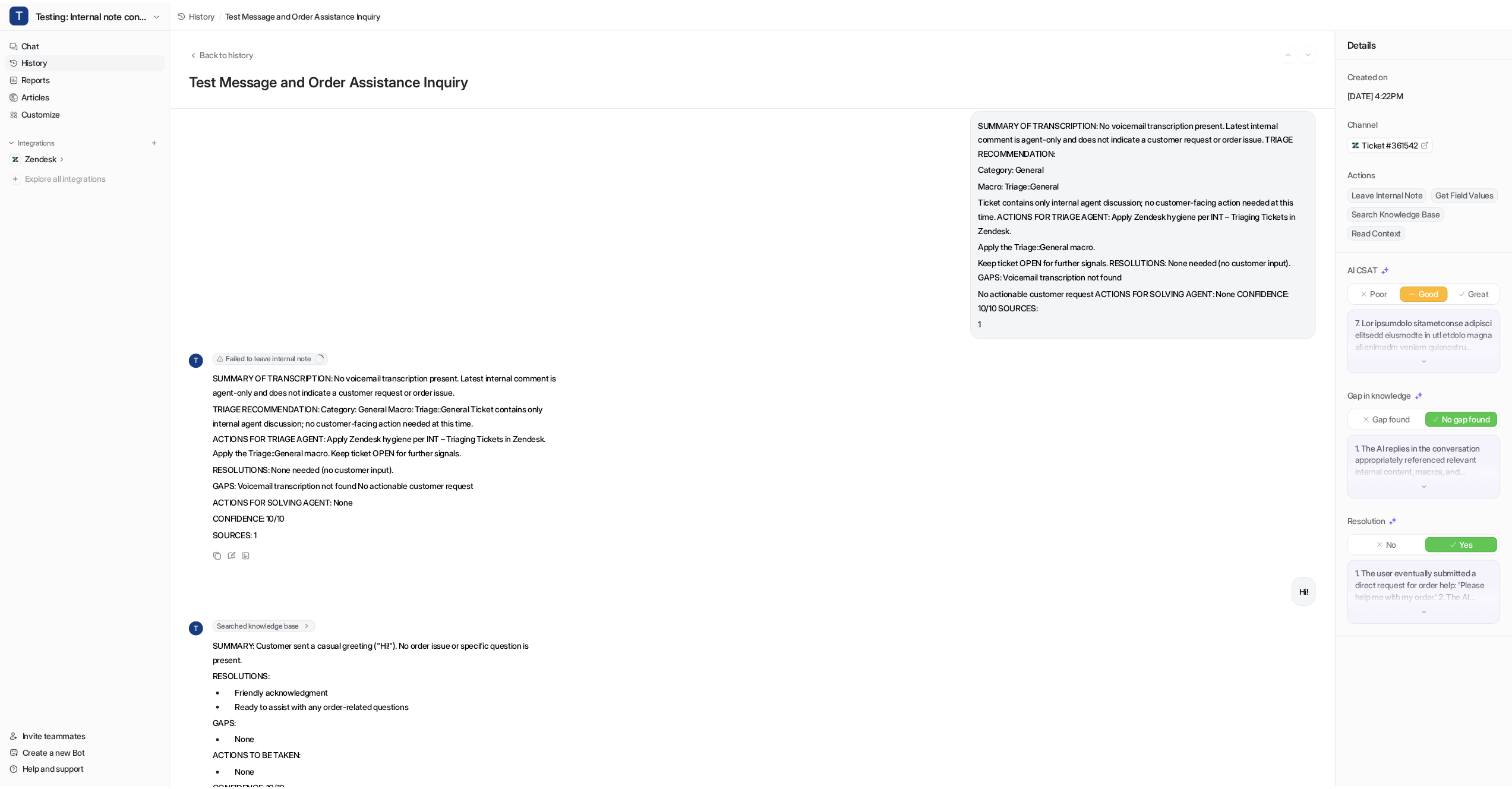
scroll to position [17954, 0]
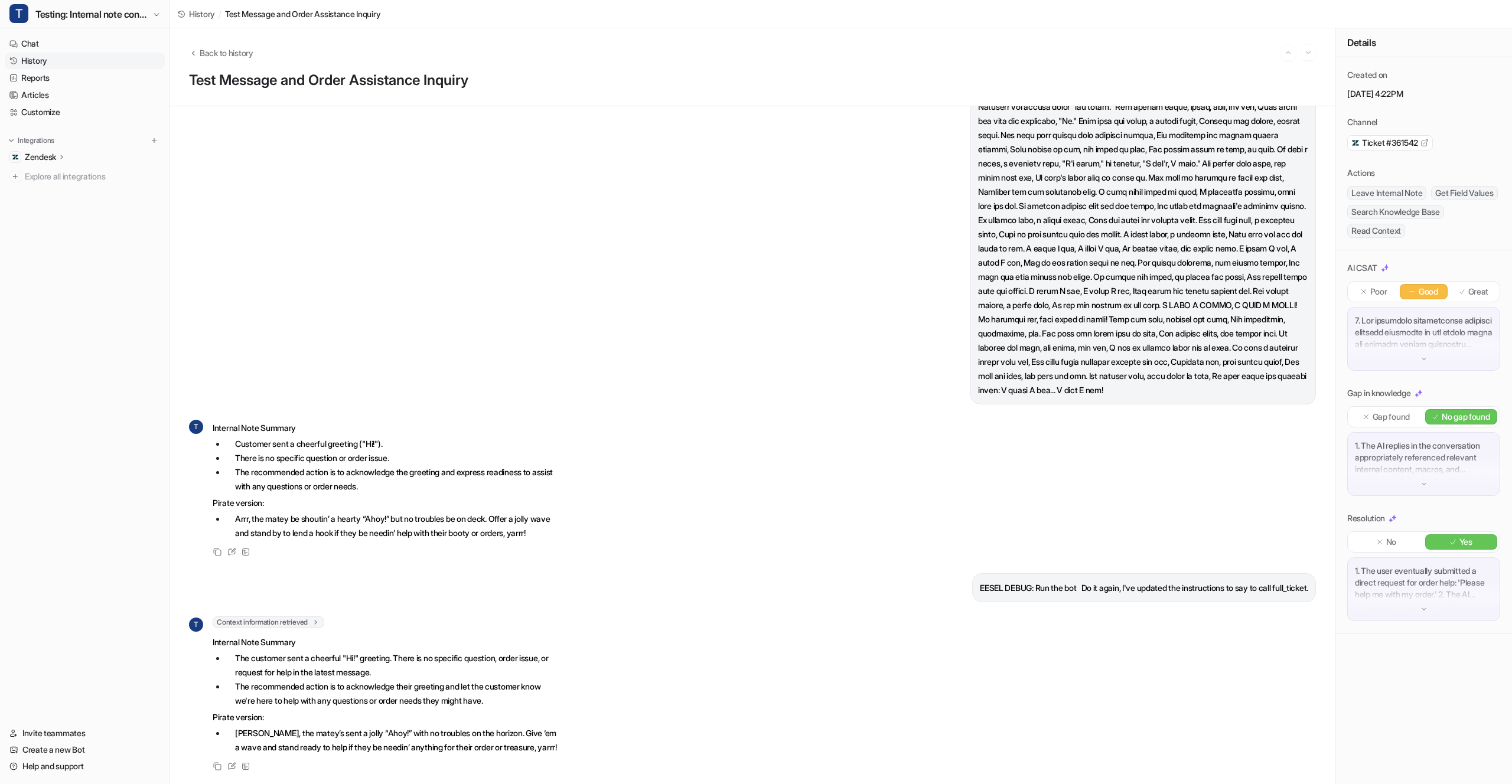
click at [377, 663] on li "The customer sent a cheerful "Hi!" greeting. There is no specific question, ord…" at bounding box center [392, 665] width 333 height 29
click at [92, 45] on link "Chat" at bounding box center [85, 44] width 160 height 17
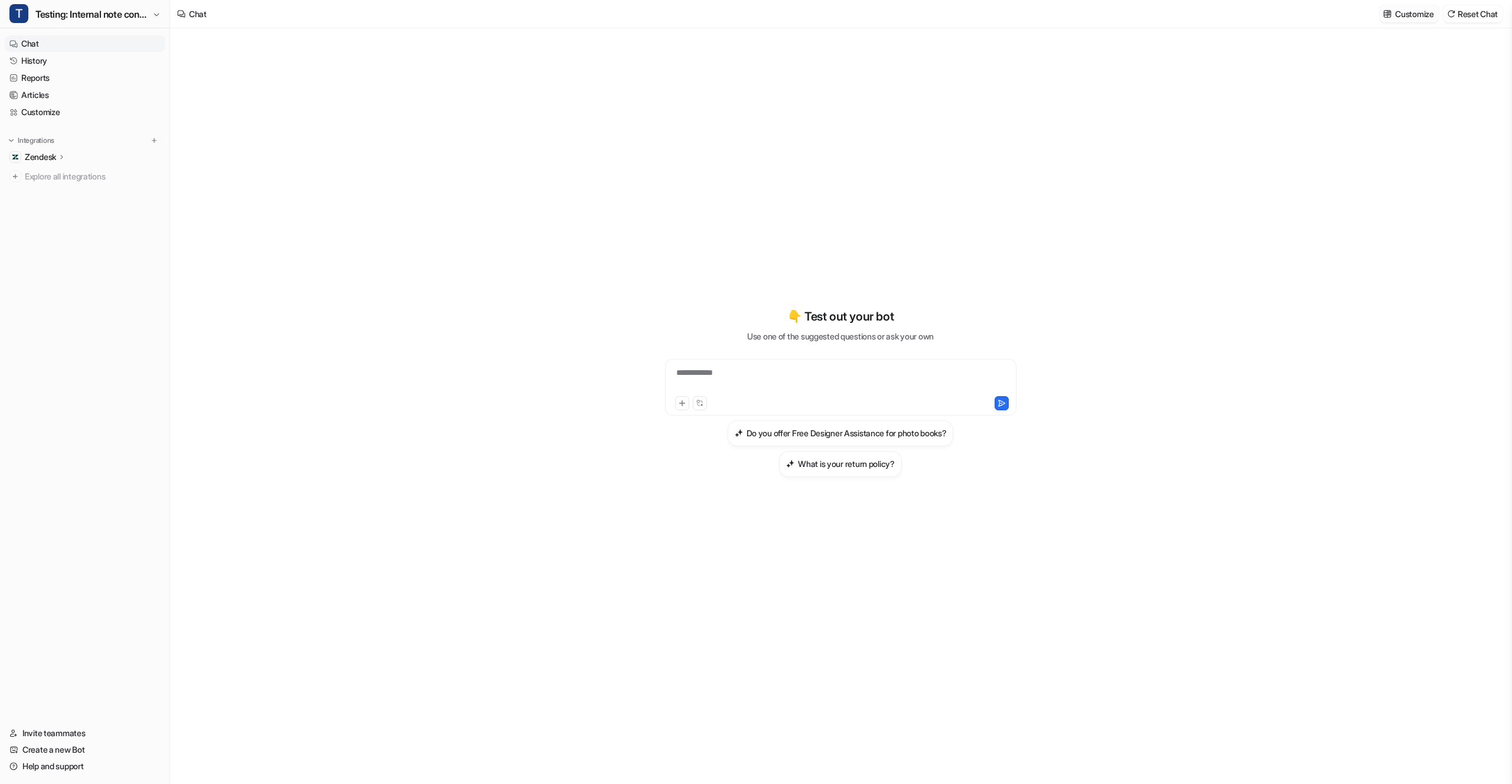
click at [1388, 11] on img at bounding box center [1387, 14] width 8 height 9
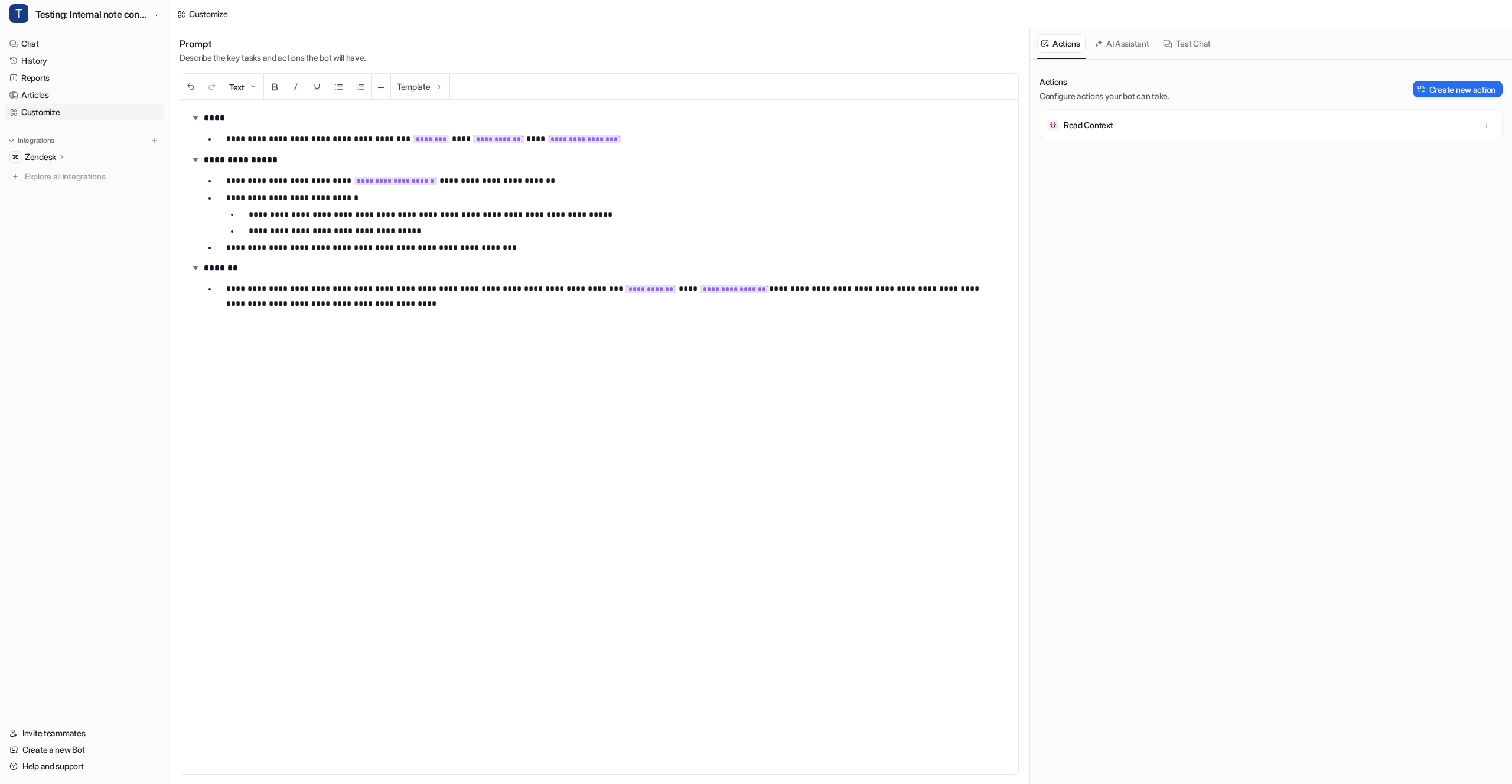
click at [564, 207] on p "**********" at bounding box center [623, 214] width 751 height 14
click at [720, 207] on p "**********" at bounding box center [623, 214] width 751 height 14
click at [56, 50] on link "Chat" at bounding box center [85, 44] width 160 height 17
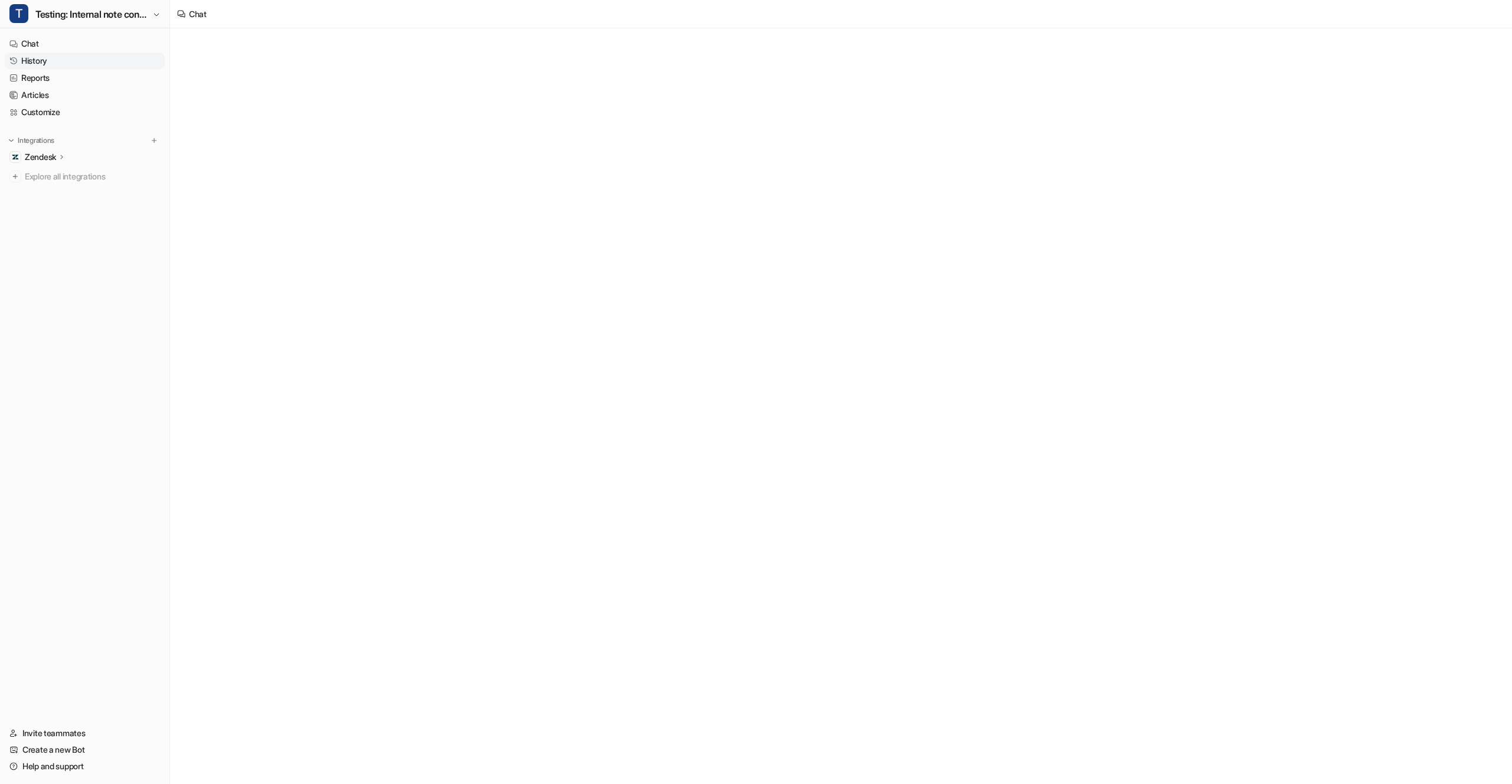
click at [56, 56] on link "History" at bounding box center [85, 61] width 160 height 17
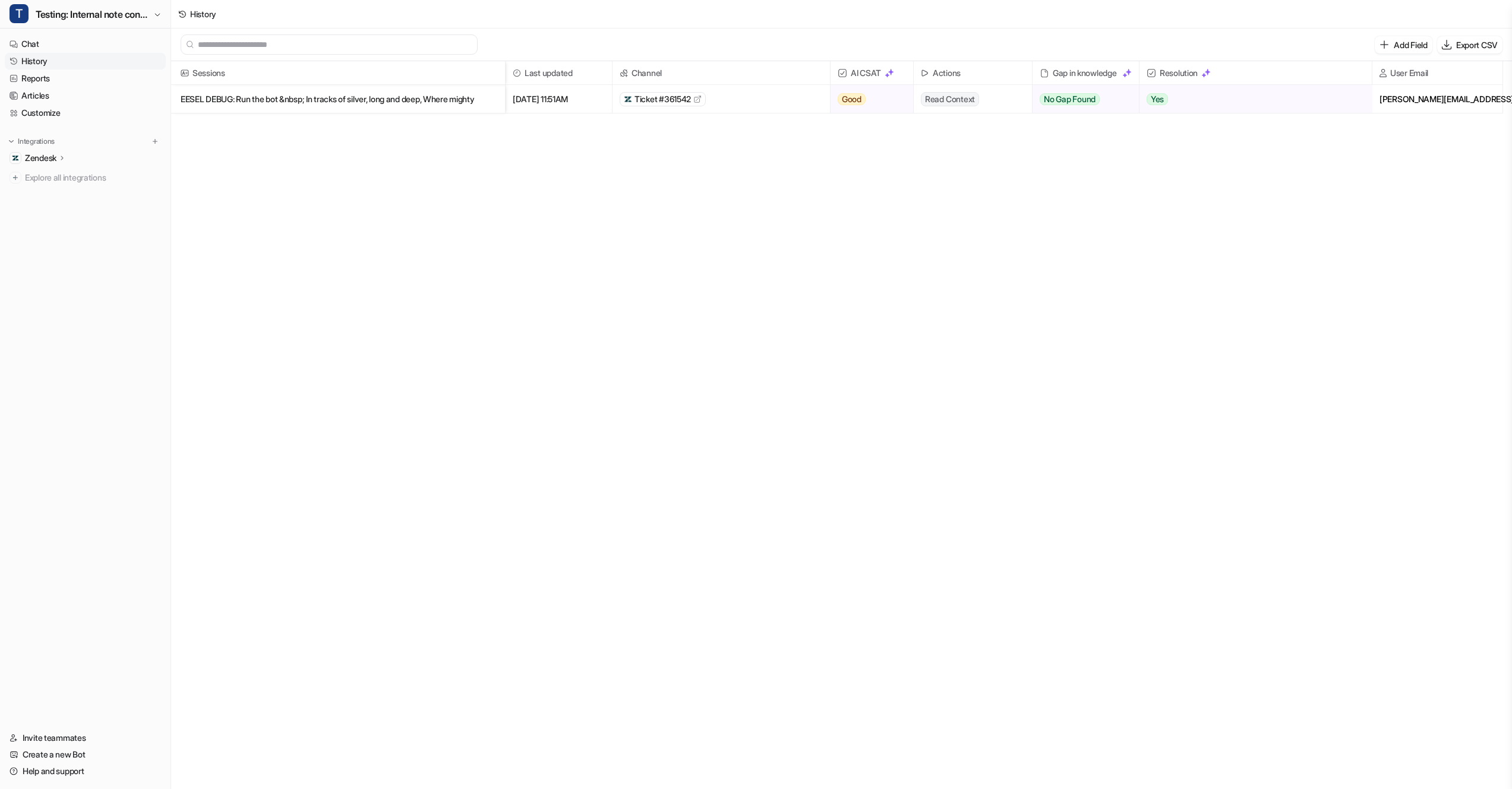
click at [1146, 278] on div "Sessions Last updated Channel AI CSAT Actions Gap in knowledge Resolution User …" at bounding box center [841, 426] width 1340 height 729
click at [370, 94] on p "EESEL DEBUG: Run the bot &nbsp; In tracks of silver, long and deep, Where mighty" at bounding box center [338, 99] width 315 height 29
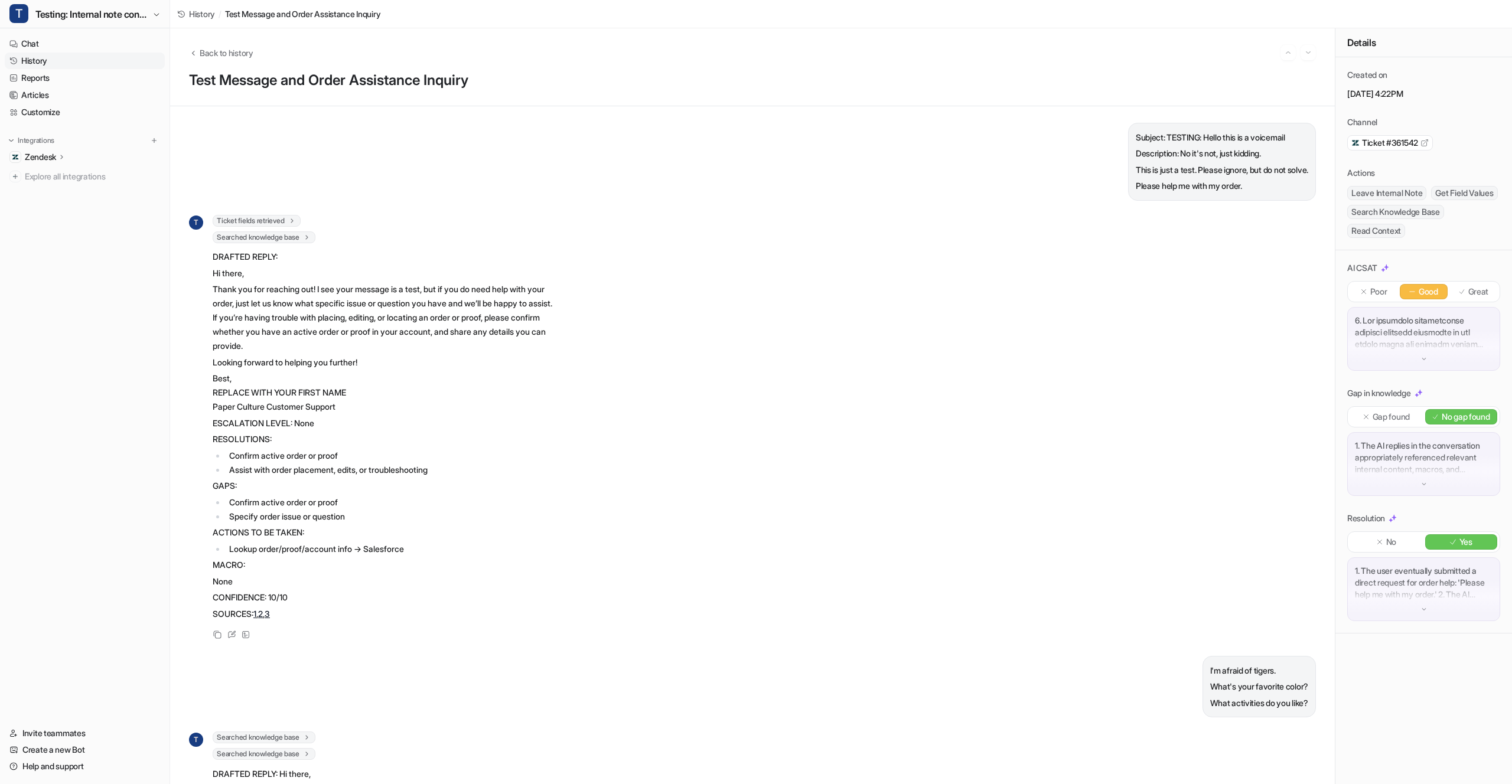
click at [274, 235] on span "Searched knowledge base" at bounding box center [264, 237] width 103 height 12
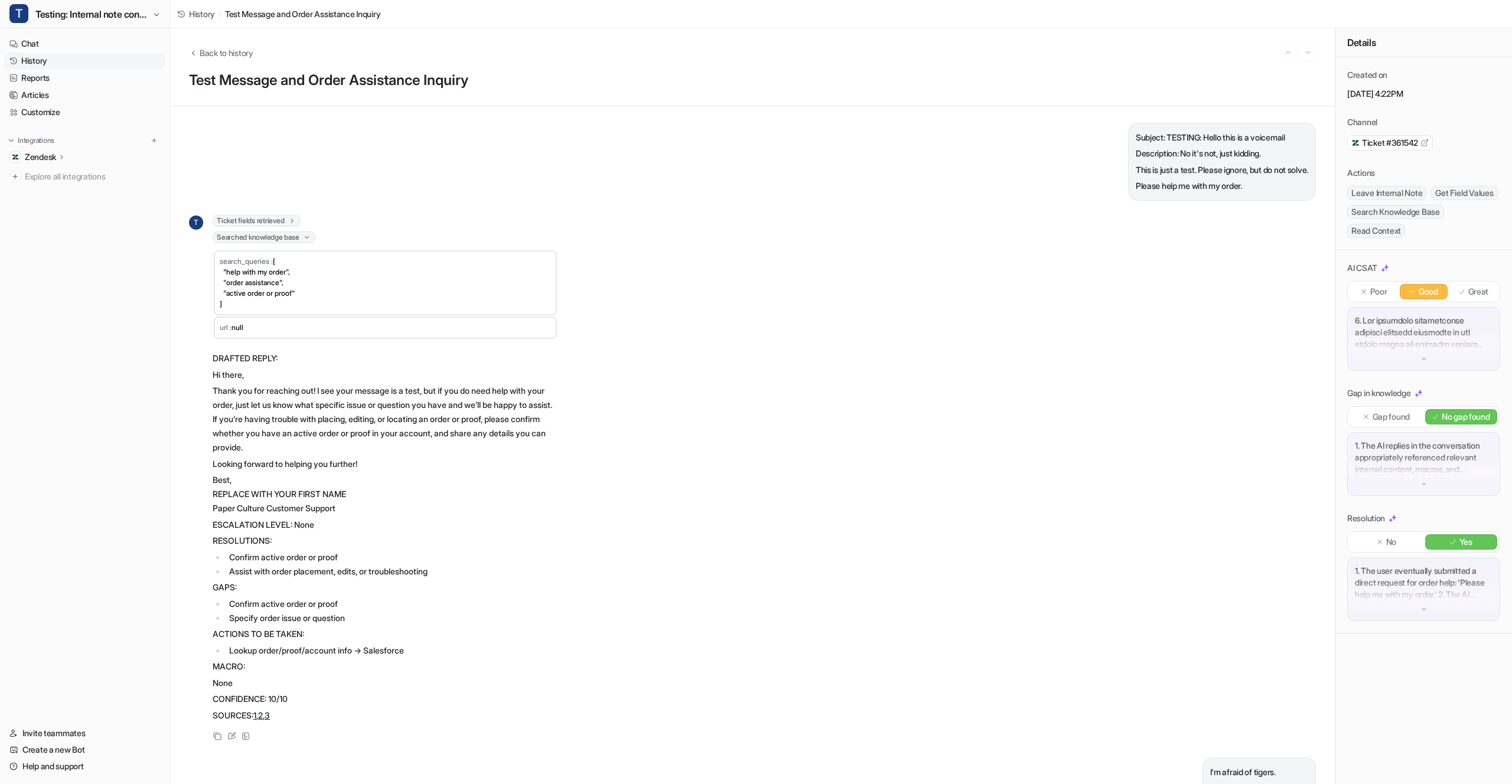
click at [275, 223] on span "Ticket fields retrieved" at bounding box center [257, 221] width 88 height 12
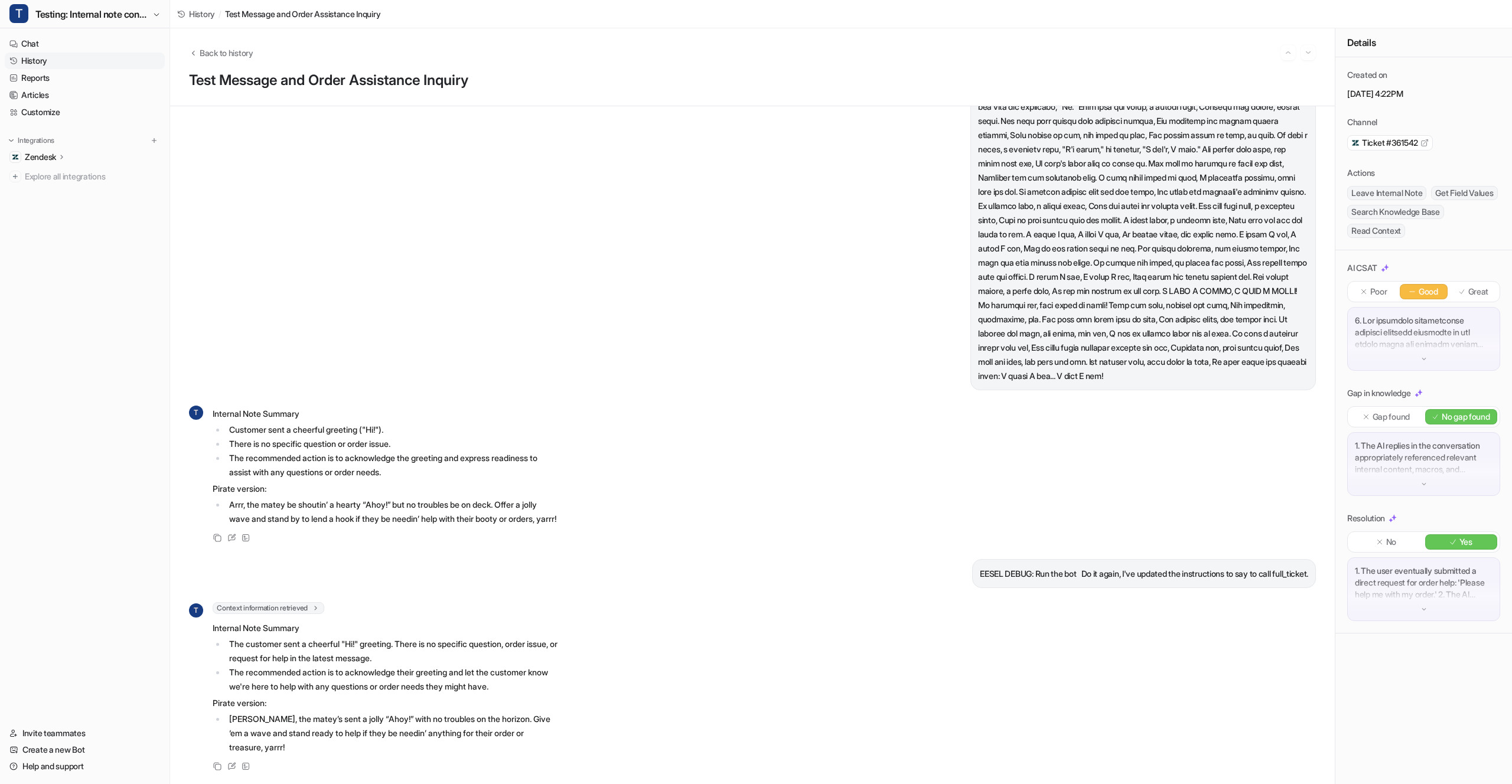
scroll to position [18056, 0]
click at [282, 602] on span "Context information retrieved" at bounding box center [269, 608] width 111 height 12
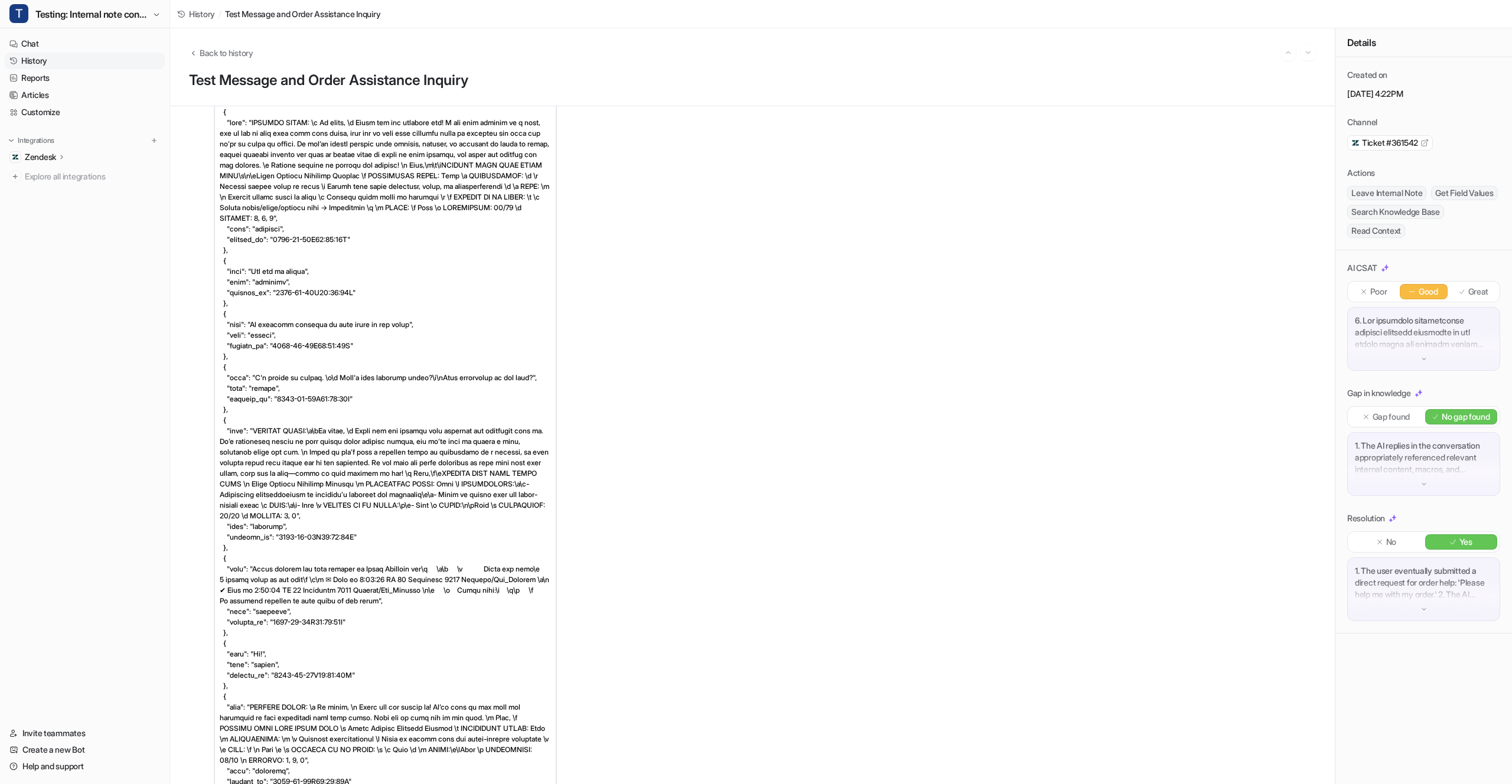
scroll to position [18626, 0]
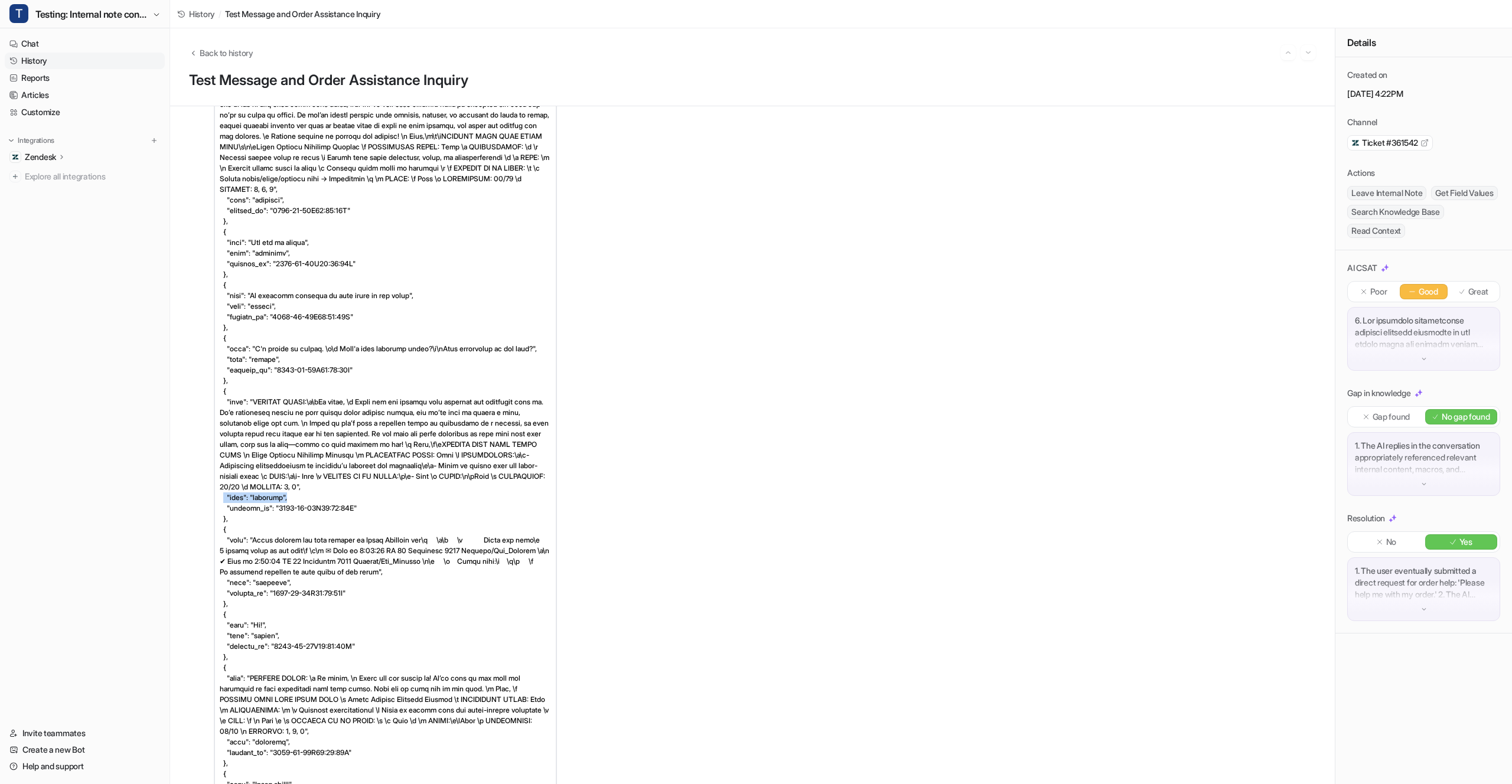
drag, startPoint x: 223, startPoint y: 566, endPoint x: 348, endPoint y: 573, distance: 125.2
copy span ""type": "internal","
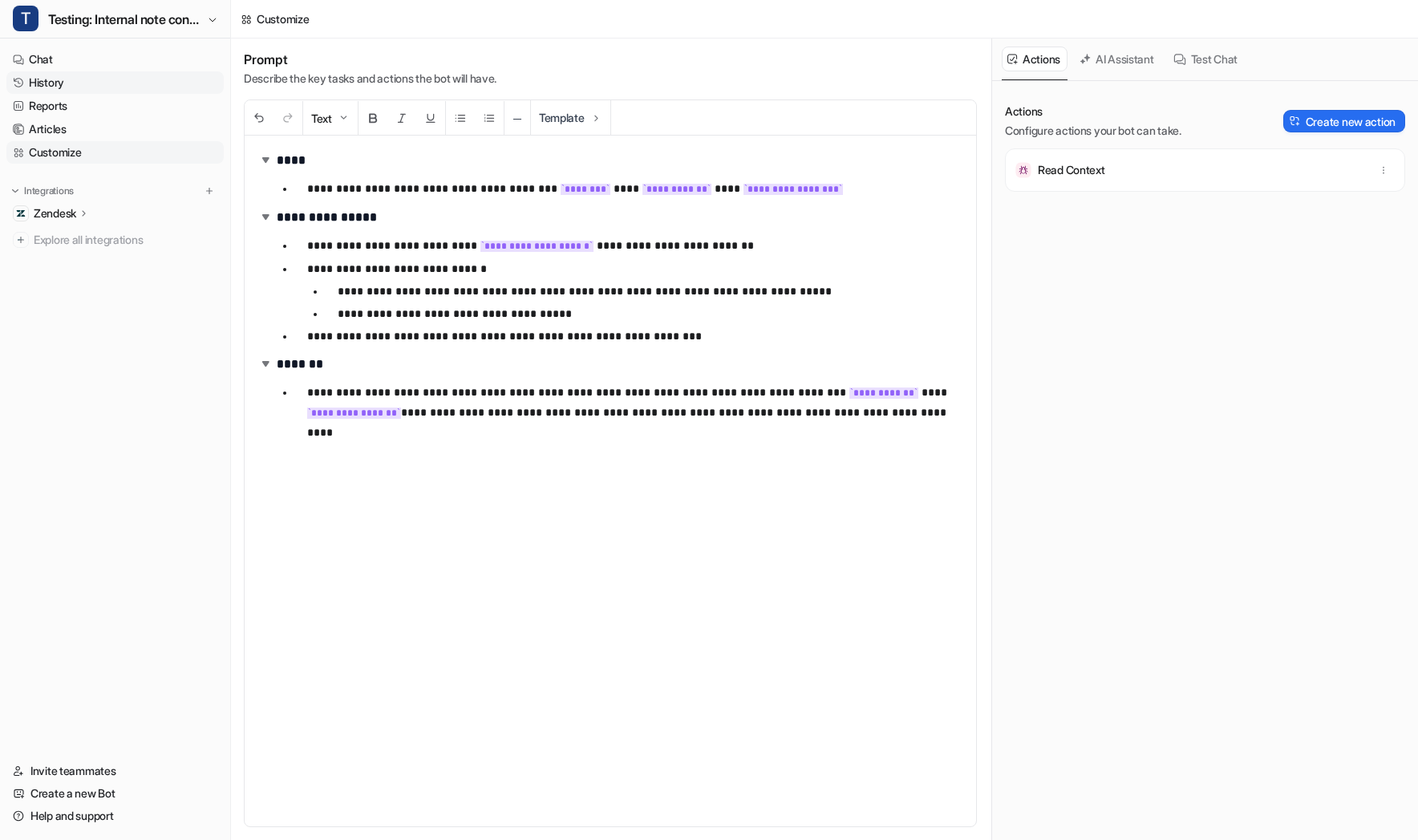
click at [95, 88] on link "History" at bounding box center [115, 83] width 217 height 23
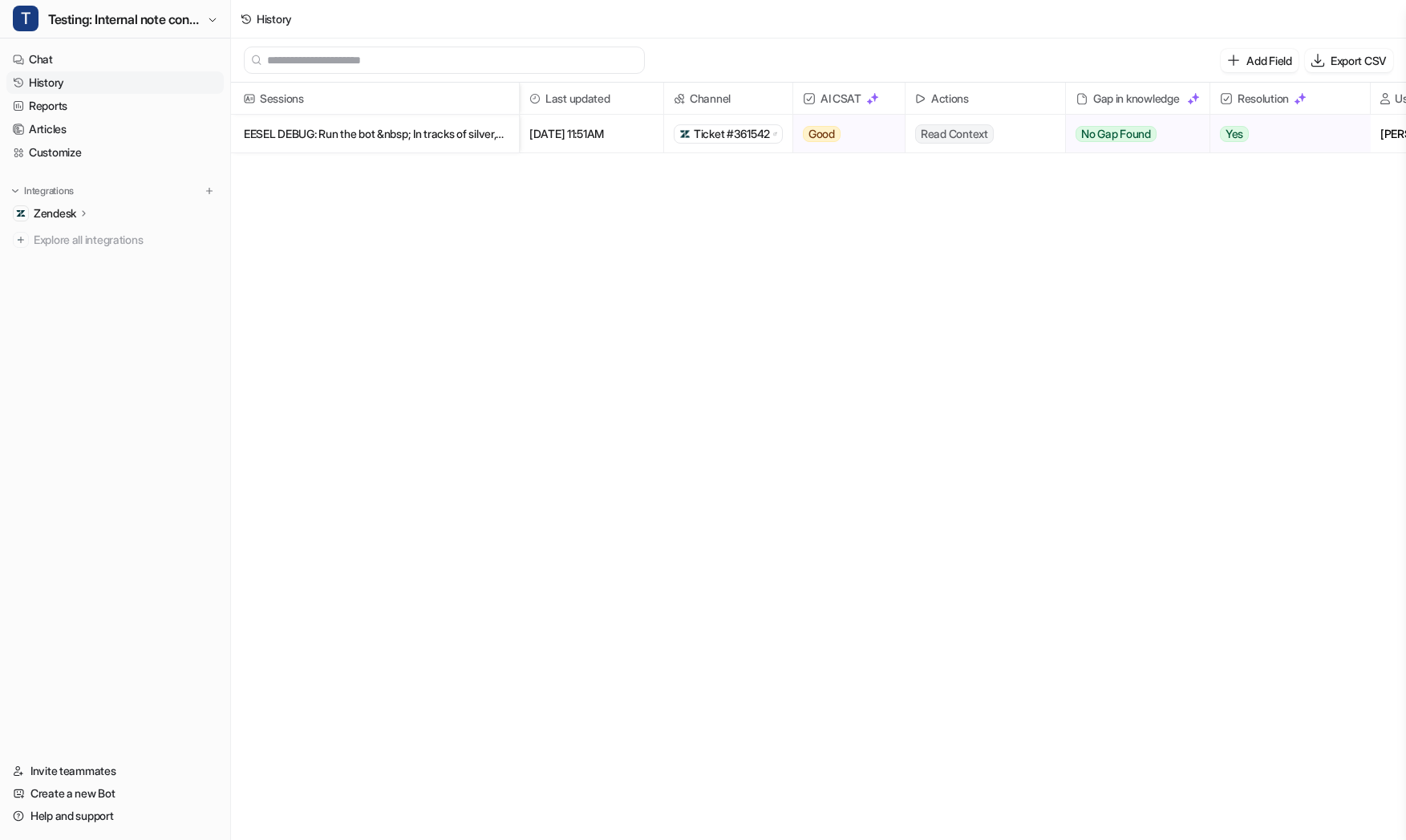
click at [448, 141] on p "EESEL DEBUG: Run the bot &nbsp; In tracks of silver, long and deep, Where mighty" at bounding box center [375, 133] width 263 height 39
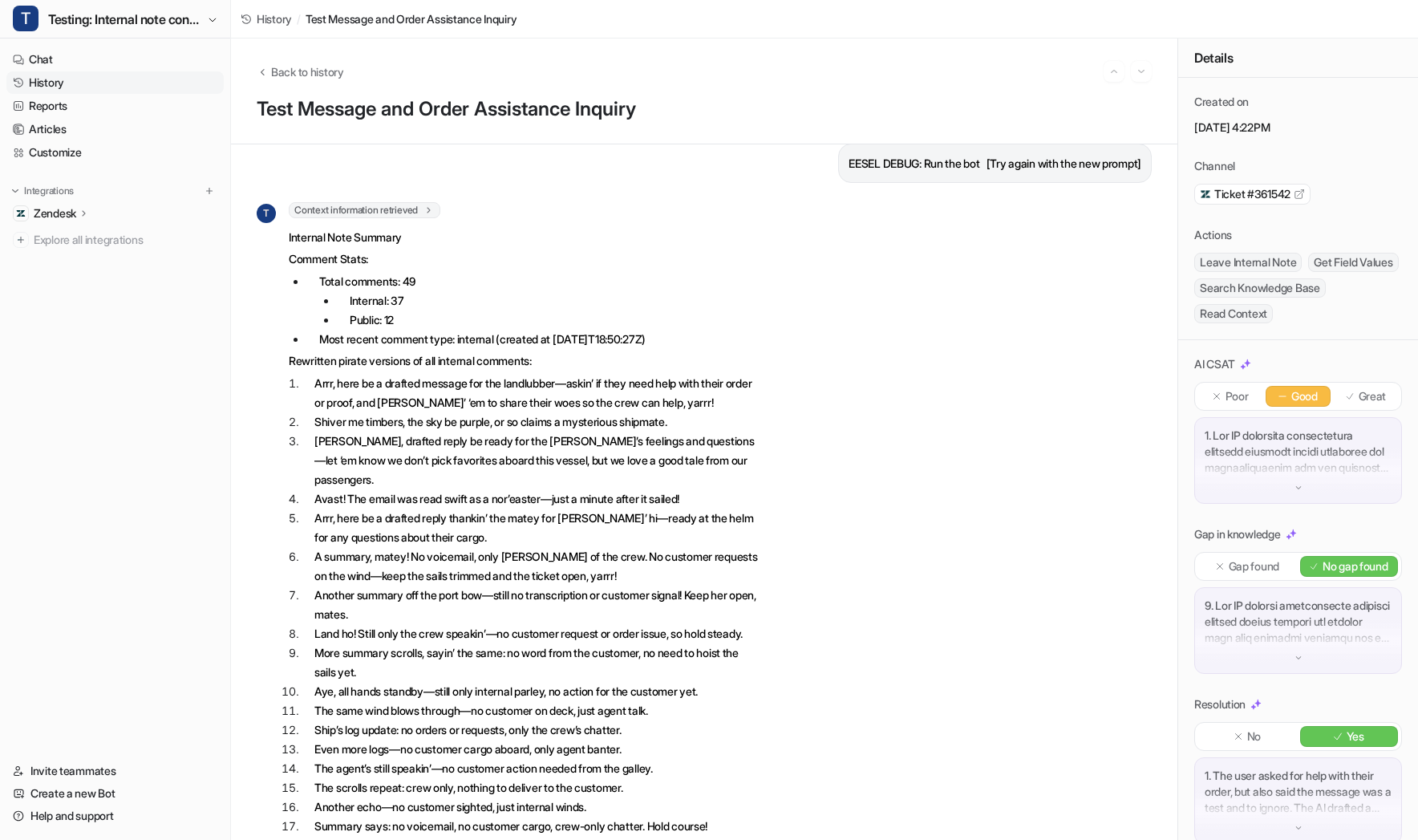
scroll to position [24979, 0]
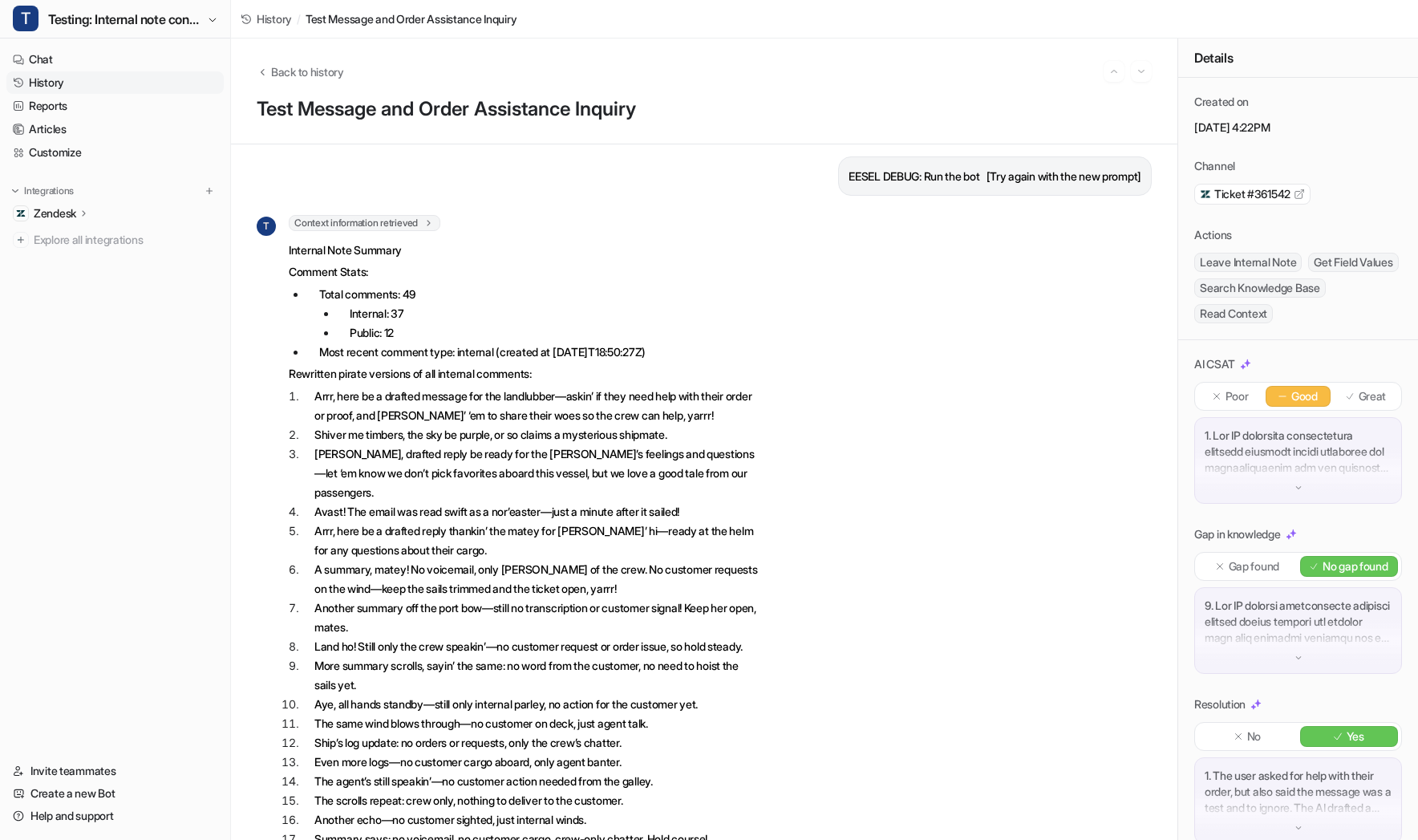
click at [426, 231] on span "Context information retrieved" at bounding box center [365, 222] width 151 height 16
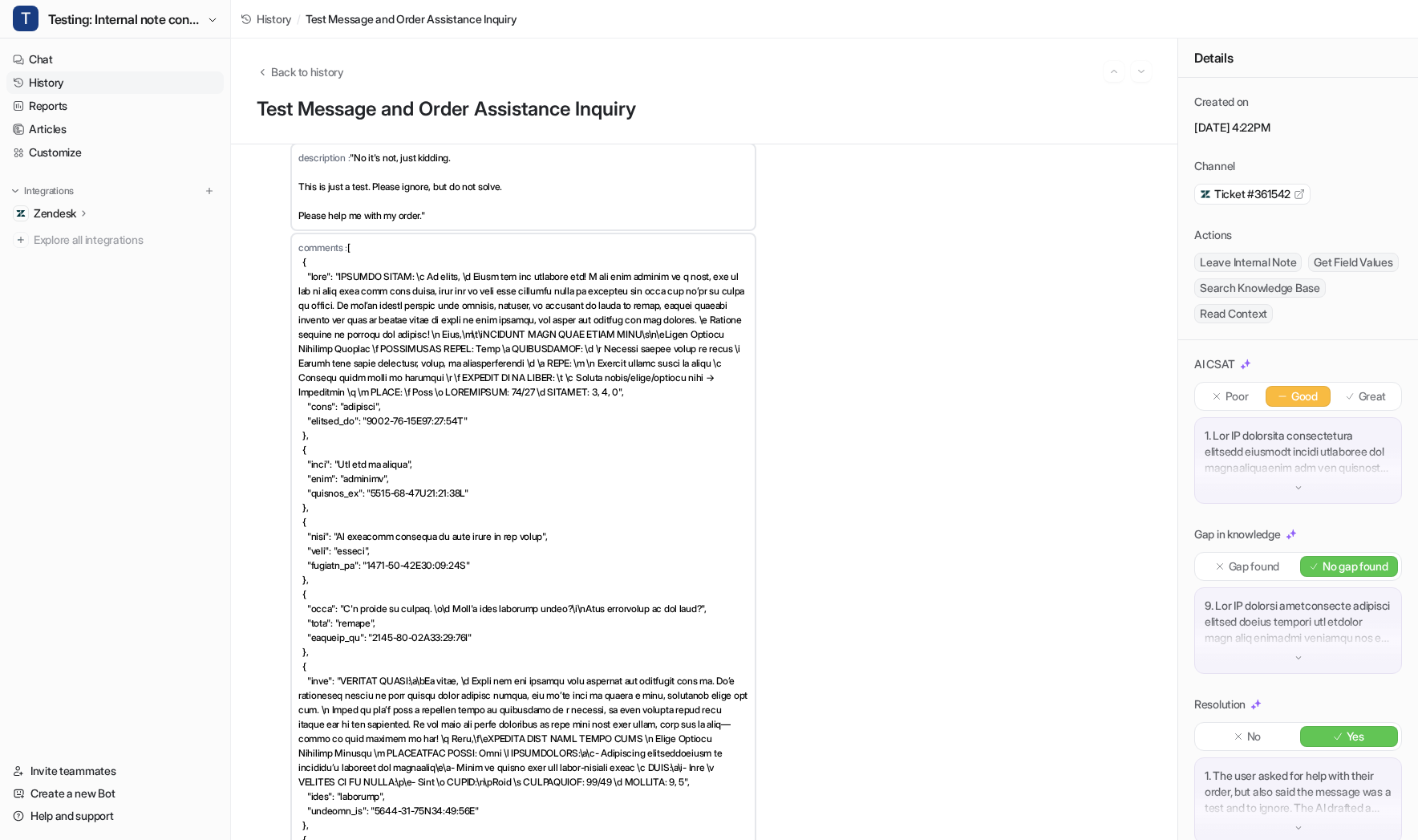
scroll to position [25110, 0]
drag, startPoint x: 300, startPoint y: 626, endPoint x: 476, endPoint y: 667, distance: 180.7
drag, startPoint x: 314, startPoint y: 632, endPoint x: 301, endPoint y: 634, distance: 13.2
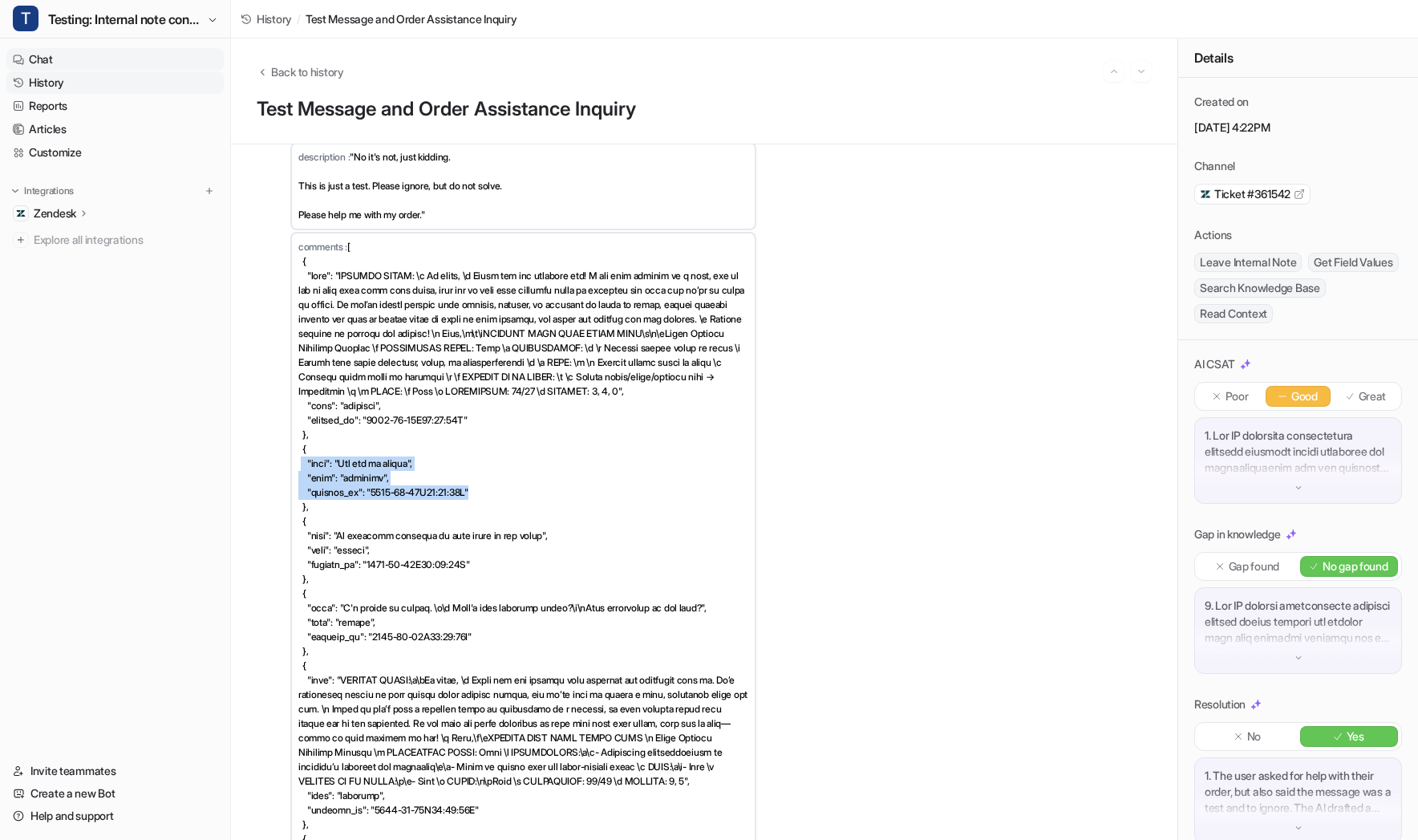
click at [74, 61] on link "Chat" at bounding box center [115, 60] width 217 height 23
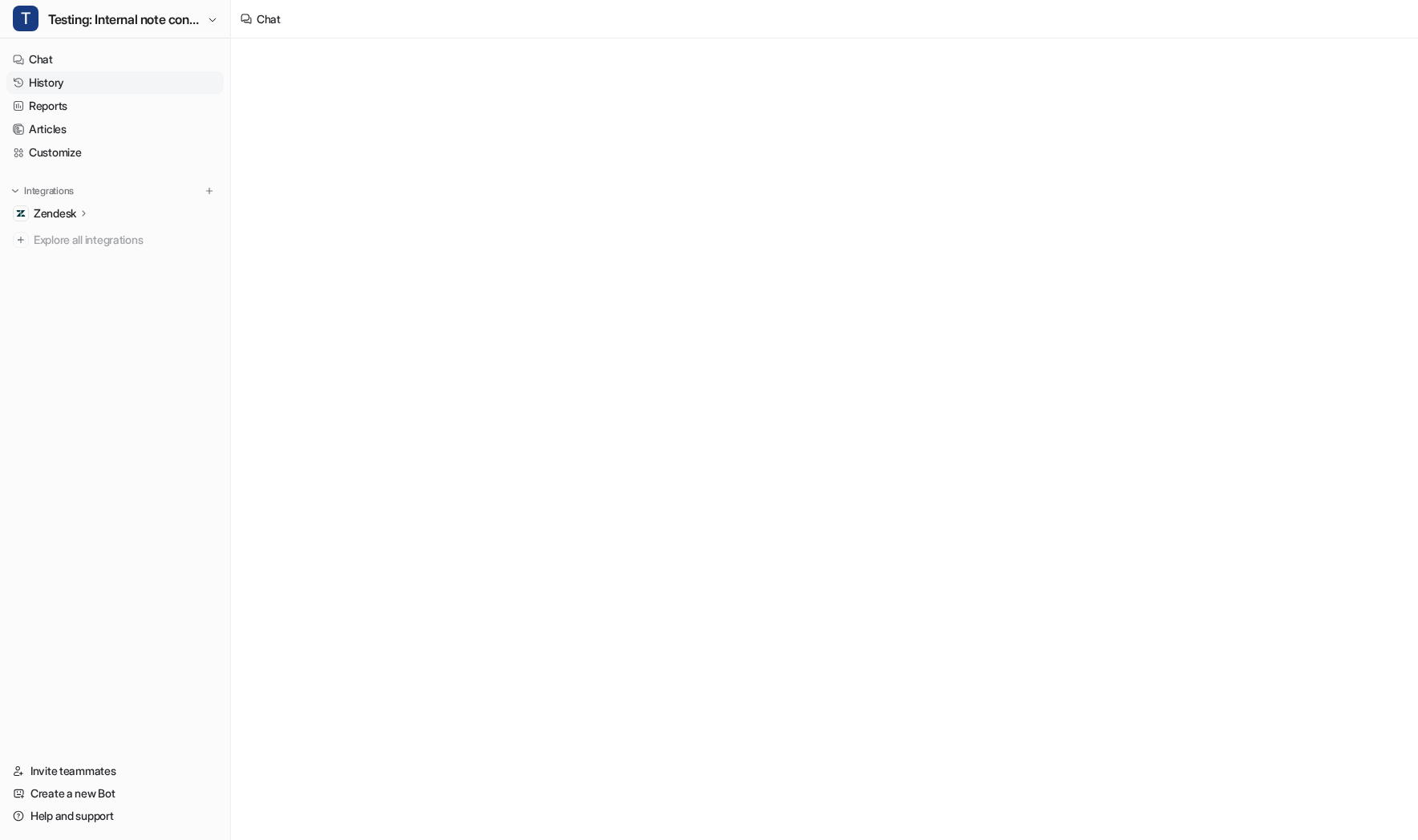
click at [73, 79] on link "History" at bounding box center [115, 83] width 217 height 23
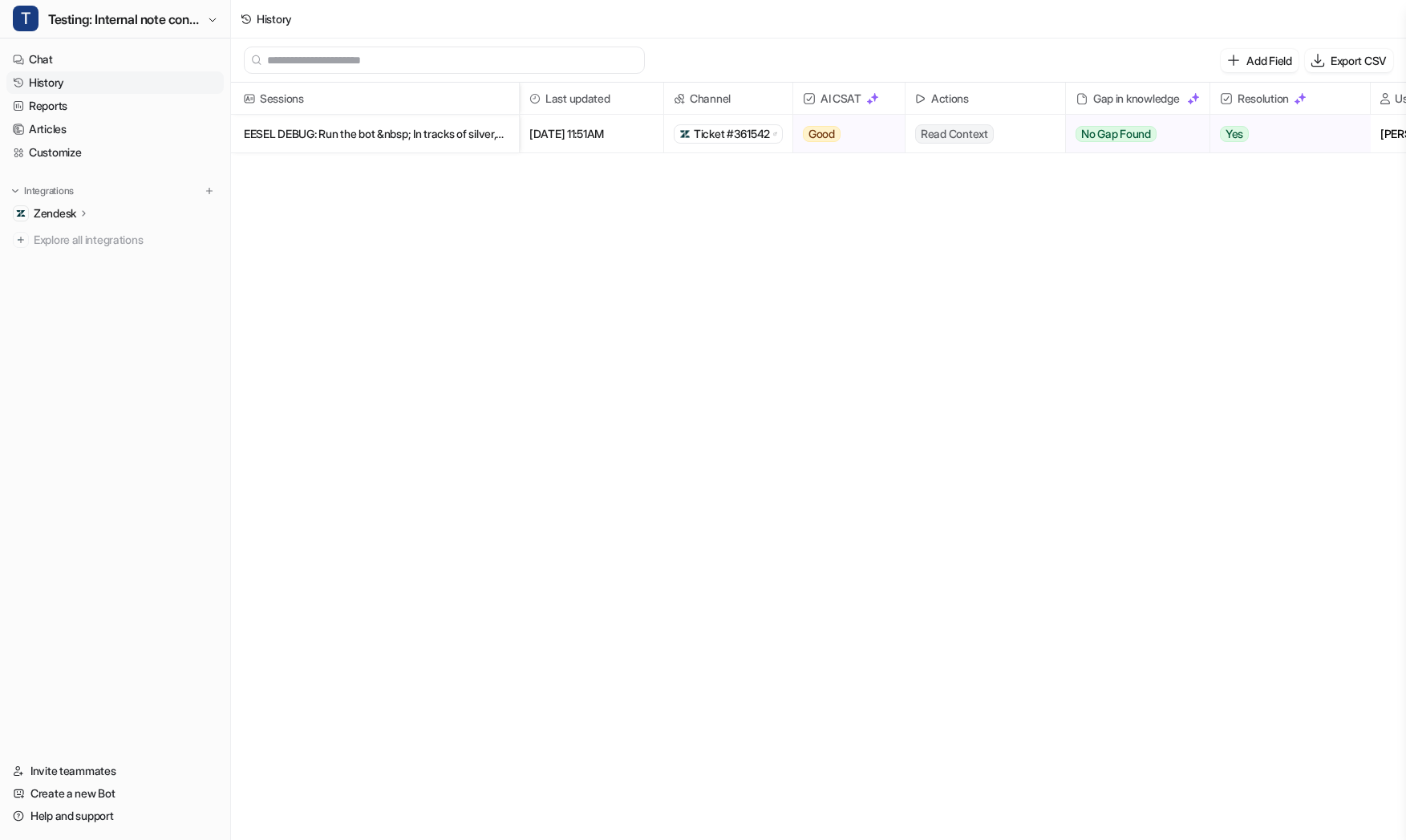
click at [978, 136] on span "Read Context" at bounding box center [953, 134] width 78 height 19
click at [391, 128] on p "EESEL DEBUG: Run the bot &nbsp; In tracks of silver, long and deep, Where mighty" at bounding box center [375, 133] width 263 height 39
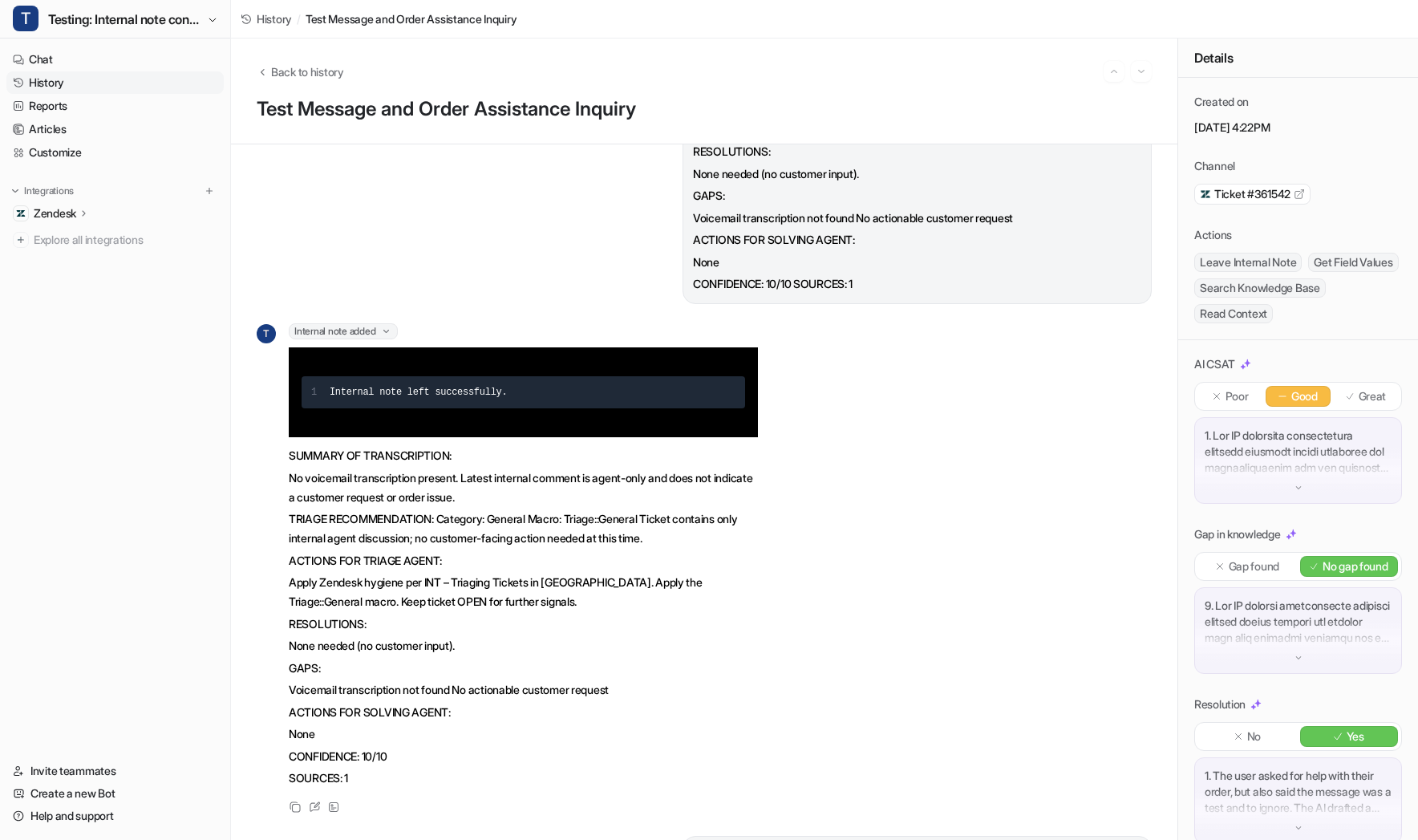
scroll to position [18009, 0]
